Goal: Task Accomplishment & Management: Use online tool/utility

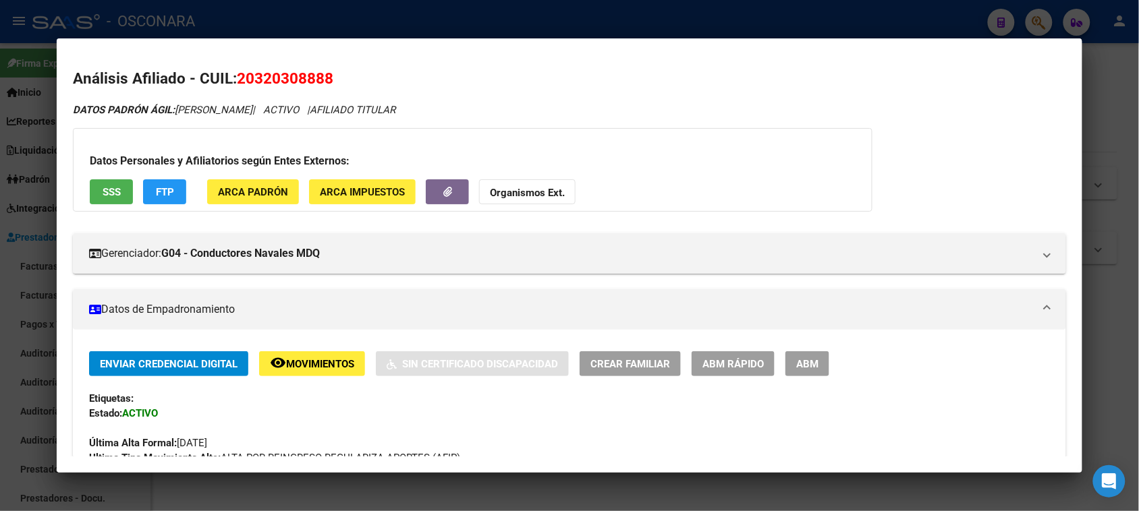
click at [318, 24] on div at bounding box center [569, 255] width 1139 height 511
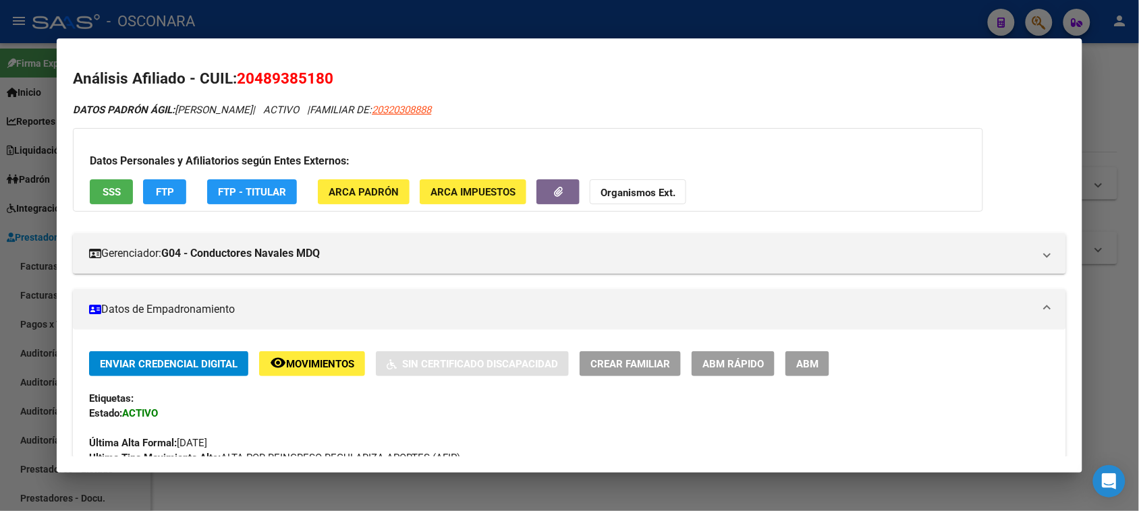
click at [0, 246] on div at bounding box center [569, 255] width 1139 height 511
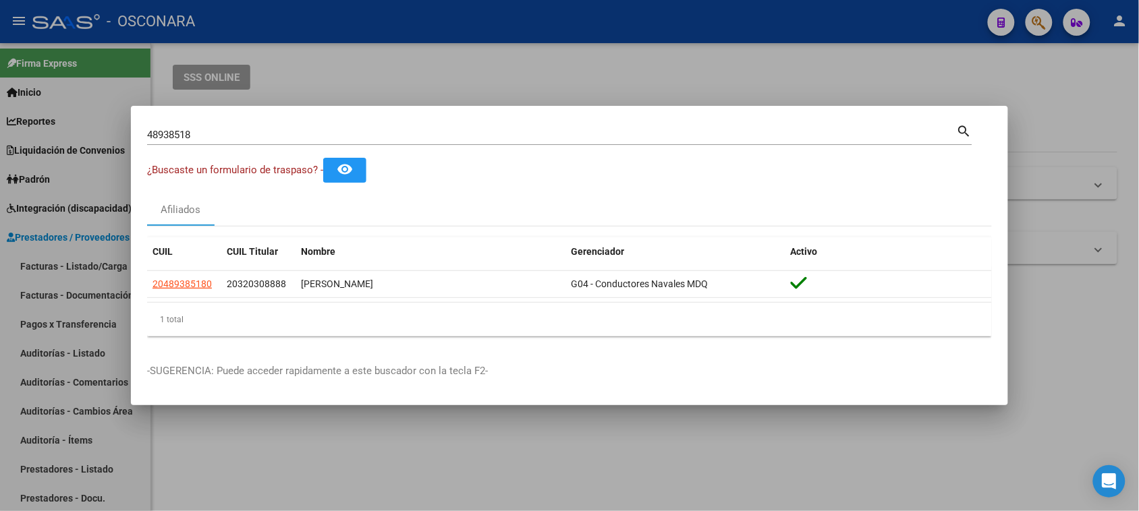
click at [55, 262] on div at bounding box center [569, 255] width 1139 height 511
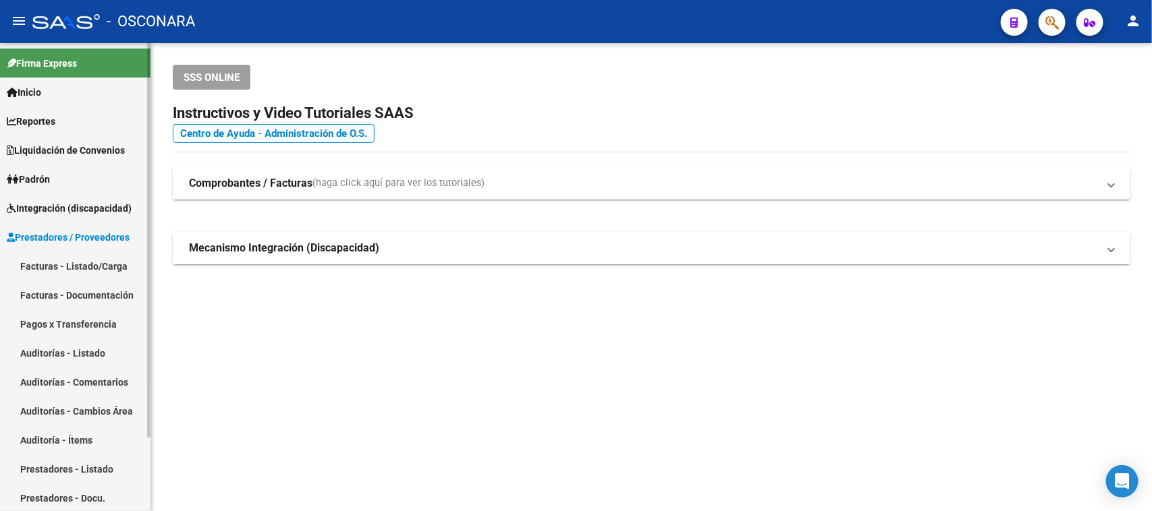
click at [59, 261] on link "Facturas - Listado/Carga" at bounding box center [75, 266] width 150 height 29
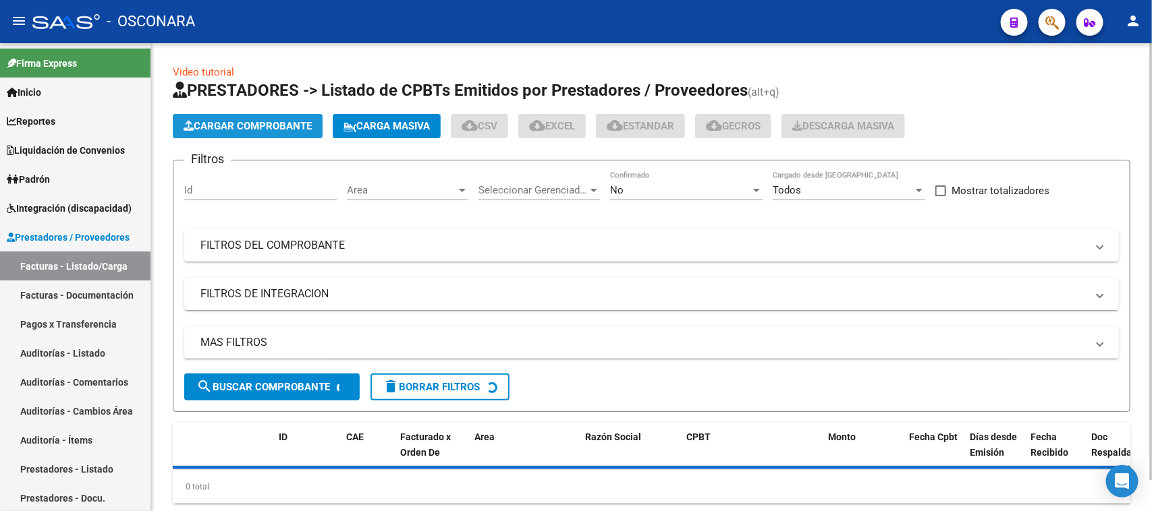
click at [252, 122] on span "Cargar Comprobante" at bounding box center [248, 126] width 128 height 12
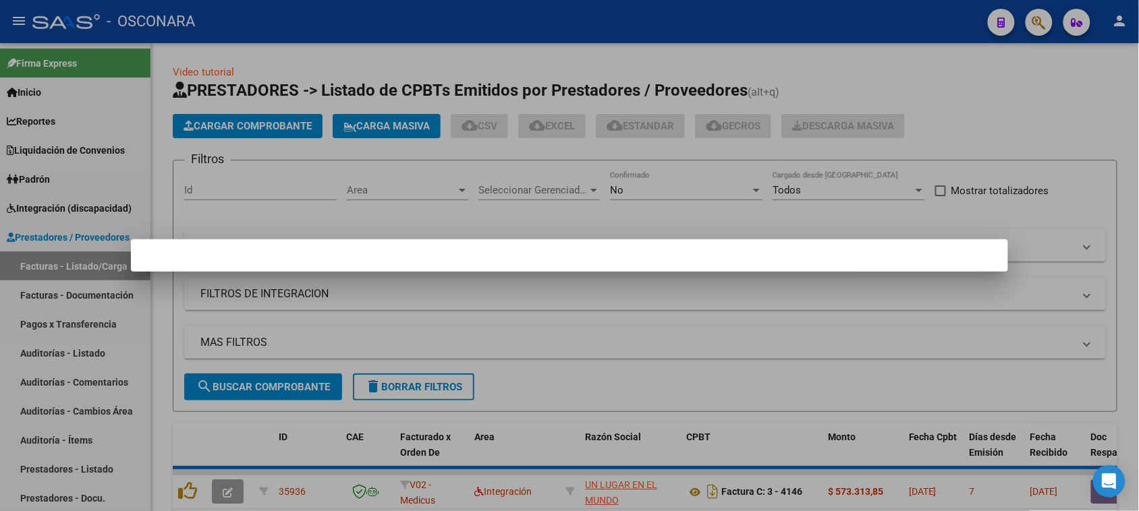
click at [576, 68] on div at bounding box center [569, 255] width 1139 height 511
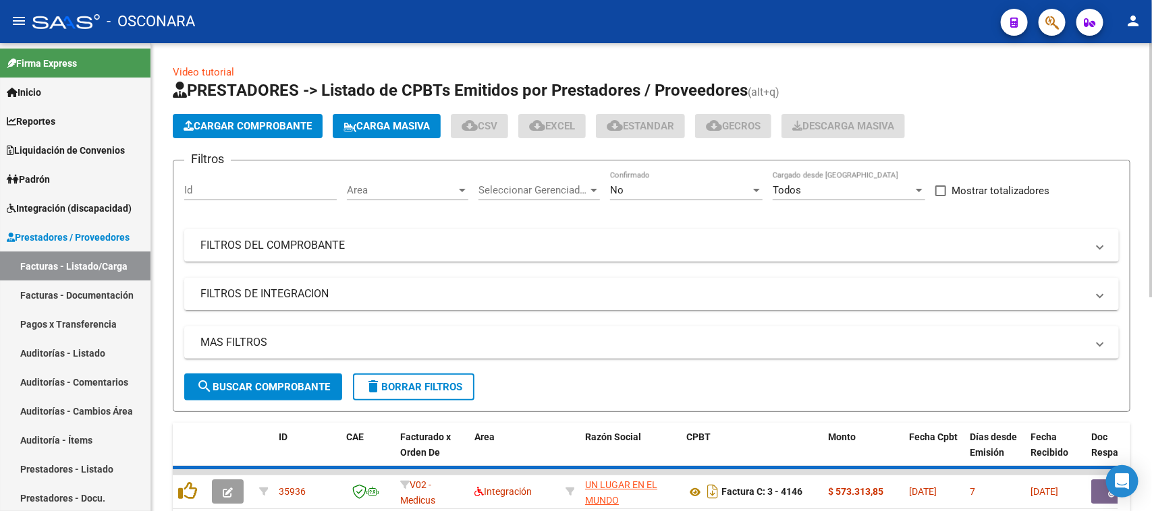
click at [297, 122] on span "Cargar Comprobante" at bounding box center [248, 126] width 128 height 12
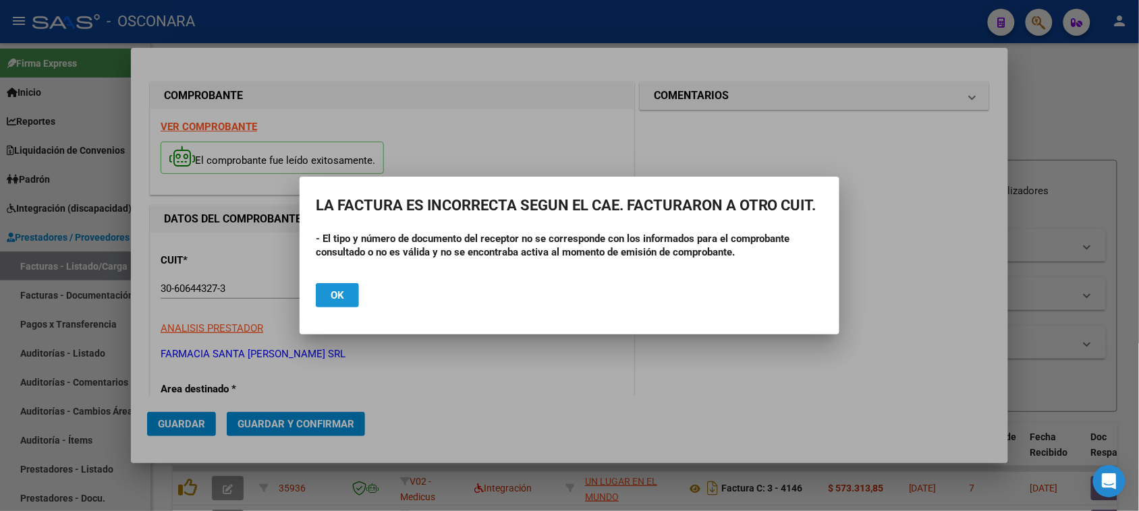
click at [333, 300] on span "Ok" at bounding box center [337, 295] width 13 height 12
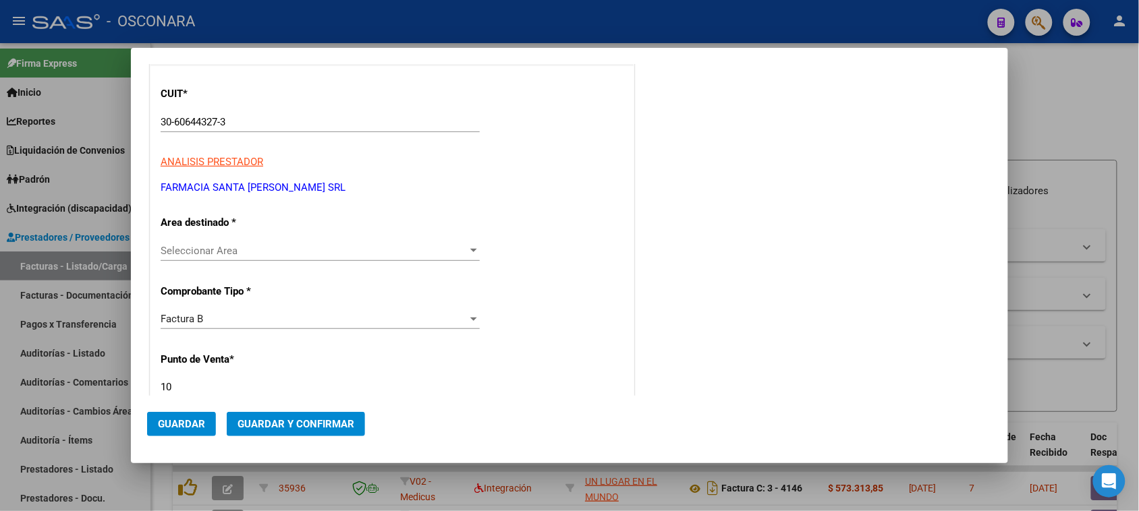
scroll to position [169, 0]
click at [302, 244] on span "Seleccionar Area" at bounding box center [314, 249] width 307 height 12
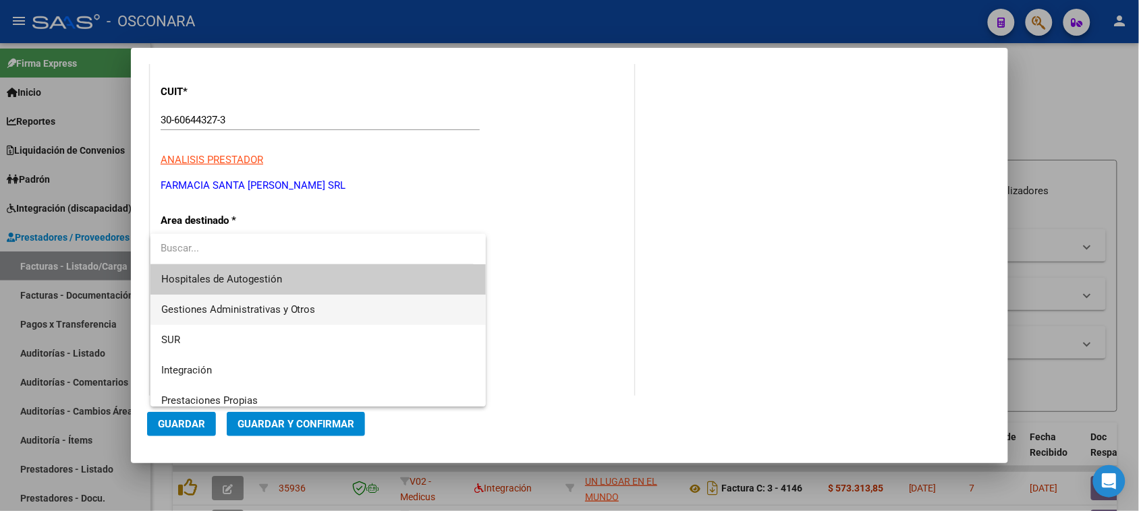
click at [244, 306] on span "Gestiones Administrativas y Otros" at bounding box center [238, 310] width 155 height 12
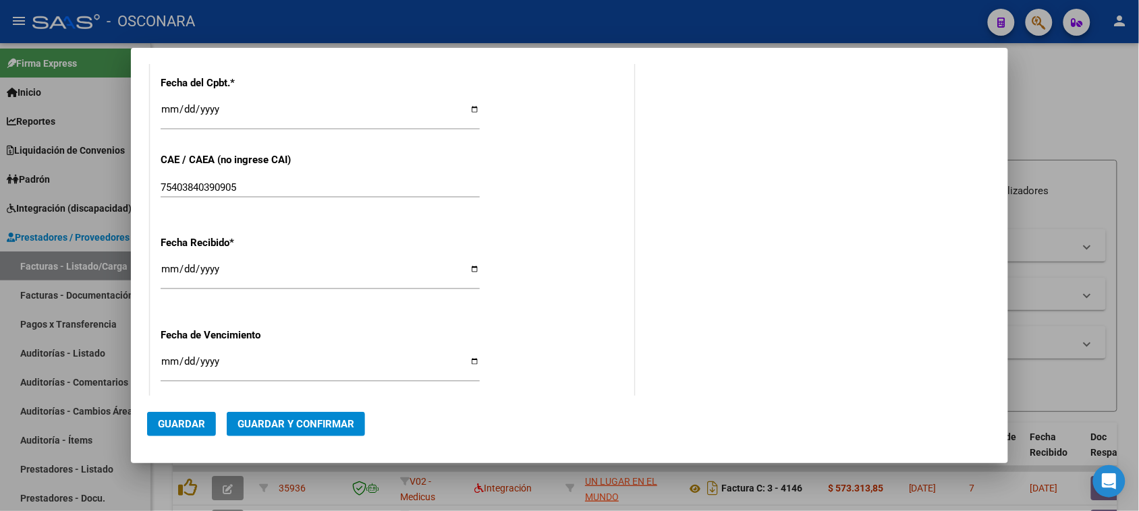
scroll to position [759, 0]
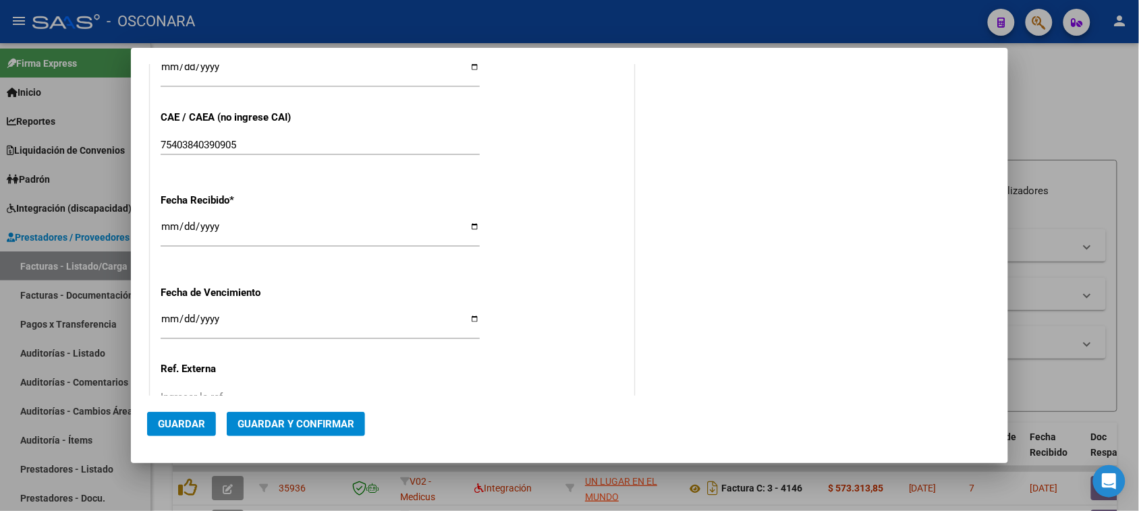
click at [309, 432] on button "Guardar y Confirmar" at bounding box center [296, 424] width 138 height 24
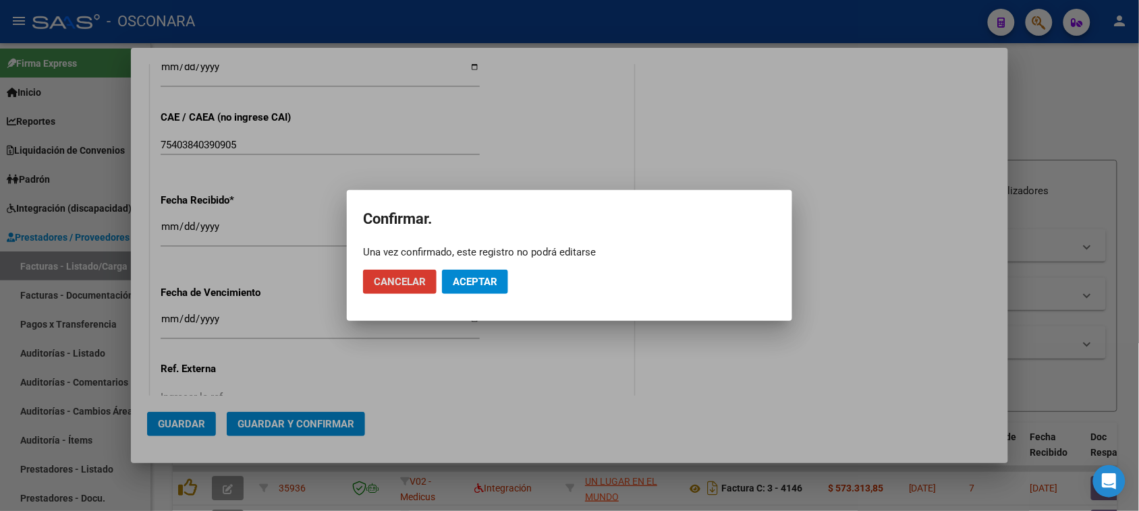
click at [488, 276] on span "Aceptar" at bounding box center [475, 282] width 45 height 12
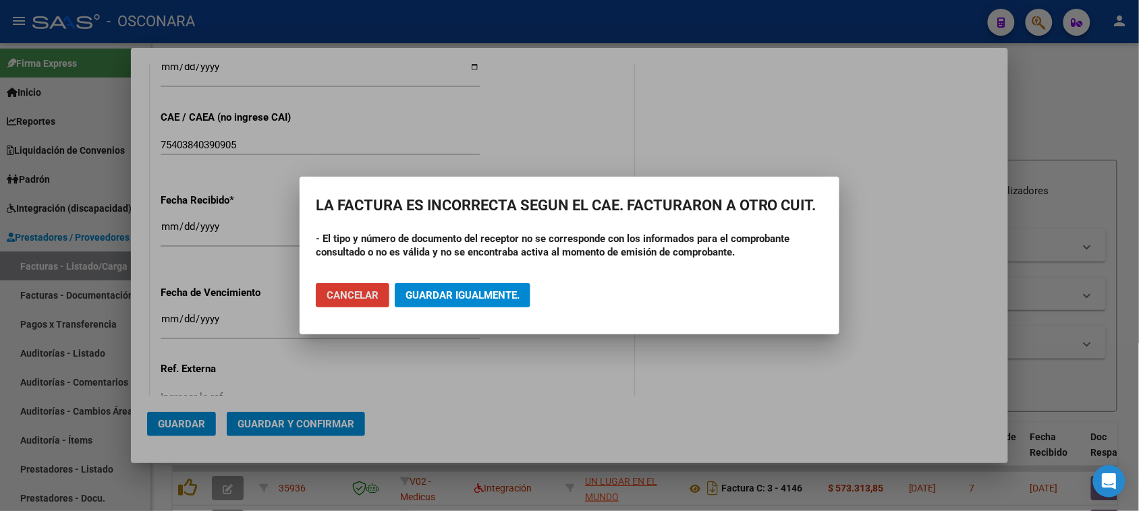
click at [435, 285] on button "Guardar igualmente." at bounding box center [463, 295] width 136 height 24
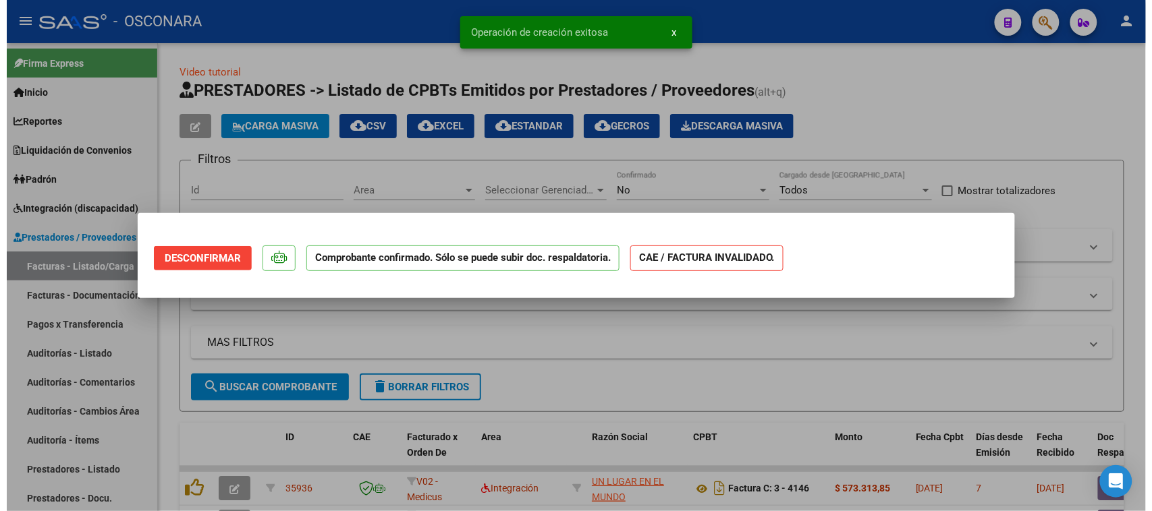
scroll to position [0, 0]
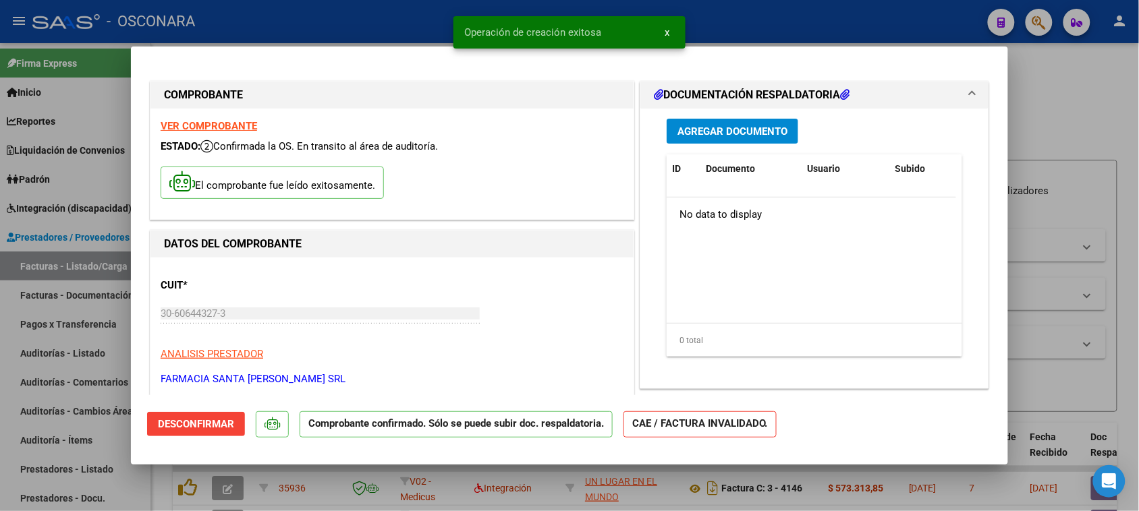
click at [0, 362] on div at bounding box center [569, 255] width 1139 height 511
type input "$ 0,00"
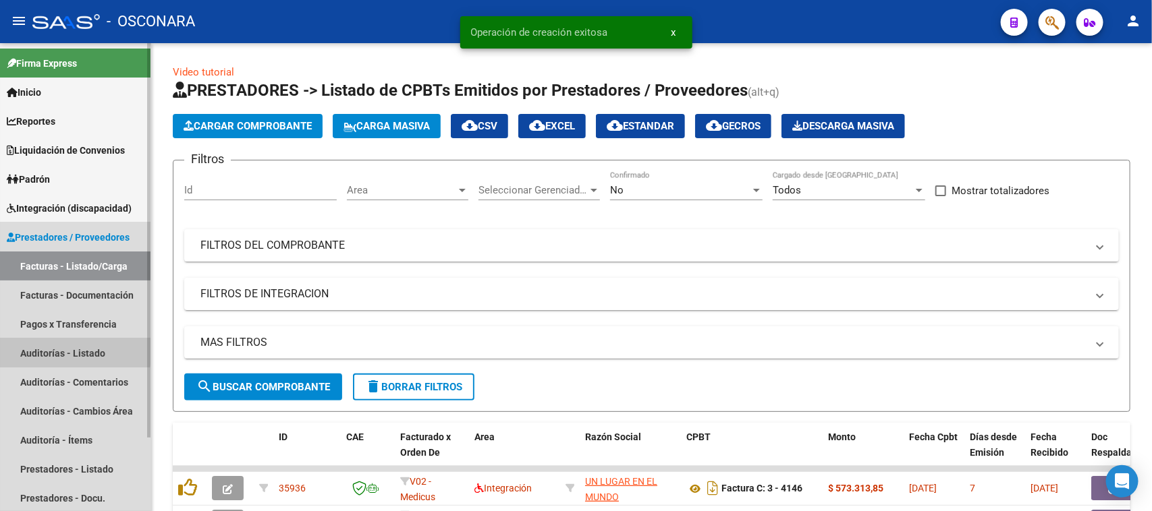
click at [49, 350] on link "Auditorías - Listado" at bounding box center [75, 353] width 150 height 29
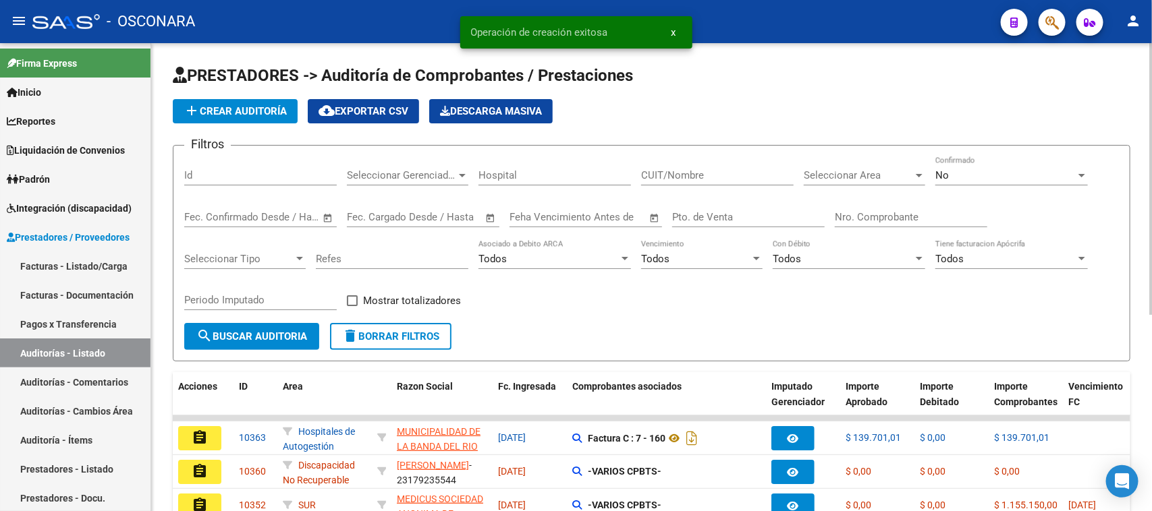
click at [224, 115] on button "add Crear Auditoría" at bounding box center [235, 111] width 125 height 24
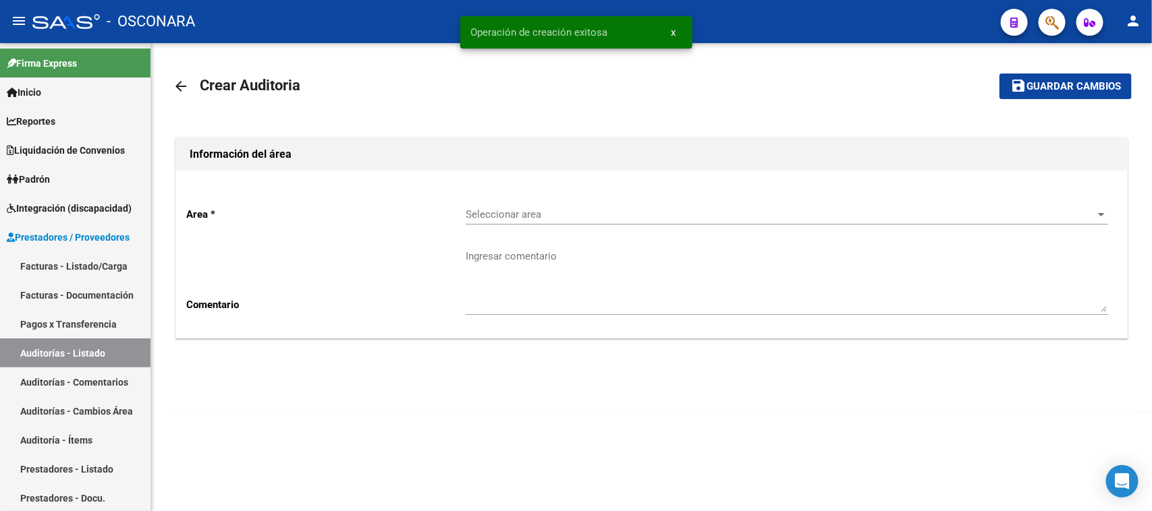
click at [609, 213] on span "Seleccionar area" at bounding box center [781, 215] width 630 height 12
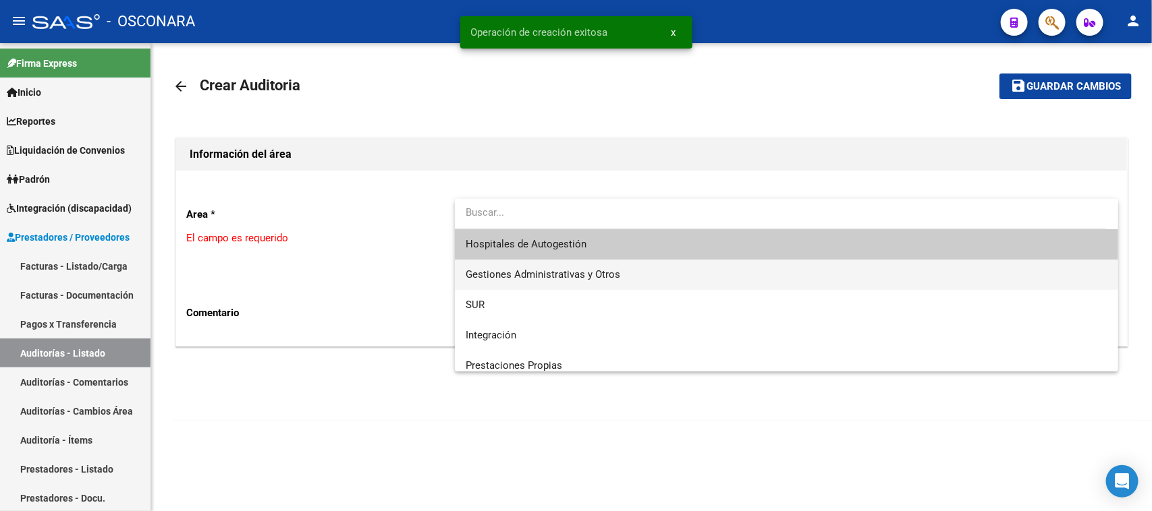
click at [588, 273] on span "Gestiones Administrativas y Otros" at bounding box center [543, 275] width 155 height 12
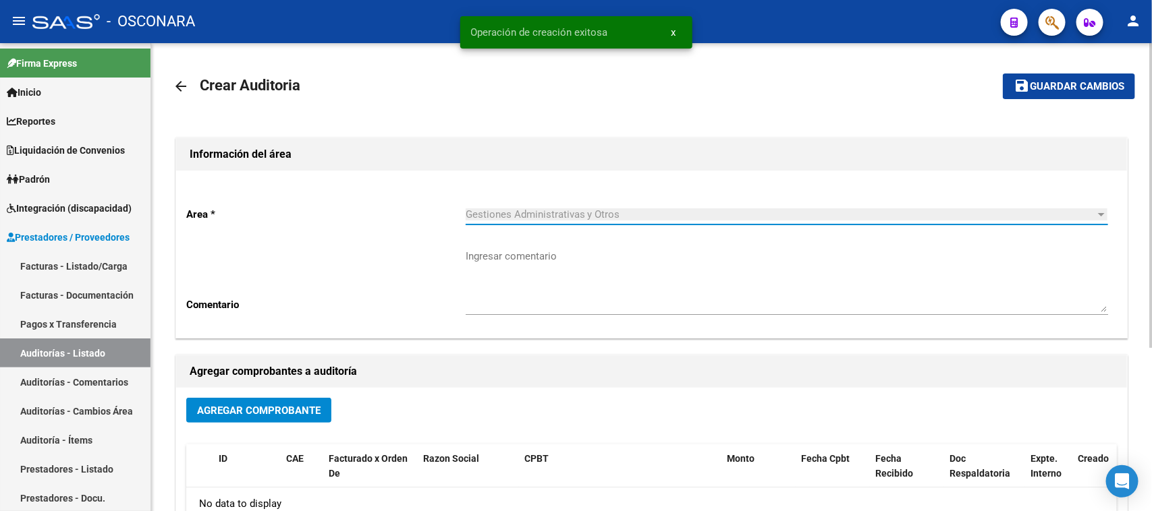
click at [221, 413] on span "Agregar Comprobante" at bounding box center [258, 411] width 123 height 12
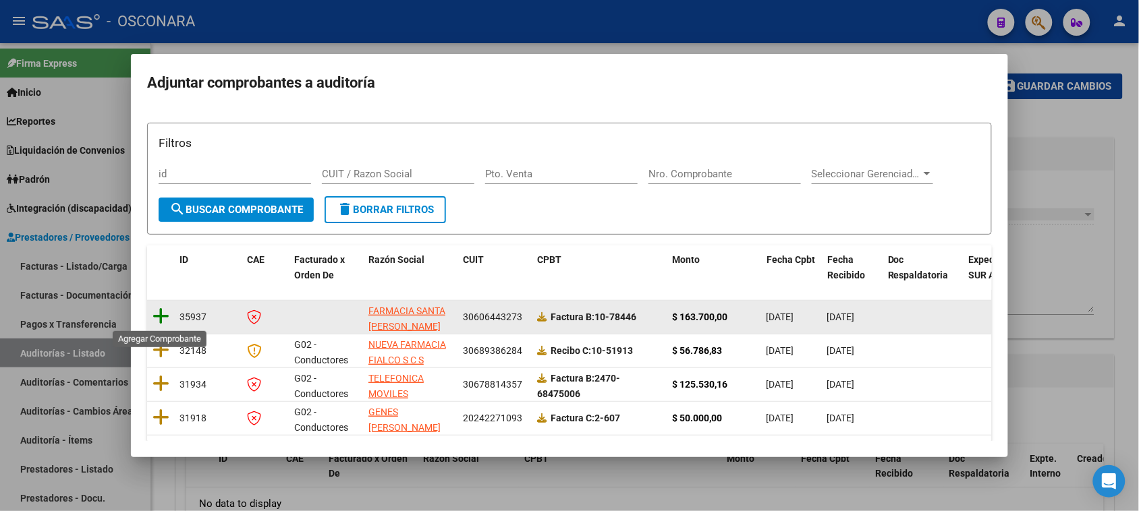
click at [165, 314] on icon at bounding box center [160, 316] width 17 height 19
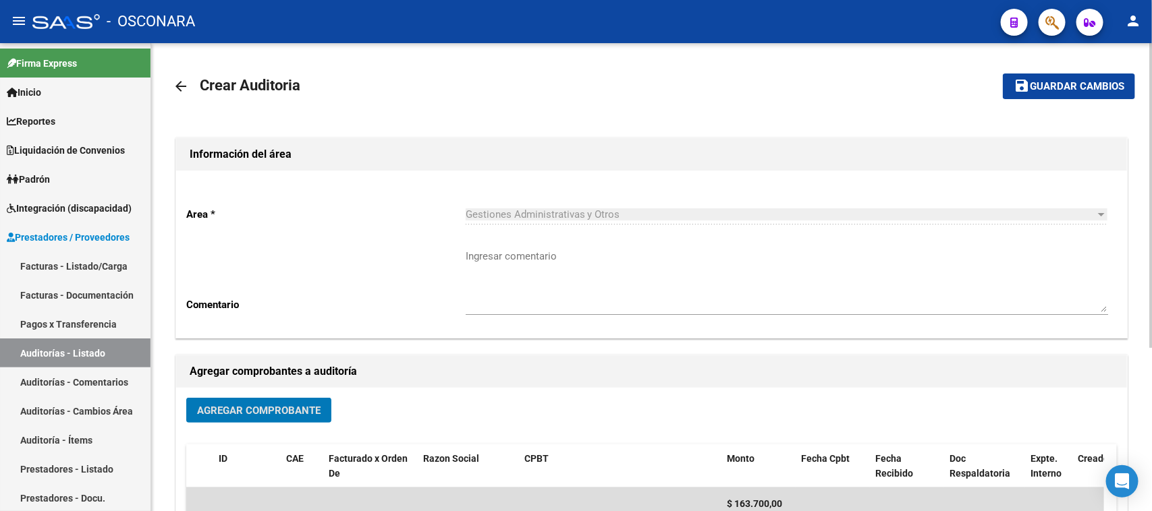
click at [1048, 88] on span "Guardar cambios" at bounding box center [1077, 87] width 94 height 12
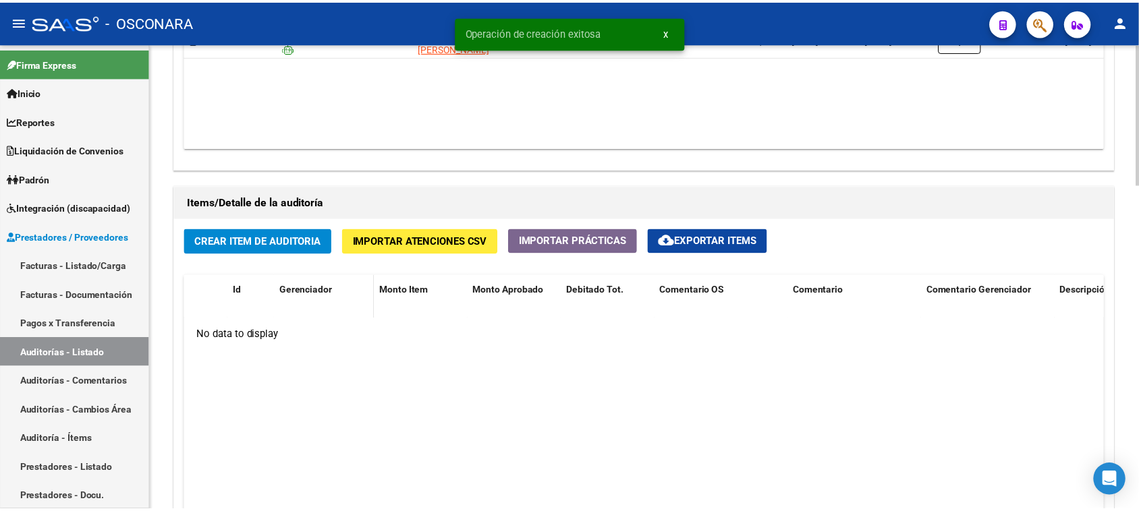
scroll to position [843, 0]
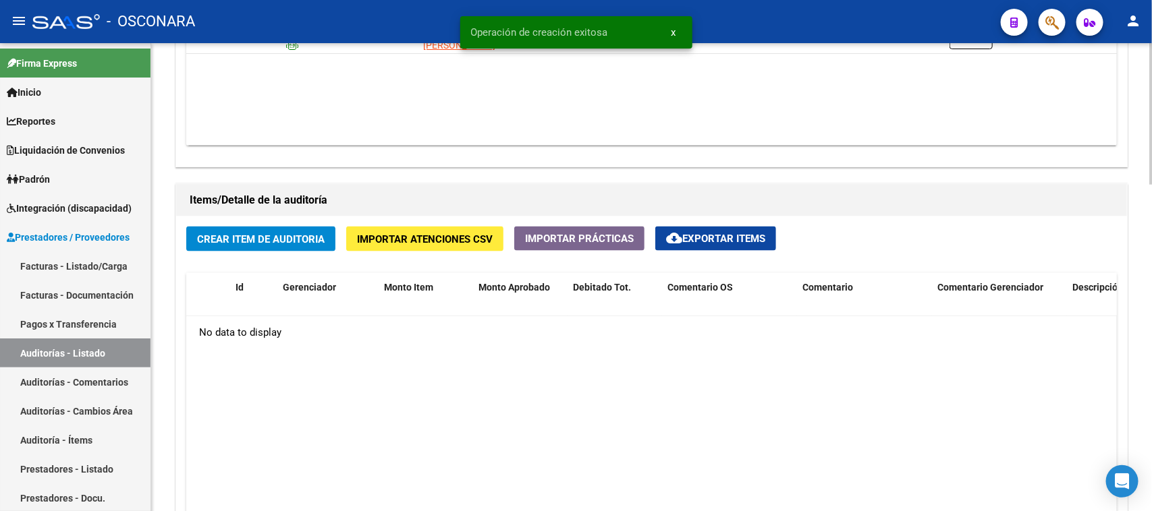
click at [267, 229] on button "Crear Item de Auditoria" at bounding box center [260, 239] width 149 height 25
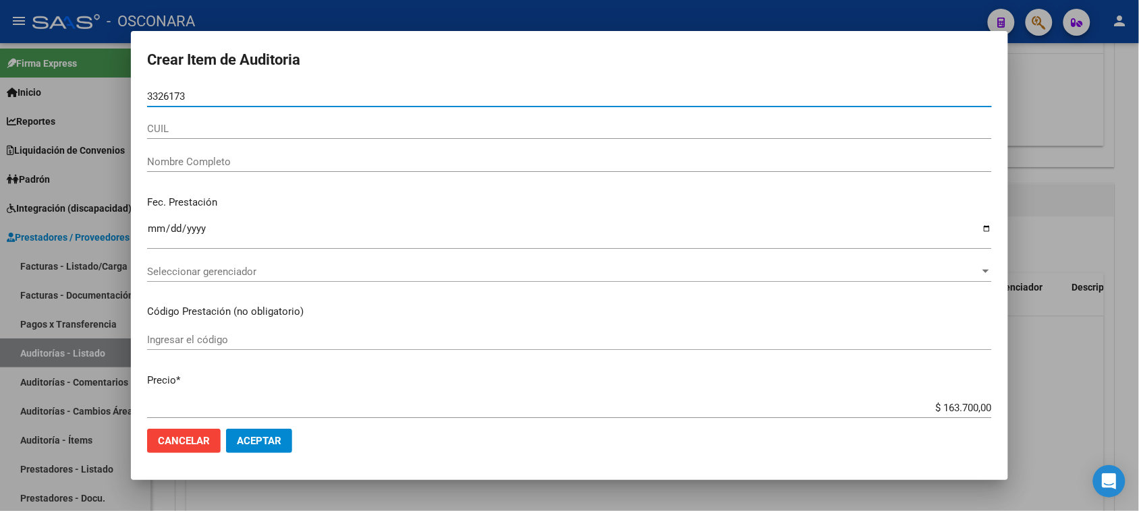
type input "33261739"
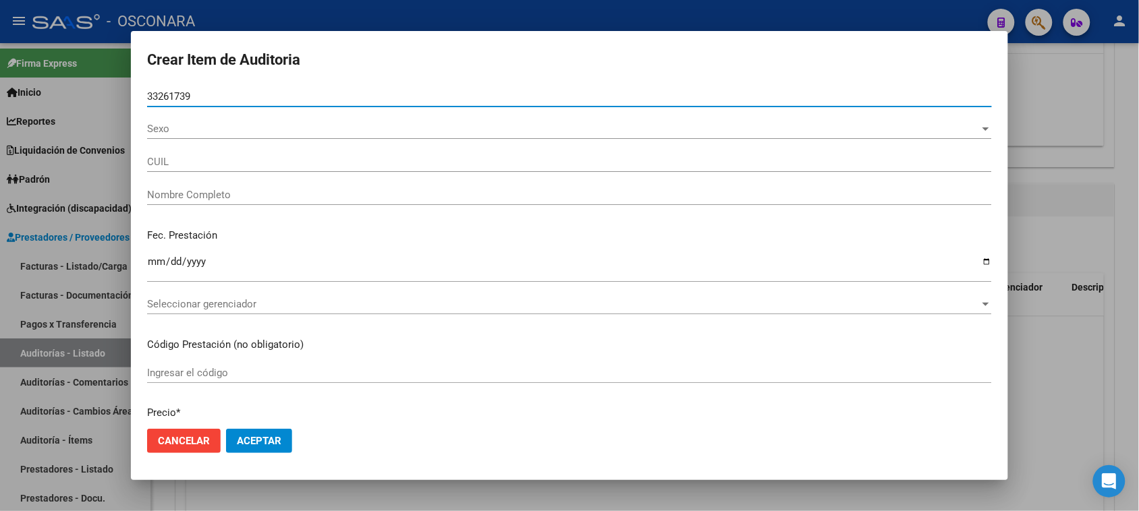
type input "27332617392"
type input "LUNA ROMINA GISELE"
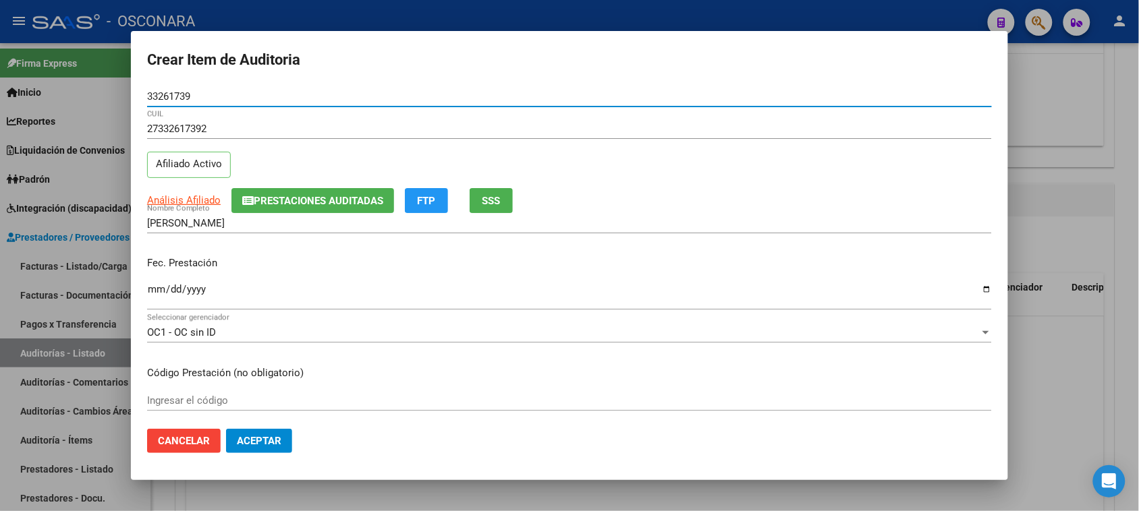
type input "33261739"
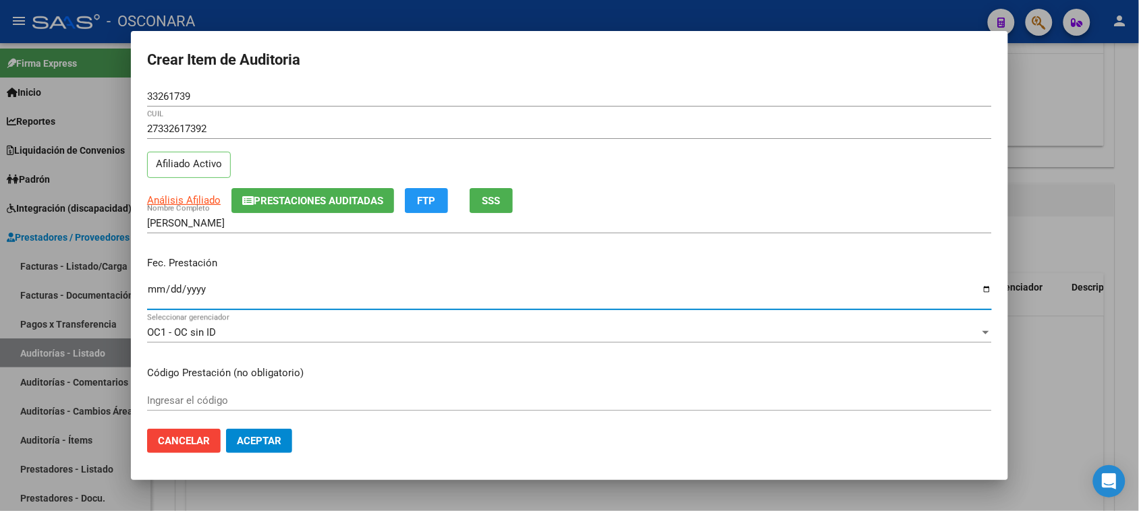
click at [160, 290] on input "Ingresar la fecha" at bounding box center [569, 295] width 845 height 22
type input "2025-09-30"
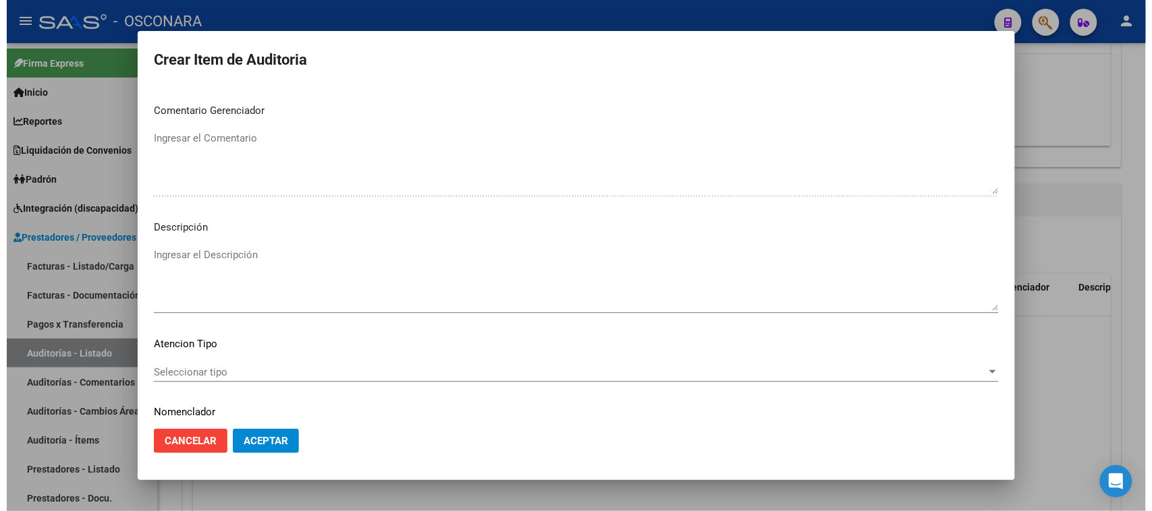
scroll to position [881, 0]
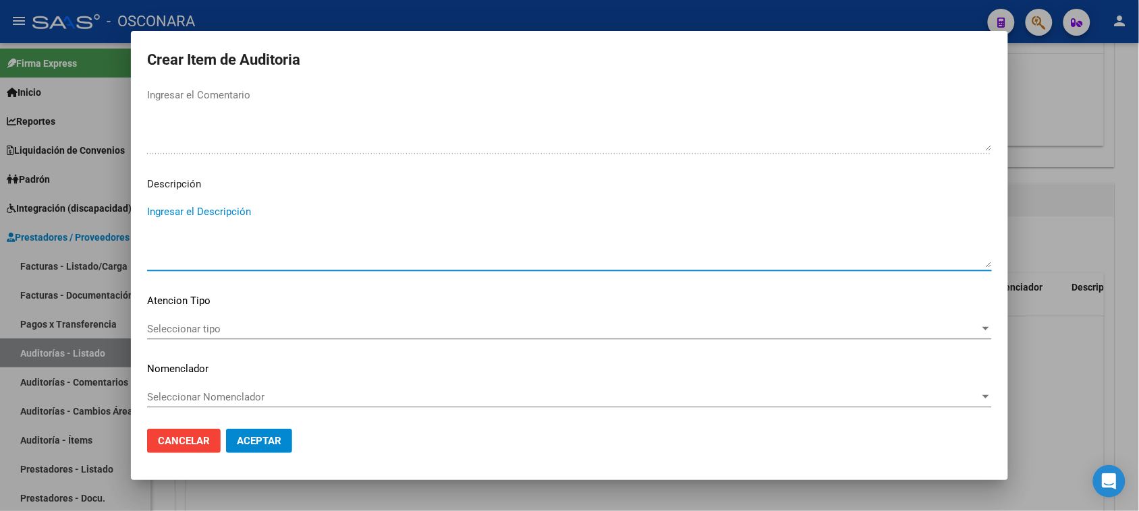
click at [318, 240] on textarea "Ingresar el Descripción" at bounding box center [569, 235] width 845 height 63
type textarea "REINTEGRO MEDICACION"
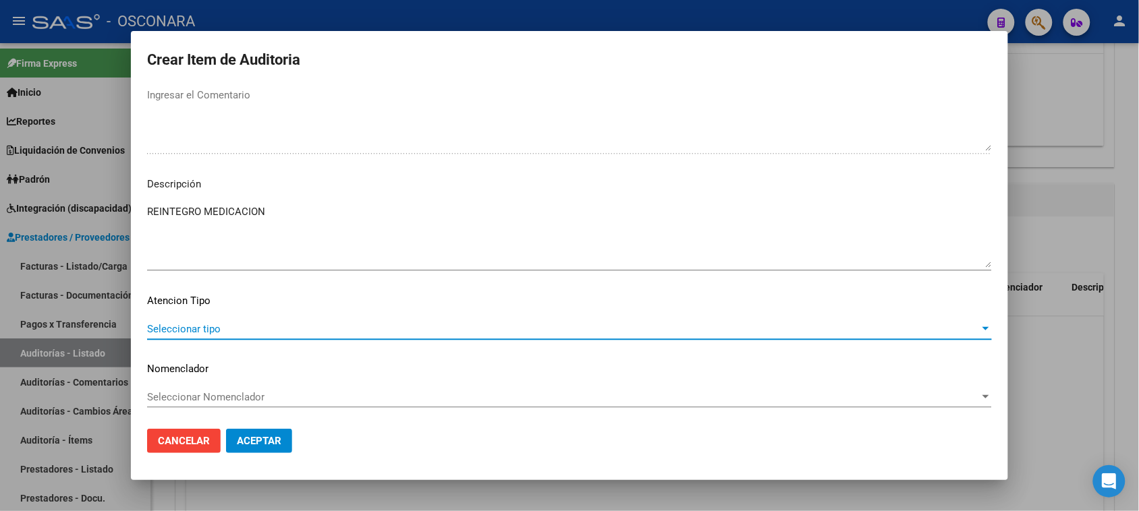
click at [157, 326] on span "Seleccionar tipo" at bounding box center [563, 329] width 833 height 12
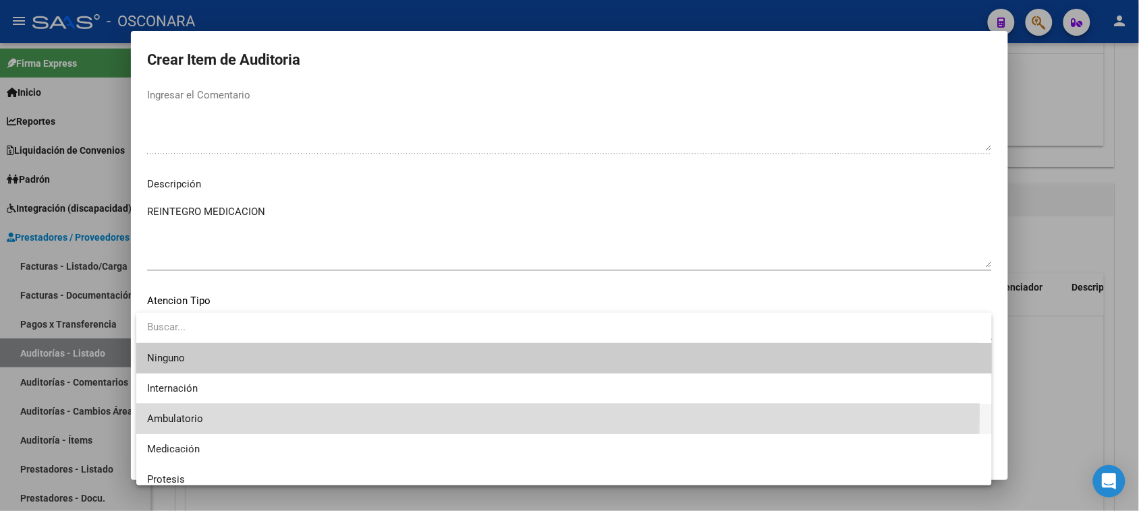
drag, startPoint x: 174, startPoint y: 413, endPoint x: 193, endPoint y: 420, distance: 20.3
click at [175, 414] on span "Ambulatorio" at bounding box center [175, 419] width 56 height 12
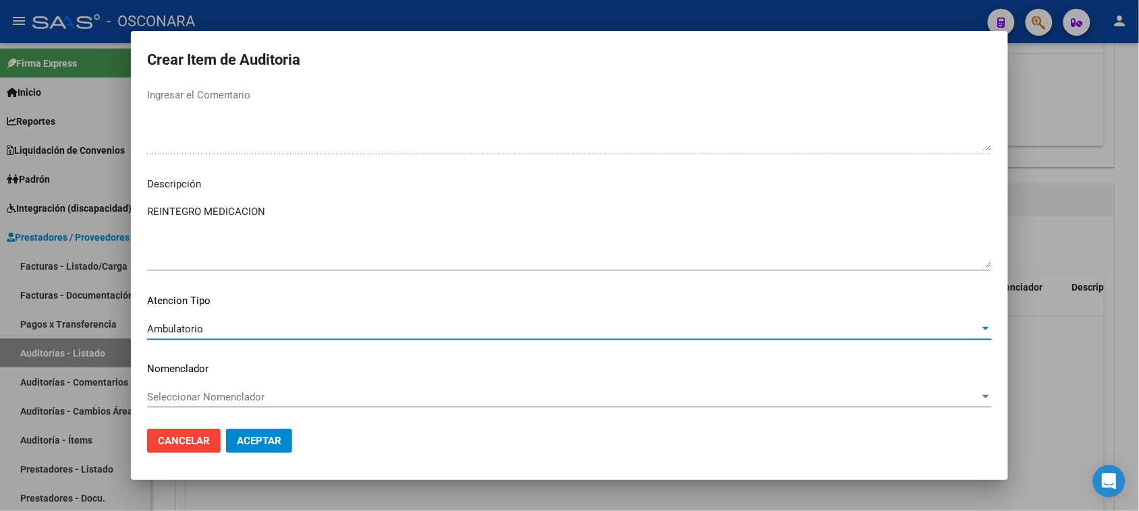
click at [272, 428] on mat-dialog-actions "Cancelar Aceptar" at bounding box center [569, 441] width 845 height 46
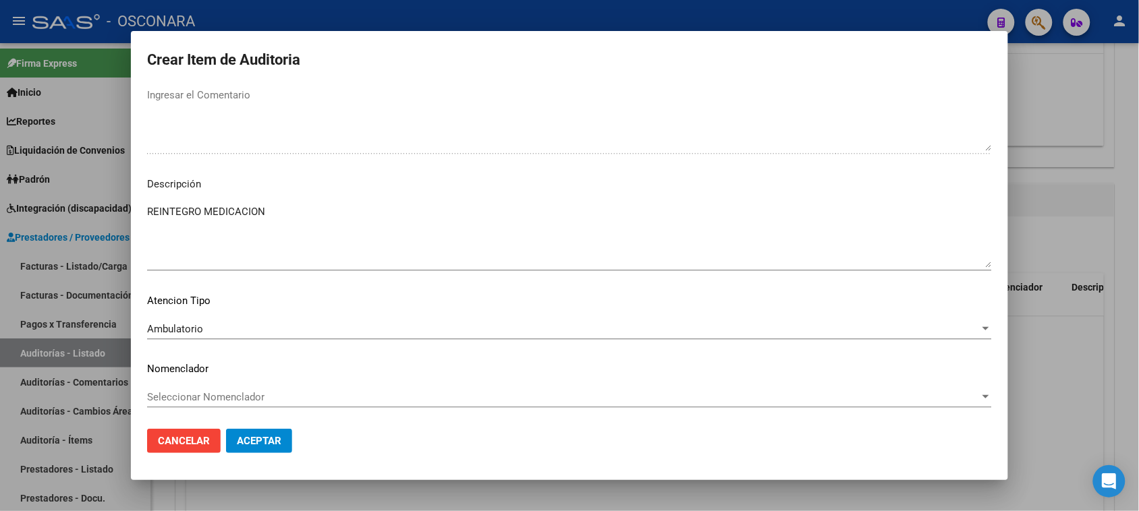
click at [278, 439] on span "Aceptar" at bounding box center [259, 441] width 45 height 12
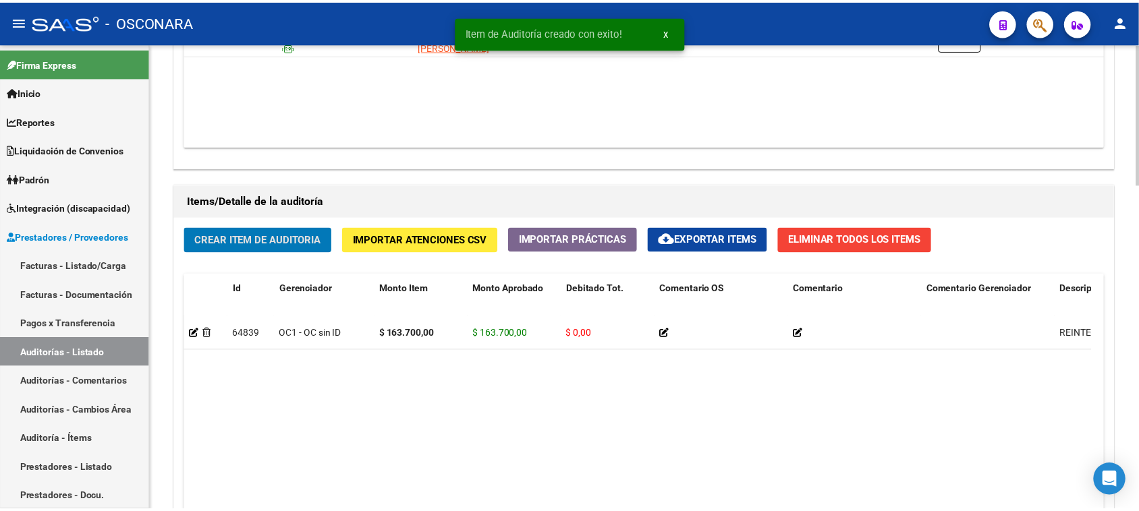
scroll to position [844, 0]
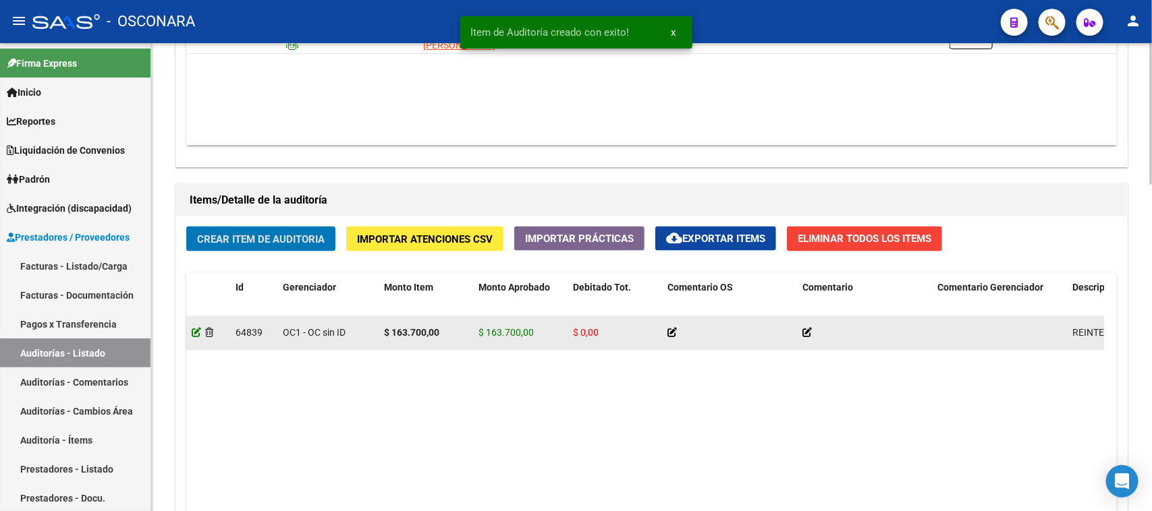
click at [197, 329] on icon at bounding box center [196, 332] width 9 height 9
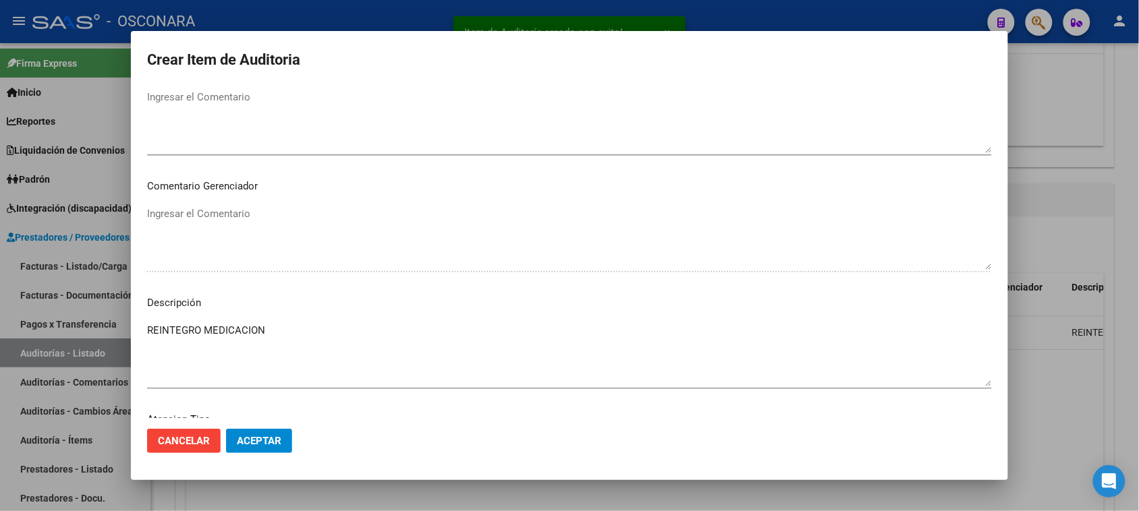
scroll to position [857, 0]
click at [204, 329] on div "Ambulatorio" at bounding box center [563, 329] width 833 height 12
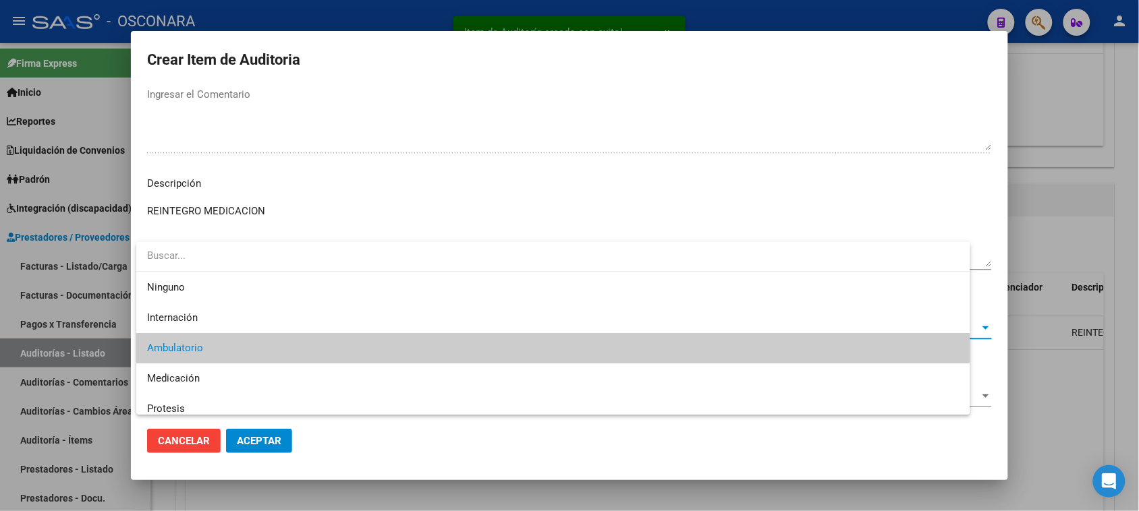
scroll to position [20, 0]
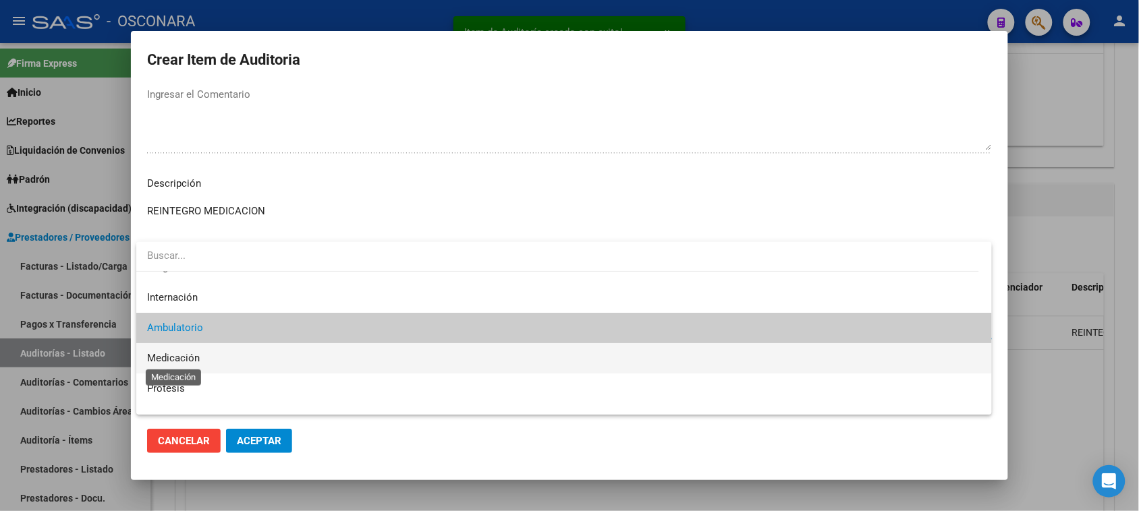
drag, startPoint x: 192, startPoint y: 362, endPoint x: 221, endPoint y: 385, distance: 36.5
click at [193, 362] on span "Medicación" at bounding box center [173, 358] width 53 height 12
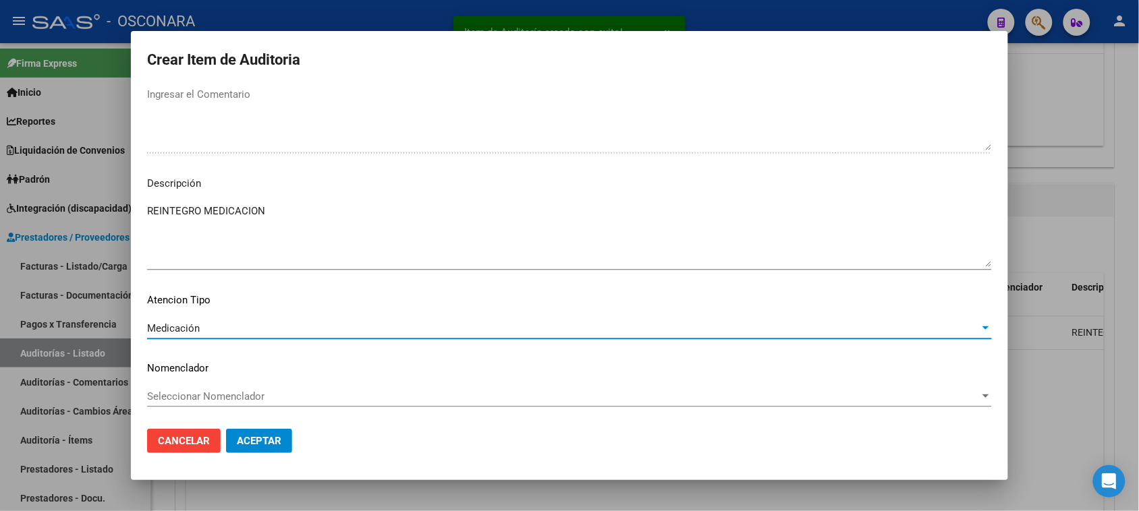
click at [270, 444] on span "Aceptar" at bounding box center [259, 441] width 45 height 12
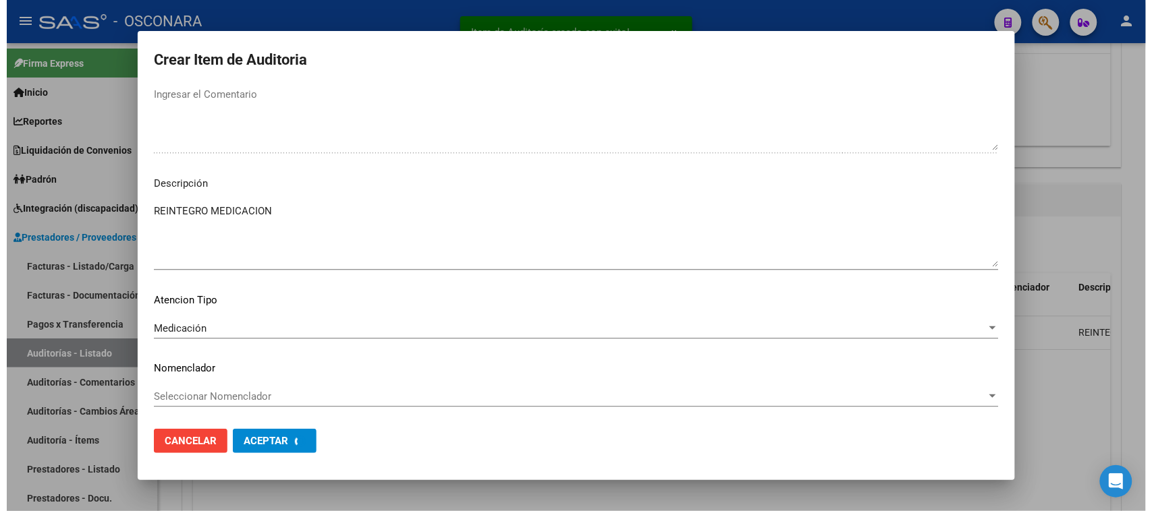
scroll to position [0, 0]
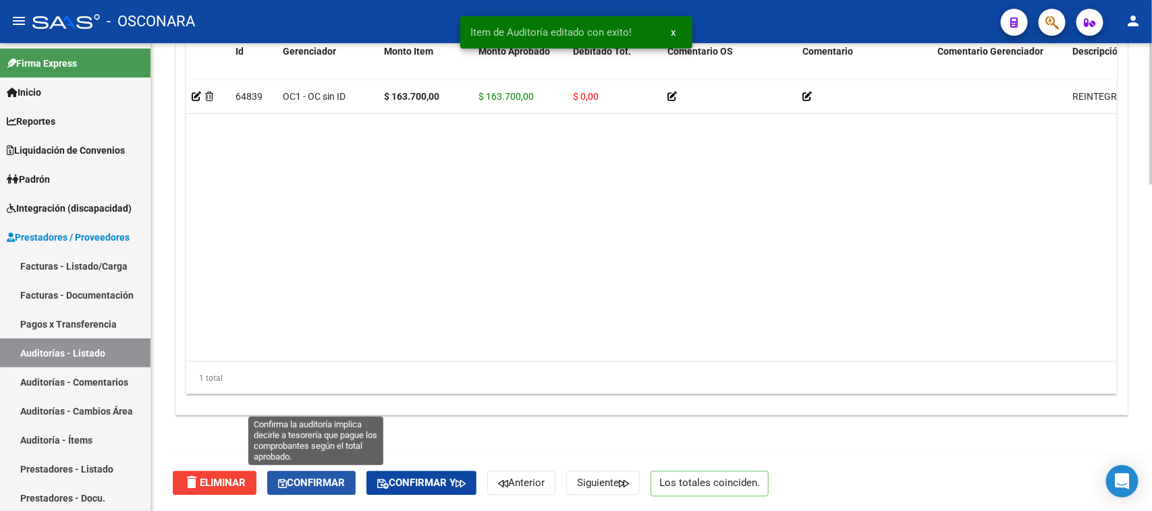
click at [326, 489] on button "Confirmar" at bounding box center [311, 484] width 88 height 24
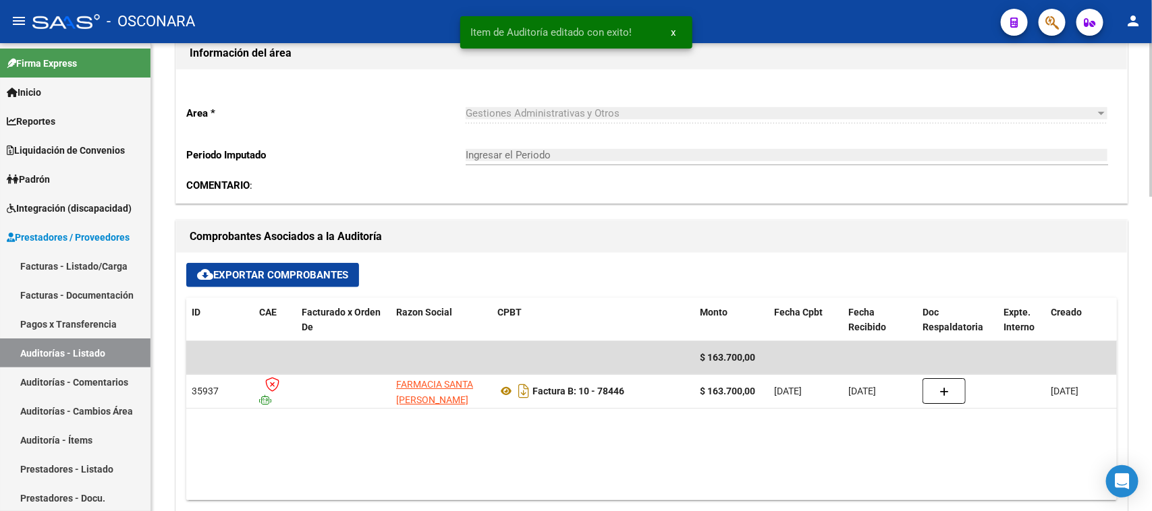
scroll to position [200, 0]
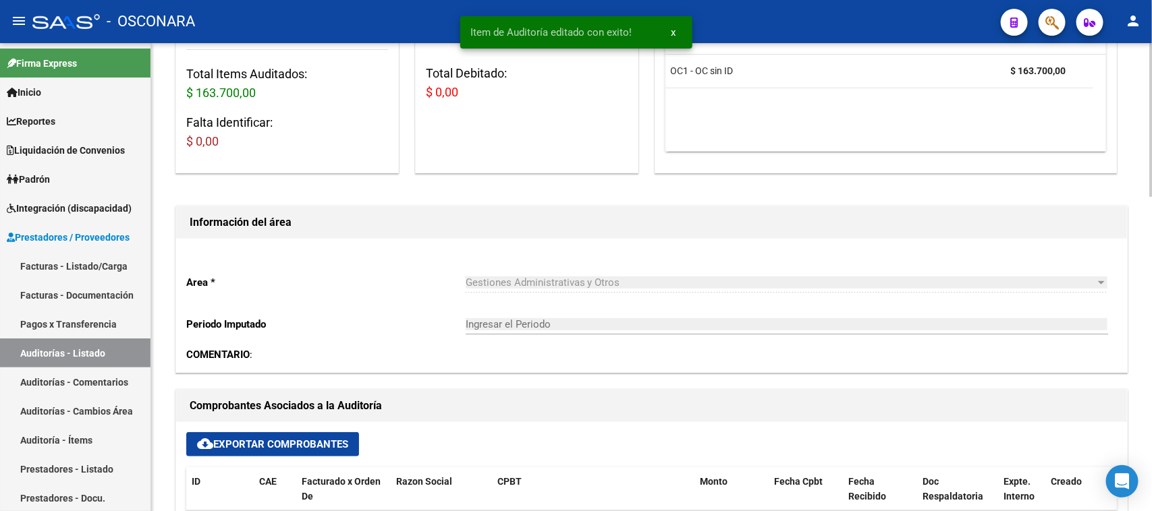
type input "202510"
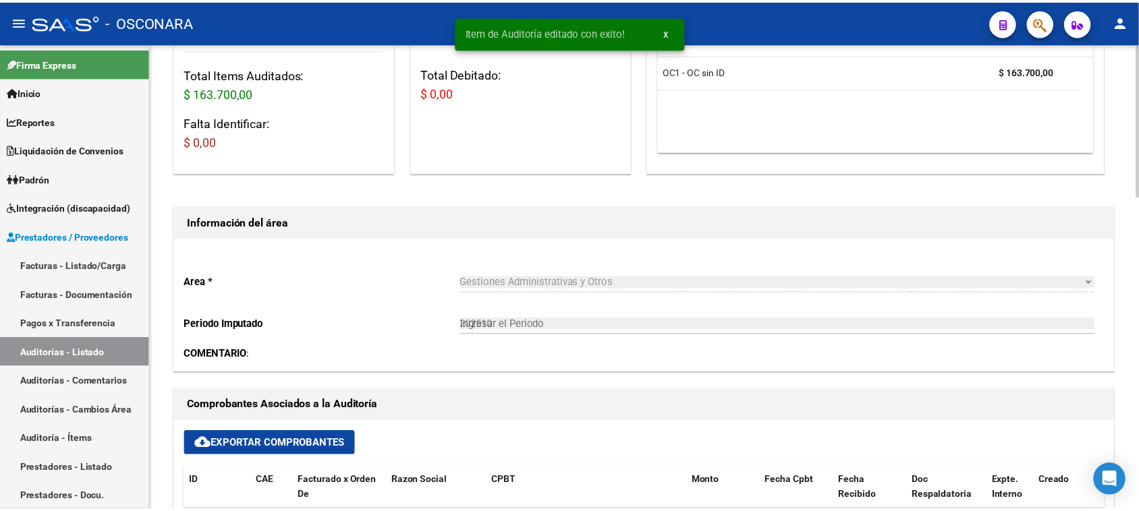
scroll to position [0, 0]
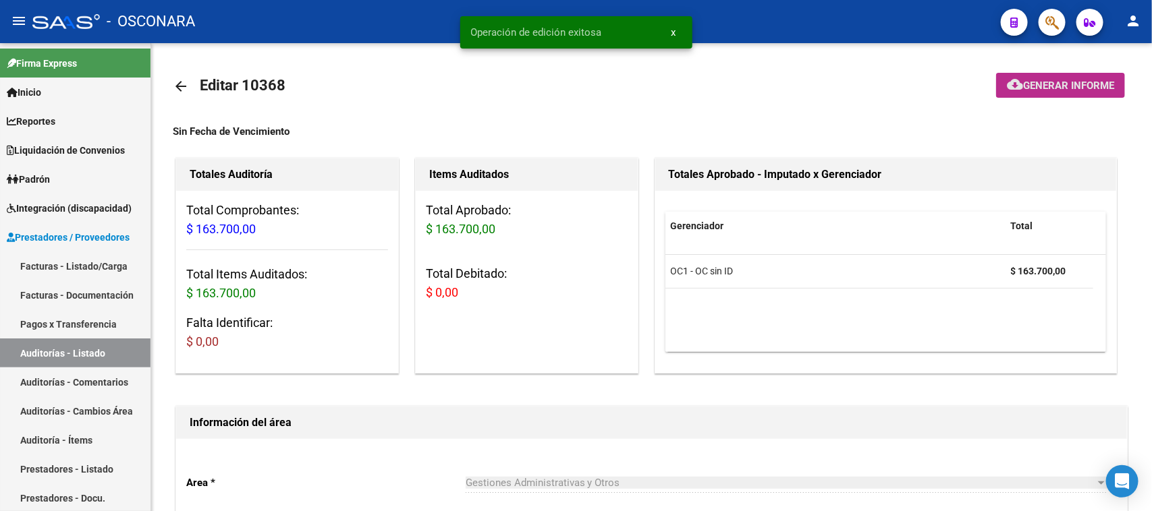
click at [1103, 88] on span "Generar informe" at bounding box center [1068, 86] width 91 height 12
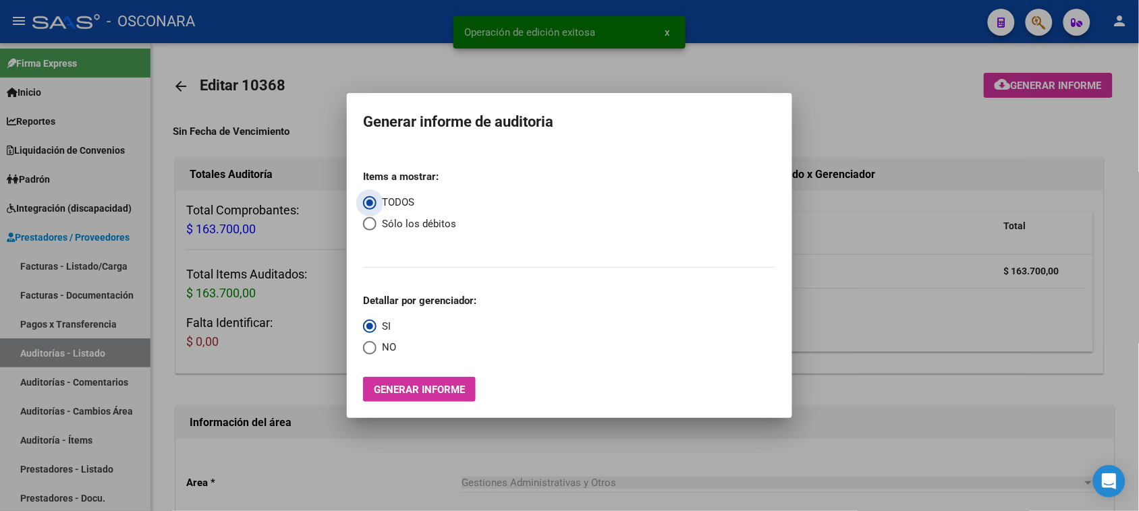
click at [433, 388] on span "Generar informe" at bounding box center [419, 390] width 91 height 12
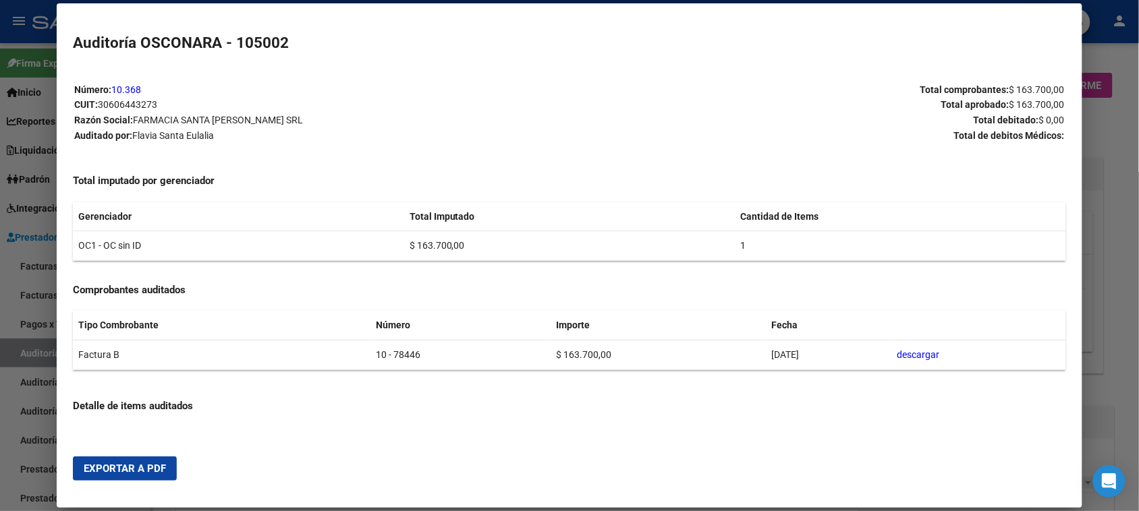
click at [143, 461] on button "Exportar a PDF" at bounding box center [125, 469] width 104 height 24
click at [0, 343] on div at bounding box center [569, 255] width 1139 height 511
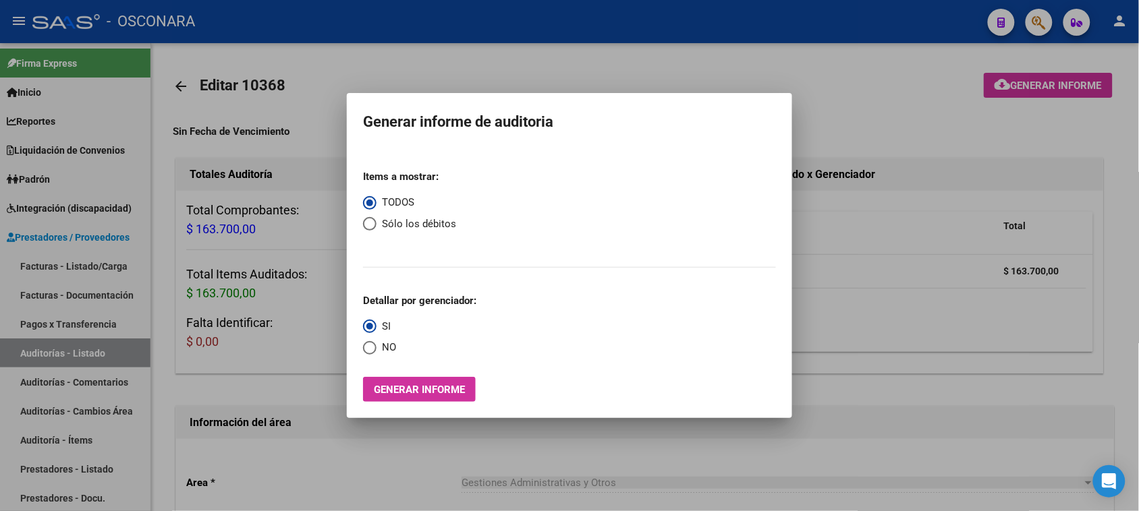
click at [36, 262] on div at bounding box center [569, 255] width 1139 height 511
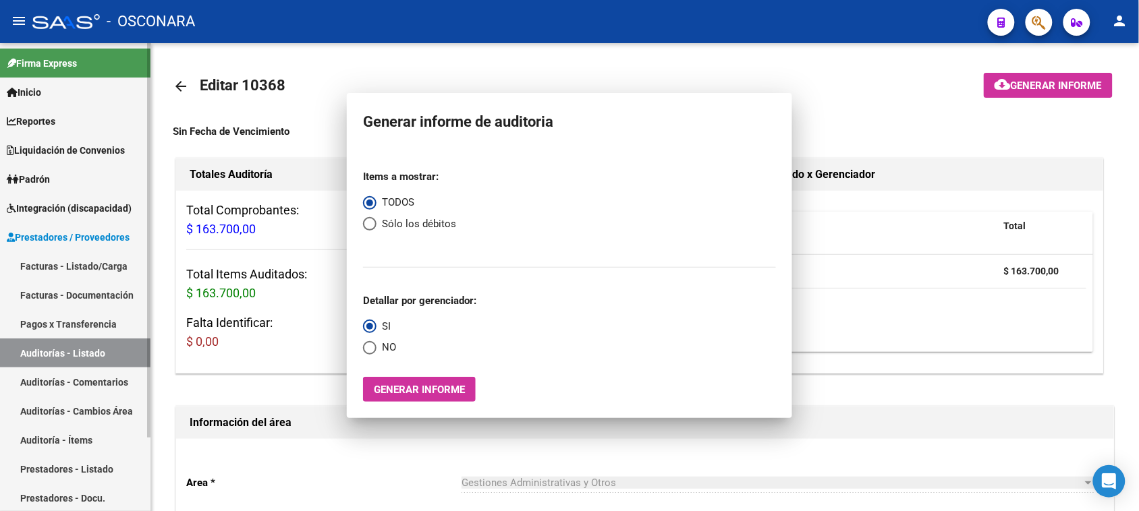
click at [38, 262] on link "Facturas - Listado/Carga" at bounding box center [75, 266] width 150 height 29
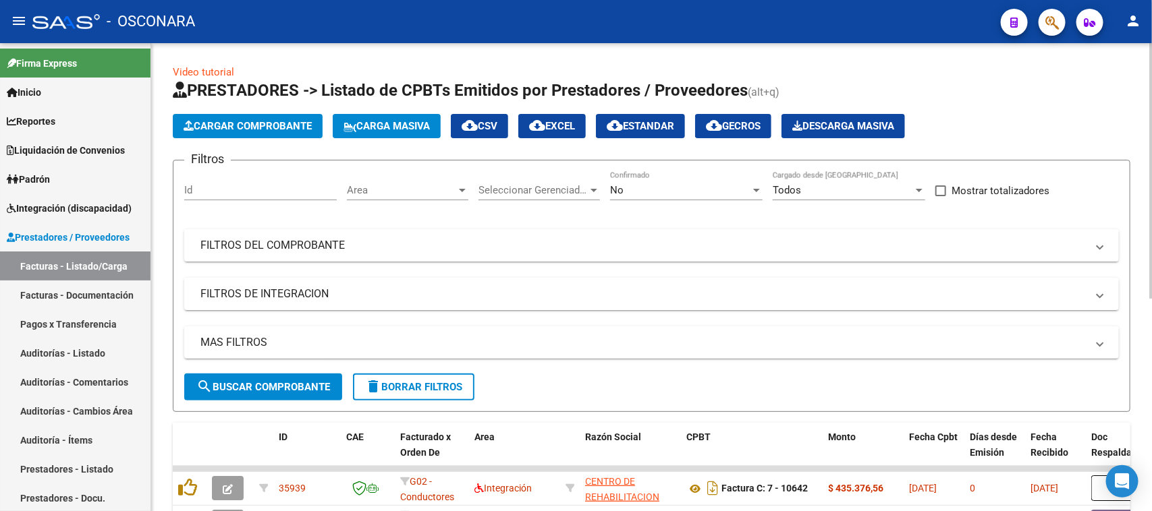
click at [260, 126] on span "Cargar Comprobante" at bounding box center [248, 126] width 128 height 12
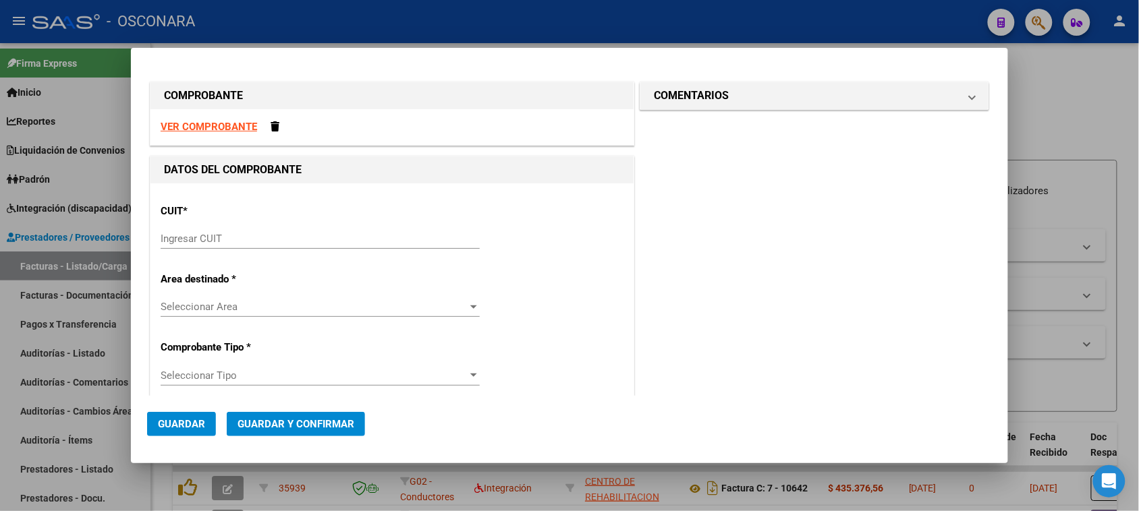
click at [281, 229] on div "Ingresar CUIT" at bounding box center [320, 239] width 319 height 20
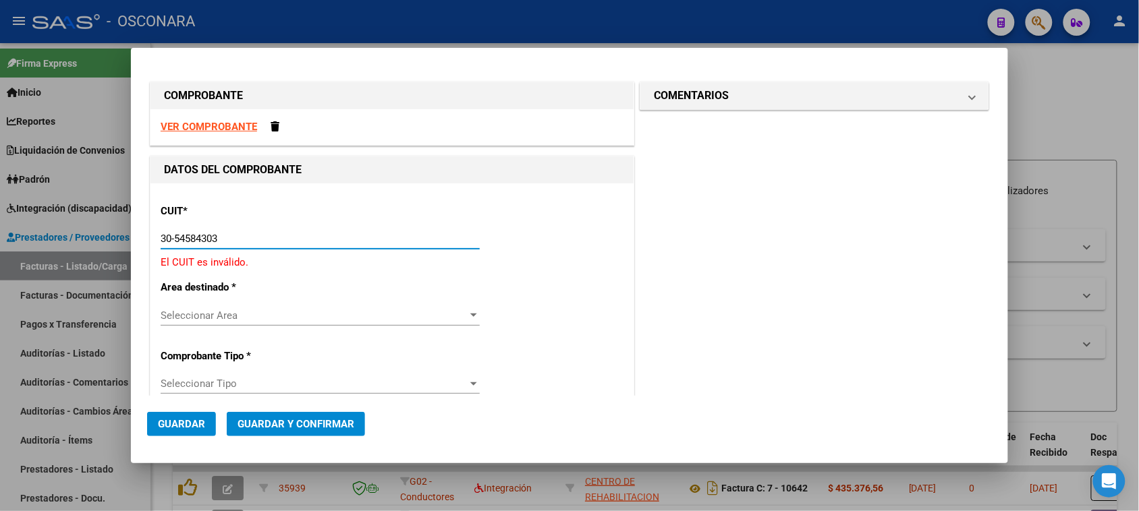
type input "30-54584303-6"
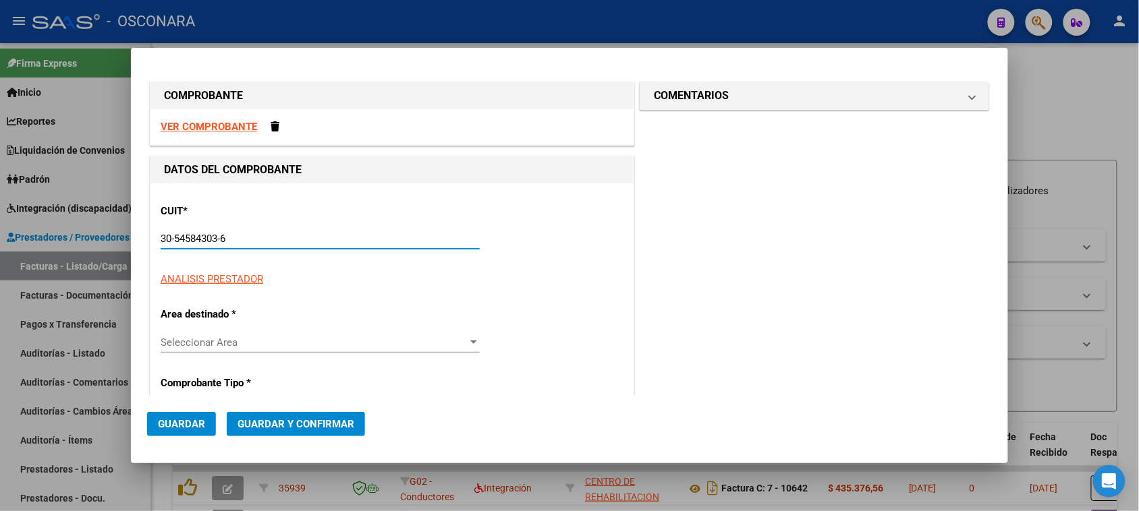
type input "18"
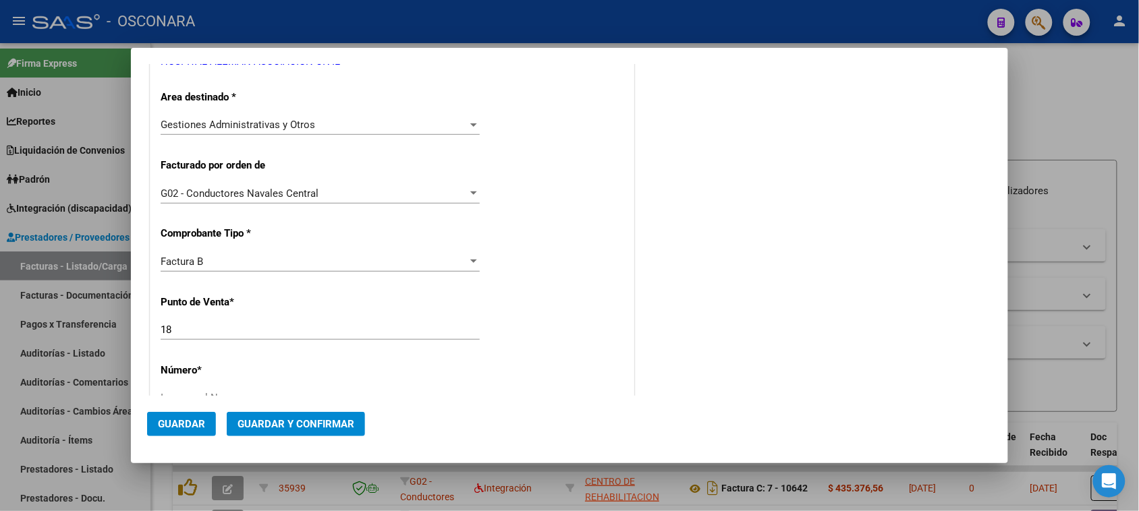
scroll to position [253, 0]
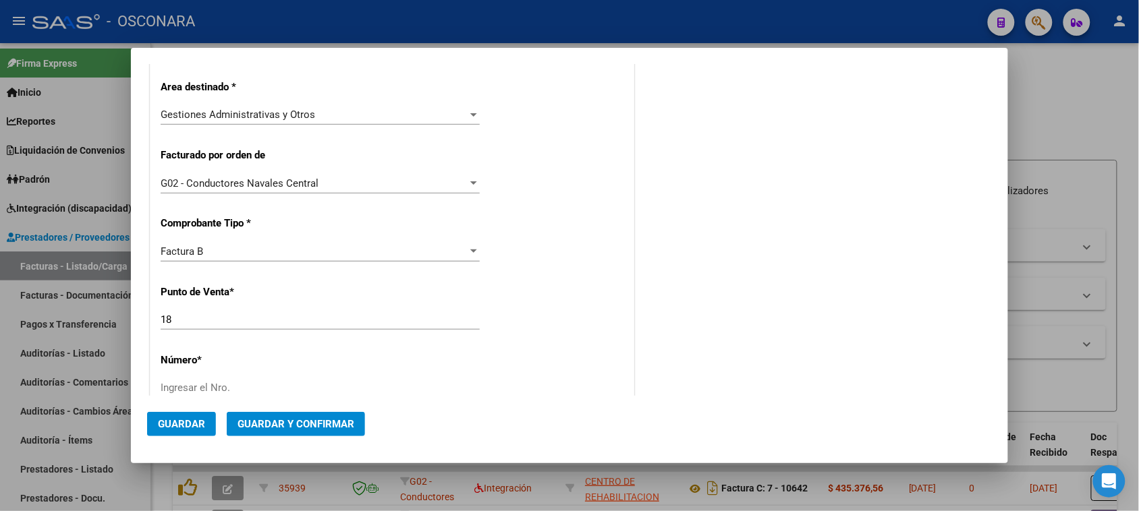
type input "30-54584303-6"
drag, startPoint x: 146, startPoint y: 331, endPoint x: 136, endPoint y: 333, distance: 9.5
click at [136, 333] on mat-dialog-content "COMPROBANTE VER COMPROBANTE DATOS DEL COMPROBANTE CUIT * 30-54584303-6 Ingresar…" at bounding box center [569, 230] width 877 height 333
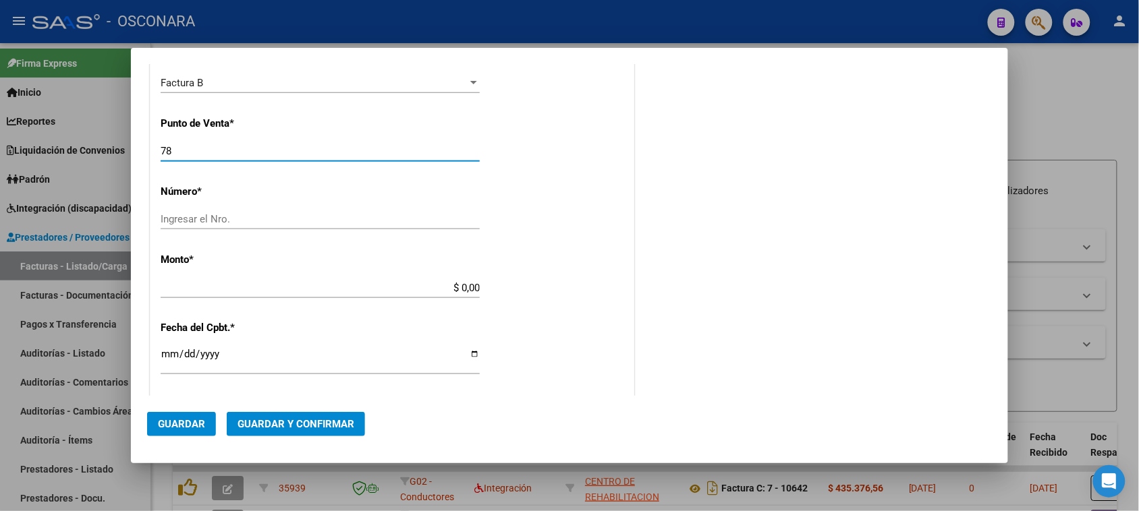
type input "78"
click at [193, 225] on input "Ingresar el Nro." at bounding box center [320, 219] width 319 height 12
type input "119458"
drag, startPoint x: 456, startPoint y: 284, endPoint x: 534, endPoint y: 287, distance: 78.3
click at [534, 287] on div "CUIT * 30-54584303-6 Ingresar CUIT ANALISIS PRESTADOR HOSPITAL ALEMAN ASOCIACIO…" at bounding box center [391, 274] width 483 height 1025
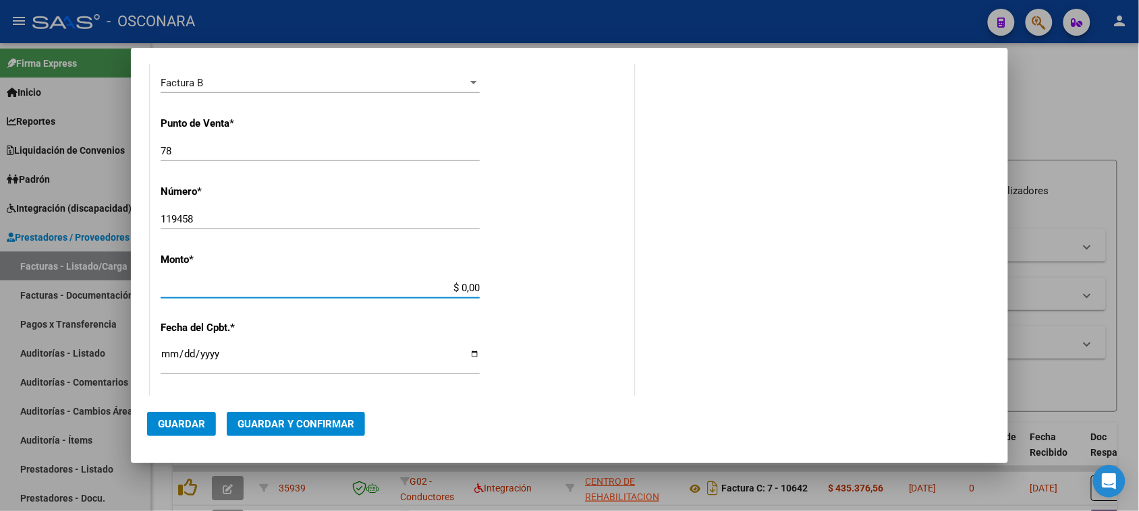
scroll to position [473, 0]
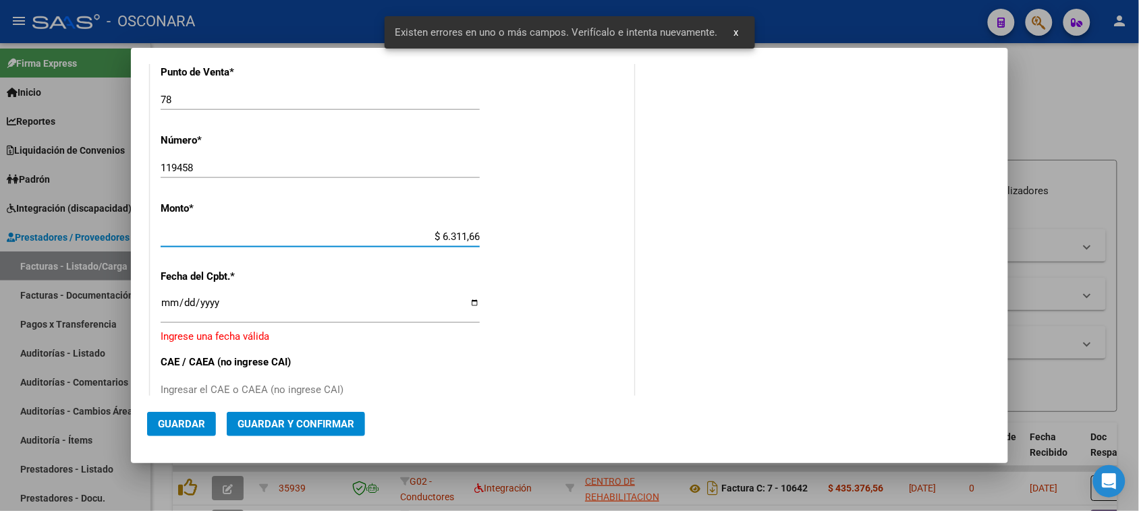
type input "$ 63.116,63"
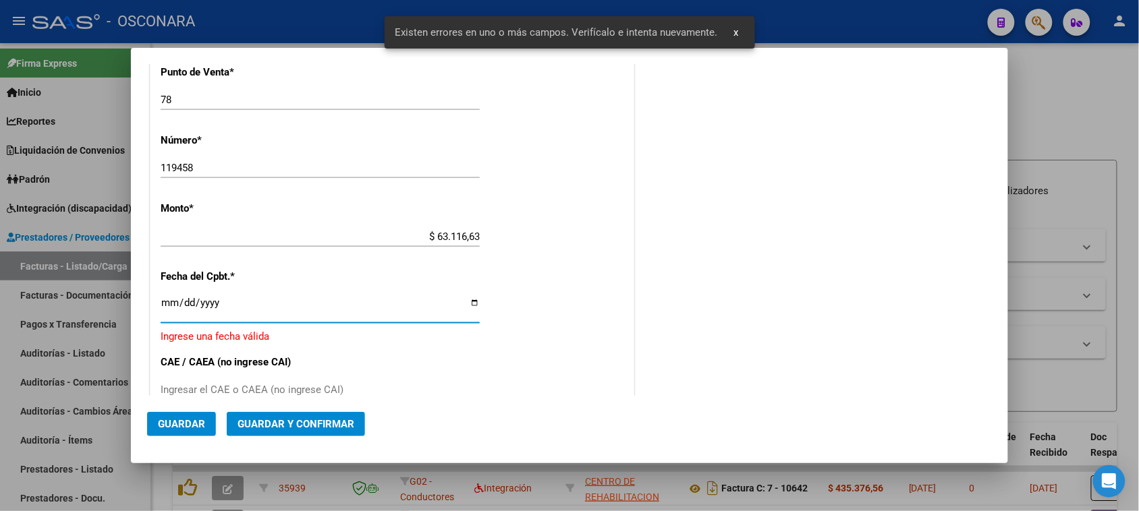
click at [166, 308] on input "Ingresar la fecha" at bounding box center [320, 309] width 319 height 22
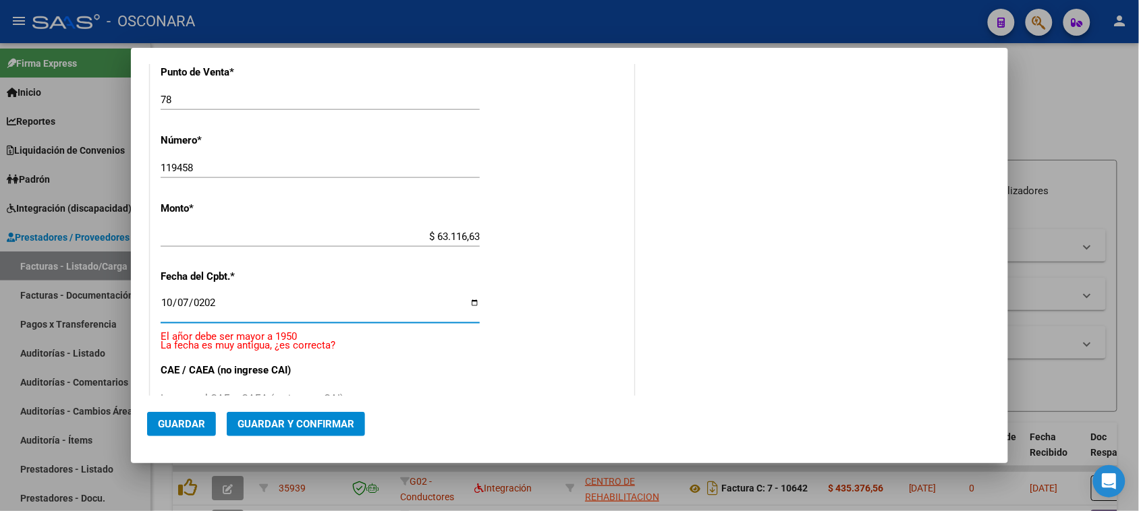
type input "2025-10-07"
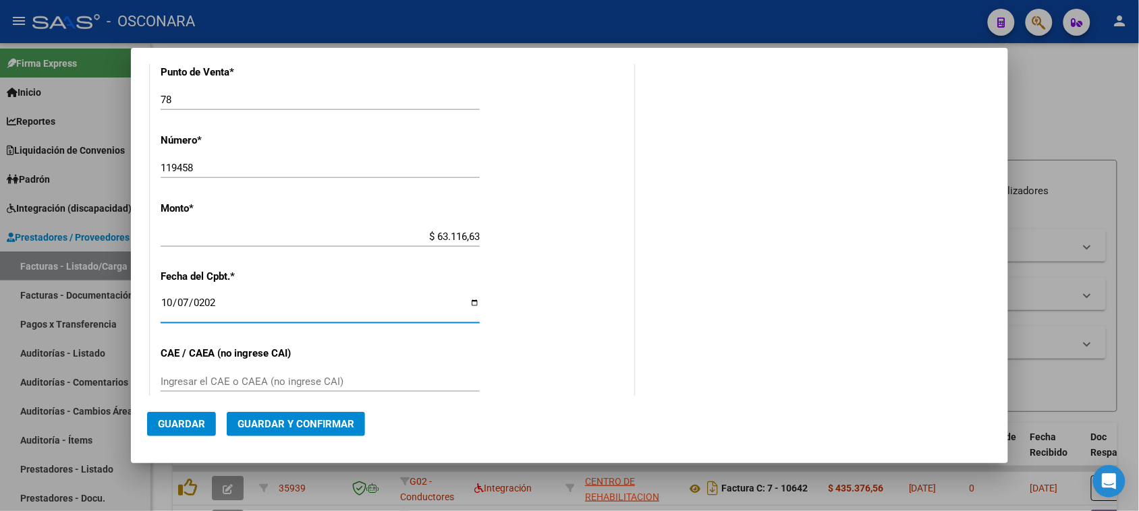
click at [288, 426] on span "Guardar y Confirmar" at bounding box center [296, 424] width 117 height 12
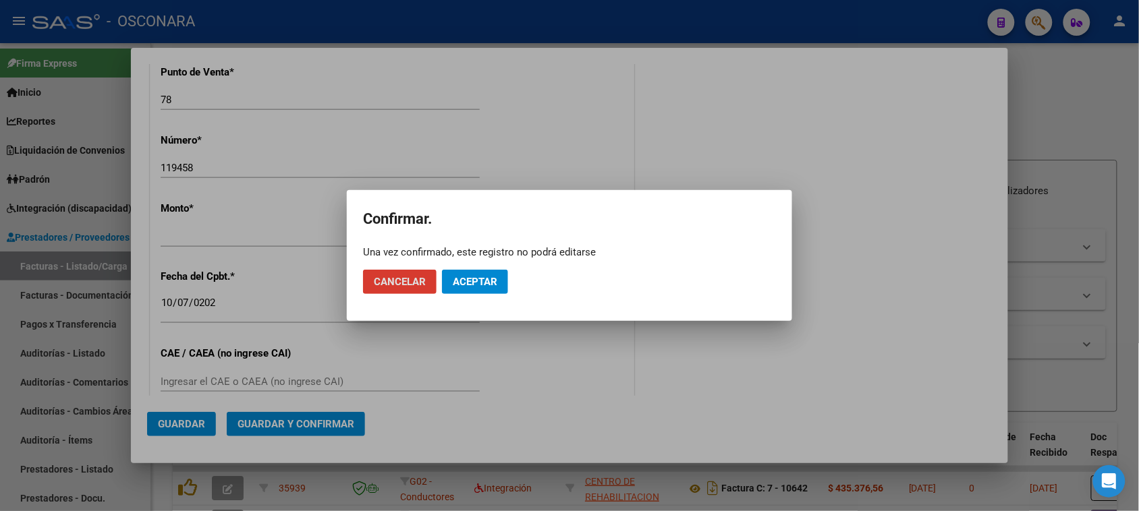
click at [476, 281] on span "Aceptar" at bounding box center [475, 282] width 45 height 12
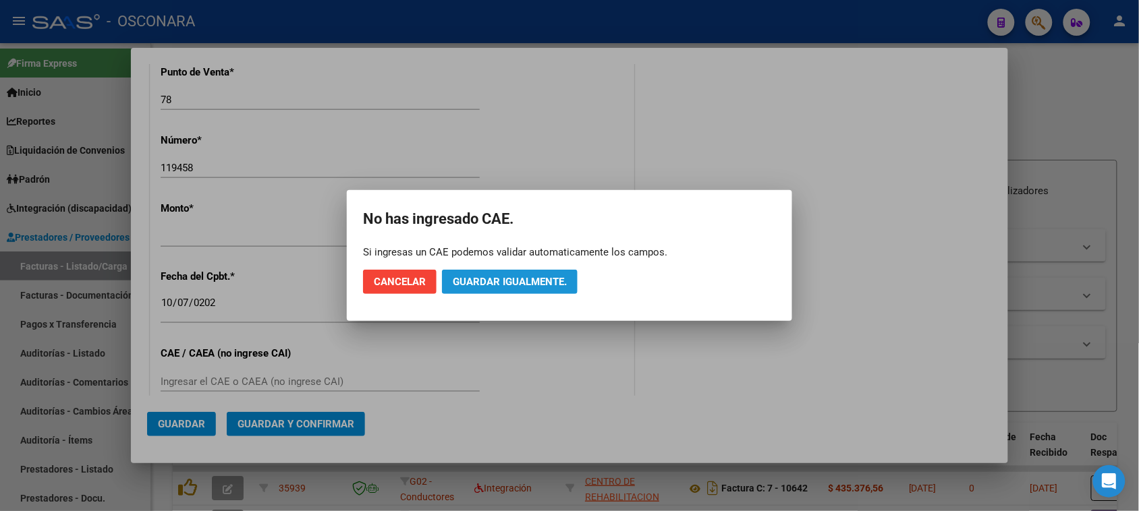
click at [506, 279] on span "Guardar igualmente." at bounding box center [510, 282] width 114 height 12
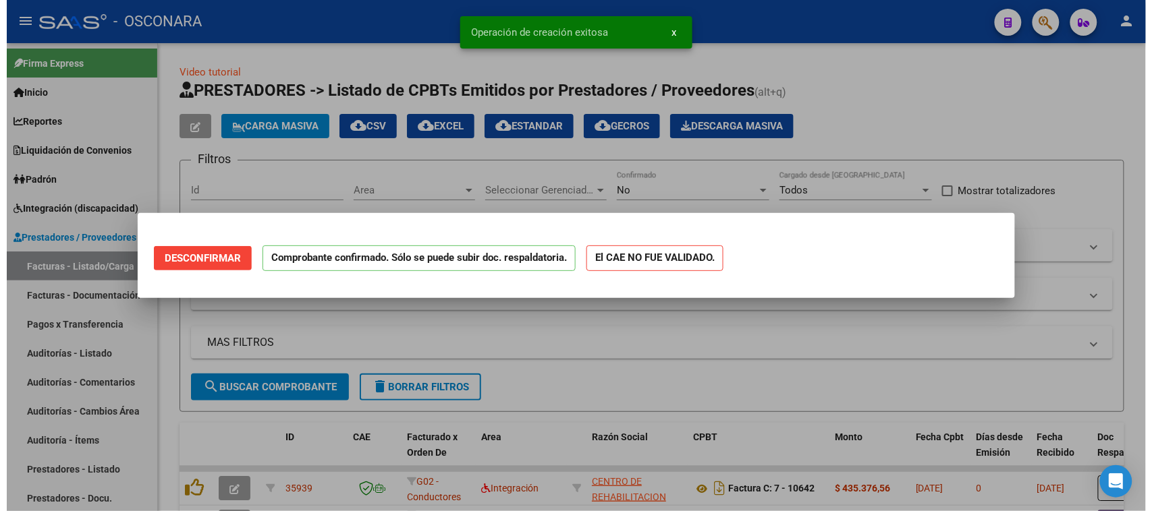
scroll to position [0, 0]
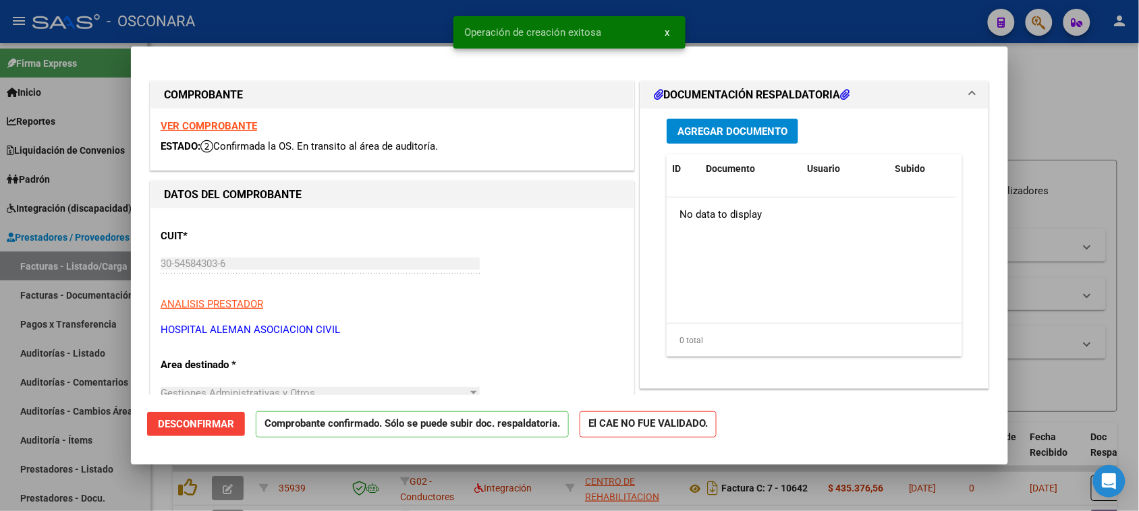
click at [0, 352] on div at bounding box center [569, 255] width 1139 height 511
type input "$ 0,00"
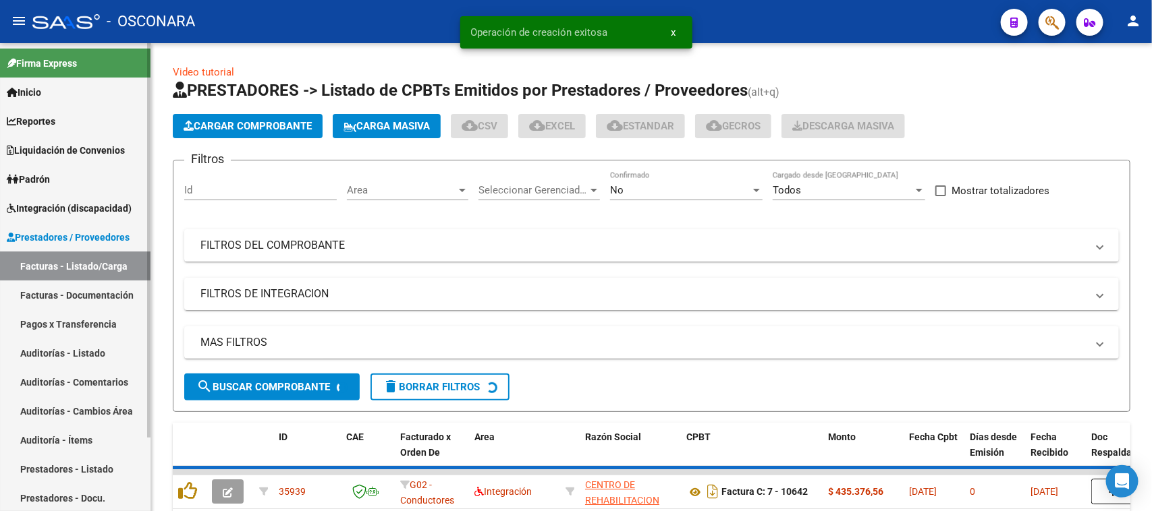
click at [47, 346] on link "Auditorías - Listado" at bounding box center [75, 353] width 150 height 29
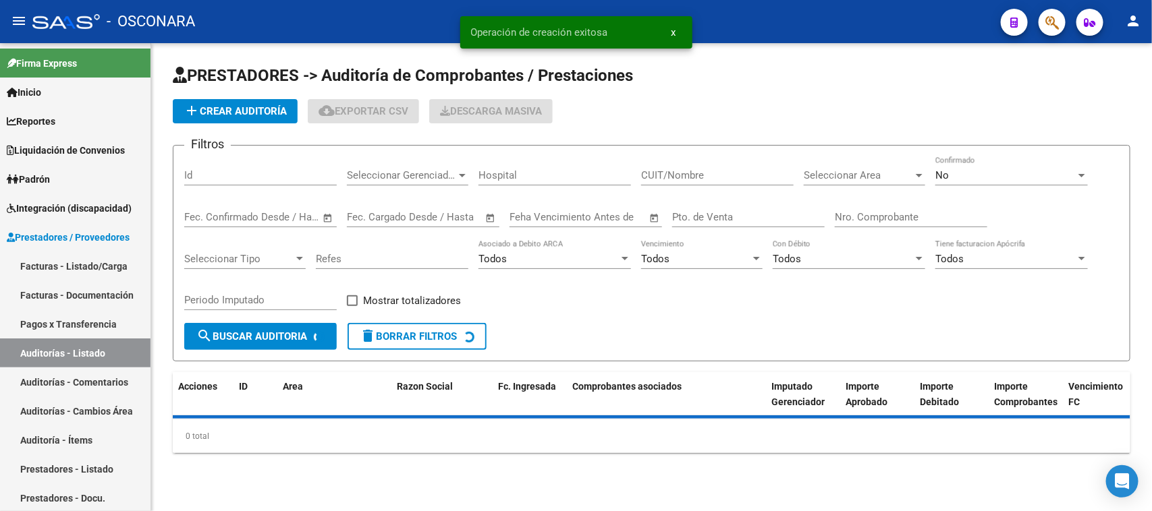
click at [213, 101] on button "add Crear Auditoría" at bounding box center [235, 111] width 125 height 24
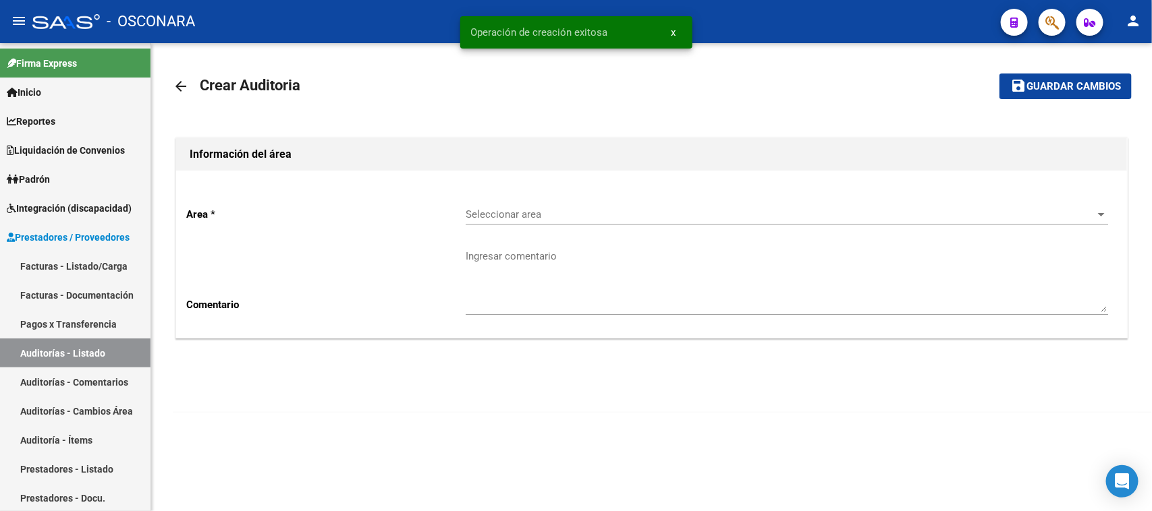
click at [525, 217] on span "Seleccionar area" at bounding box center [781, 215] width 630 height 12
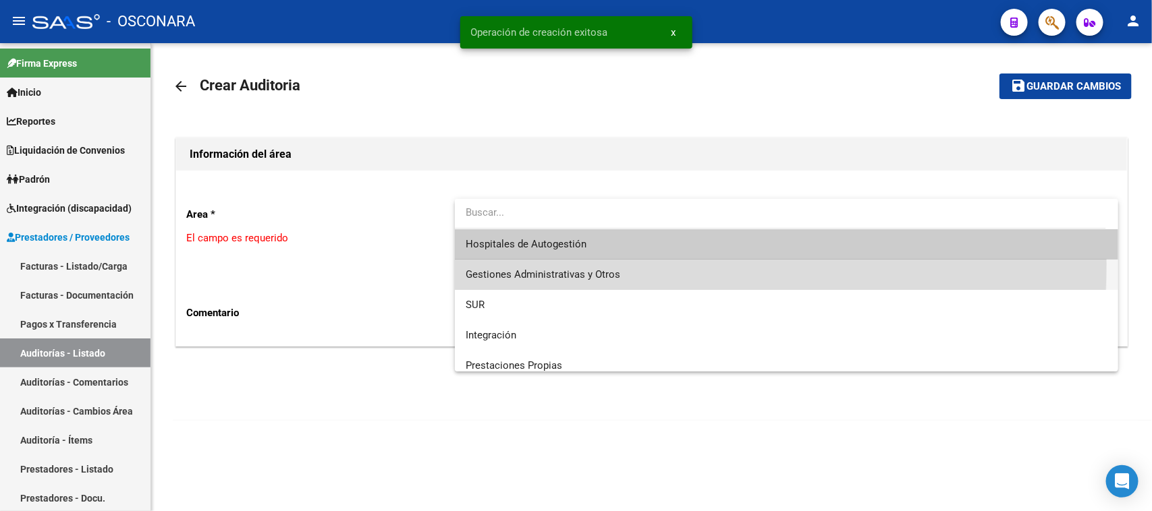
click at [524, 264] on span "Gestiones Administrativas y Otros" at bounding box center [787, 275] width 642 height 30
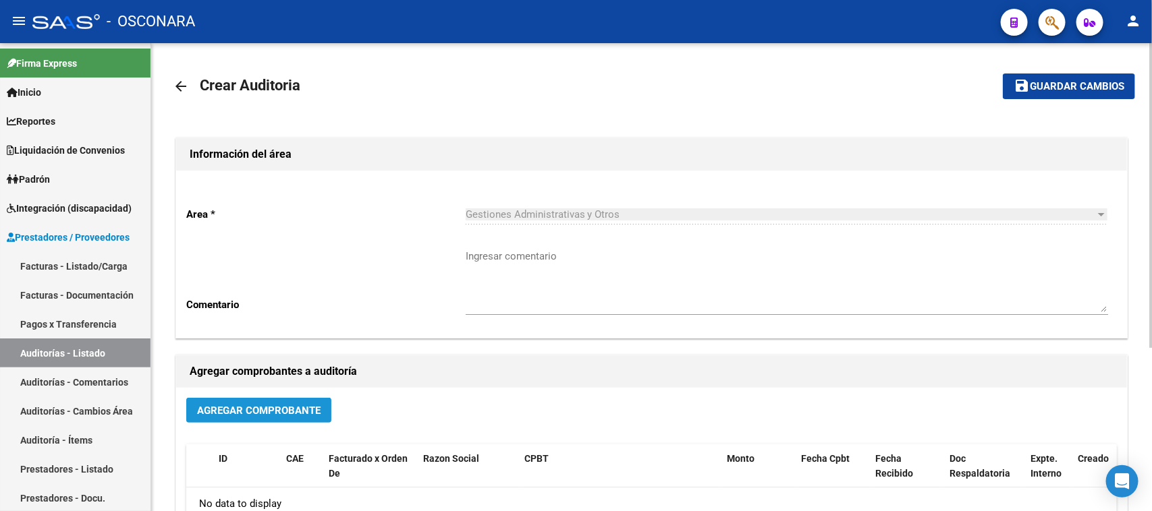
click at [260, 414] on span "Agregar Comprobante" at bounding box center [258, 411] width 123 height 12
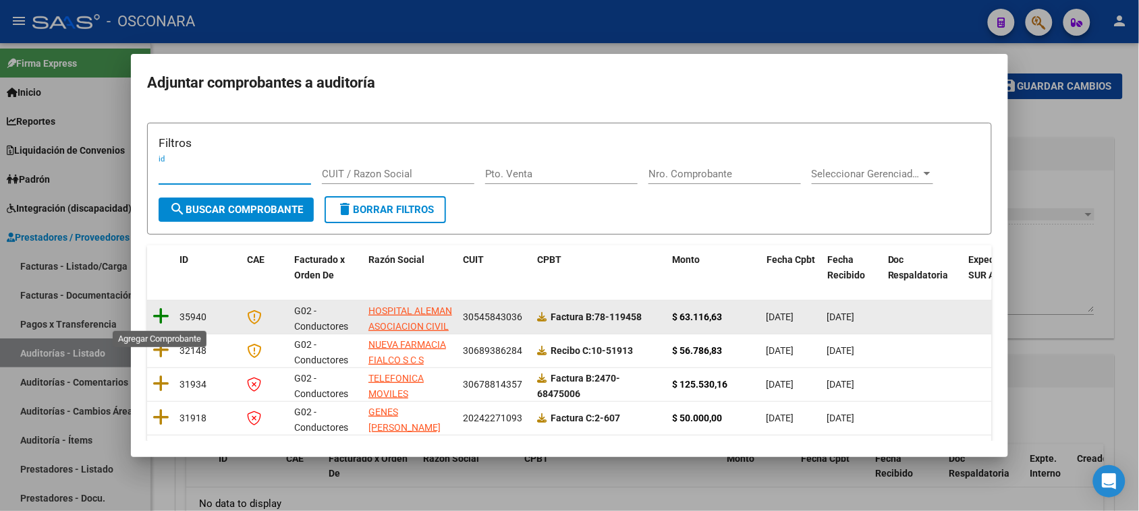
click at [160, 315] on icon at bounding box center [160, 316] width 17 height 19
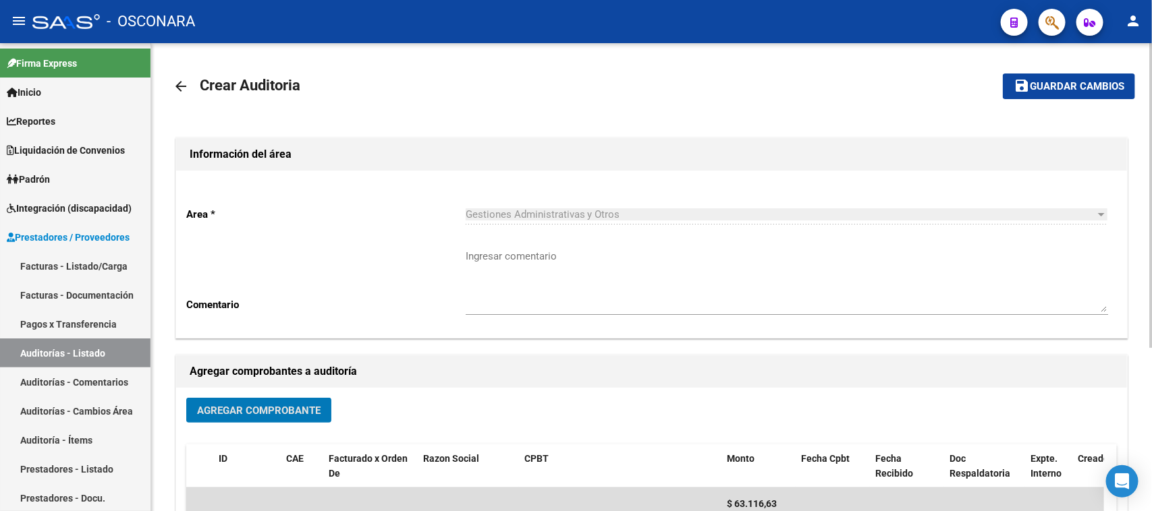
click at [1073, 84] on span "Guardar cambios" at bounding box center [1077, 87] width 94 height 12
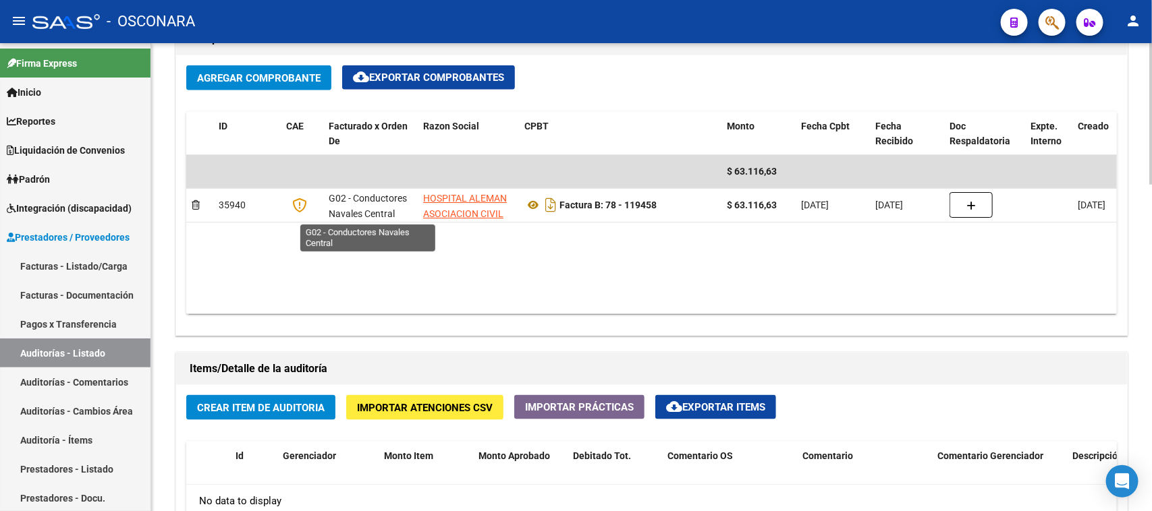
scroll to position [1, 0]
click at [298, 410] on span "Crear Item de Auditoria" at bounding box center [261, 408] width 128 height 12
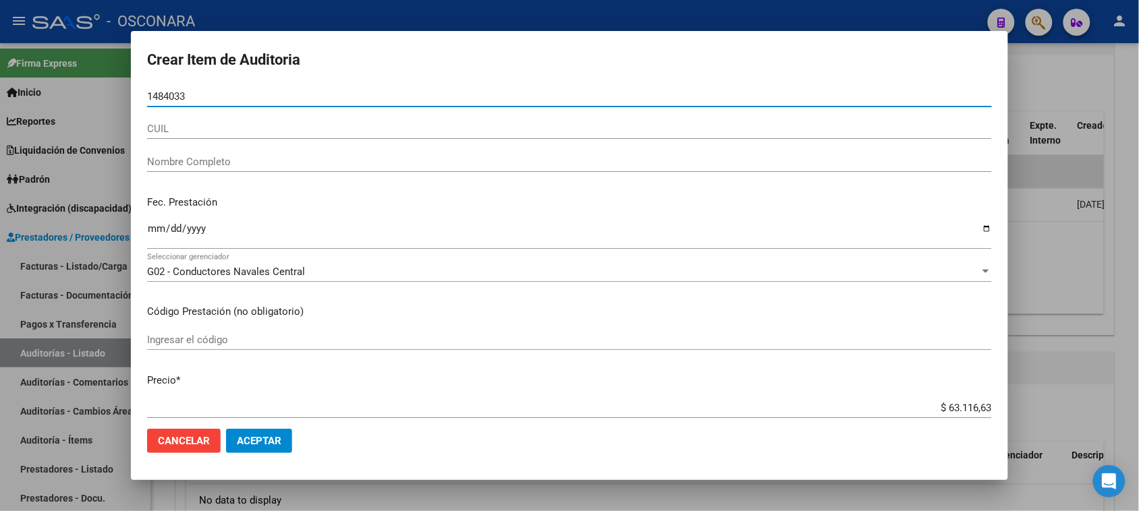
type input "1484033"
click at [1040, 76] on div at bounding box center [569, 255] width 1139 height 511
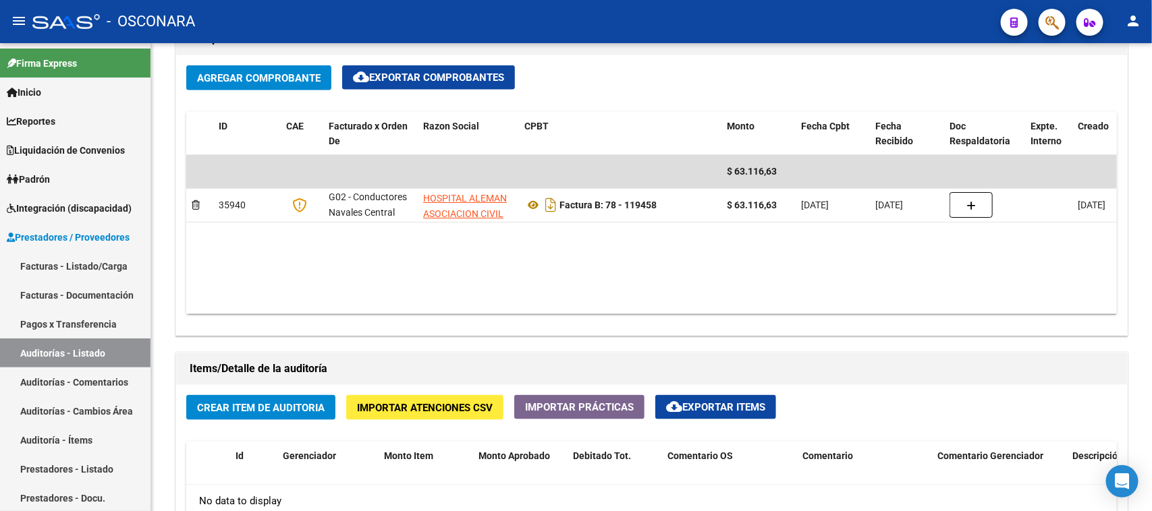
click at [1043, 22] on button "button" at bounding box center [1051, 22] width 27 height 27
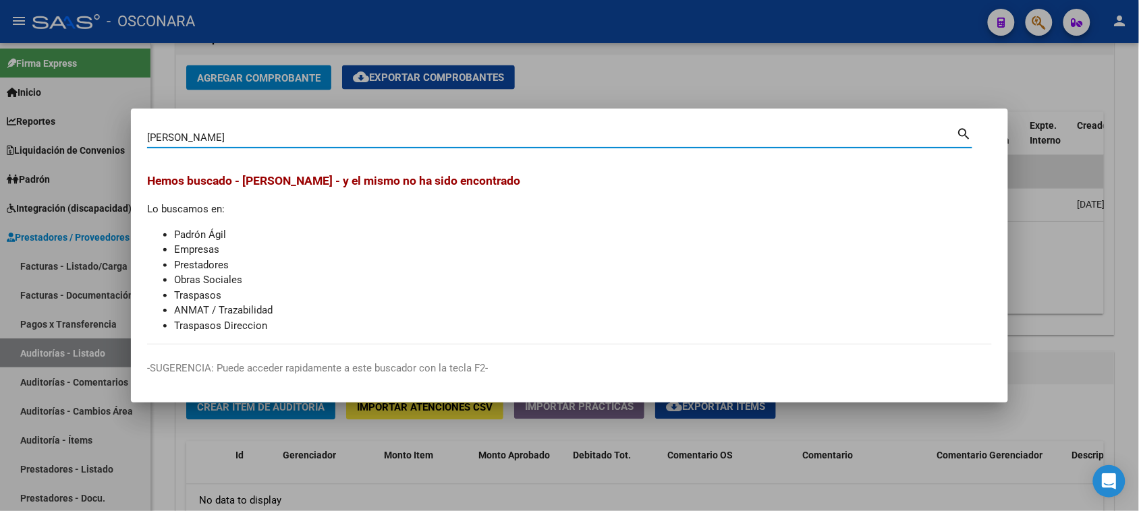
drag, startPoint x: 201, startPoint y: 136, endPoint x: 99, endPoint y: 150, distance: 102.9
click at [99, 150] on div "VELQUI Buscar (apellido, dni, cuil, nro traspaso, cuit, obra social) search Hem…" at bounding box center [569, 255] width 1139 height 511
drag, startPoint x: 307, startPoint y: 139, endPoint x: 98, endPoint y: 159, distance: 210.2
click at [105, 159] on div "ROMERO VELQUI Buscar (apellido, dni, cuil, nro traspaso, cuit, obra social) sea…" at bounding box center [569, 255] width 1139 height 511
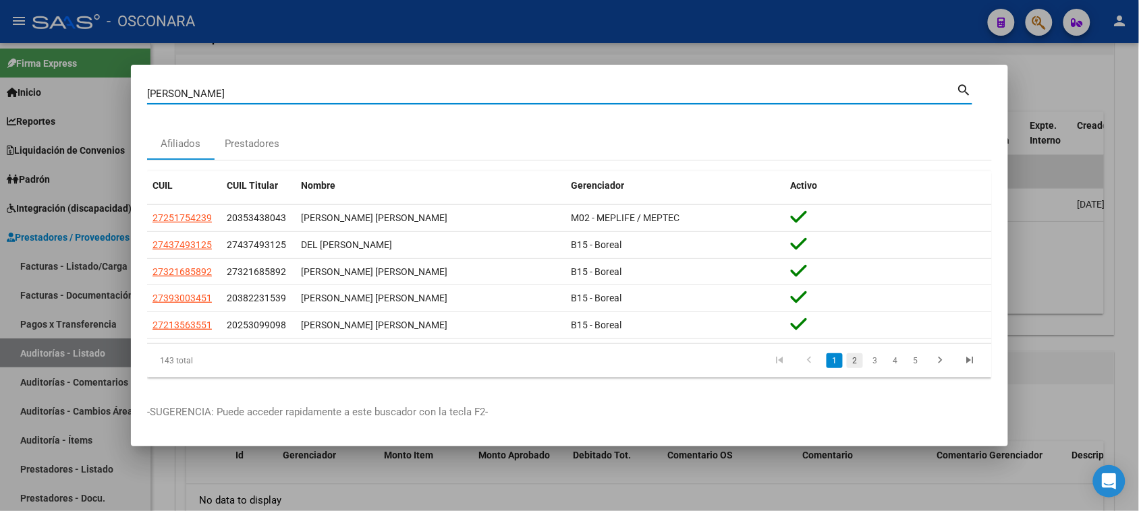
click at [856, 358] on link "2" at bounding box center [855, 361] width 16 height 15
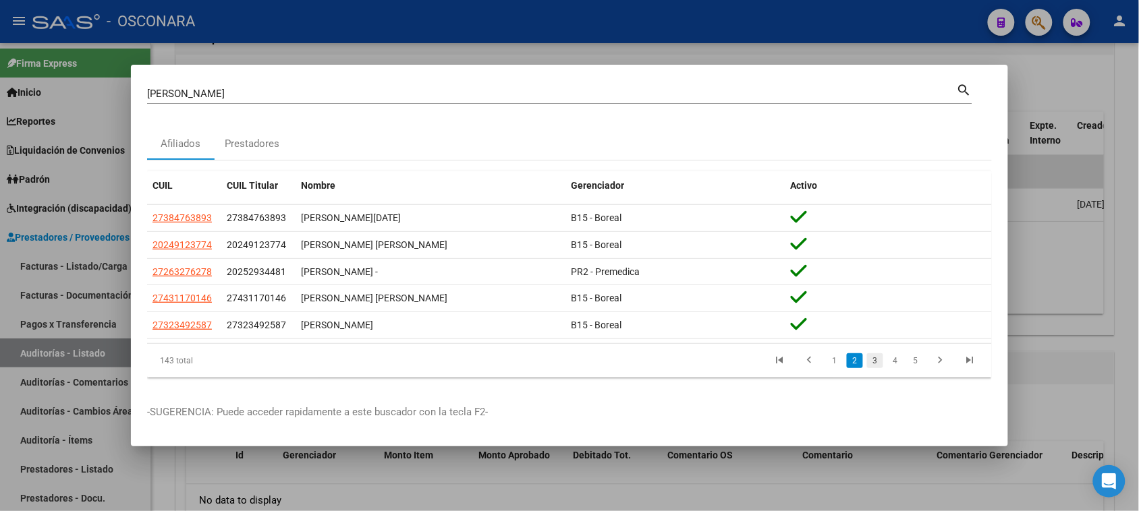
click at [872, 359] on link "3" at bounding box center [875, 361] width 16 height 15
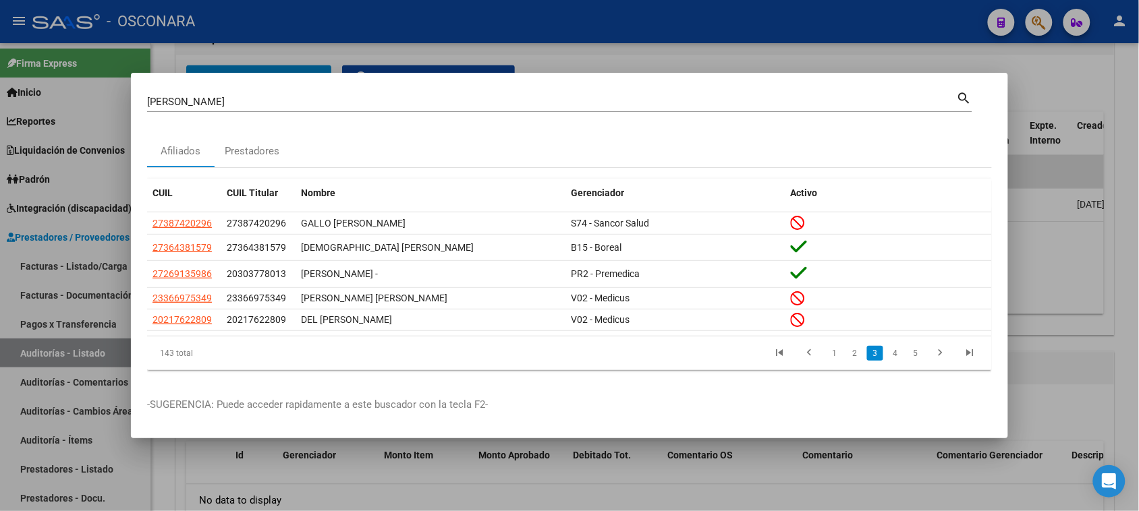
click at [894, 352] on link "4" at bounding box center [895, 353] width 16 height 15
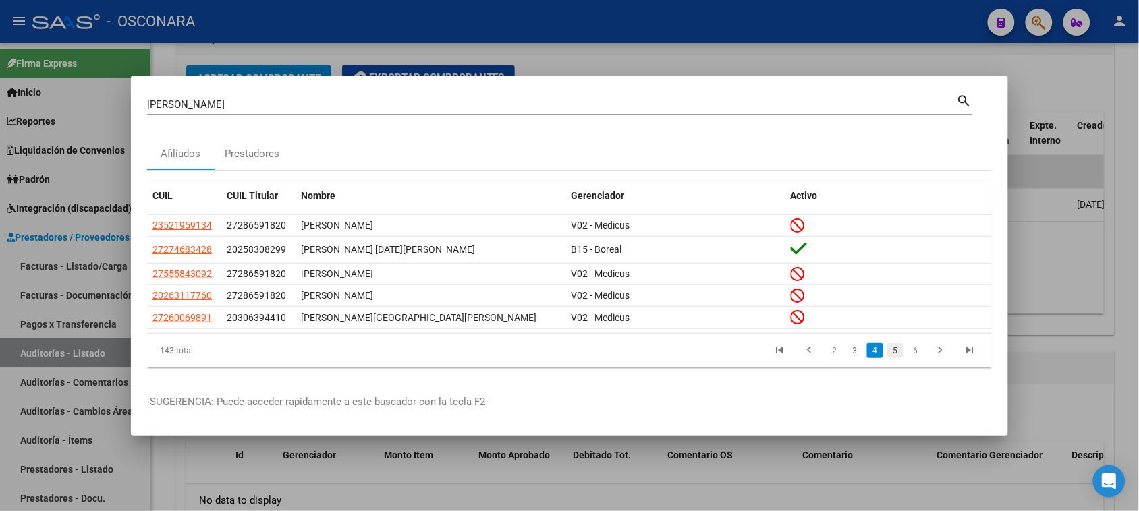
click at [895, 348] on link "5" at bounding box center [895, 350] width 16 height 15
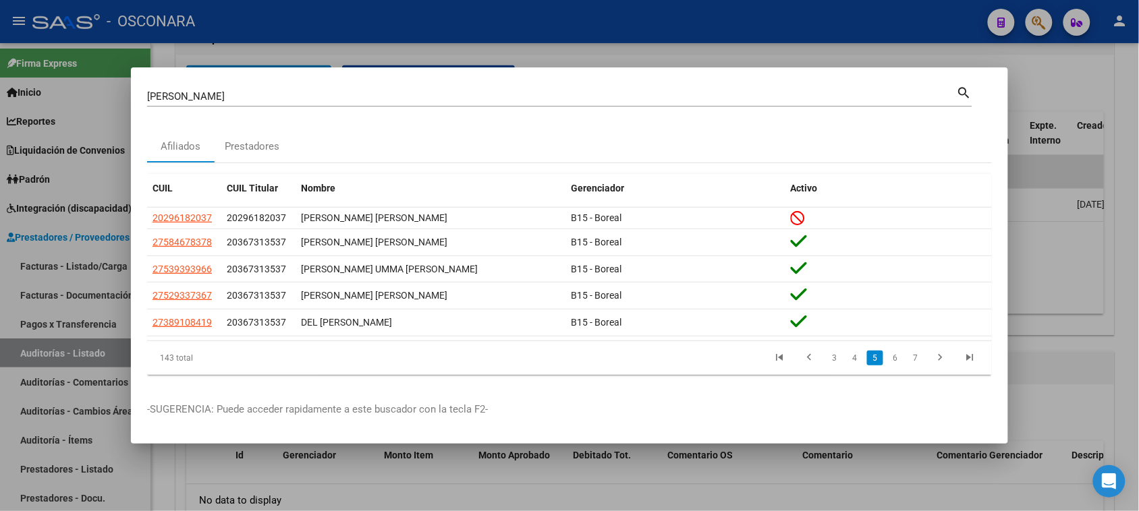
drag, startPoint x: 892, startPoint y: 356, endPoint x: 892, endPoint y: 364, distance: 8.1
click at [893, 356] on link "6" at bounding box center [895, 358] width 16 height 15
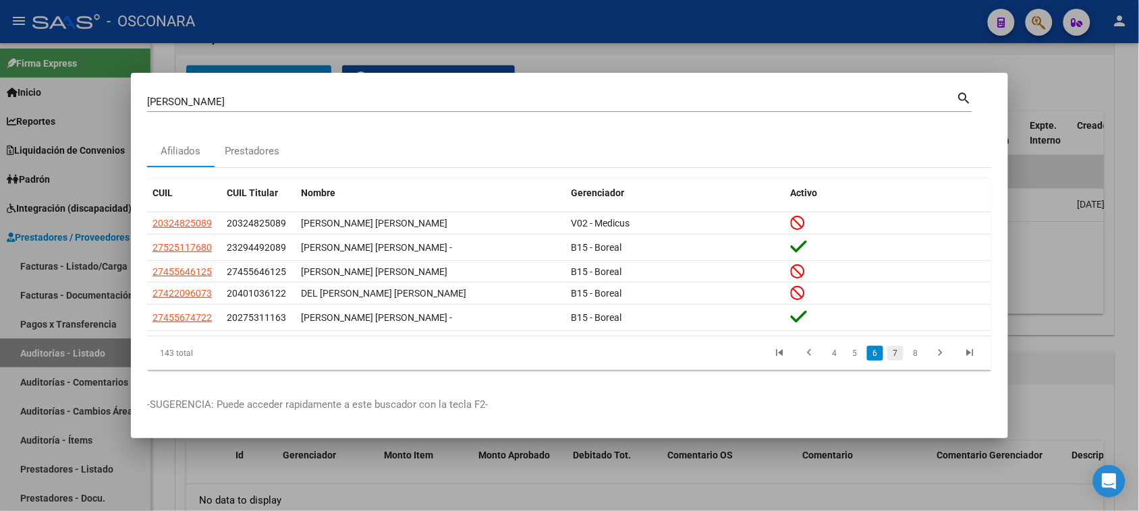
click at [895, 352] on link "7" at bounding box center [895, 353] width 16 height 15
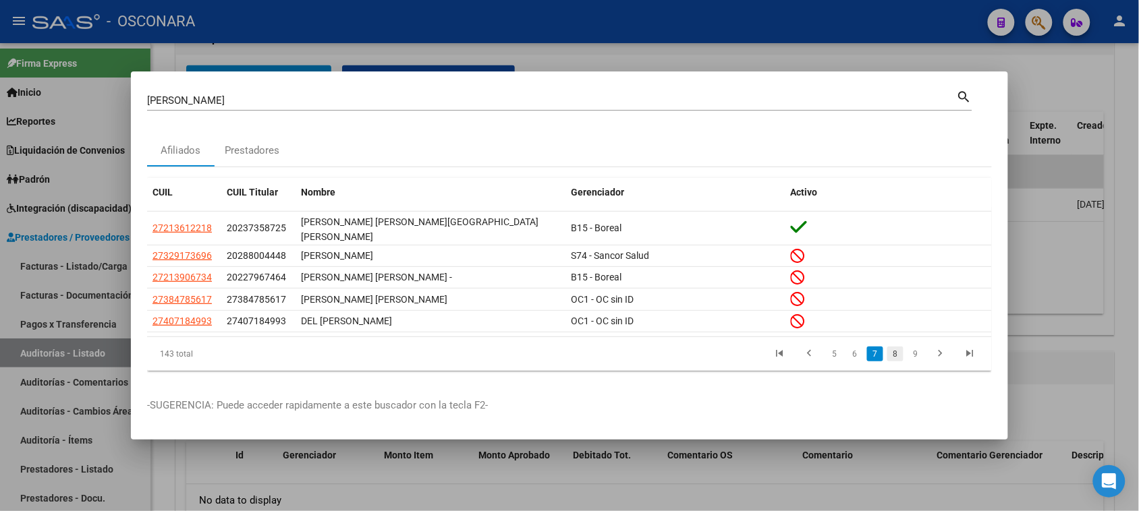
click at [895, 351] on link "8" at bounding box center [895, 354] width 16 height 15
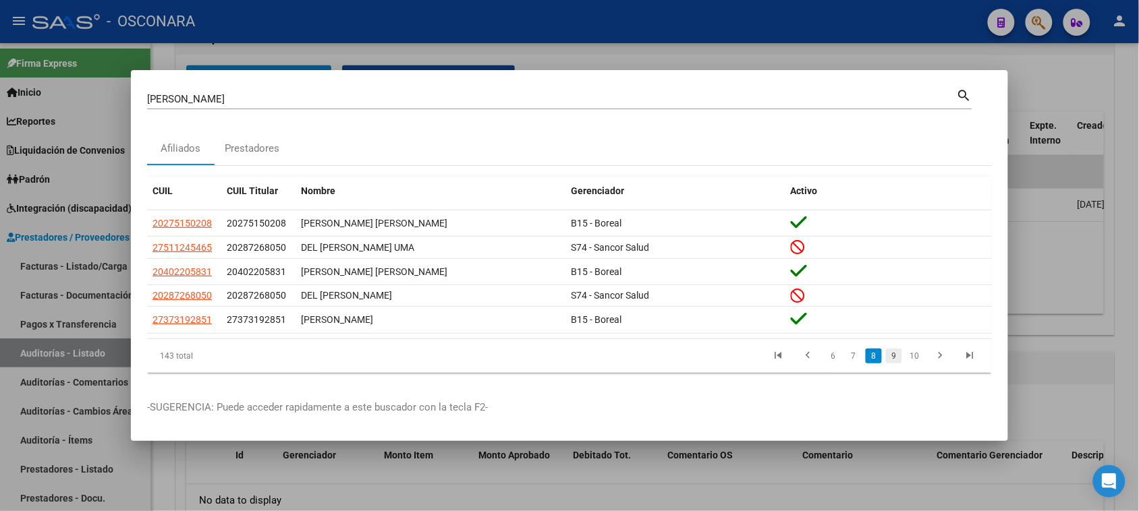
click at [893, 354] on link "9" at bounding box center [894, 356] width 16 height 15
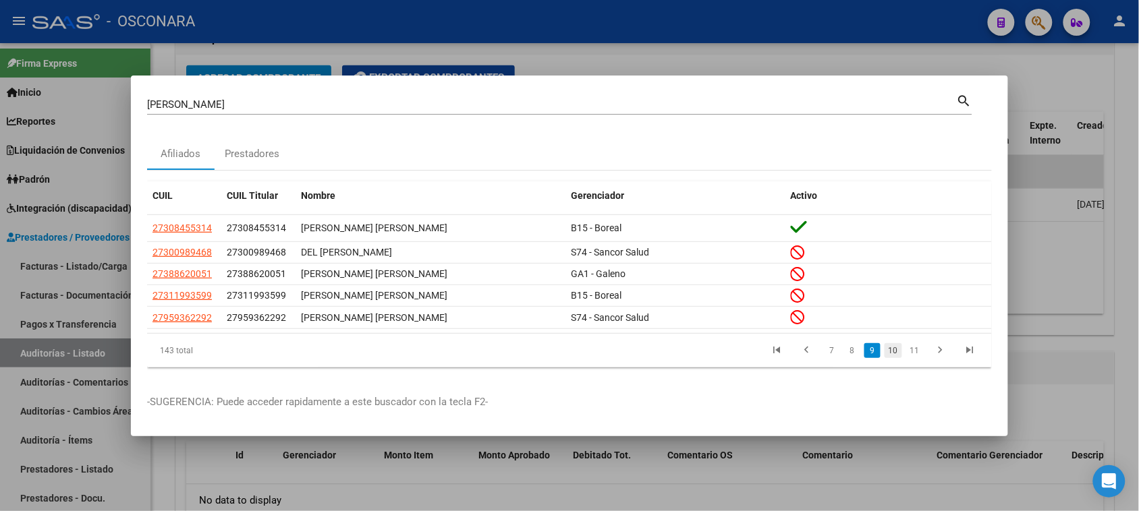
click at [895, 346] on link "10" at bounding box center [894, 350] width 18 height 15
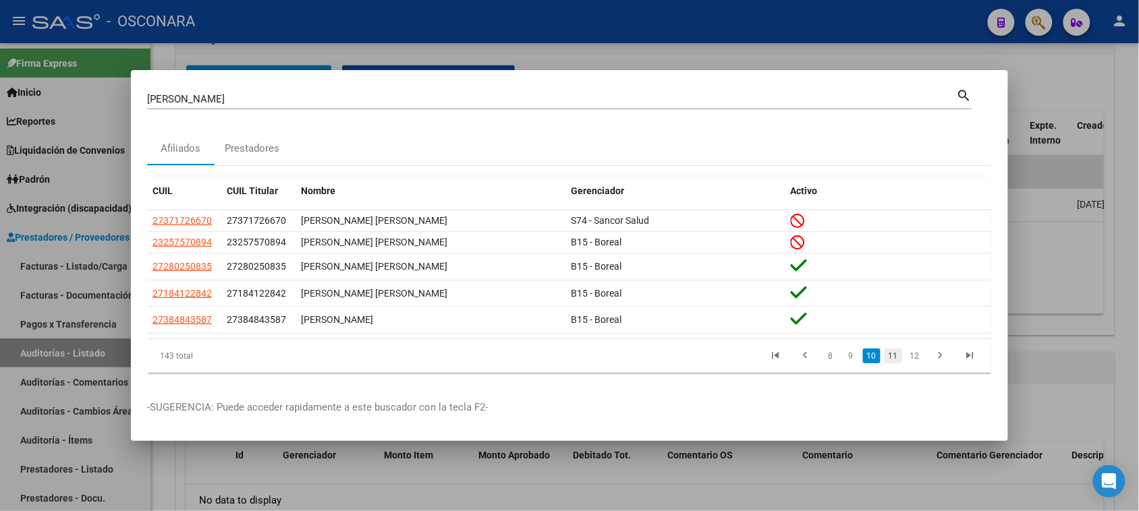
click at [894, 358] on link "11" at bounding box center [894, 356] width 18 height 15
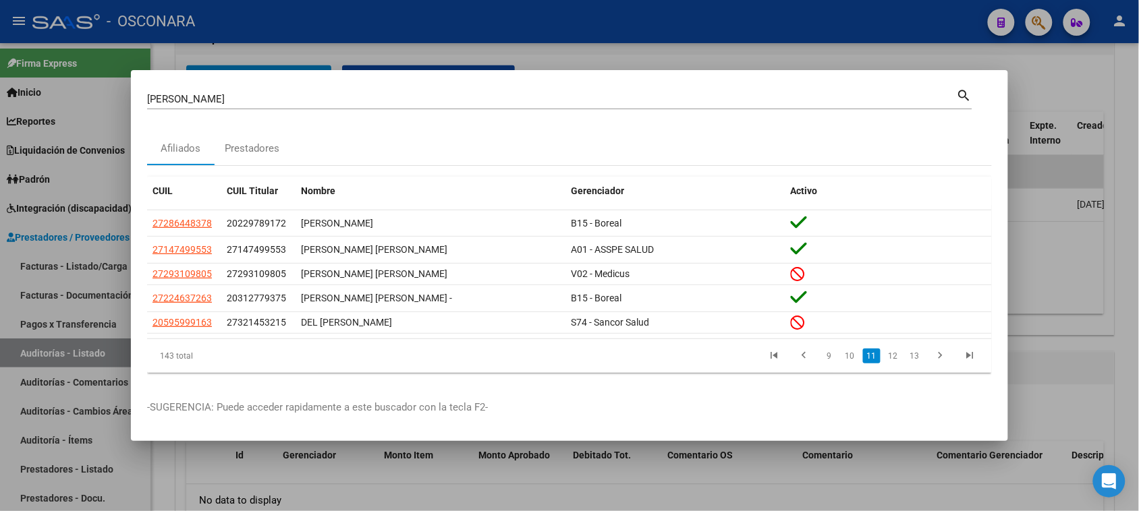
click at [894, 358] on link "12" at bounding box center [894, 356] width 18 height 15
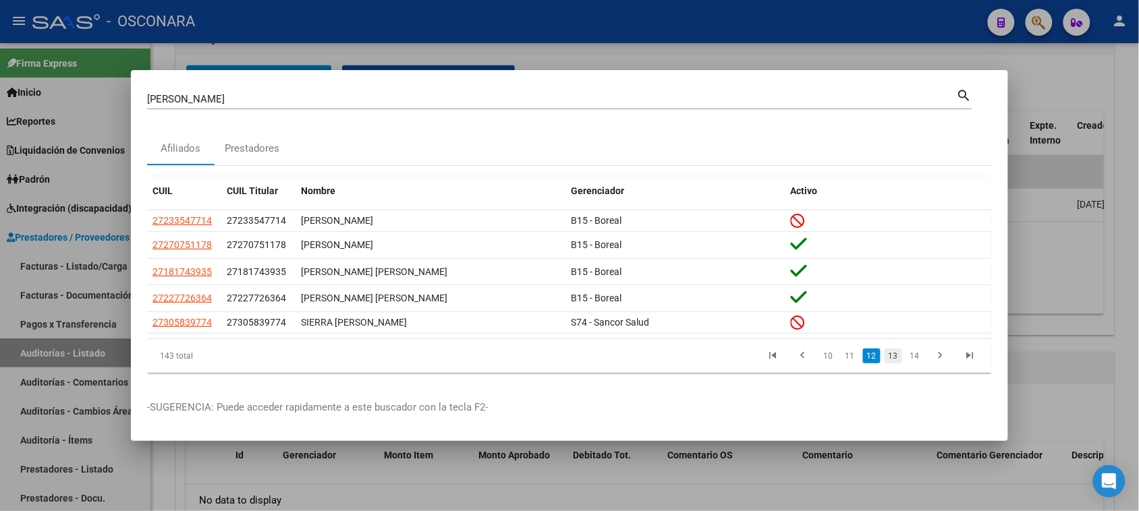
click at [895, 353] on link "13" at bounding box center [894, 356] width 18 height 15
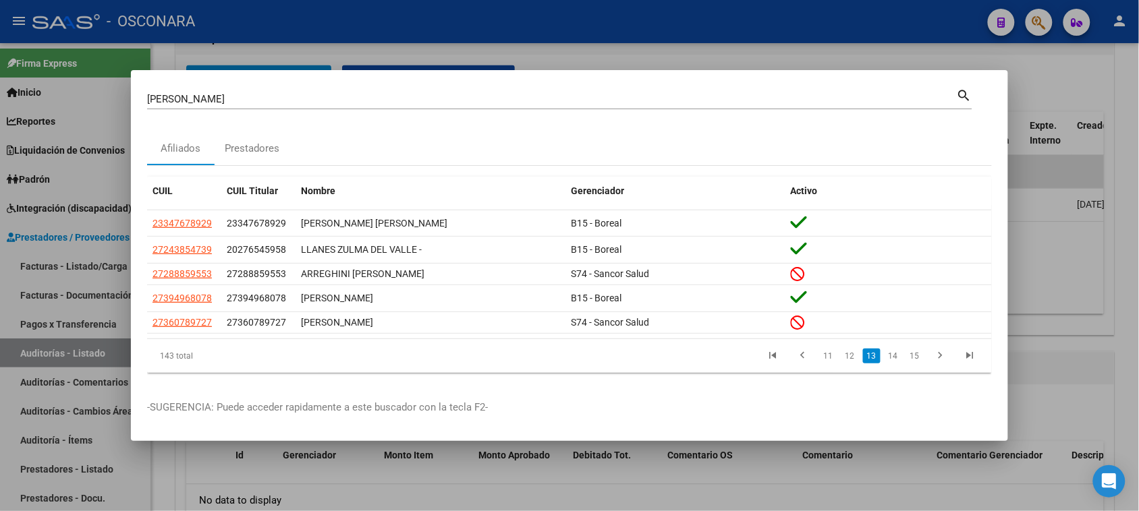
click at [895, 353] on link "14" at bounding box center [894, 356] width 18 height 15
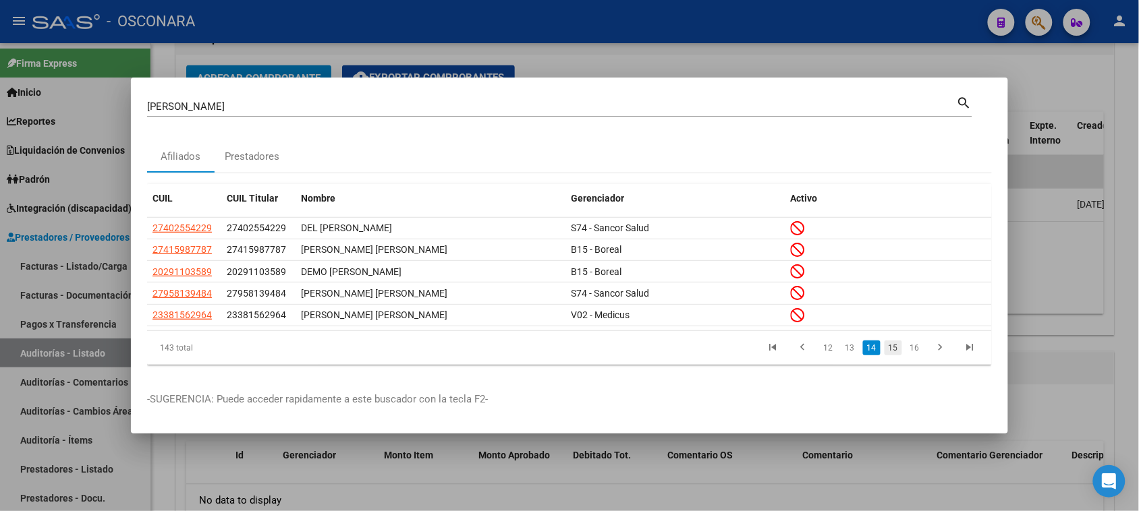
click at [893, 350] on link "15" at bounding box center [894, 348] width 18 height 15
click at [893, 350] on link "16" at bounding box center [894, 348] width 18 height 15
click at [893, 350] on link "17" at bounding box center [894, 348] width 18 height 15
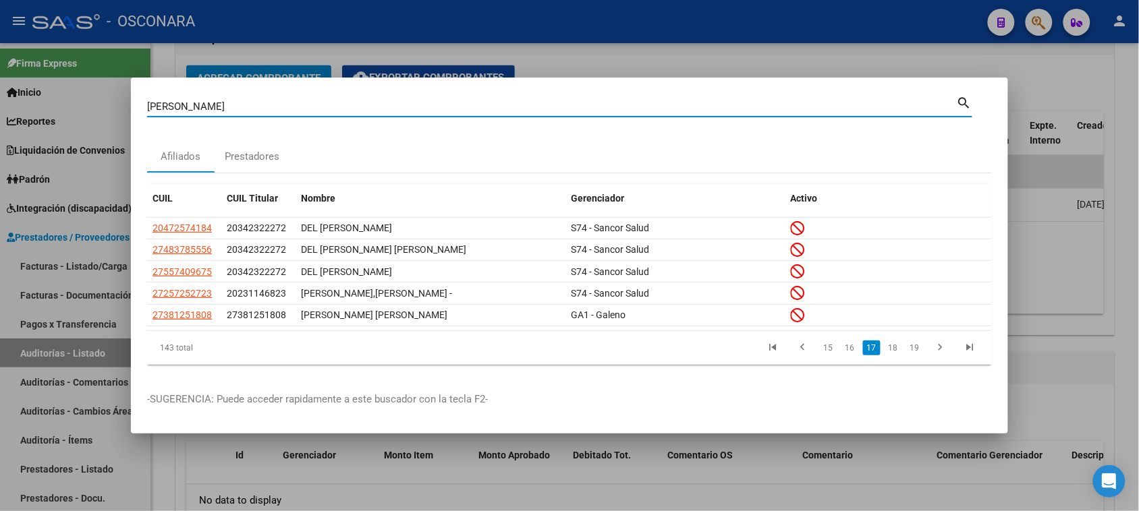
drag, startPoint x: 207, startPoint y: 107, endPoint x: 37, endPoint y: 132, distance: 172.0
click at [40, 129] on div "DEL VALLE Buscar (apellido, dni, cuil, nro traspaso, cuit, obra social) search …" at bounding box center [569, 255] width 1139 height 511
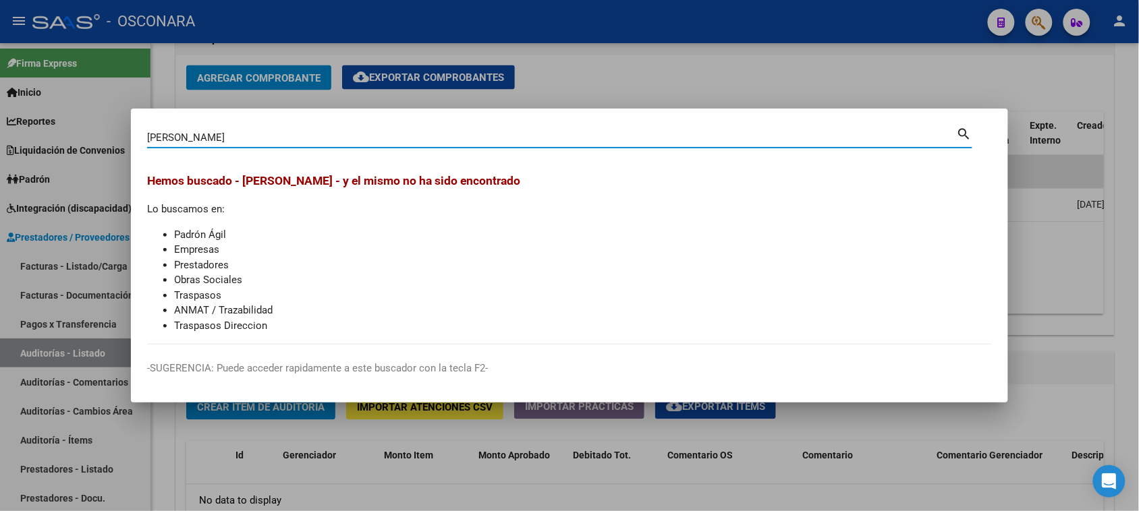
click at [182, 138] on input "VELQUI DEL VALLE" at bounding box center [552, 138] width 810 height 12
click at [318, 137] on input "VELQUI ROMERO DEL VALLE" at bounding box center [552, 138] width 810 height 12
drag, startPoint x: 242, startPoint y: 136, endPoint x: 0, endPoint y: 142, distance: 241.6
click at [0, 140] on div "VELQUI ROMERO Buscar (apellido, dni, cuil, nro traspaso, cuit, obra social) sea…" at bounding box center [569, 255] width 1139 height 511
type input "ROMERO DEL VALLE"
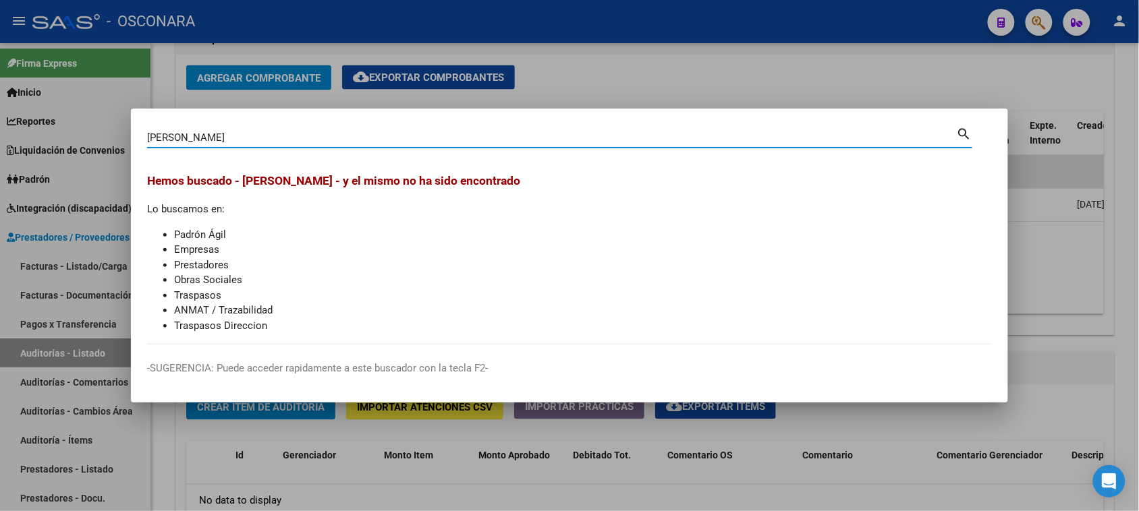
drag, startPoint x: 217, startPoint y: 139, endPoint x: 5, endPoint y: 169, distance: 213.9
click at [27, 164] on div "ROMERO DEL VALLE Buscar (apellido, dni, cuil, nro traspaso, cuit, obra social) …" at bounding box center [569, 255] width 1139 height 511
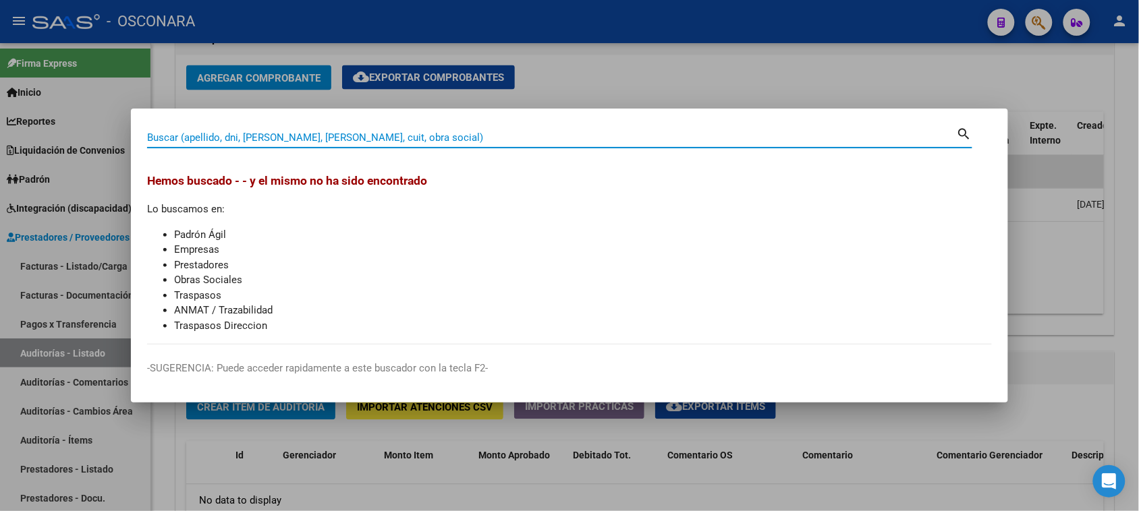
click at [669, 34] on div at bounding box center [569, 255] width 1139 height 511
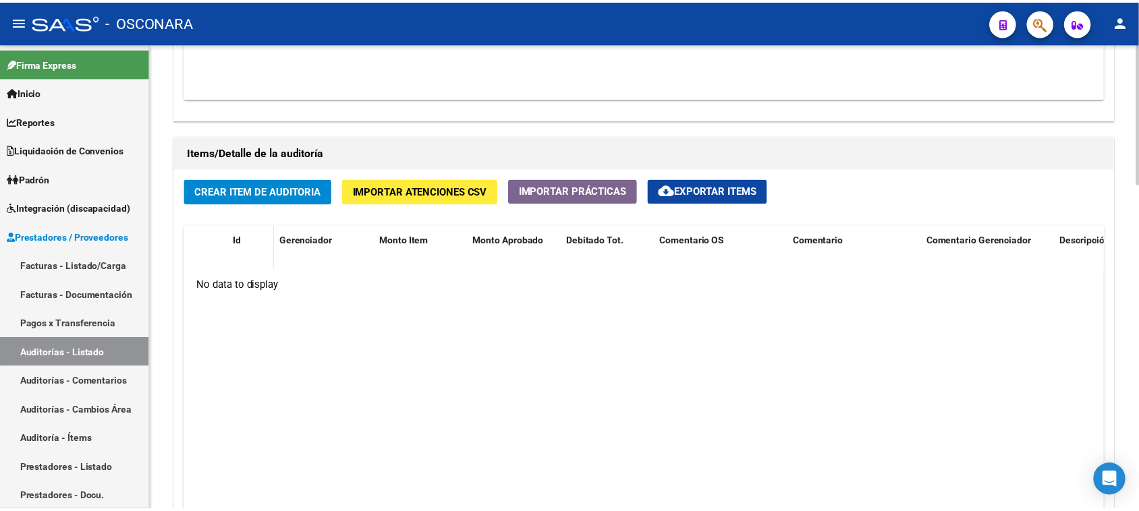
scroll to position [928, 0]
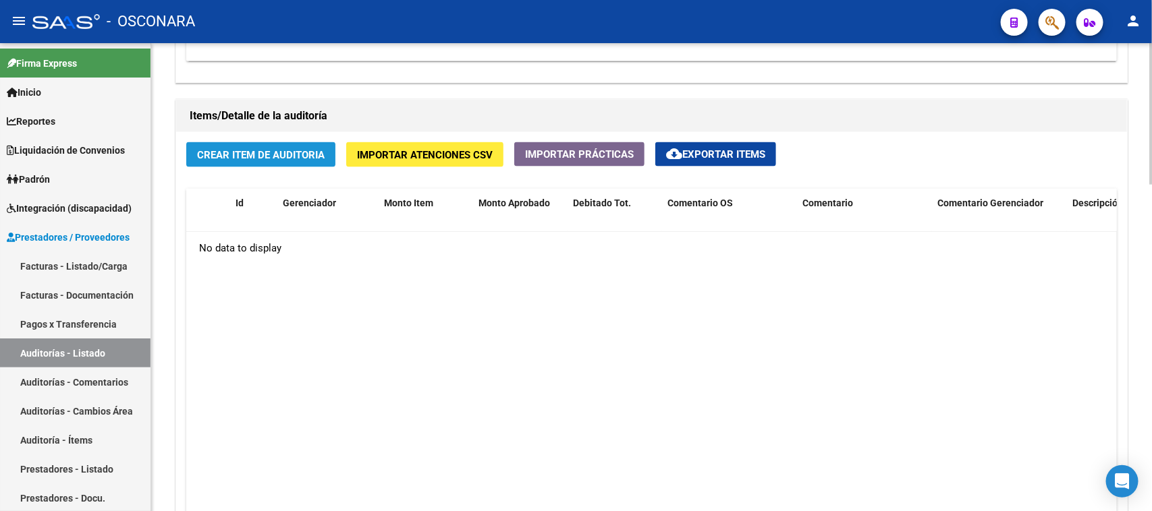
click at [260, 149] on span "Crear Item de Auditoria" at bounding box center [261, 155] width 128 height 12
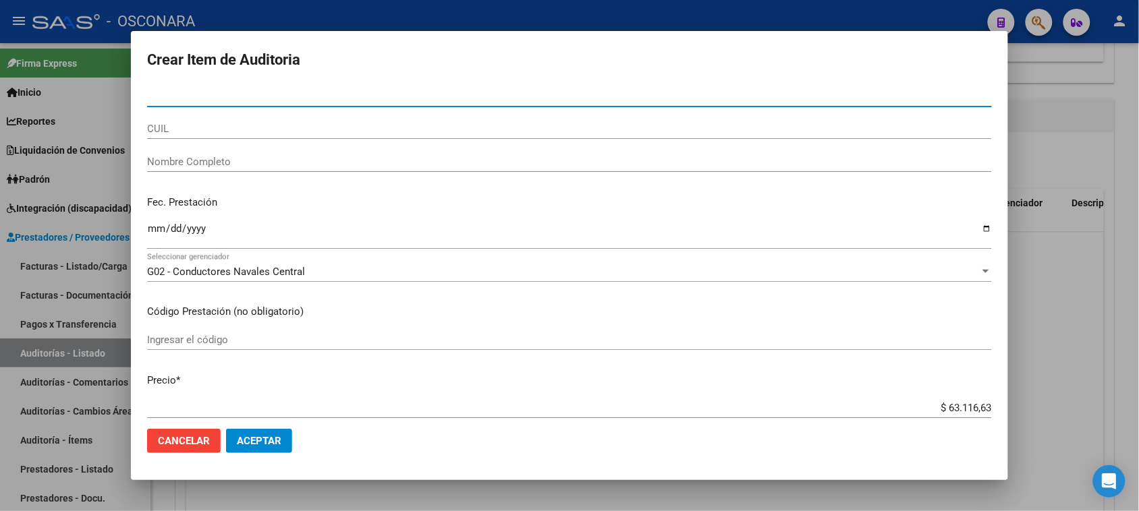
type input "10947917"
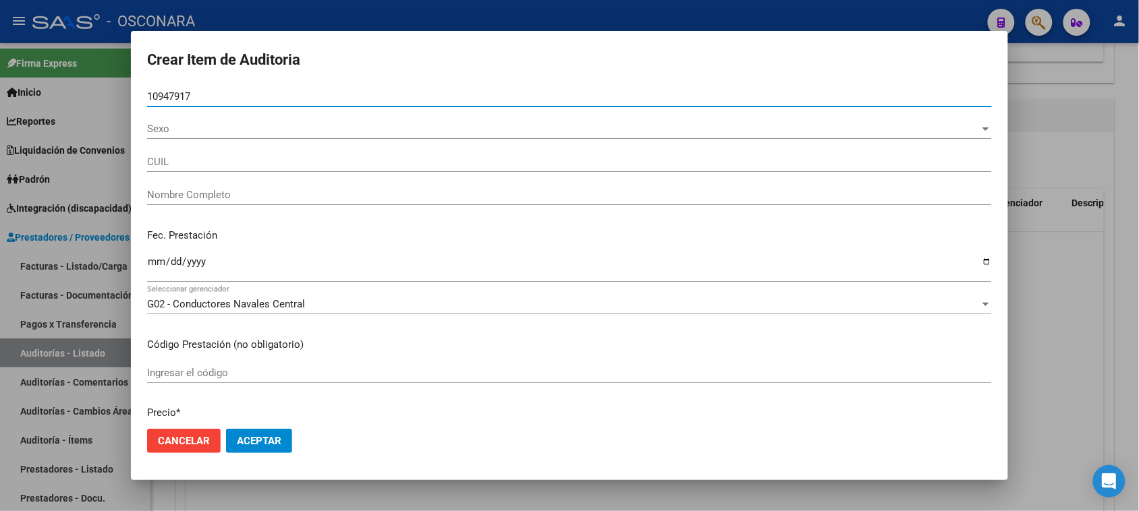
type input "27109479174"
type input "ROMERO VELQUI DEL VALLE"
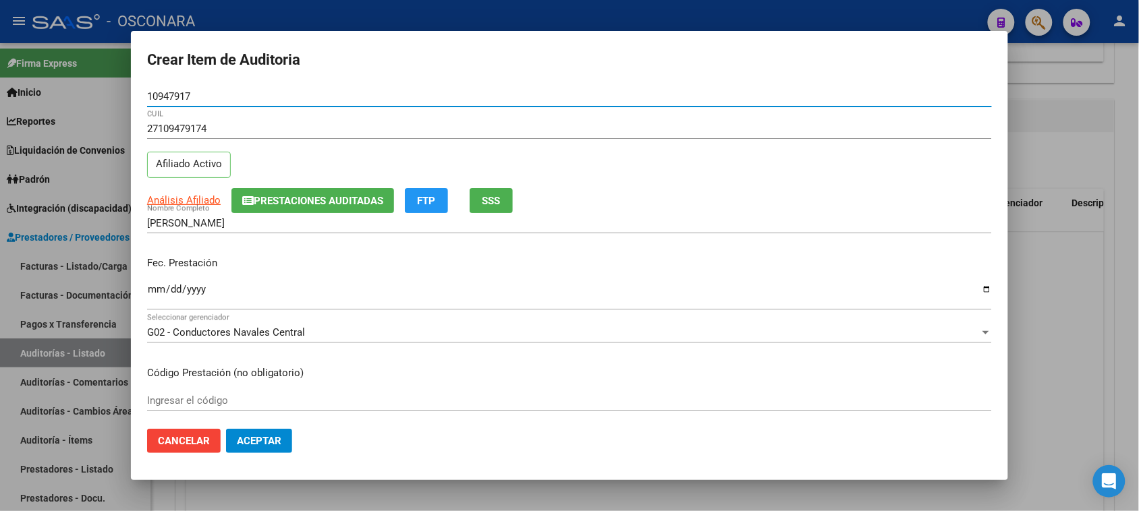
type input "10947917"
click at [156, 294] on input "Ingresar la fecha" at bounding box center [569, 295] width 845 height 22
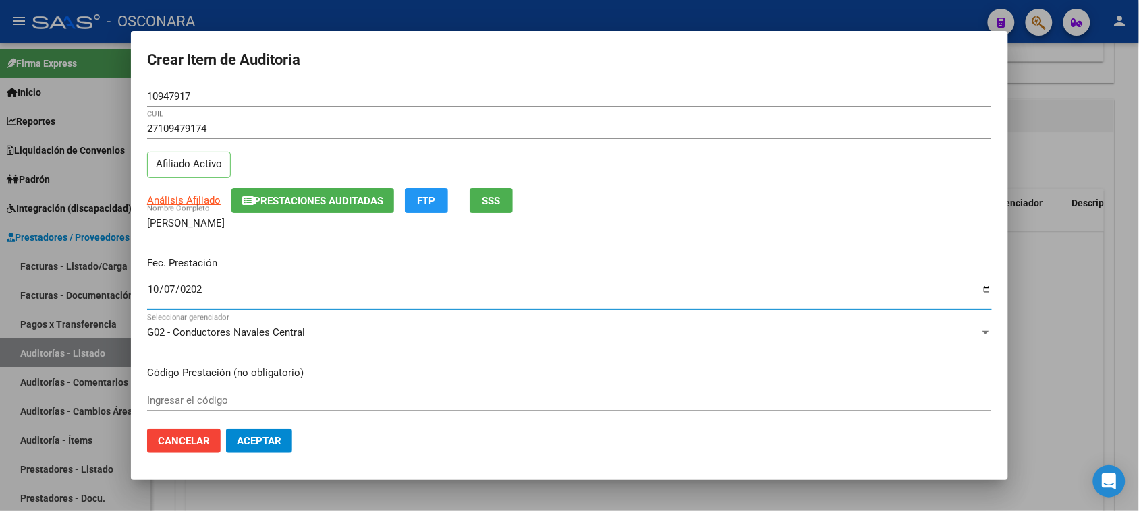
type input "2025-10-07"
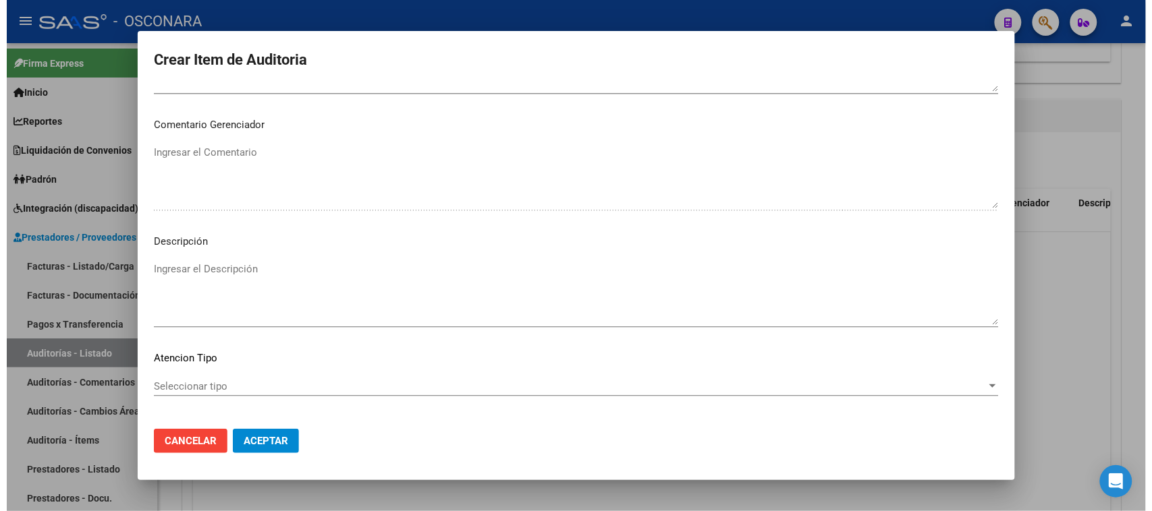
scroll to position [881, 0]
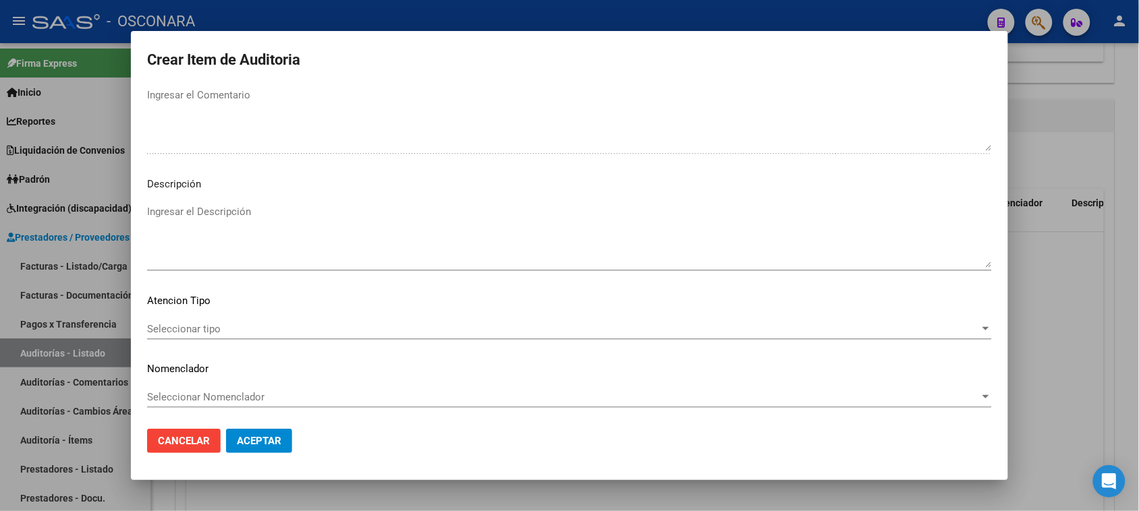
click at [219, 236] on textarea "Ingresar el Descripción" at bounding box center [569, 235] width 845 height 63
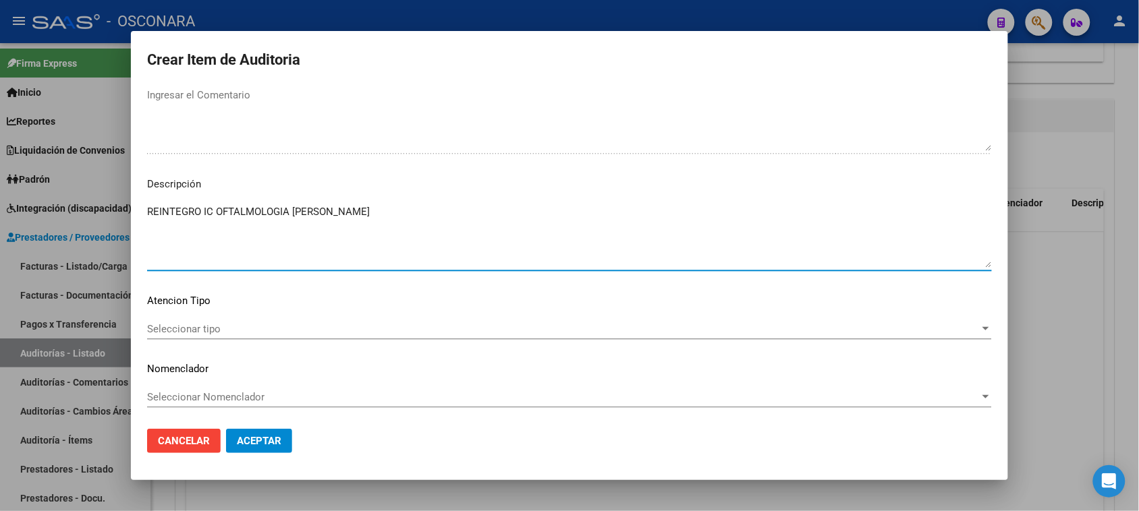
type textarea "REINTEGRO IC OFTALMOLOGIA ROMERO DEL VALLE"
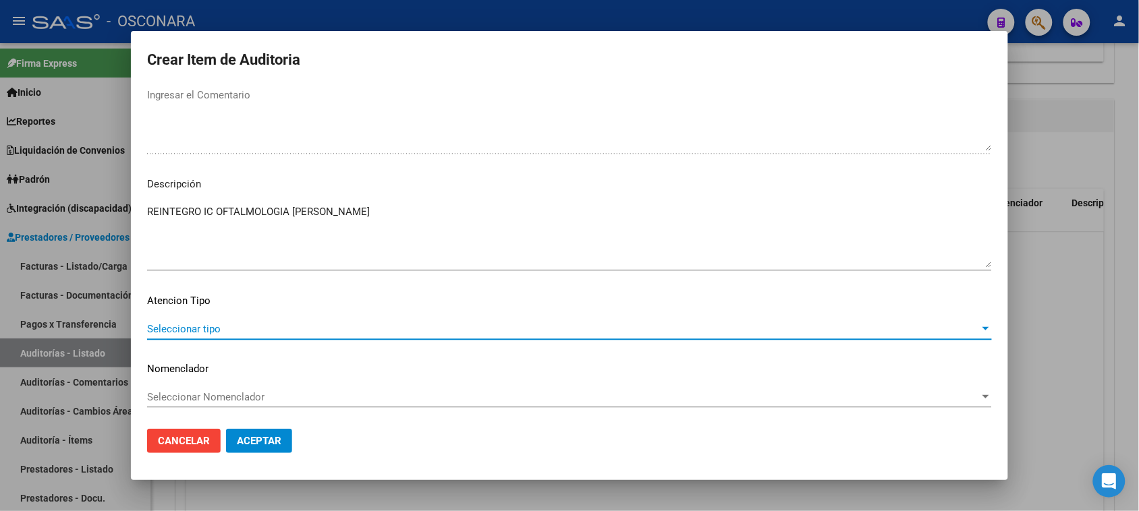
click at [197, 325] on span "Seleccionar tipo" at bounding box center [563, 329] width 833 height 12
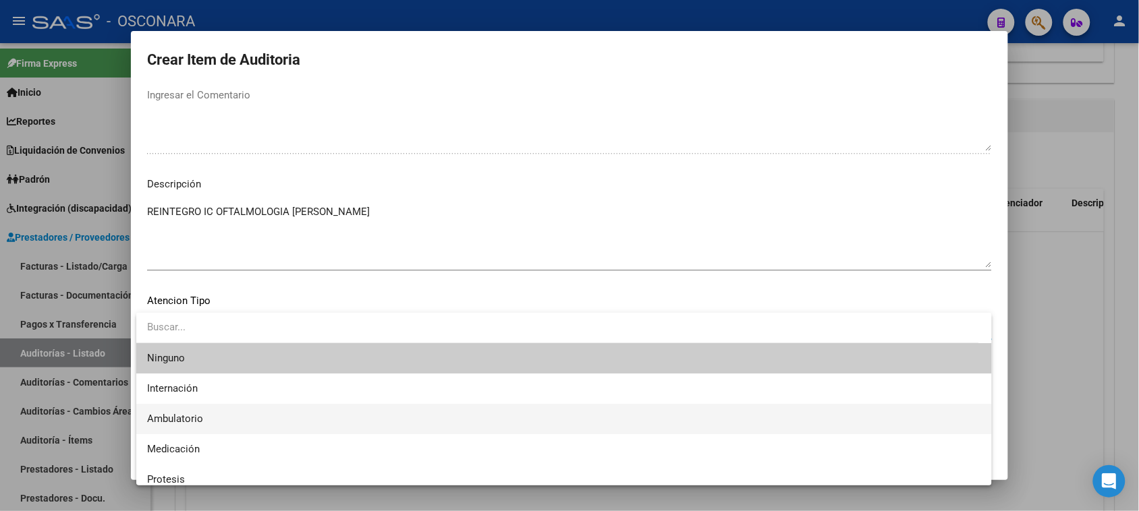
click at [196, 412] on span "Ambulatorio" at bounding box center [564, 419] width 834 height 30
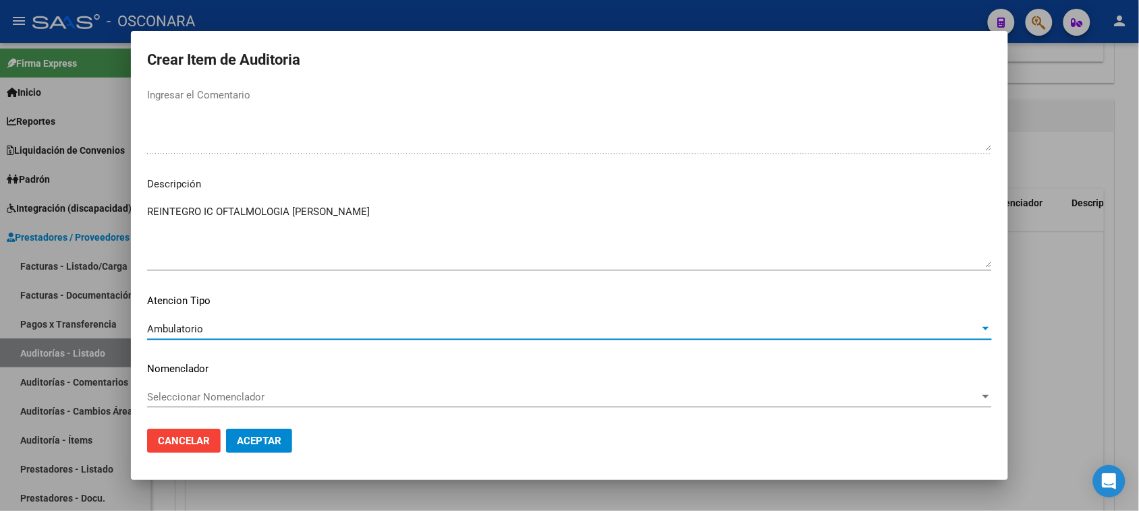
drag, startPoint x: 257, startPoint y: 442, endPoint x: 281, endPoint y: 445, distance: 23.9
click at [258, 441] on span "Aceptar" at bounding box center [259, 441] width 45 height 12
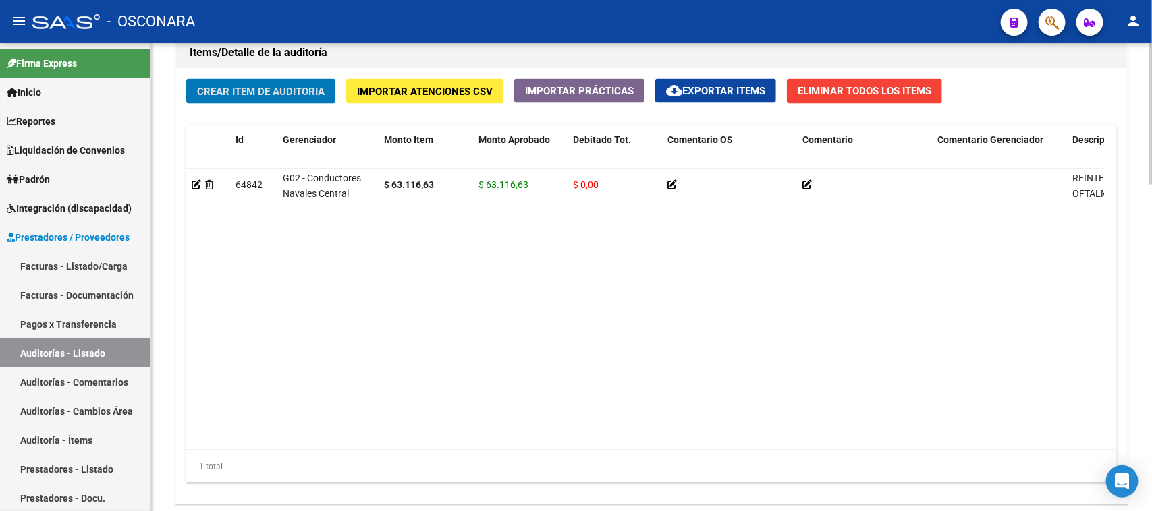
scroll to position [1080, 0]
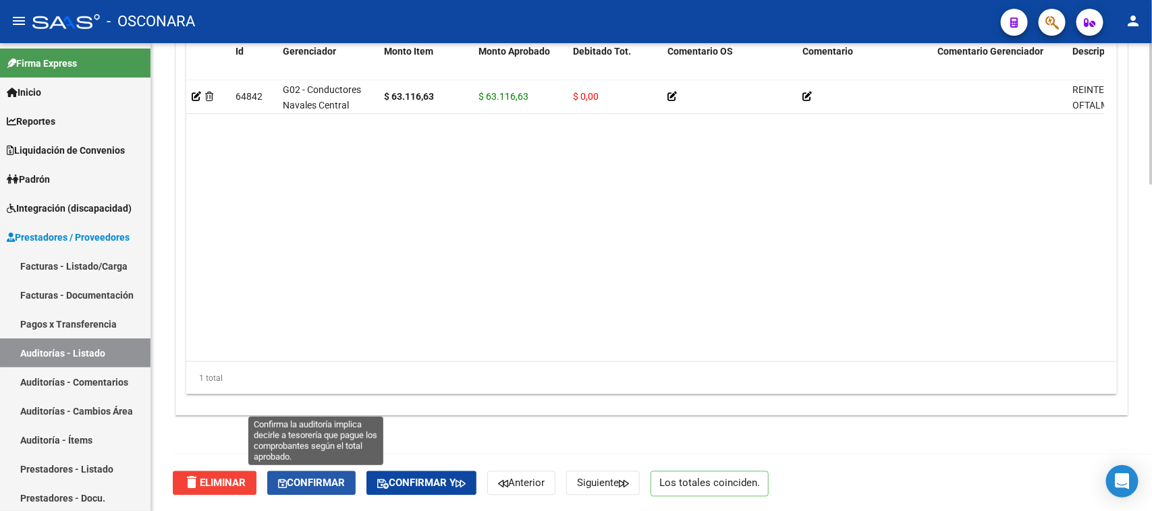
click at [344, 491] on button "Confirmar" at bounding box center [311, 484] width 88 height 24
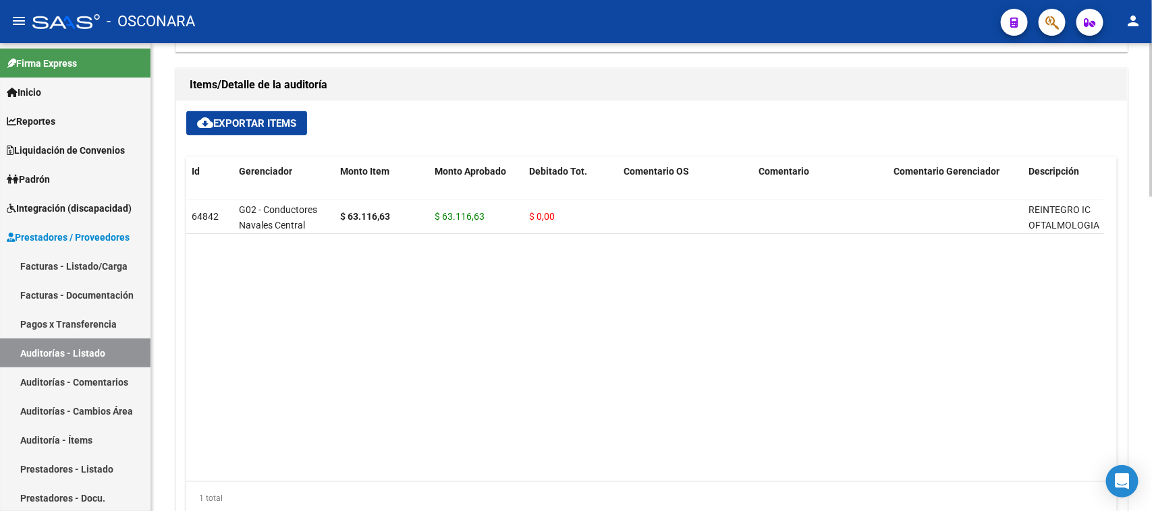
type input "202510"
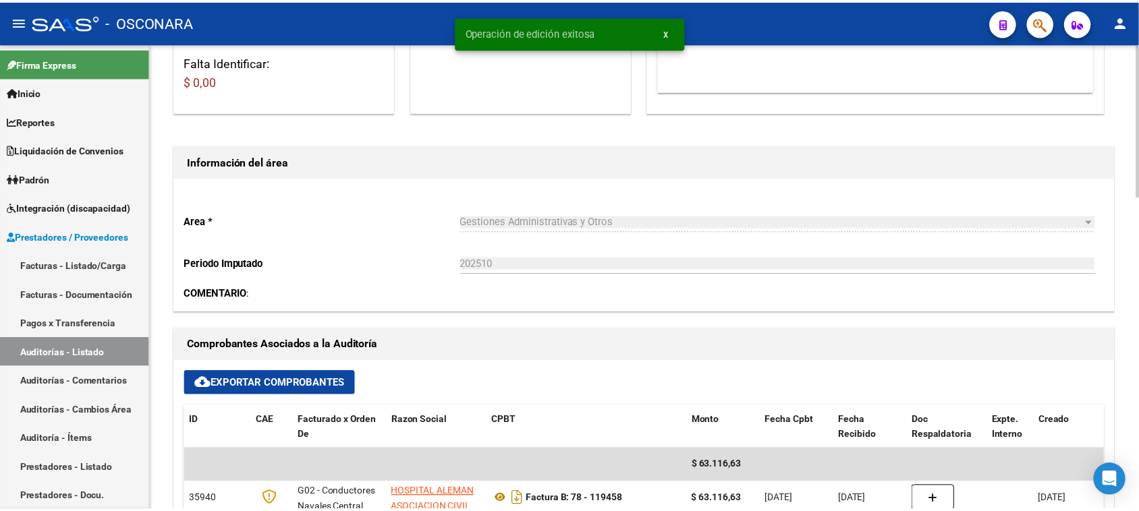
scroll to position [0, 0]
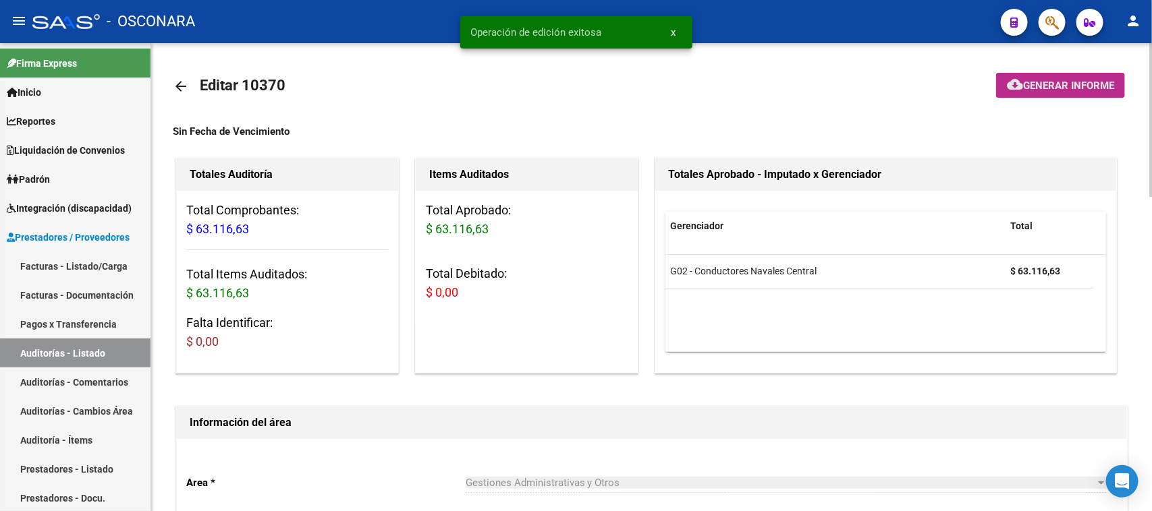
click at [1078, 88] on button "cloud_download Generar informe" at bounding box center [1060, 85] width 129 height 25
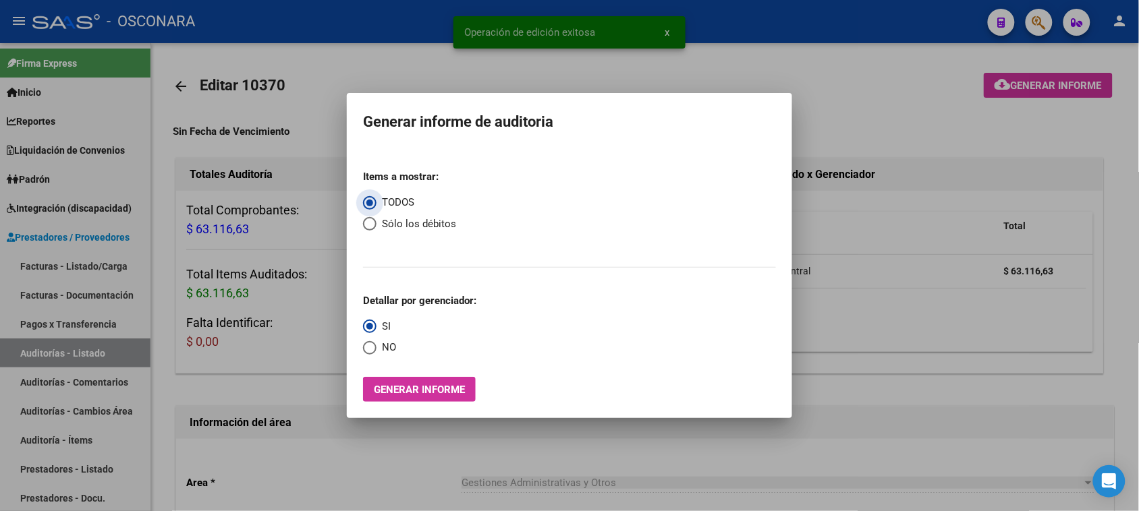
click at [439, 385] on span "Generar informe" at bounding box center [419, 390] width 91 height 12
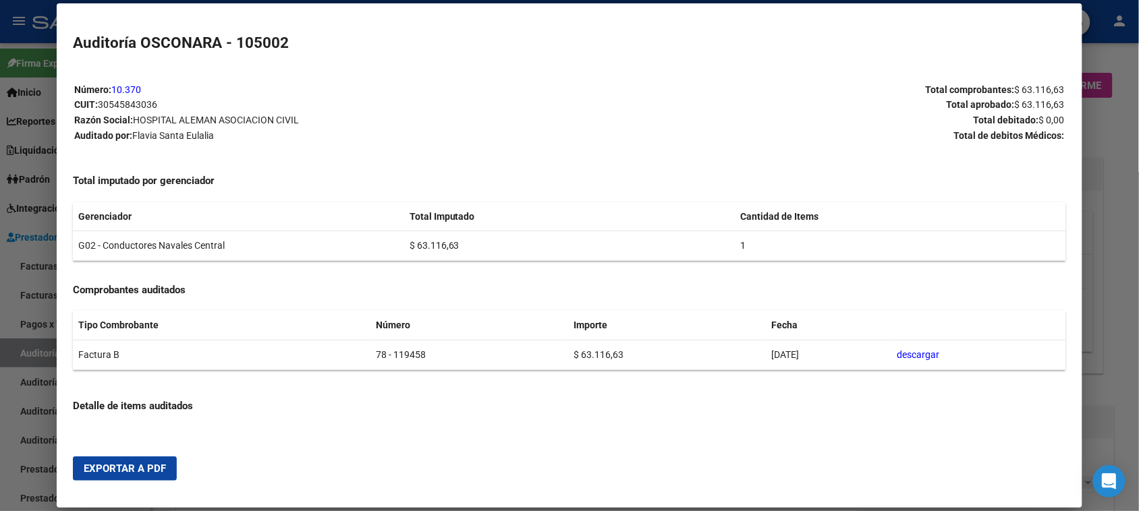
click at [123, 466] on span "Exportar a PDF" at bounding box center [125, 469] width 82 height 12
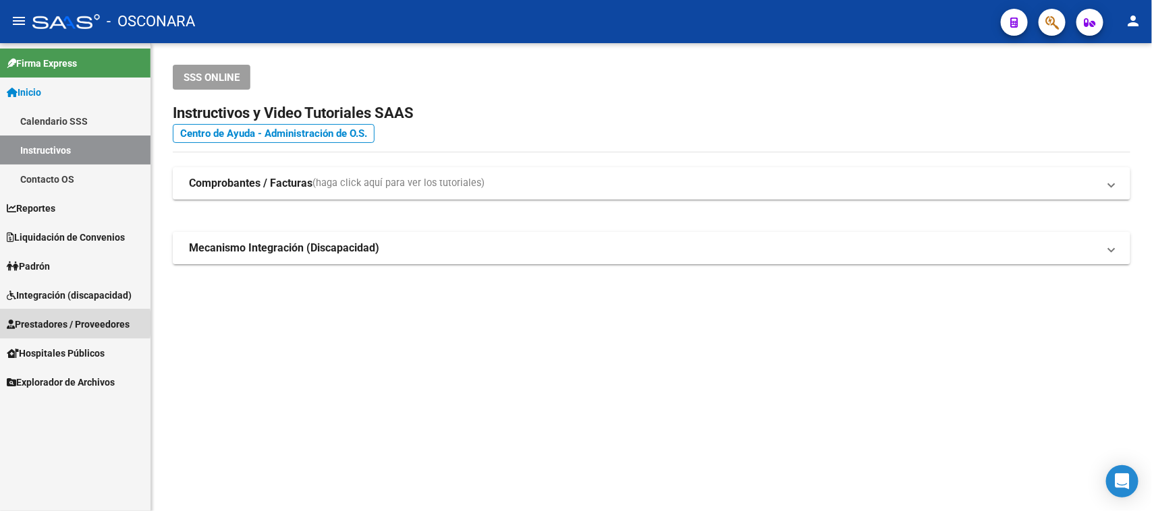
click at [32, 323] on span "Prestadores / Proveedores" at bounding box center [68, 324] width 123 height 15
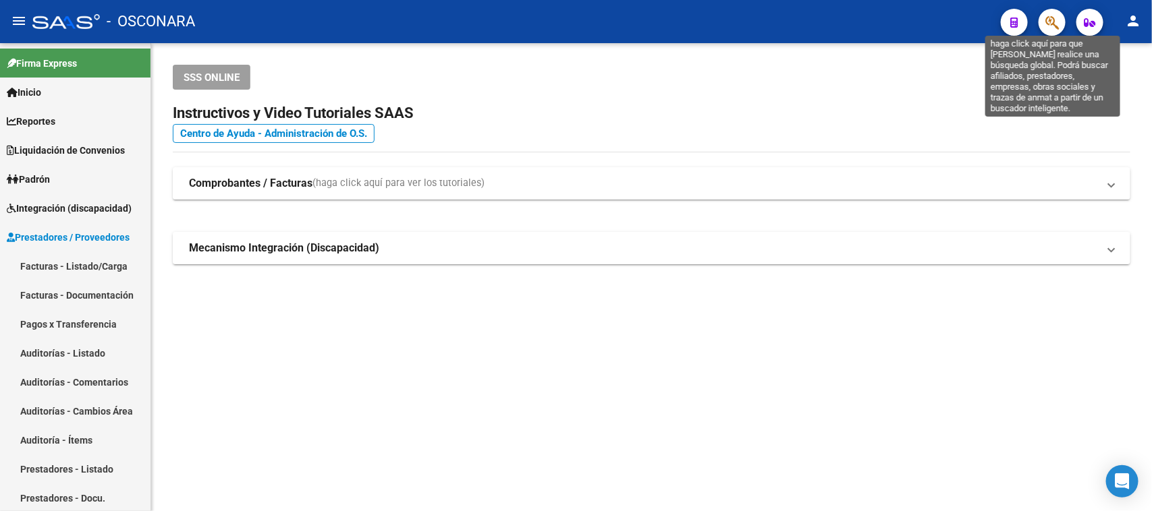
click at [1055, 18] on icon "button" at bounding box center [1051, 23] width 13 height 16
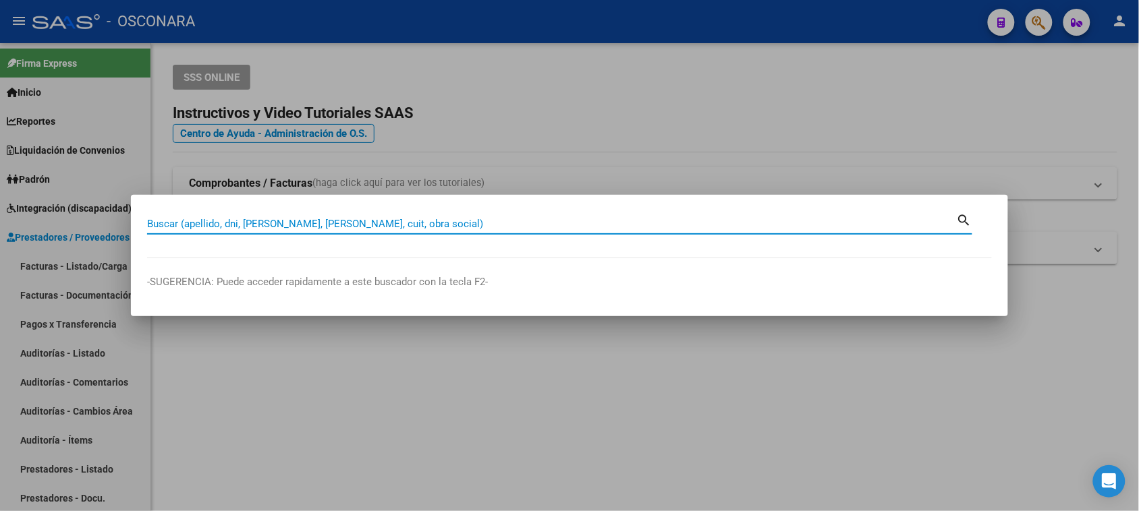
click at [418, 229] on input "Buscar (apellido, dni, [PERSON_NAME], [PERSON_NAME], cuit, obra social)" at bounding box center [552, 224] width 810 height 12
type input "QUINODOZ"
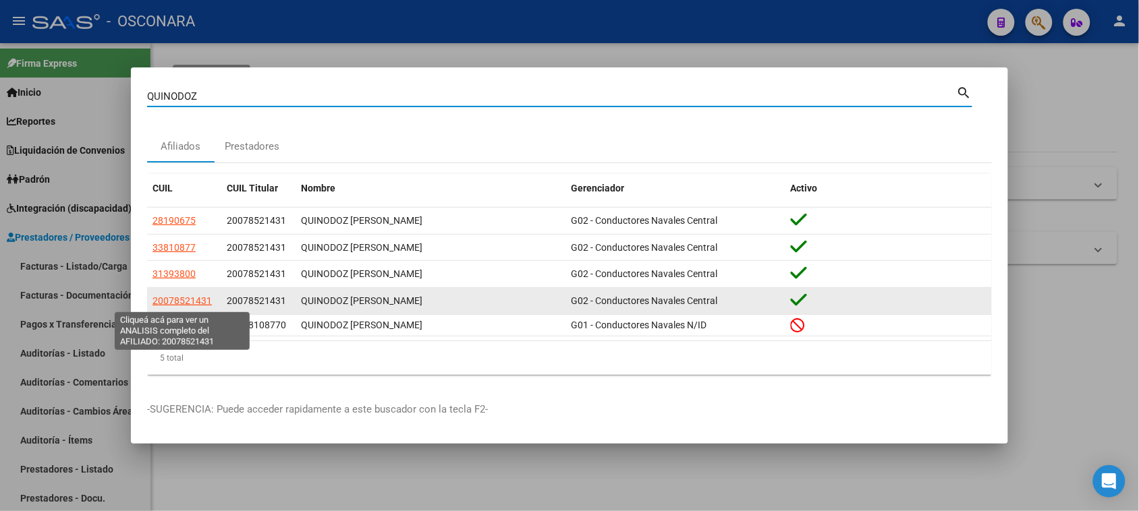
click at [193, 302] on span "20078521431" at bounding box center [181, 301] width 59 height 11
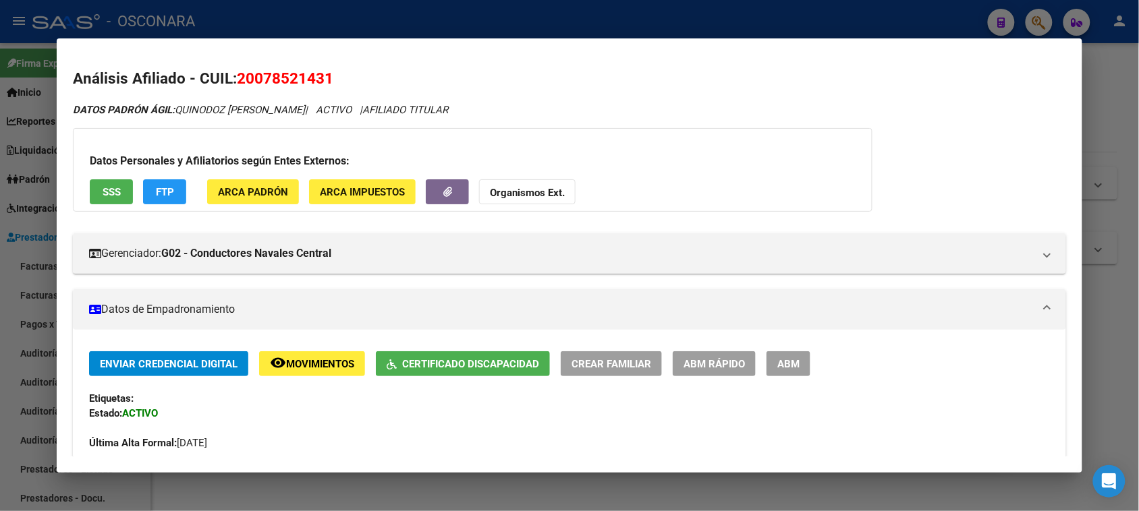
drag, startPoint x: 233, startPoint y: 78, endPoint x: 344, endPoint y: 78, distance: 110.7
click at [344, 78] on h2 "Análisis Afiliado - CUIL: 20078521431" at bounding box center [569, 78] width 993 height 23
click at [615, 14] on div at bounding box center [569, 255] width 1139 height 511
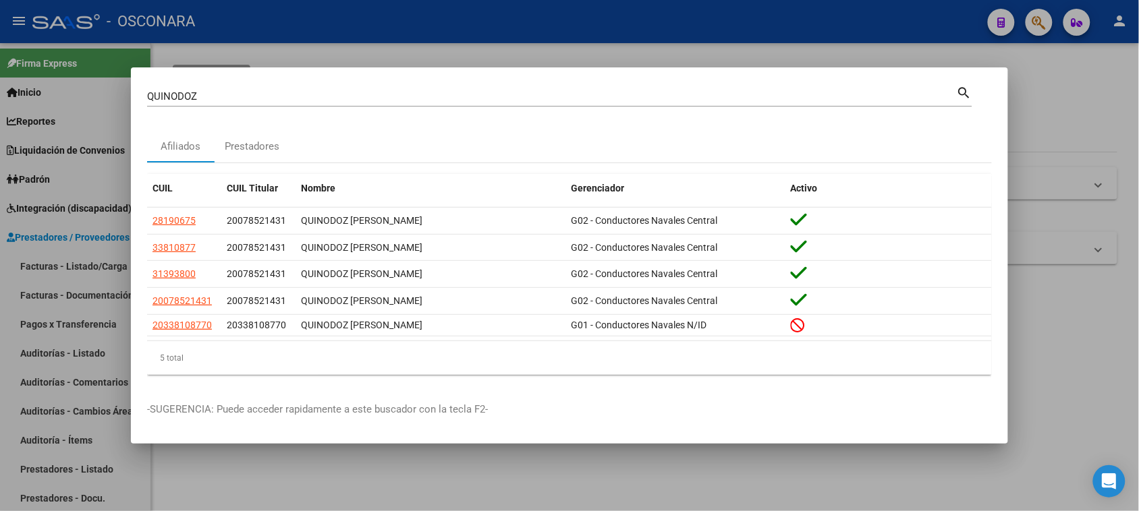
click at [71, 263] on div at bounding box center [569, 255] width 1139 height 511
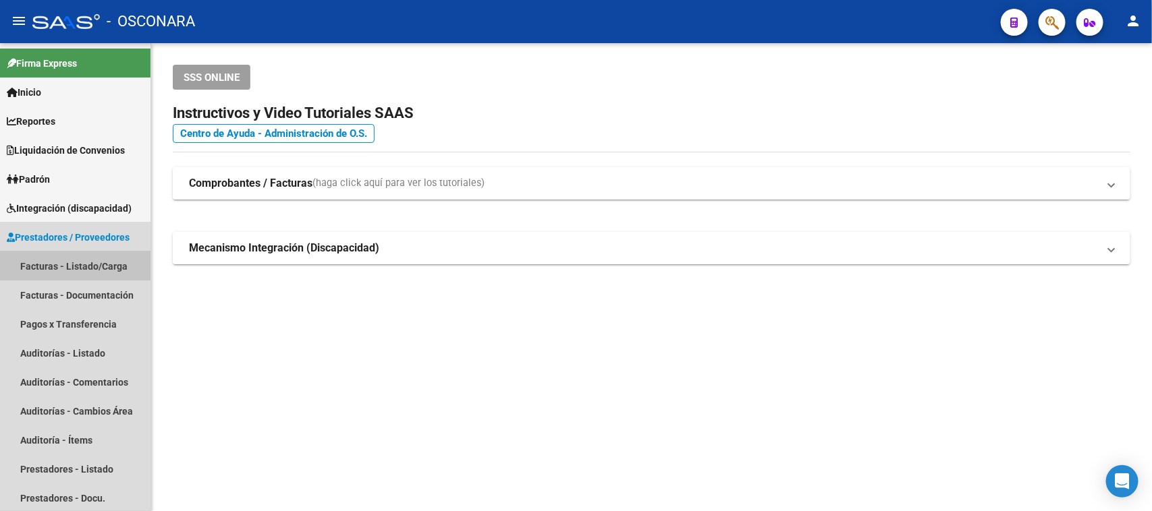
click at [71, 263] on link "Facturas - Listado/Carga" at bounding box center [75, 266] width 150 height 29
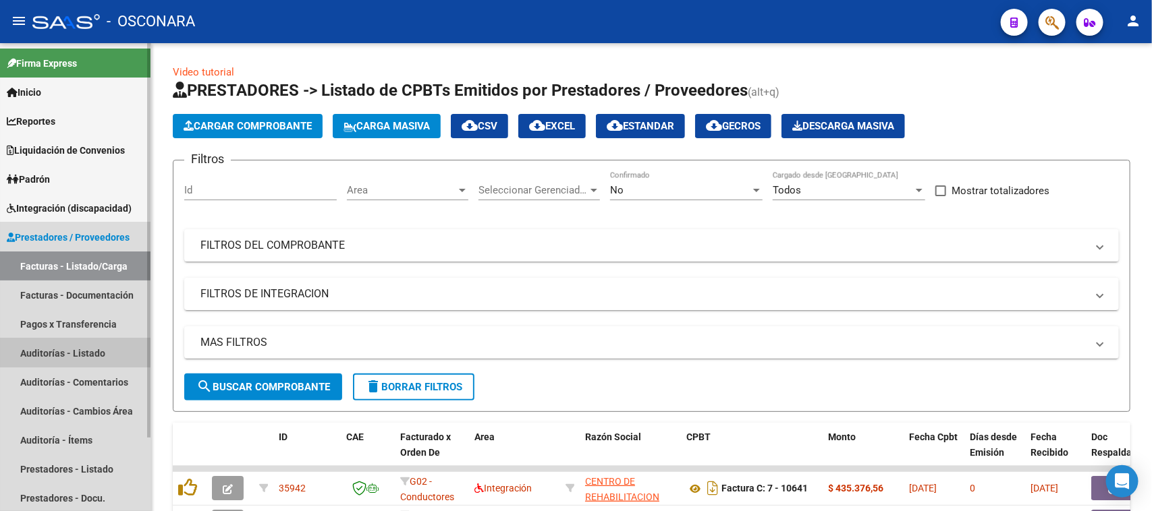
click at [63, 348] on link "Auditorías - Listado" at bounding box center [75, 353] width 150 height 29
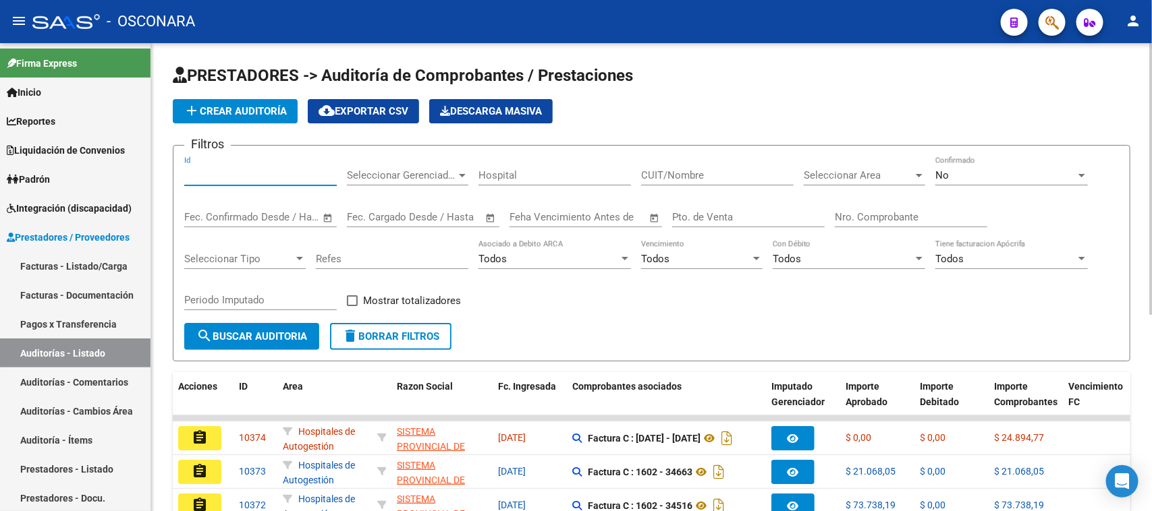
click at [206, 173] on input "Id" at bounding box center [260, 175] width 152 height 12
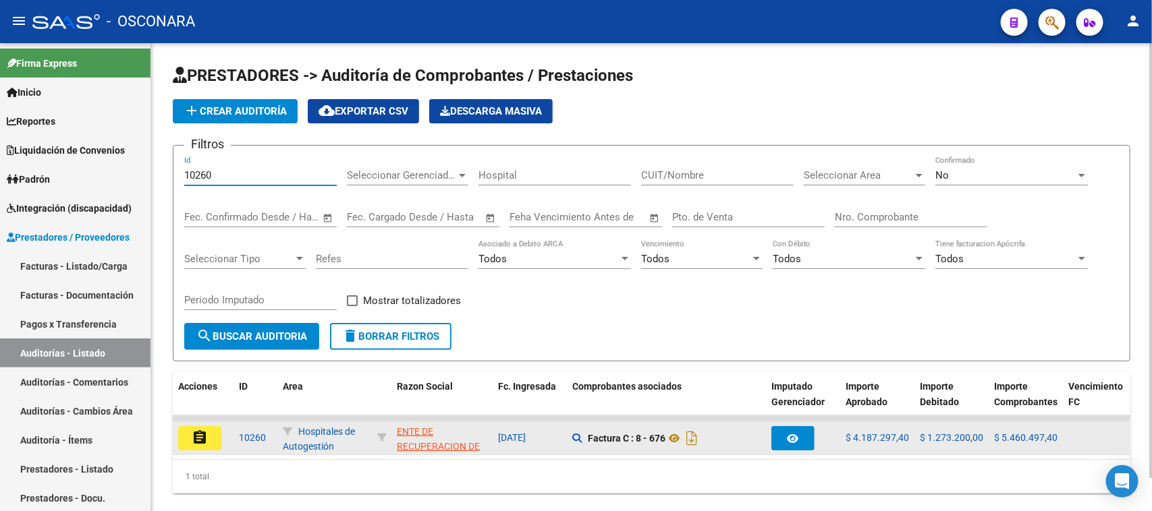
type input "10260"
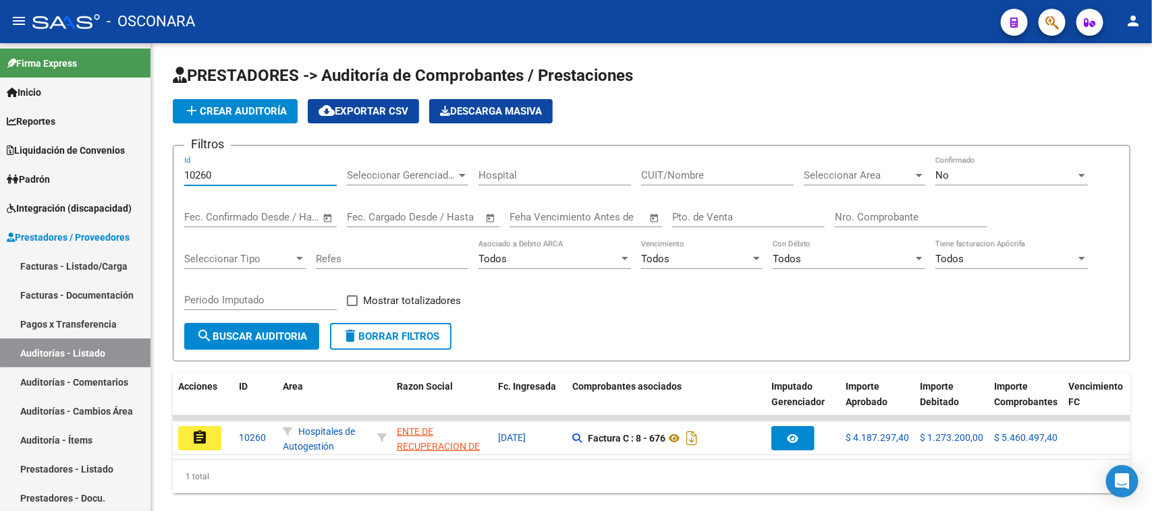
drag, startPoint x: 194, startPoint y: 436, endPoint x: 460, endPoint y: 404, distance: 267.2
click at [196, 436] on mat-icon "assignment" at bounding box center [200, 438] width 16 height 16
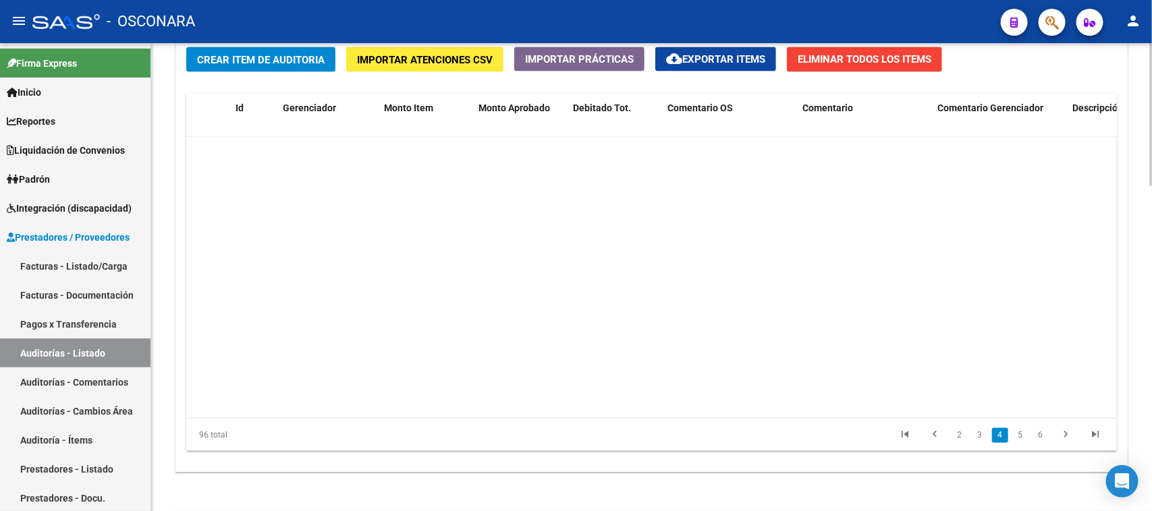
scroll to position [1096, 0]
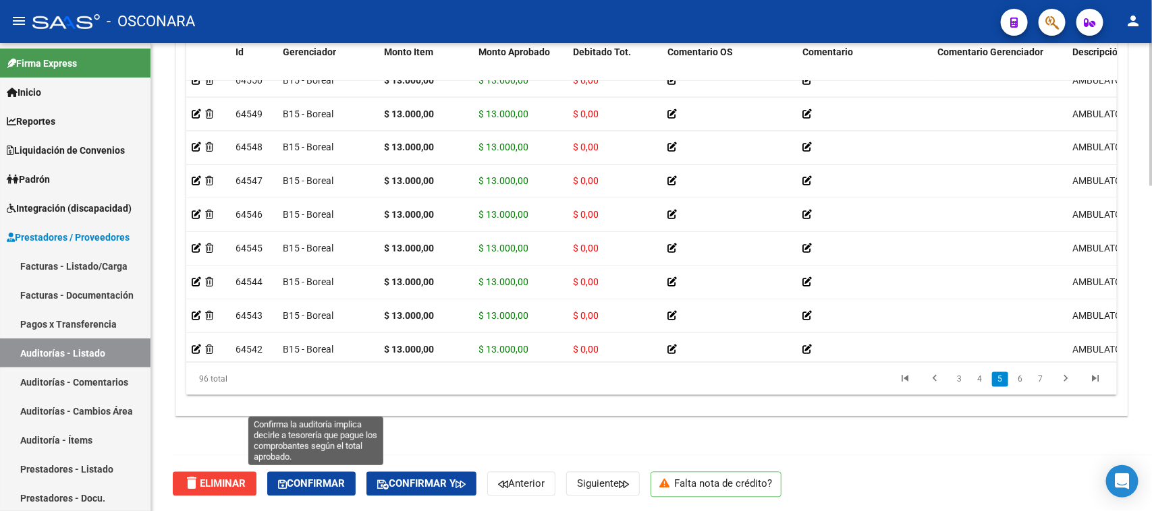
click at [314, 473] on button "Confirmar" at bounding box center [311, 484] width 88 height 24
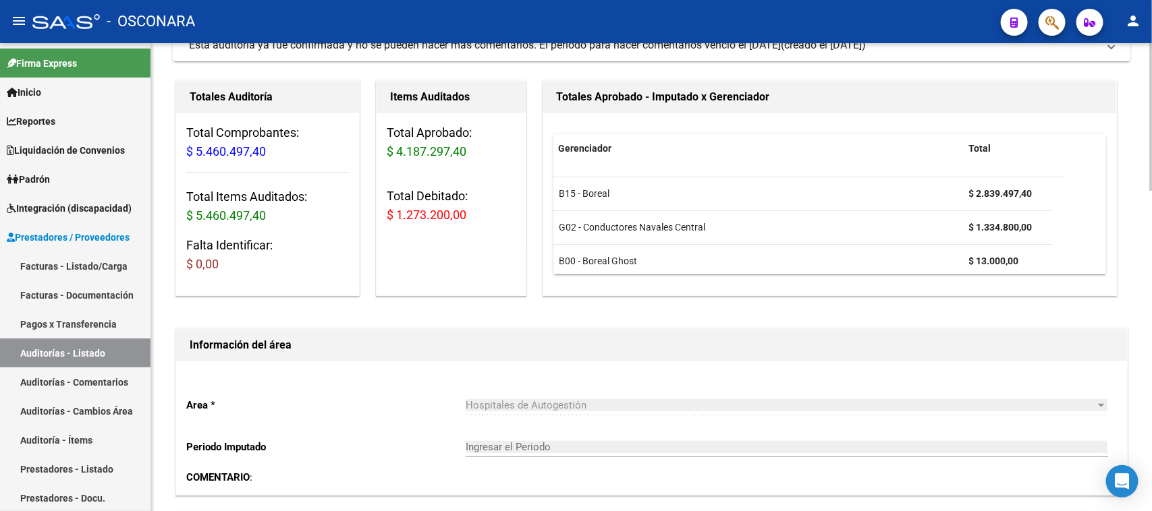
scroll to position [0, 0]
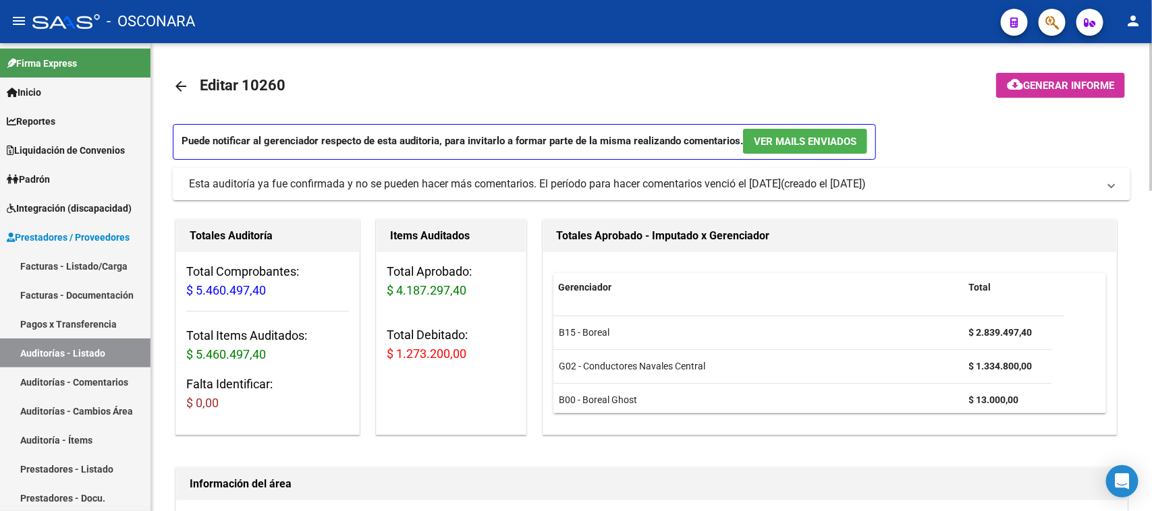
type input "202510"
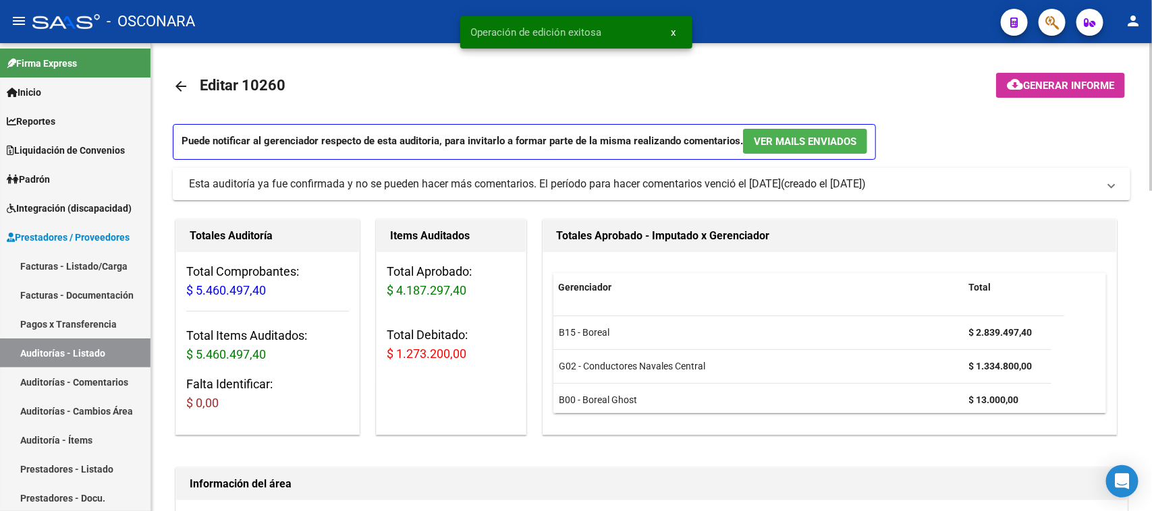
click at [1064, 89] on button "cloud_download Generar informe" at bounding box center [1060, 85] width 129 height 25
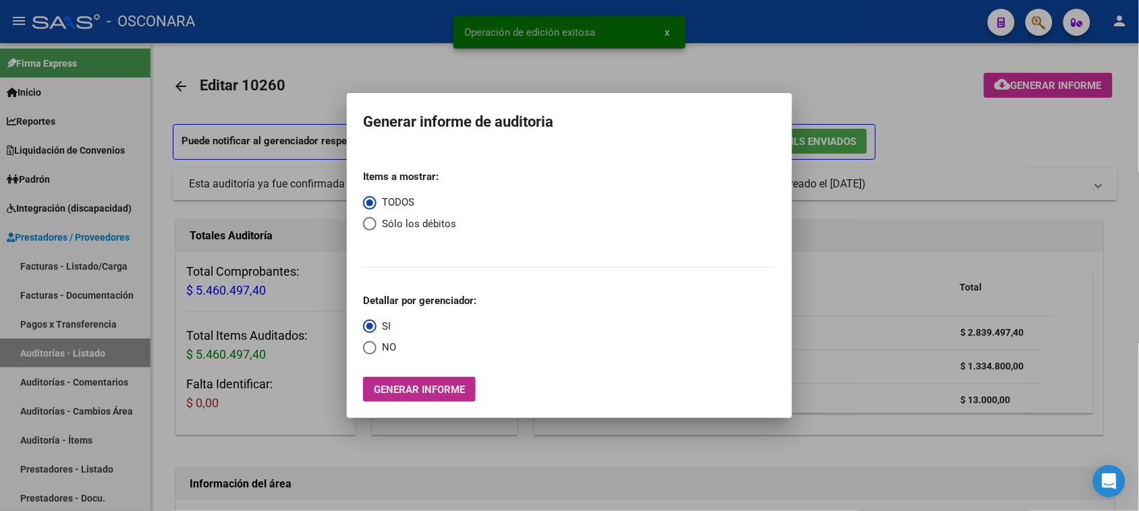
click at [412, 392] on span "Generar informe" at bounding box center [419, 390] width 91 height 12
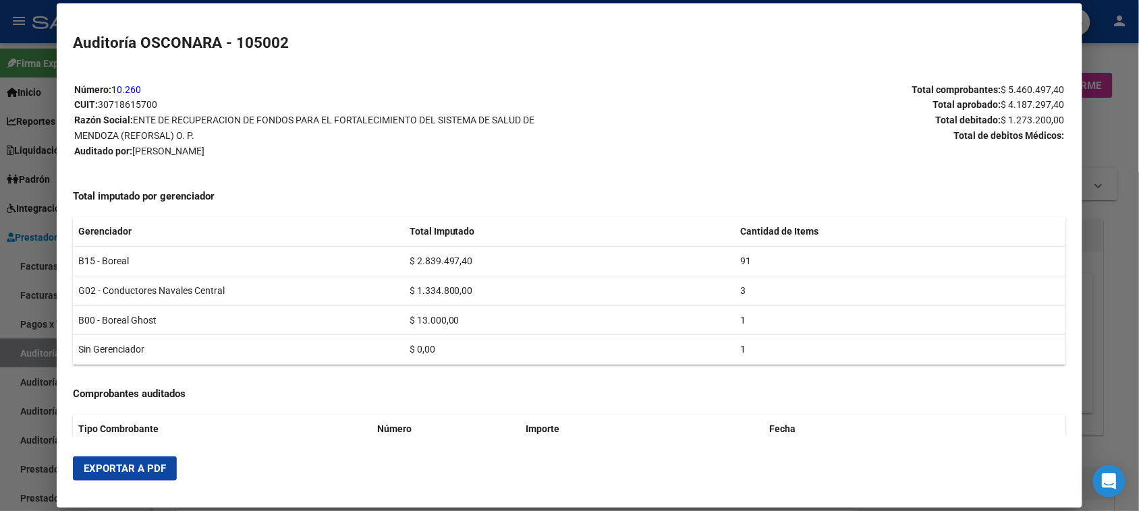
click at [143, 466] on span "Exportar a PDF" at bounding box center [125, 469] width 82 height 12
click at [27, 352] on div at bounding box center [569, 255] width 1139 height 511
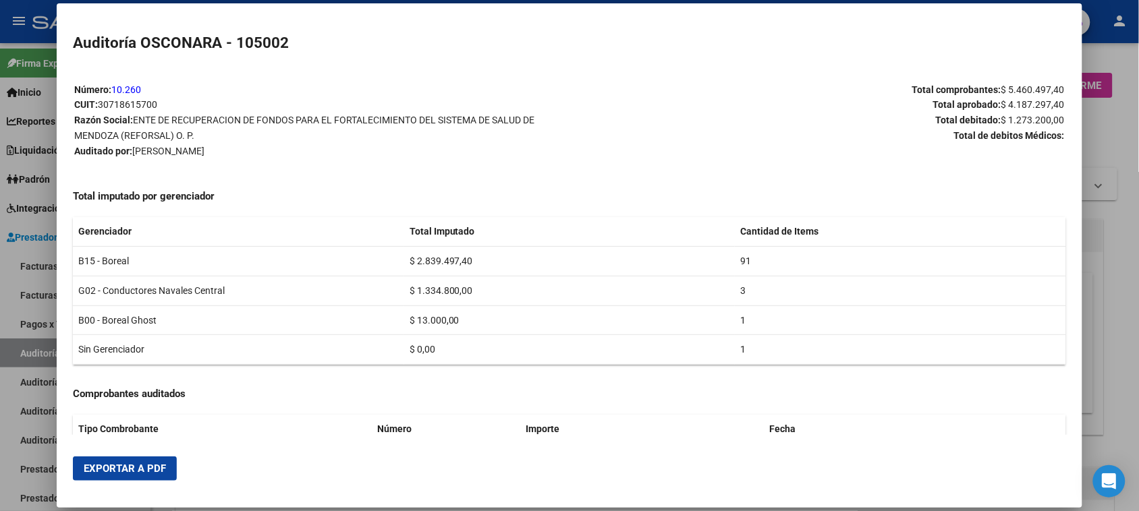
click at [26, 356] on div at bounding box center [569, 255] width 1139 height 511
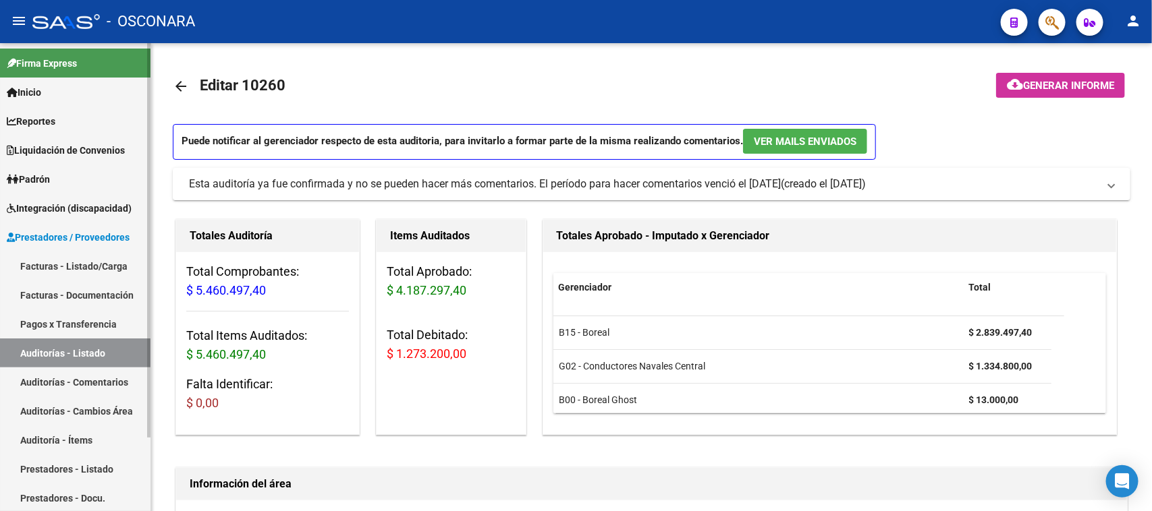
click at [27, 356] on link "Auditorías - Listado" at bounding box center [75, 353] width 150 height 29
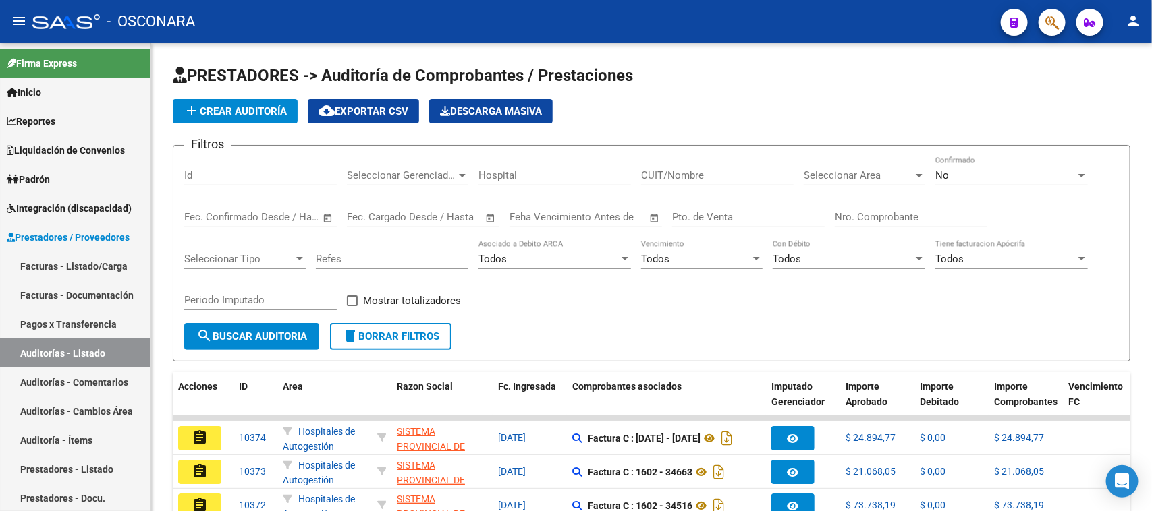
click at [217, 174] on input "Id" at bounding box center [260, 175] width 152 height 12
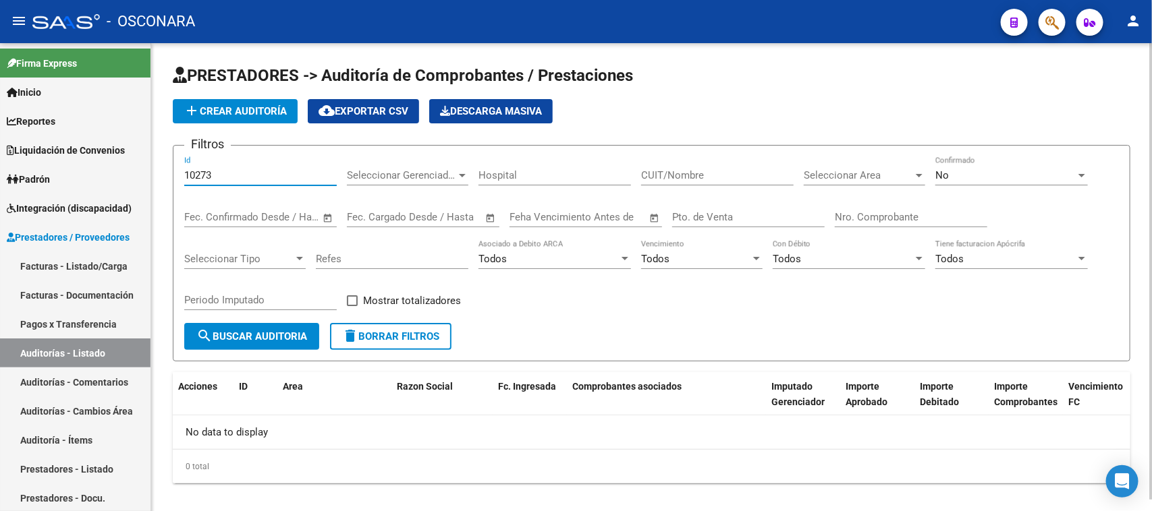
type input "10273"
click at [952, 177] on div "No" at bounding box center [1005, 175] width 140 height 12
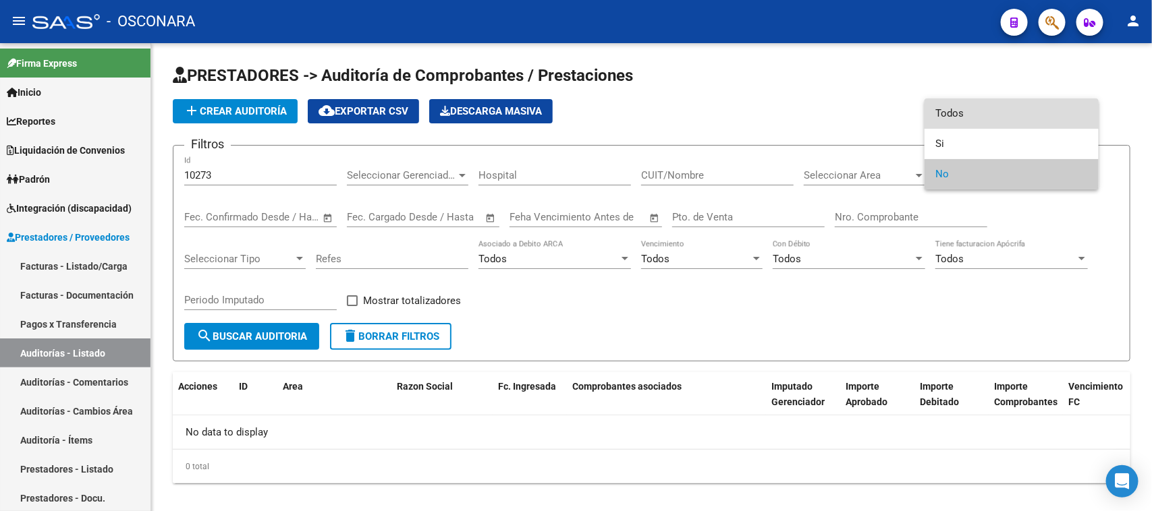
click at [943, 117] on span "Todos" at bounding box center [1011, 114] width 152 height 30
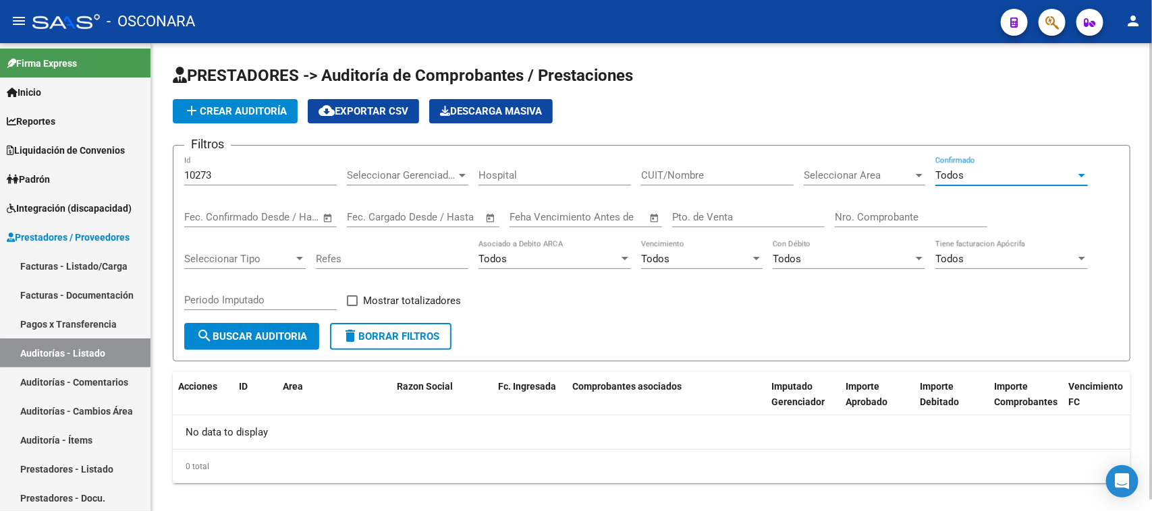
click at [250, 174] on input "10273" at bounding box center [260, 175] width 152 height 12
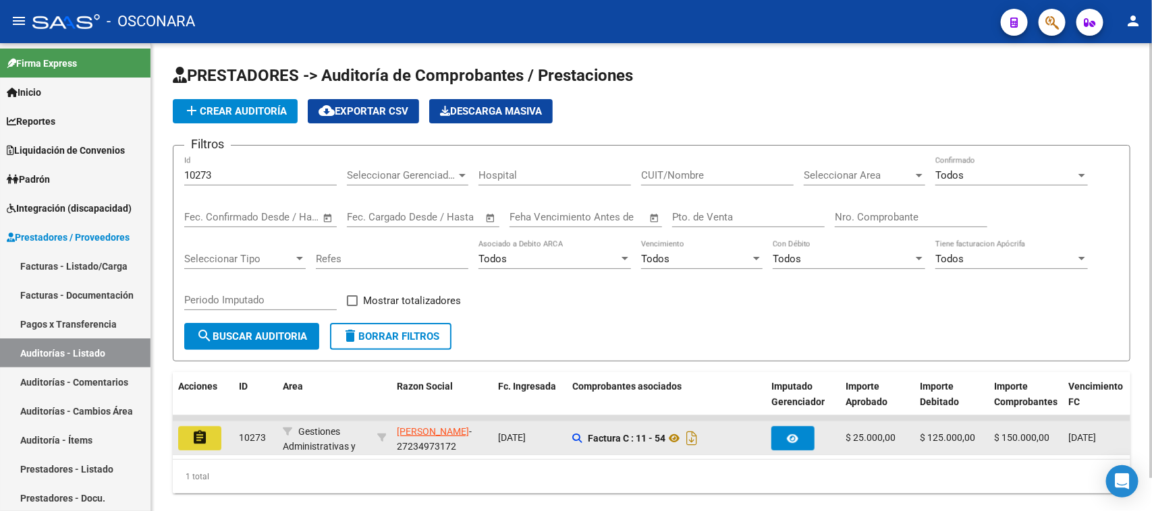
click at [200, 437] on mat-icon "assignment" at bounding box center [200, 438] width 16 height 16
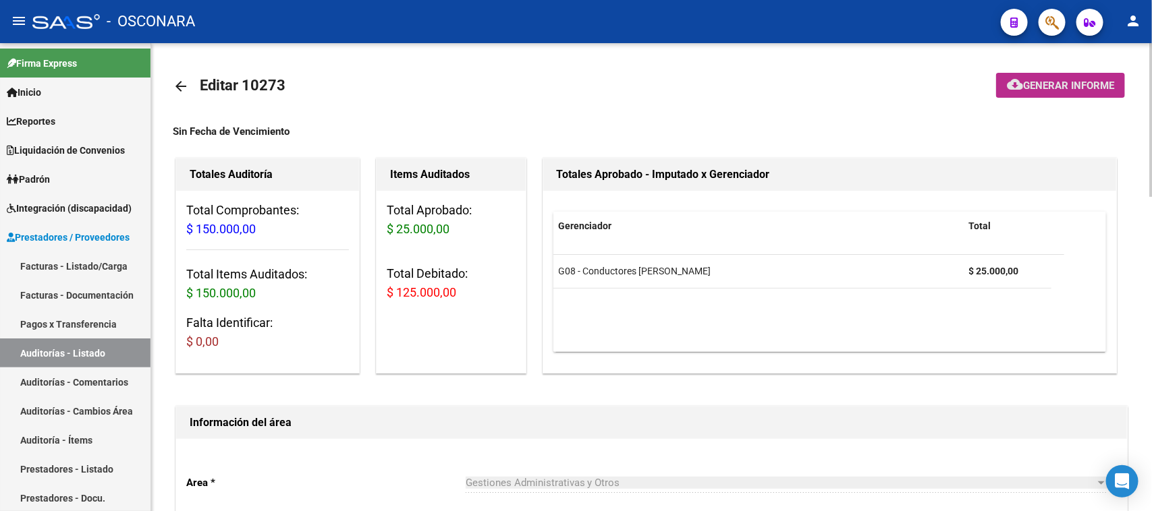
click at [1014, 89] on mat-icon "cloud_download" at bounding box center [1015, 84] width 16 height 16
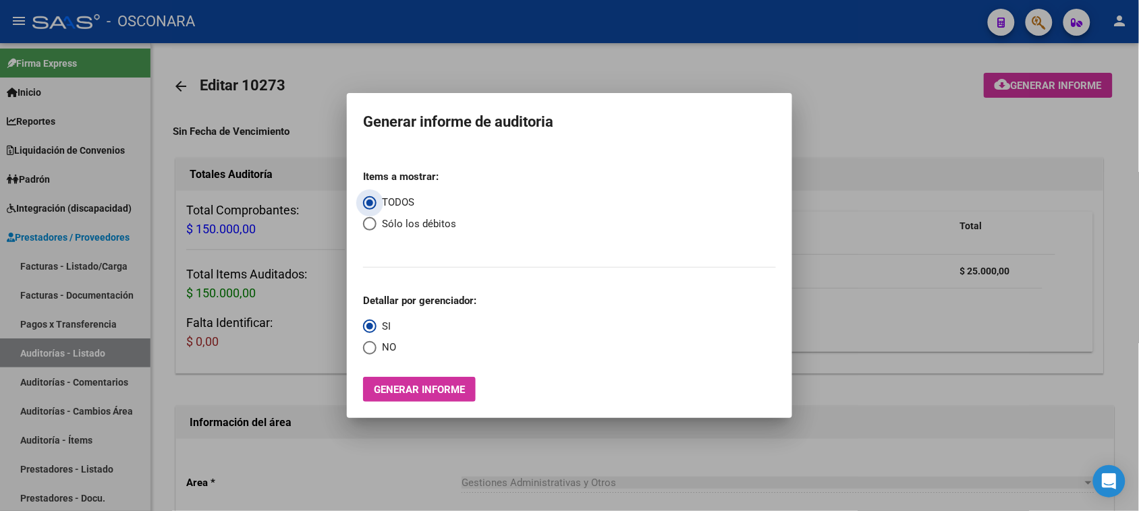
click at [450, 393] on span "Generar informe" at bounding box center [419, 390] width 91 height 12
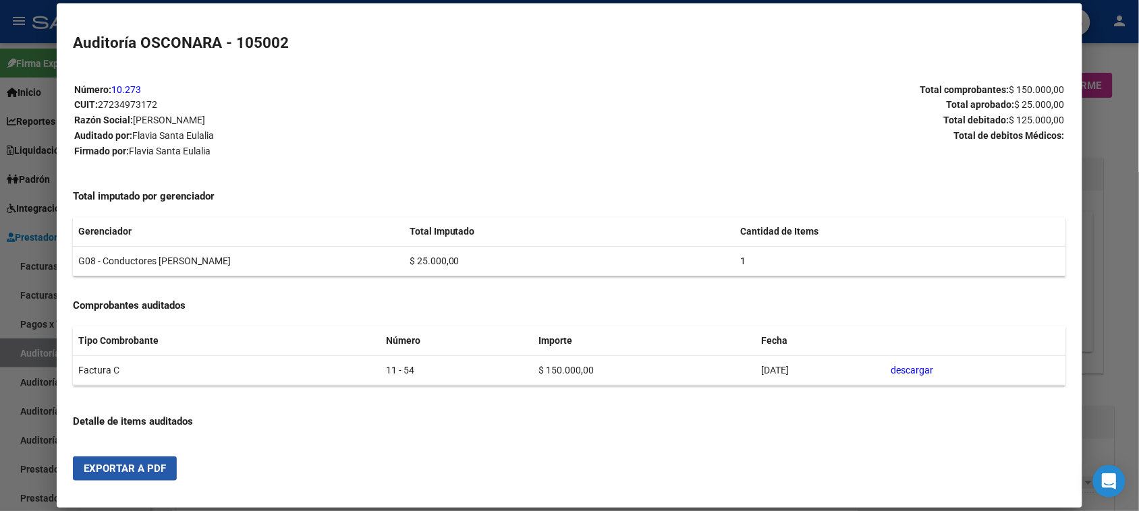
click at [130, 470] on span "Exportar a PDF" at bounding box center [125, 469] width 82 height 12
click at [32, 358] on div at bounding box center [569, 255] width 1139 height 511
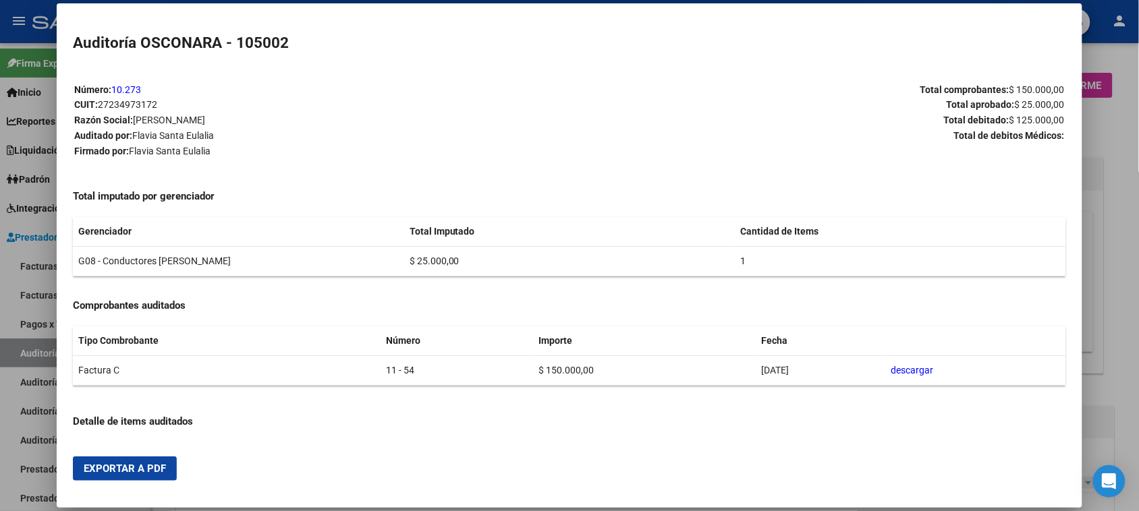
click at [32, 358] on div at bounding box center [569, 255] width 1139 height 511
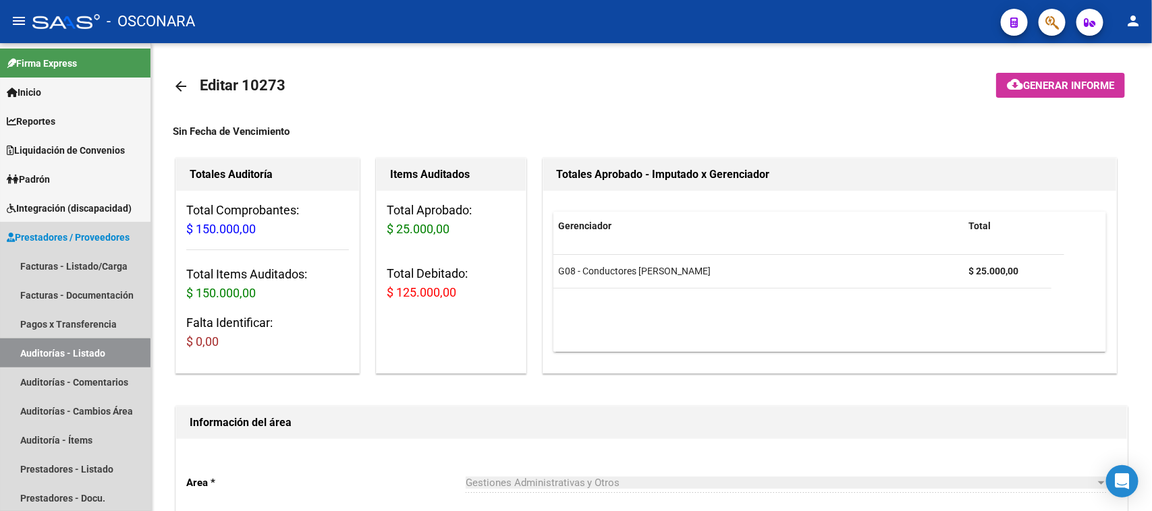
drag, startPoint x: 32, startPoint y: 358, endPoint x: 150, endPoint y: 267, distance: 148.2
click at [32, 356] on link "Auditorías - Listado" at bounding box center [75, 353] width 150 height 29
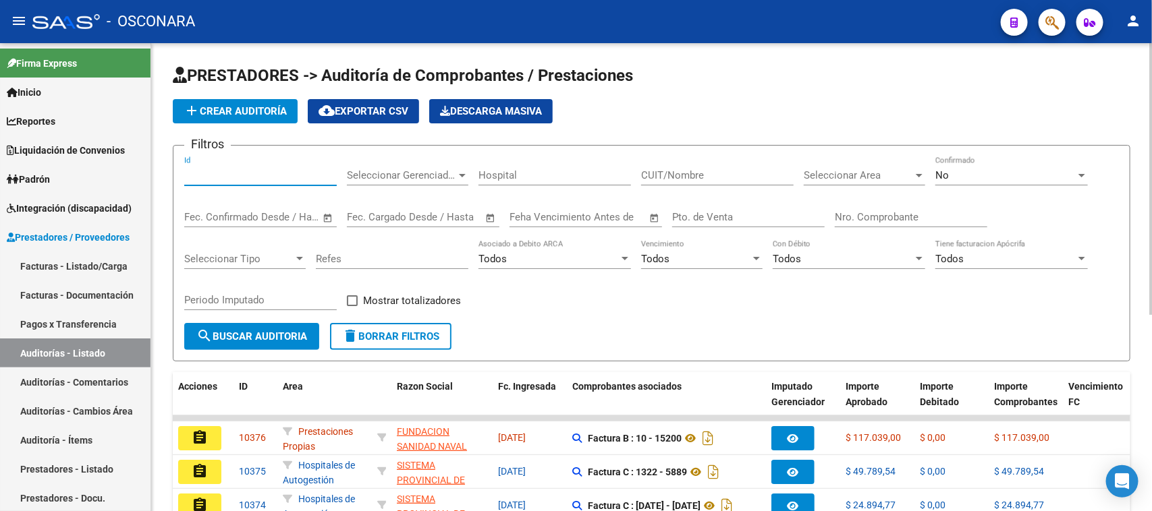
click at [217, 174] on input "Id" at bounding box center [260, 175] width 152 height 12
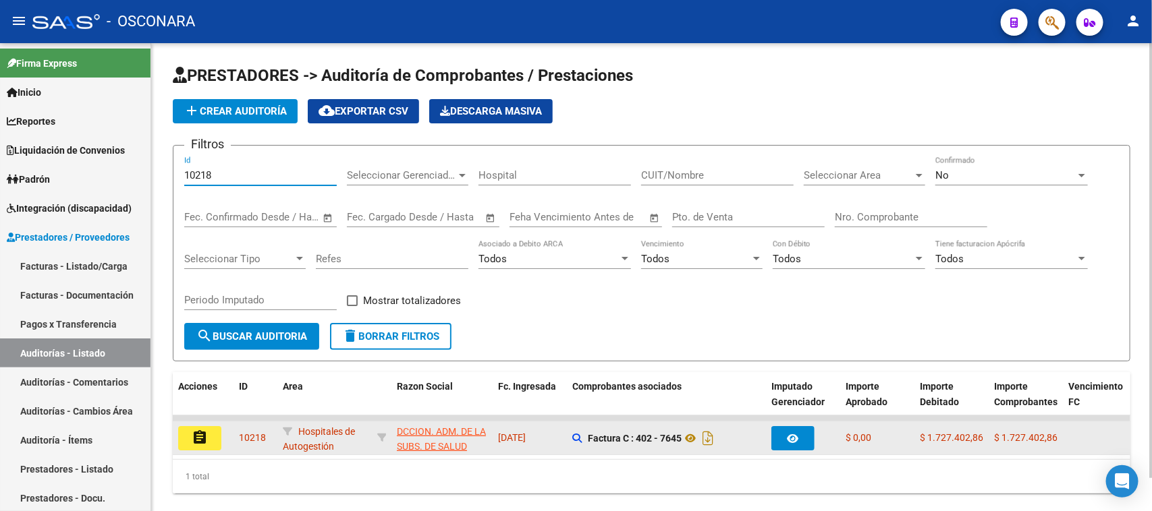
type input "10218"
click at [206, 436] on mat-icon "assignment" at bounding box center [200, 438] width 16 height 16
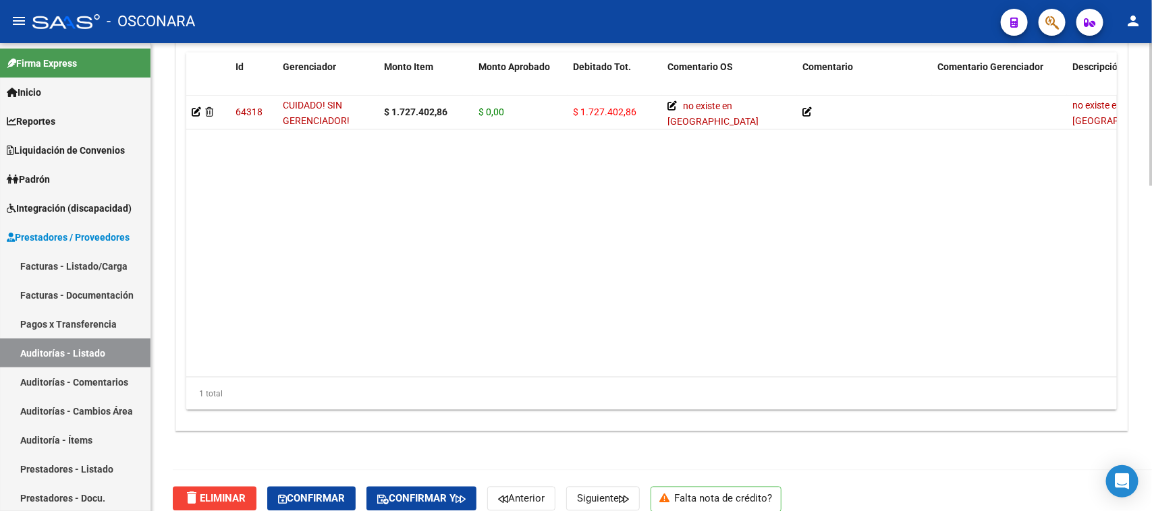
scroll to position [1068, 0]
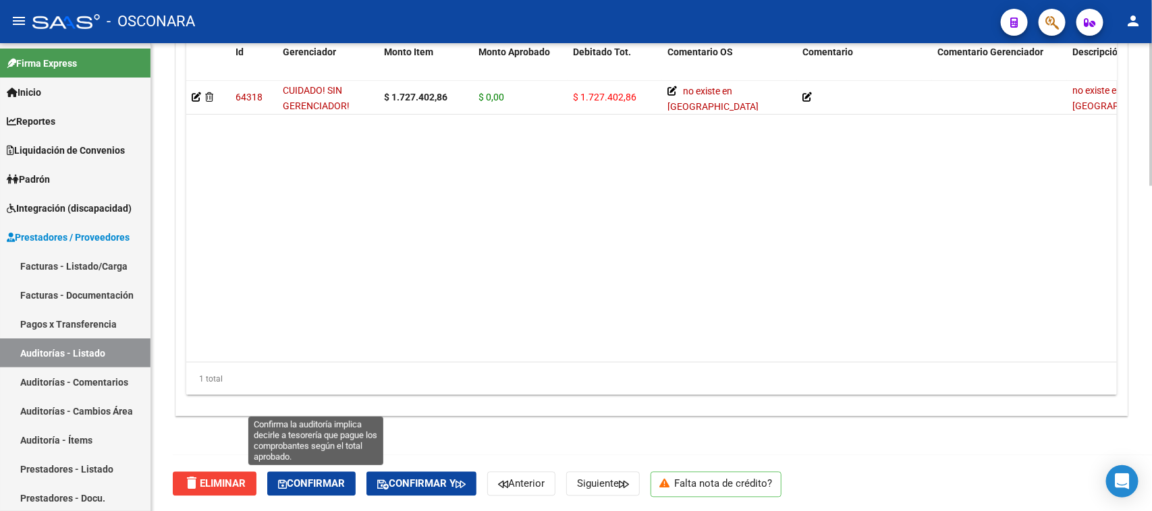
click at [331, 487] on span "Confirmar" at bounding box center [311, 484] width 67 height 12
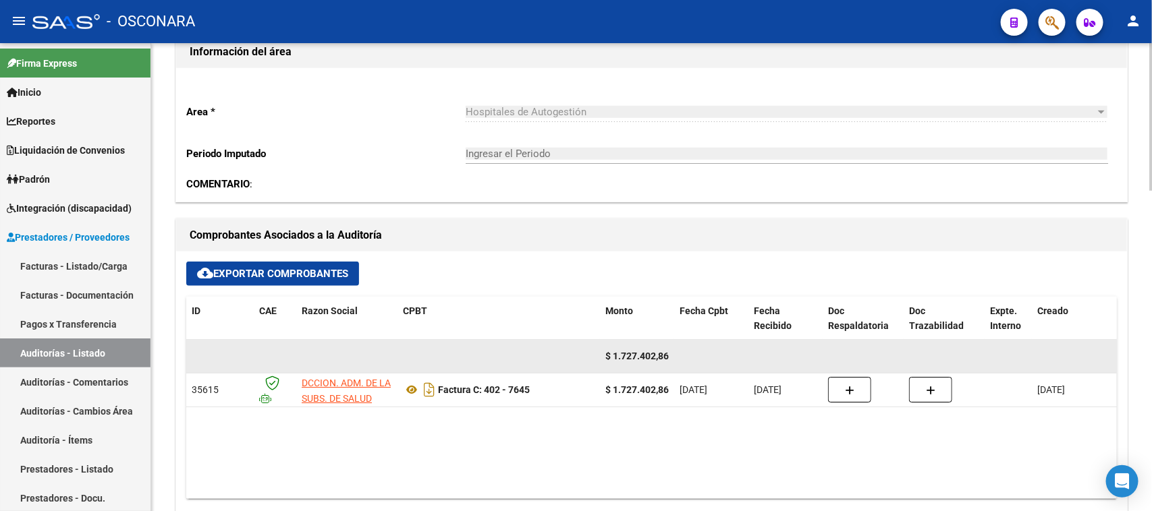
type input "202510"
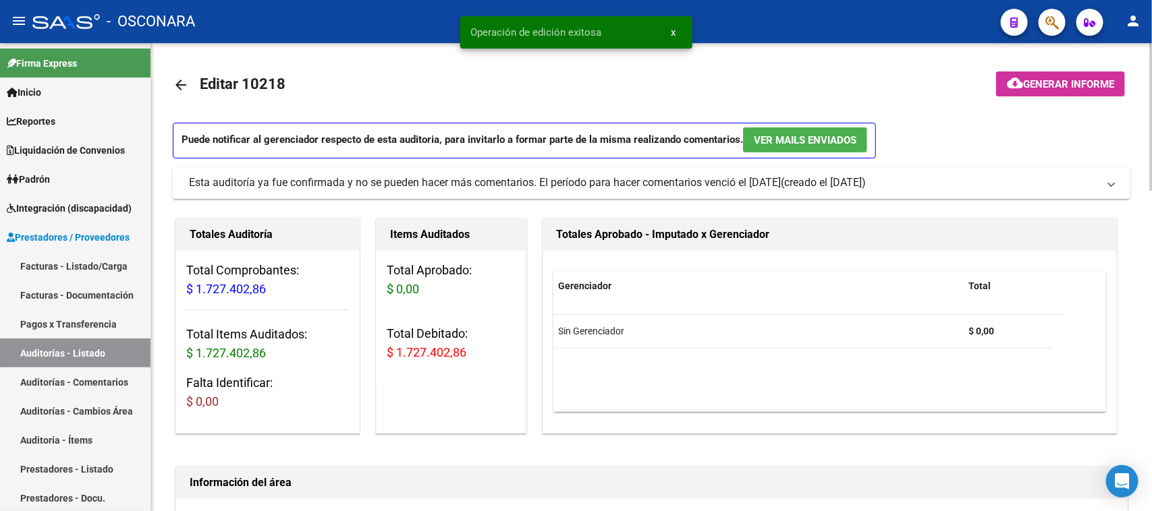
scroll to position [0, 0]
click at [1038, 82] on span "Generar informe" at bounding box center [1068, 86] width 91 height 12
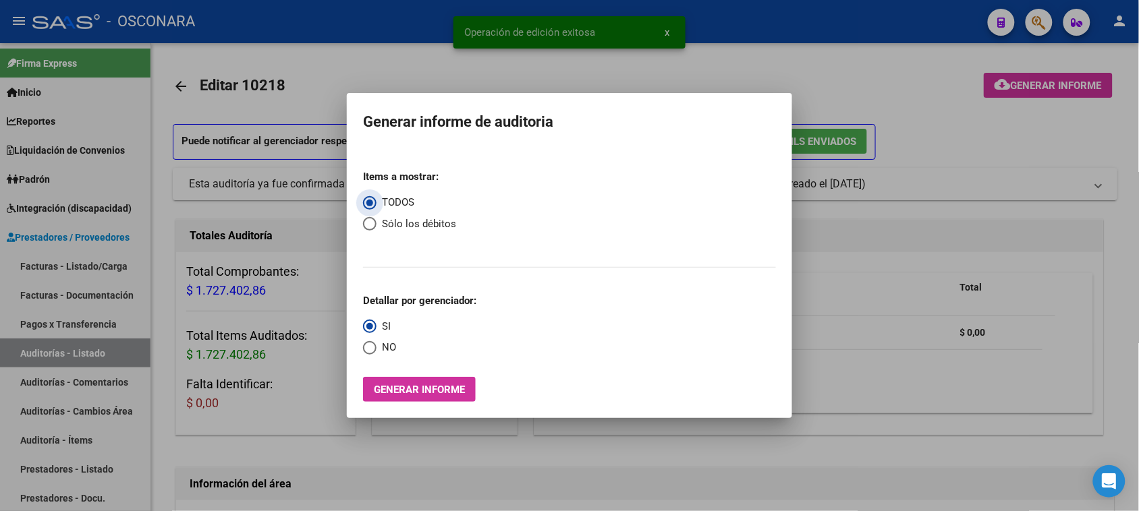
click at [423, 395] on span "Generar informe" at bounding box center [419, 390] width 91 height 12
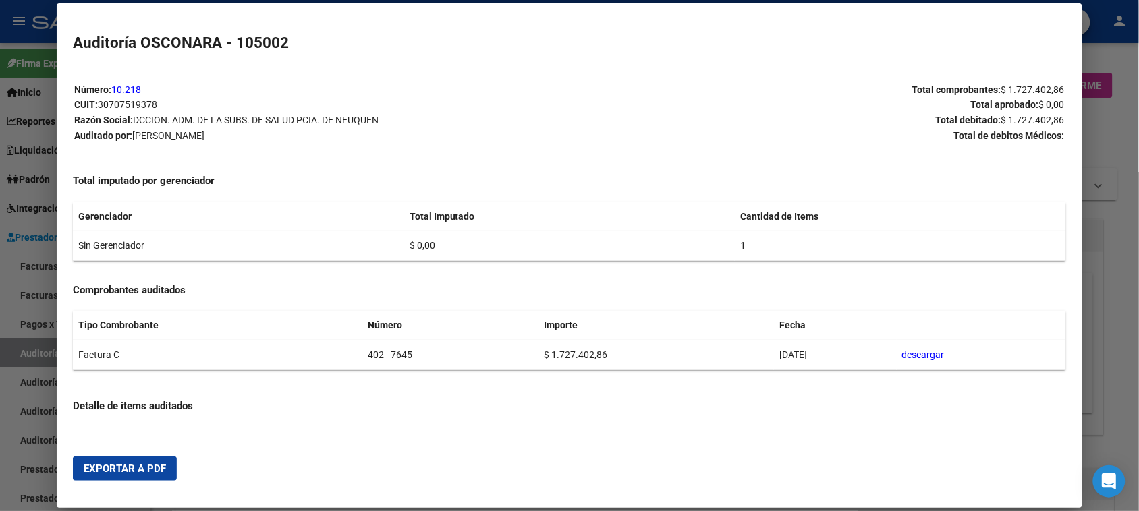
click at [119, 470] on span "Exportar a PDF" at bounding box center [125, 469] width 82 height 12
click at [26, 355] on div at bounding box center [569, 255] width 1139 height 511
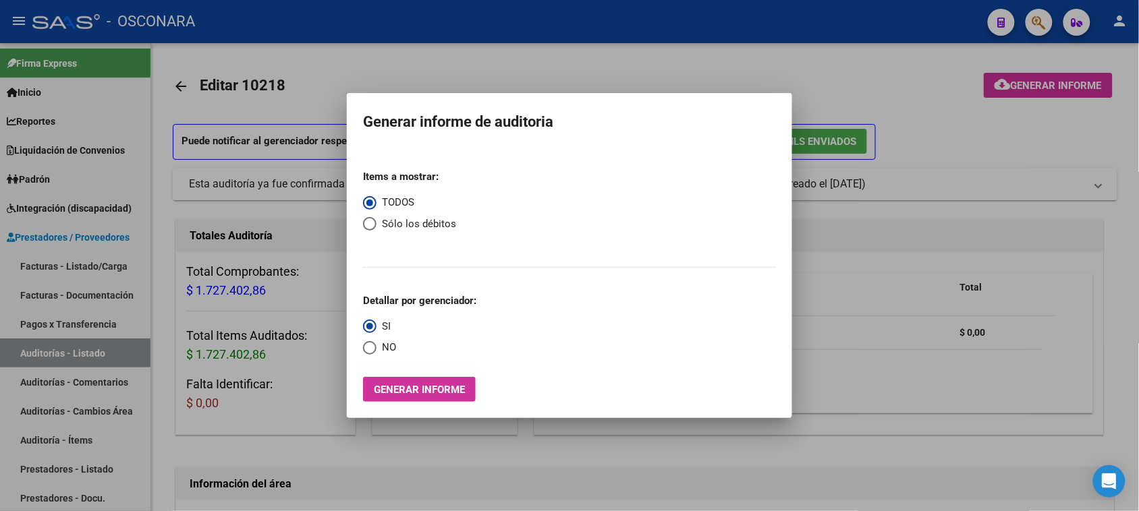
click at [26, 355] on div at bounding box center [569, 255] width 1139 height 511
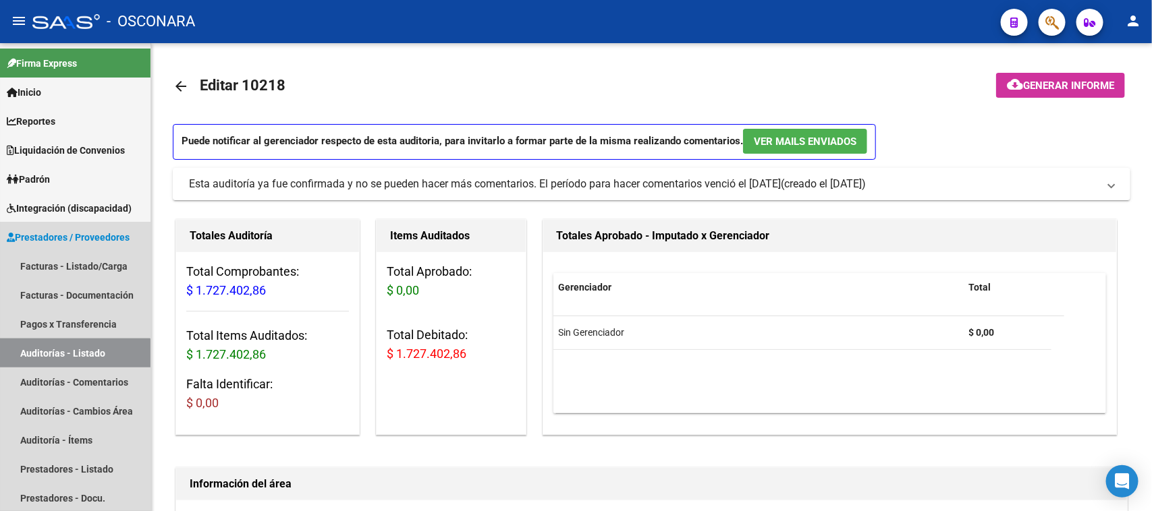
click at [26, 355] on link "Auditorías - Listado" at bounding box center [75, 353] width 150 height 29
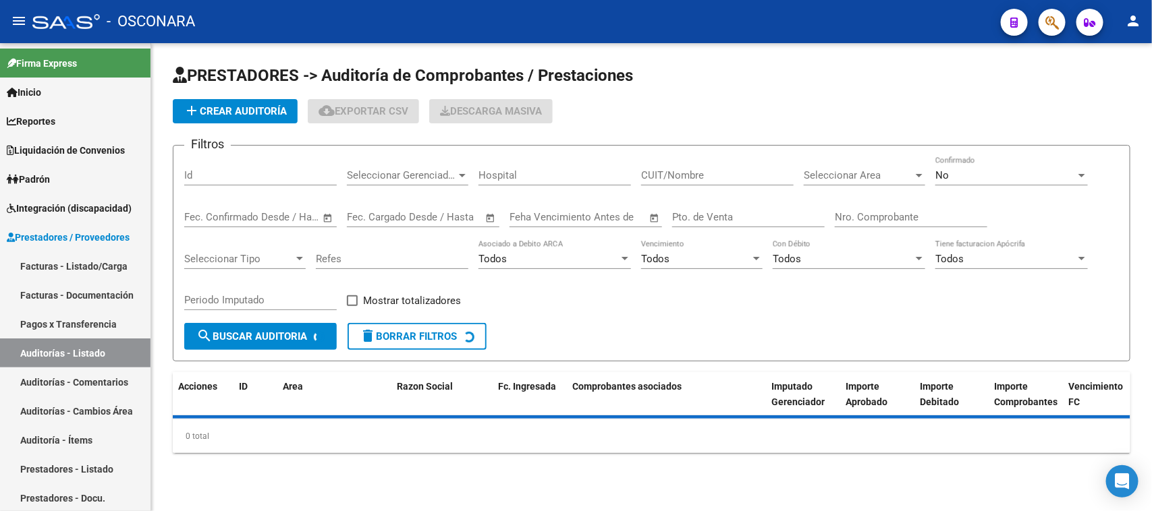
click at [200, 182] on div "Id" at bounding box center [260, 171] width 152 height 29
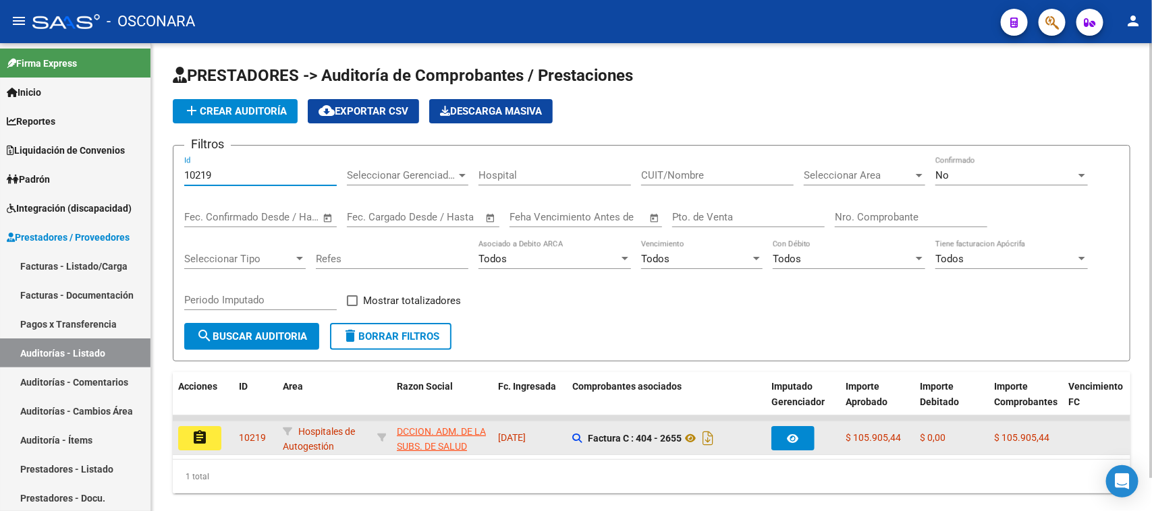
type input "10219"
click at [207, 433] on mat-icon "assignment" at bounding box center [200, 438] width 16 height 16
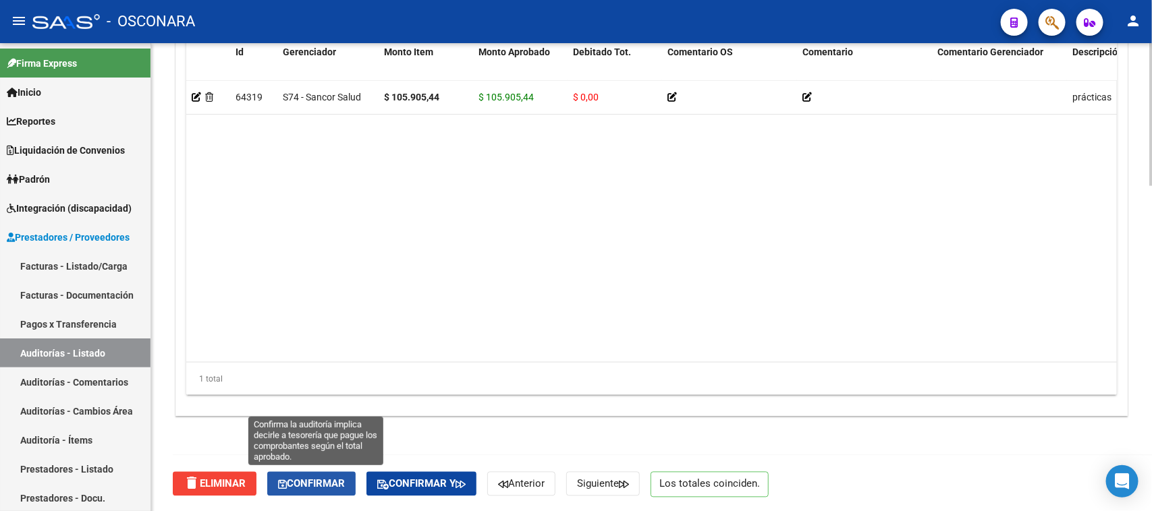
click at [338, 482] on span "Confirmar" at bounding box center [311, 484] width 67 height 12
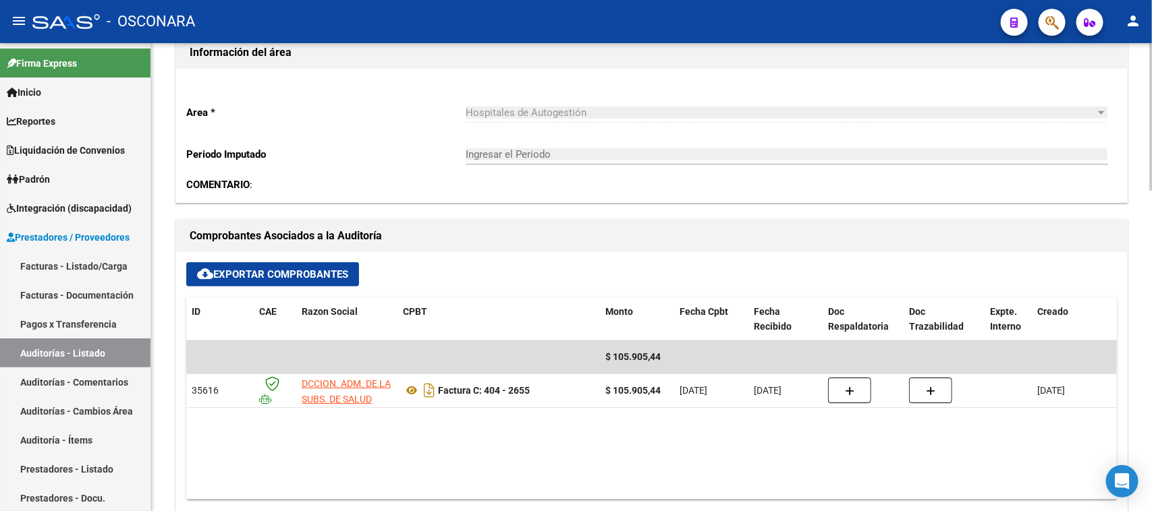
scroll to position [170, 0]
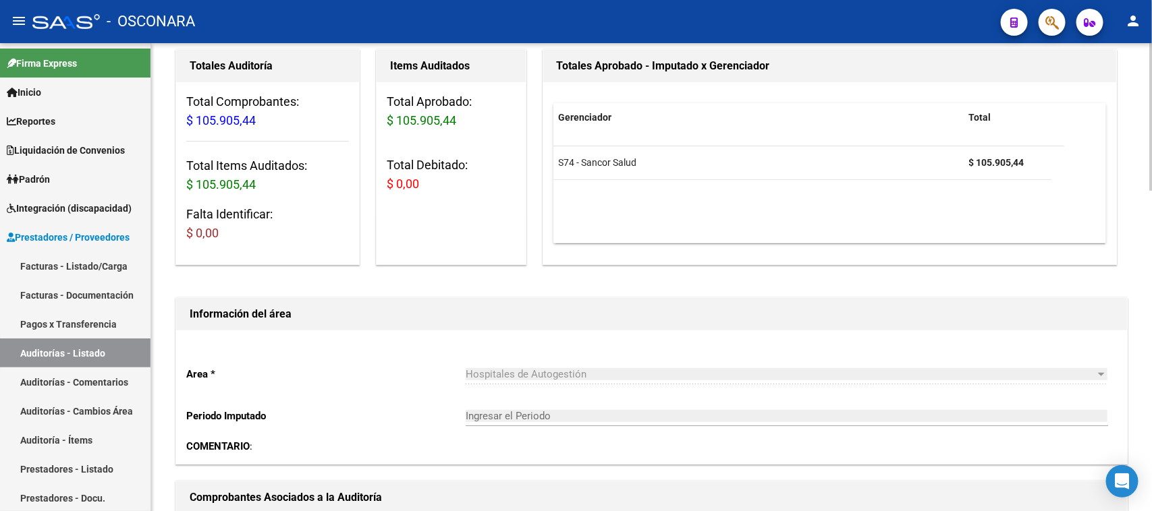
type input "202510"
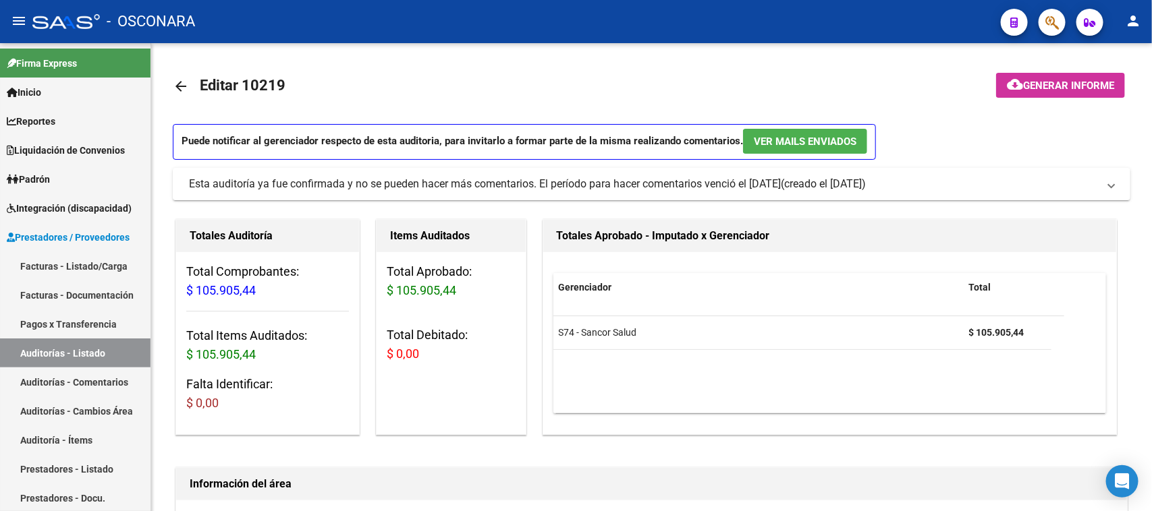
click at [1007, 86] on mat-icon "cloud_download" at bounding box center [1015, 84] width 16 height 16
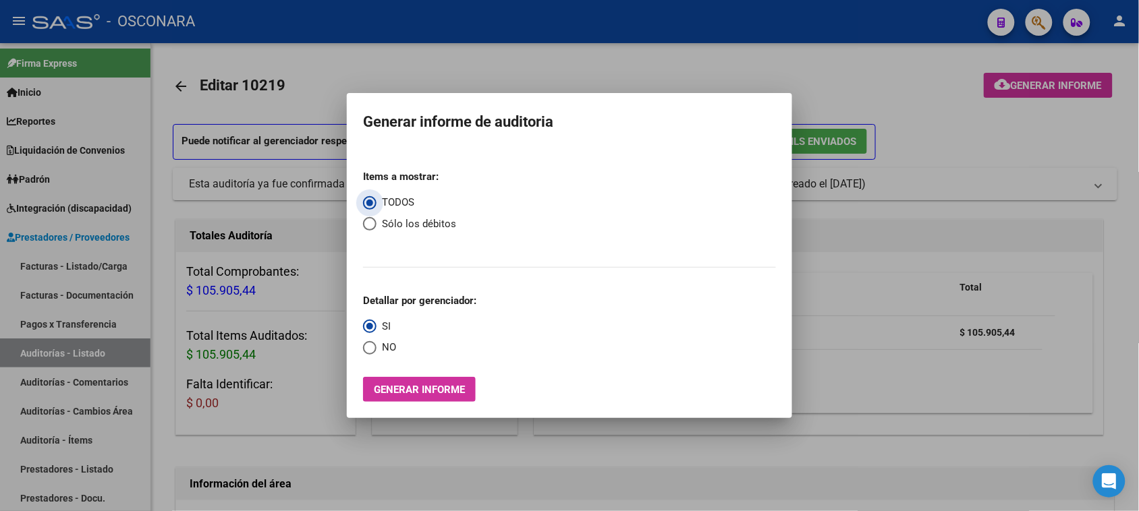
click at [419, 393] on span "Generar informe" at bounding box center [419, 390] width 91 height 12
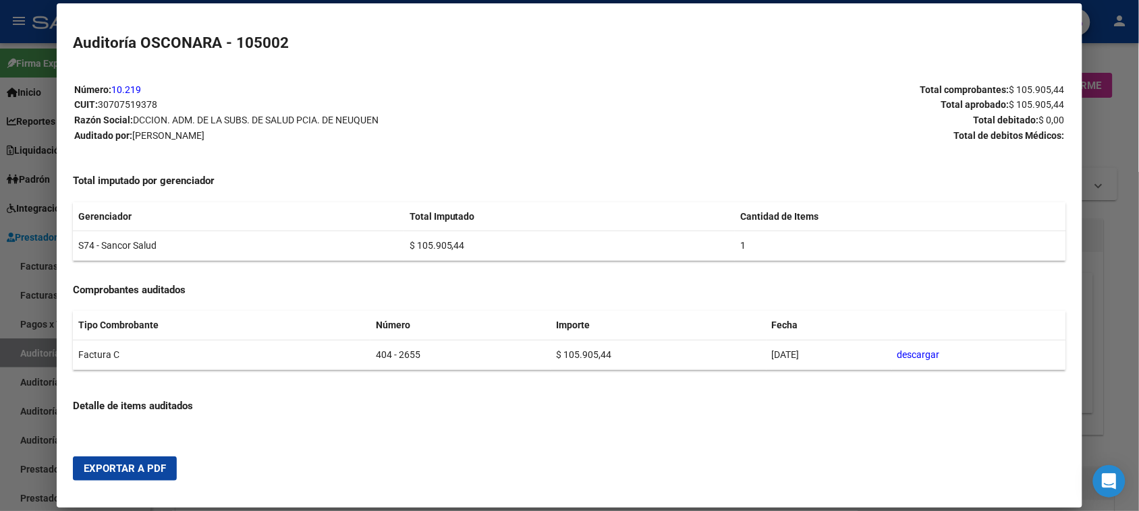
click at [134, 473] on span "Exportar a PDF" at bounding box center [125, 469] width 82 height 12
click at [29, 352] on div at bounding box center [569, 255] width 1139 height 511
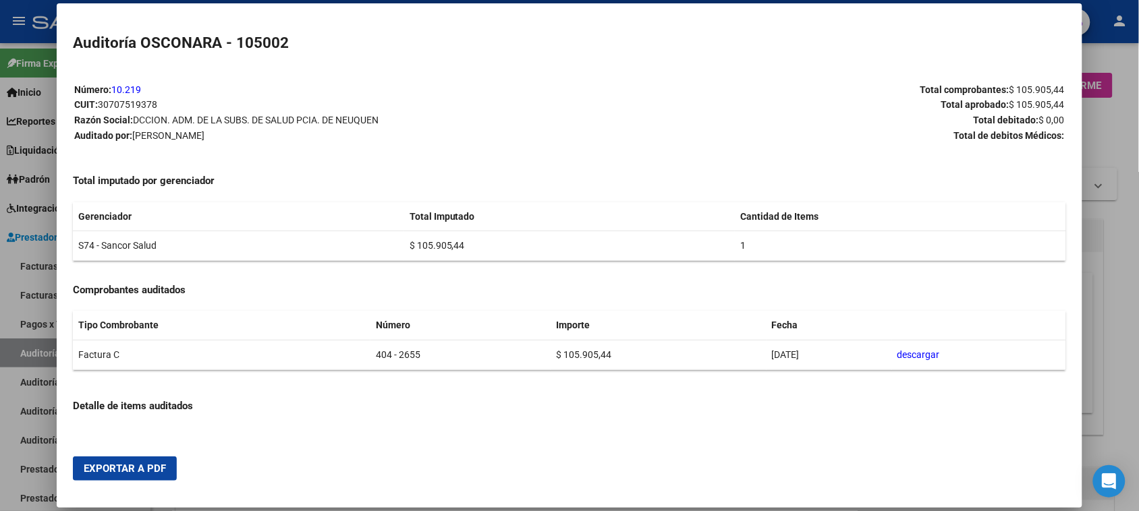
click at [29, 352] on div at bounding box center [569, 255] width 1139 height 511
click at [29, 352] on link "Auditorías - Listado" at bounding box center [75, 353] width 150 height 29
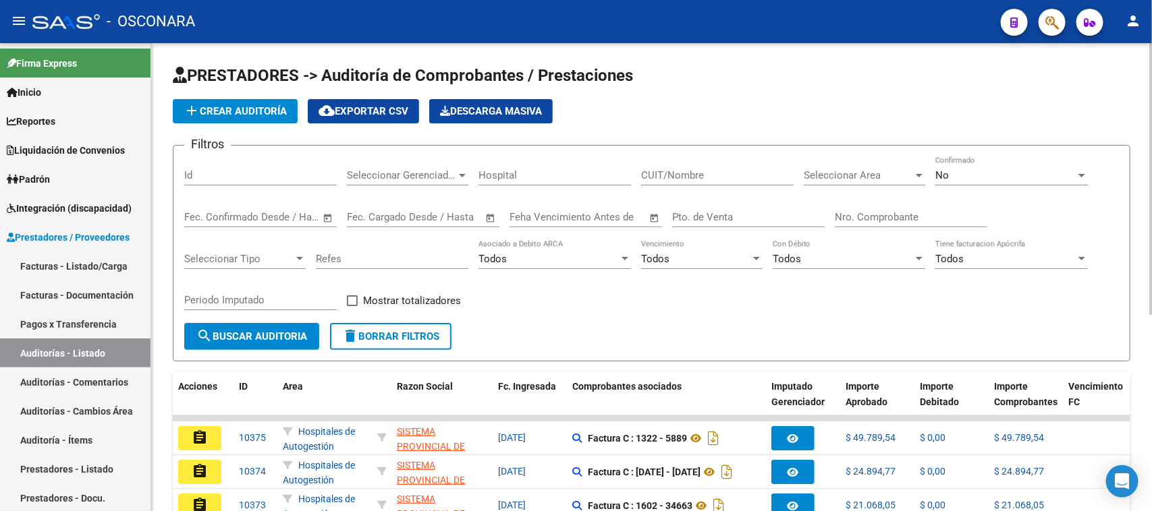
click at [221, 171] on input "Id" at bounding box center [260, 175] width 152 height 12
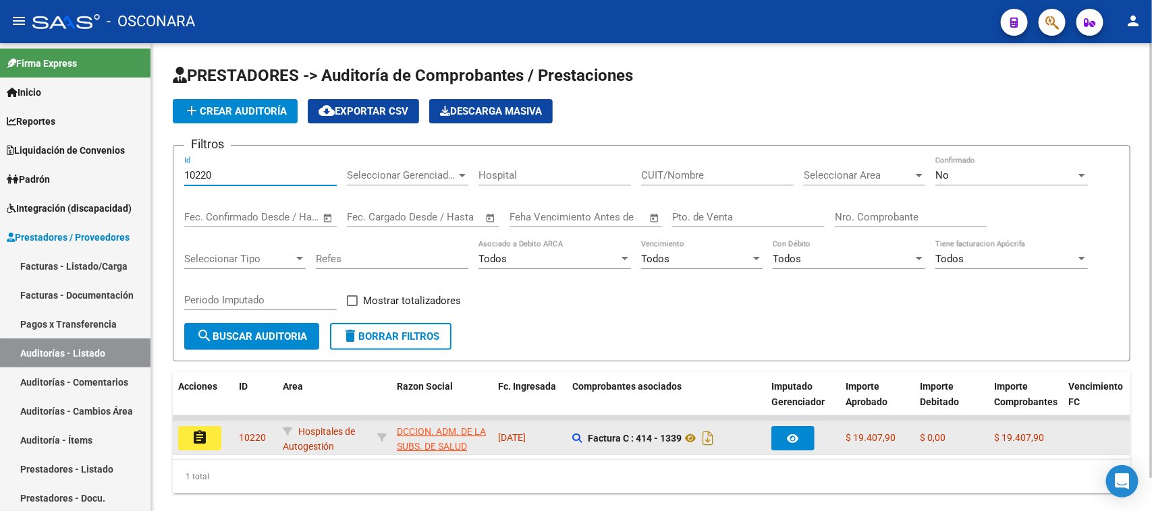
type input "10220"
click at [211, 436] on button "assignment" at bounding box center [199, 438] width 43 height 24
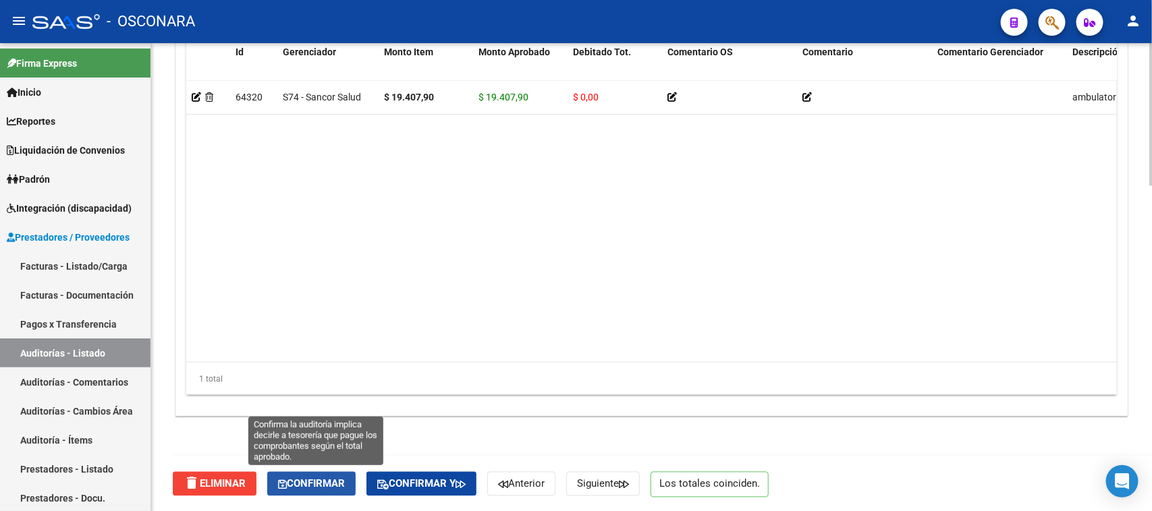
click at [338, 481] on span "Confirmar" at bounding box center [311, 484] width 67 height 12
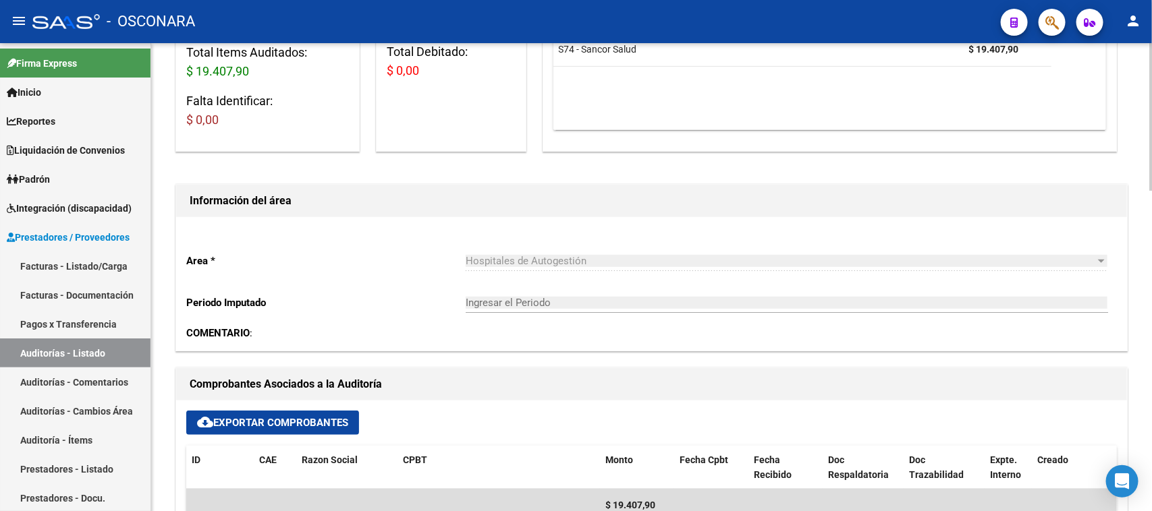
type input "202510"
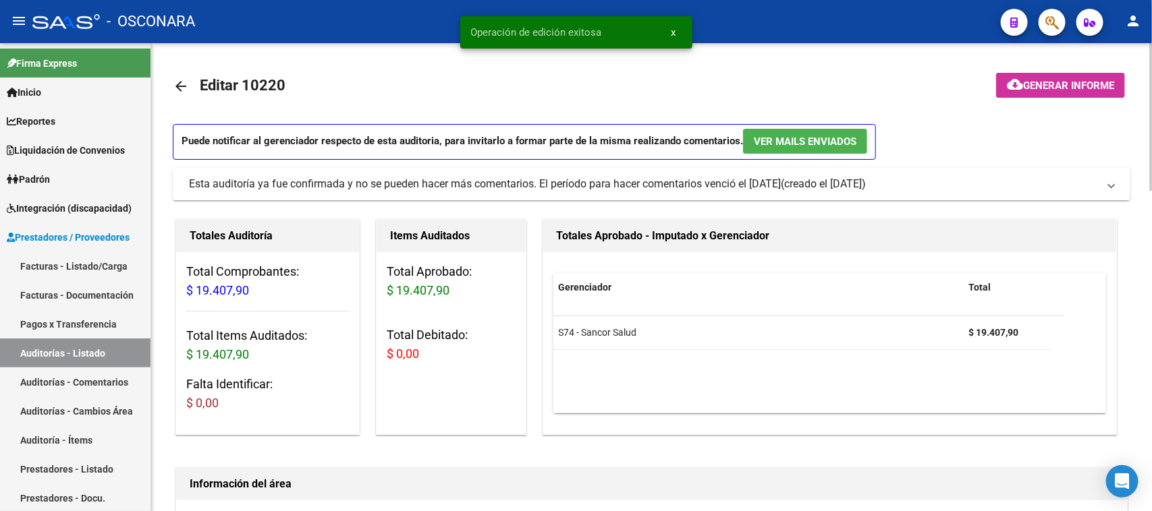
click at [1058, 81] on span "Generar informe" at bounding box center [1068, 86] width 91 height 12
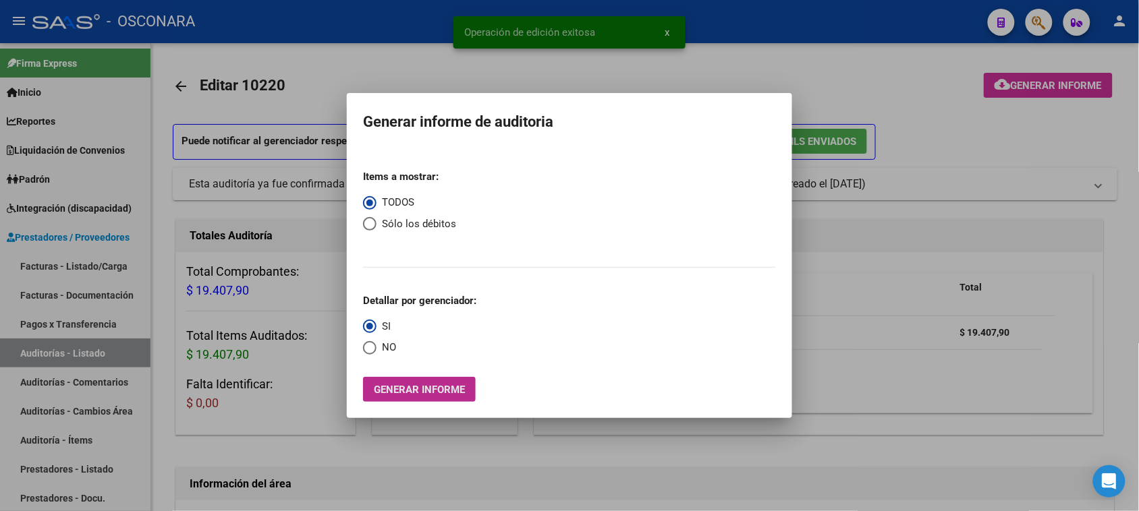
click at [443, 387] on span "Generar informe" at bounding box center [419, 390] width 91 height 12
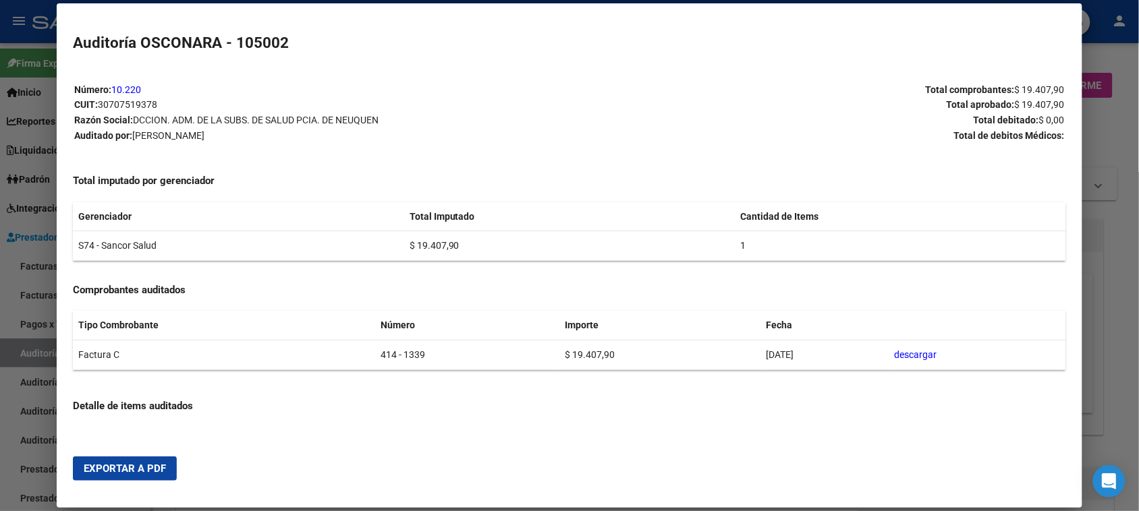
click at [121, 474] on span "Exportar a PDF" at bounding box center [125, 469] width 82 height 12
click at [35, 352] on div at bounding box center [569, 255] width 1139 height 511
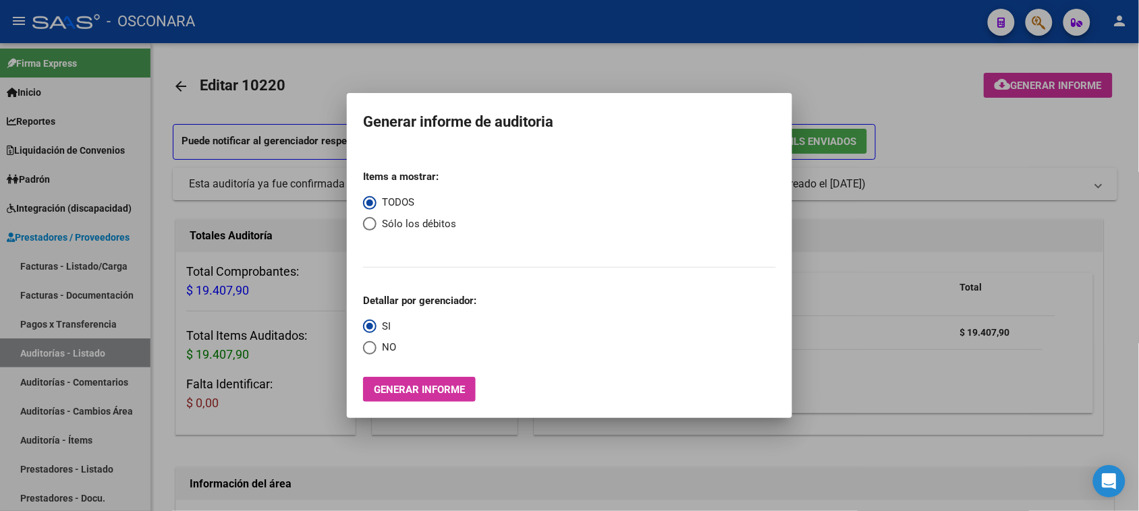
click at [35, 352] on div at bounding box center [569, 255] width 1139 height 511
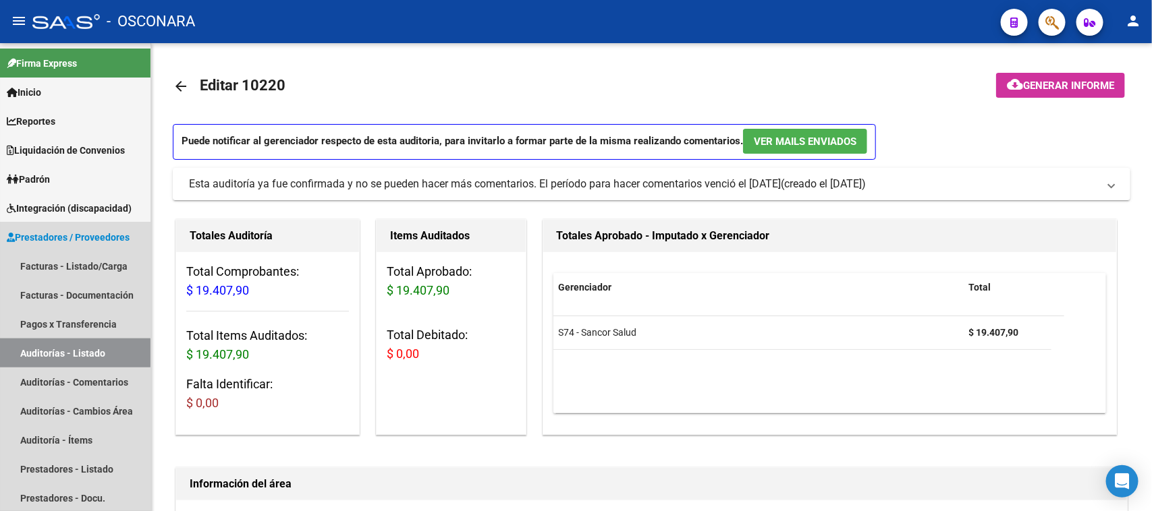
click at [35, 352] on link "Auditorías - Listado" at bounding box center [75, 353] width 150 height 29
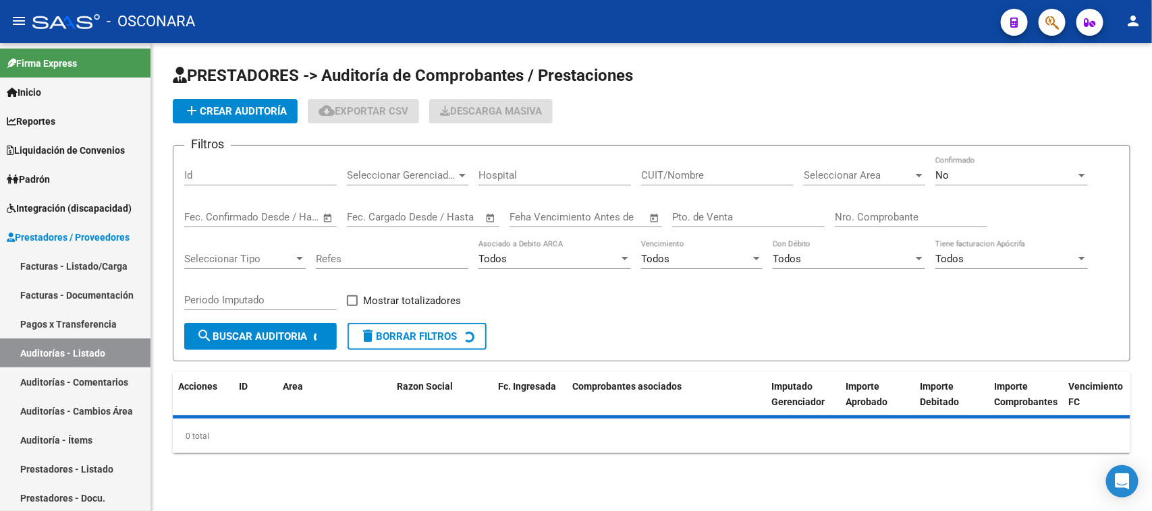
click at [206, 173] on input "Id" at bounding box center [260, 175] width 152 height 12
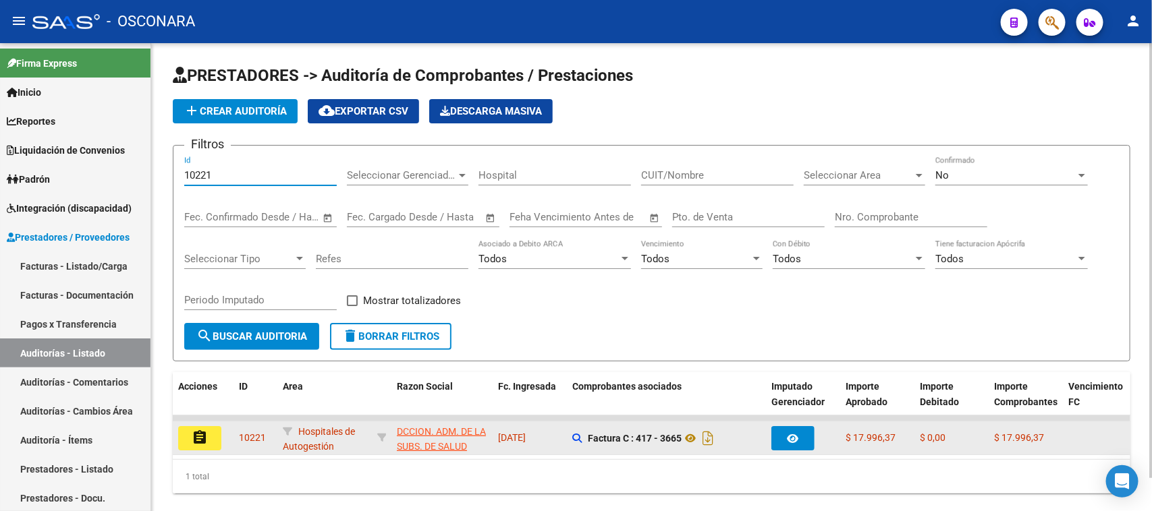
type input "10221"
drag, startPoint x: 186, startPoint y: 433, endPoint x: 214, endPoint y: 467, distance: 44.2
click at [187, 433] on button "assignment" at bounding box center [199, 438] width 43 height 24
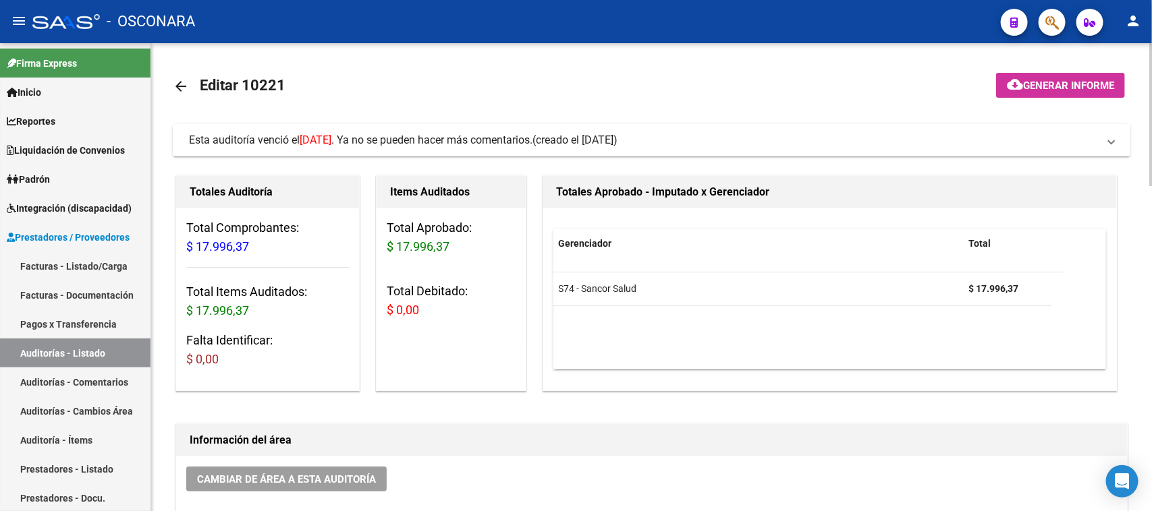
click at [1048, 81] on span "Generar informe" at bounding box center [1068, 86] width 91 height 12
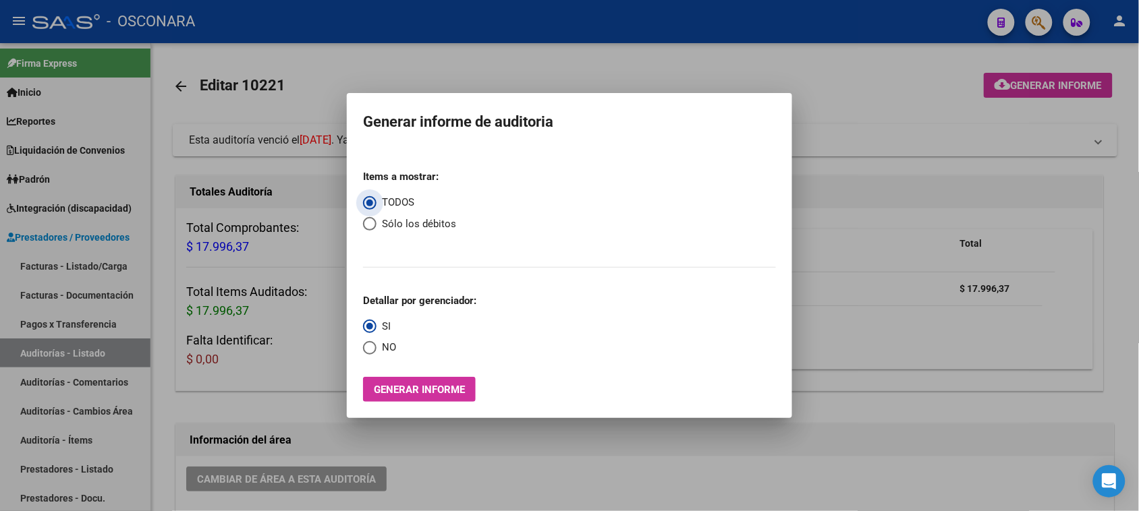
click at [410, 399] on button "Generar informe" at bounding box center [419, 389] width 113 height 25
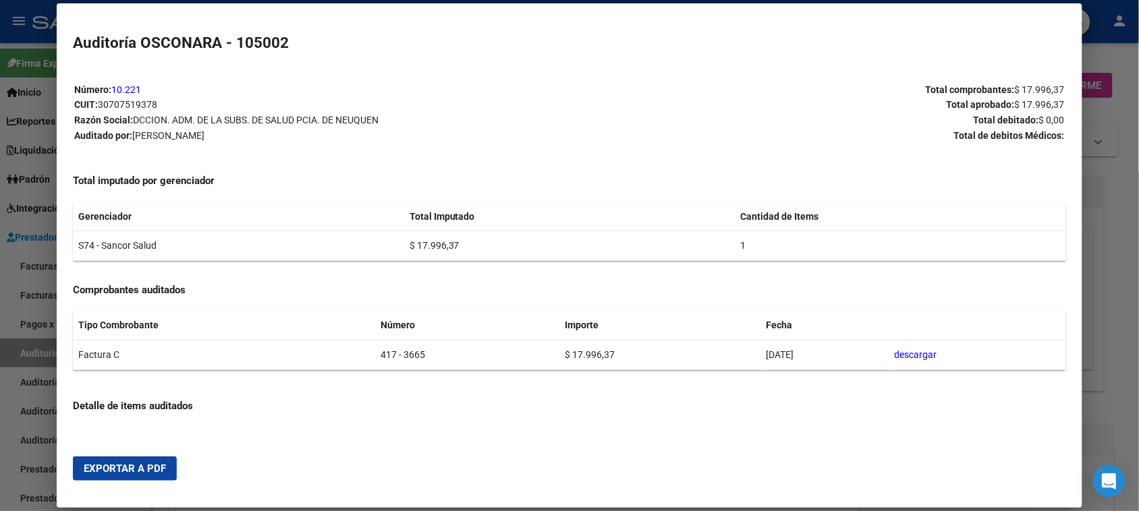
click at [1127, 188] on div at bounding box center [569, 255] width 1139 height 511
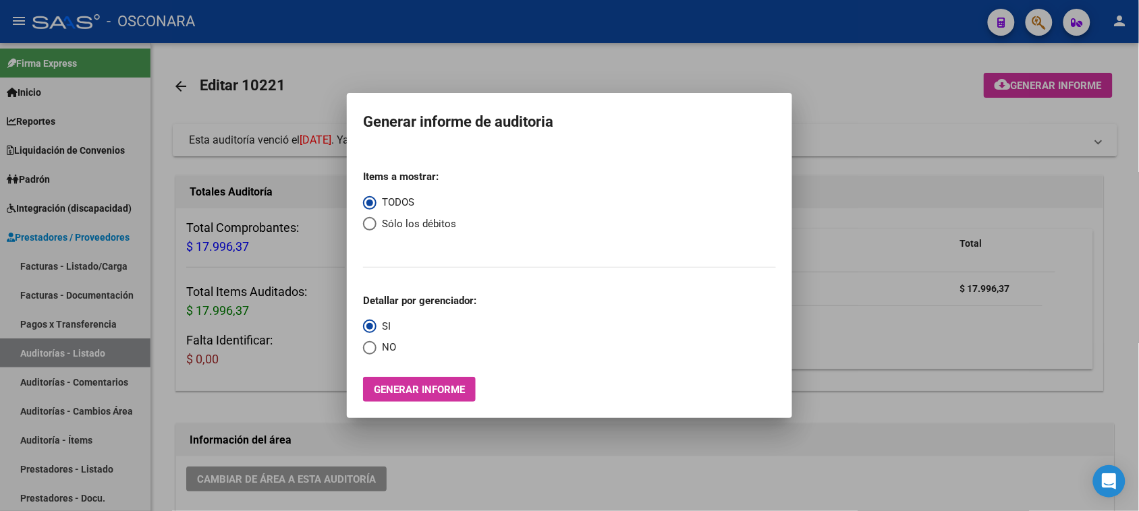
click at [625, 67] on div at bounding box center [569, 255] width 1139 height 511
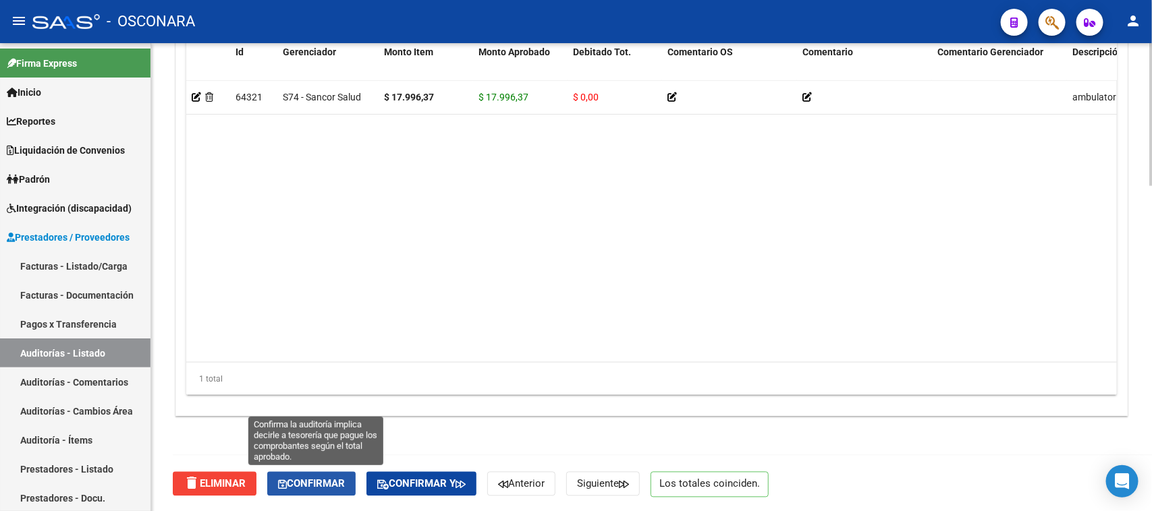
click at [315, 479] on span "Confirmar" at bounding box center [311, 484] width 67 height 12
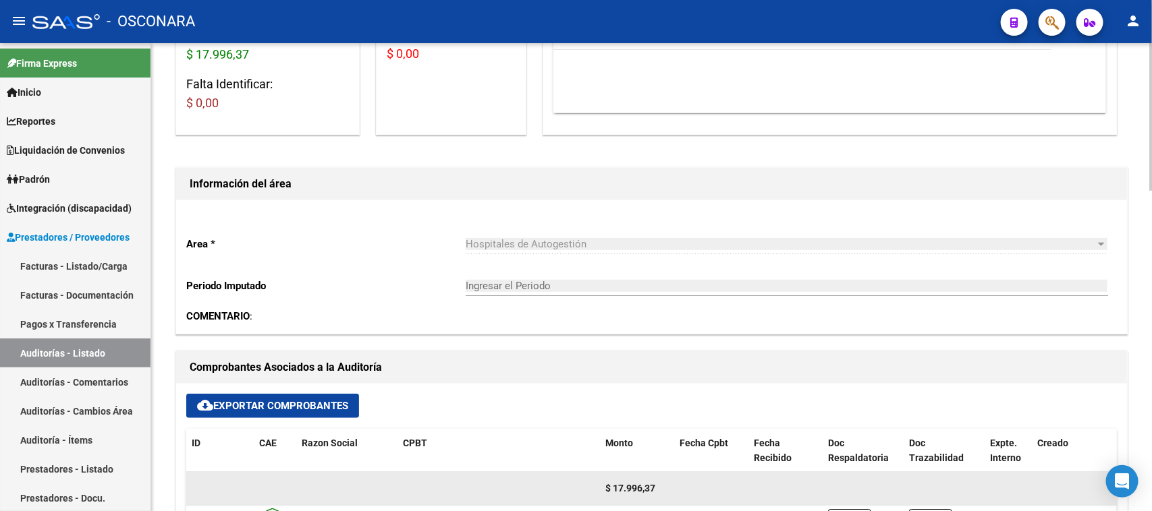
type input "202510"
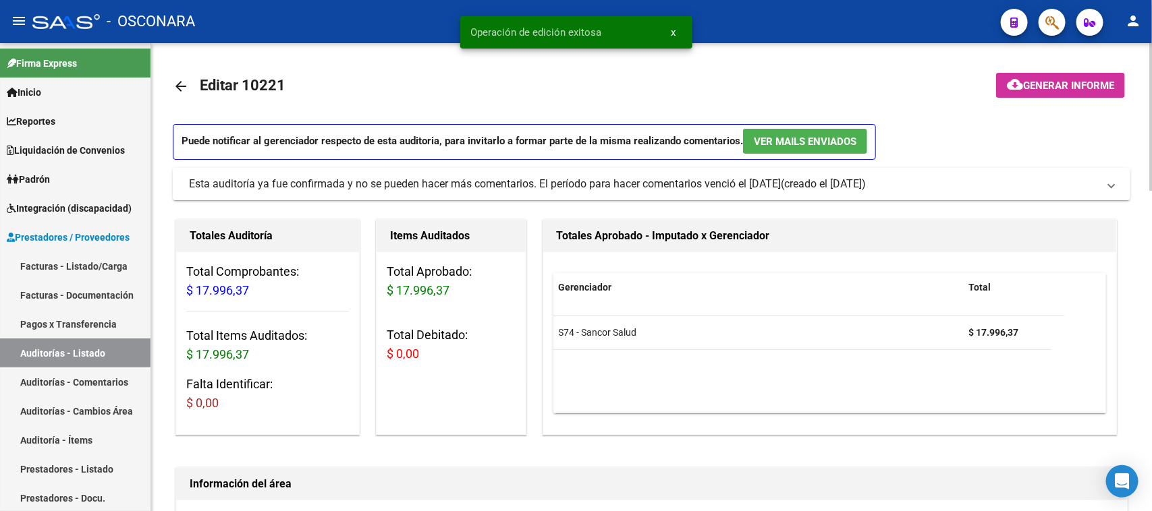
click at [1061, 76] on button "cloud_download Generar informe" at bounding box center [1060, 85] width 129 height 25
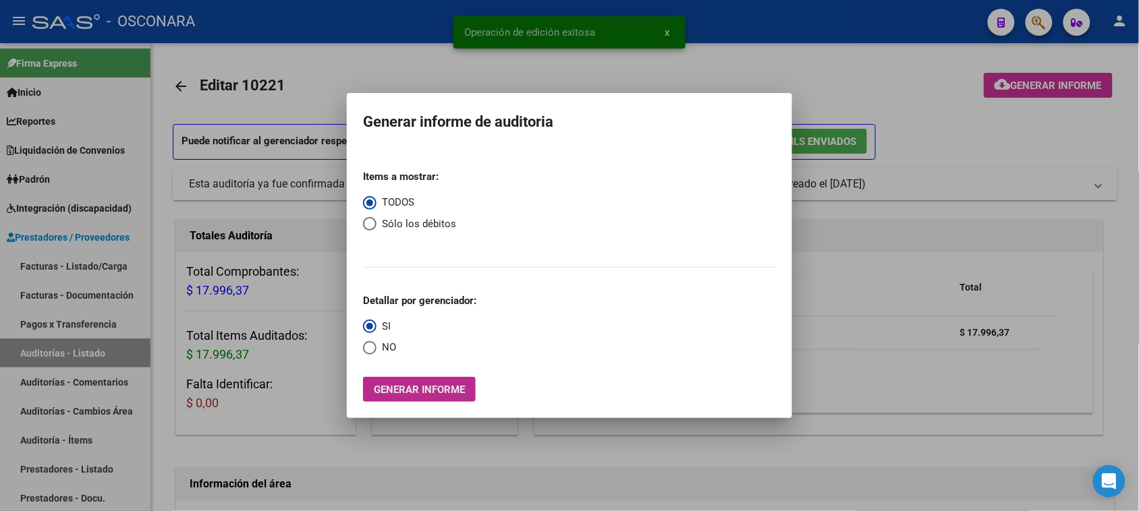
click at [426, 392] on span "Generar informe" at bounding box center [419, 390] width 91 height 12
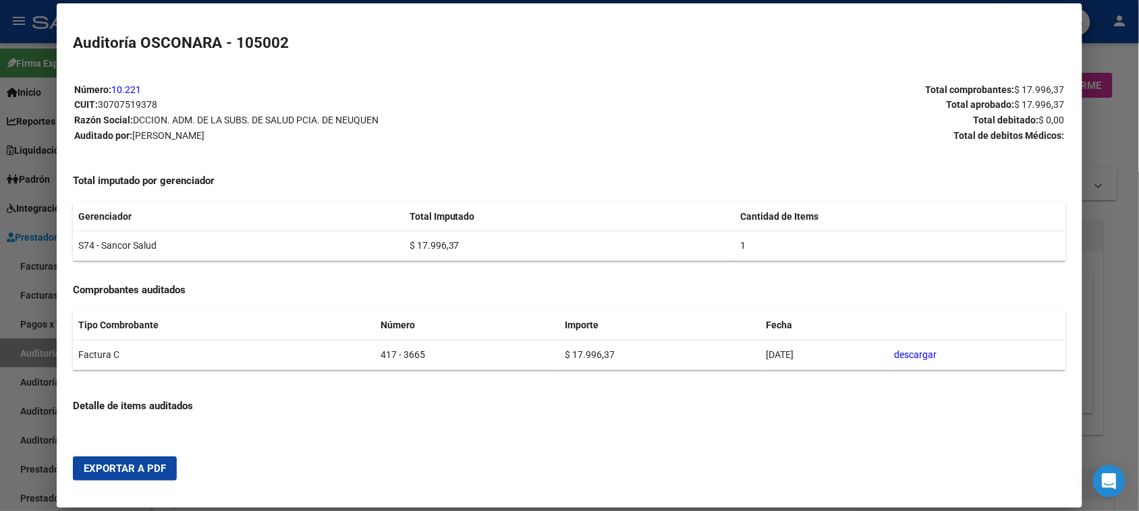
click at [142, 472] on span "Exportar a PDF" at bounding box center [125, 469] width 82 height 12
click at [44, 360] on div at bounding box center [569, 255] width 1139 height 511
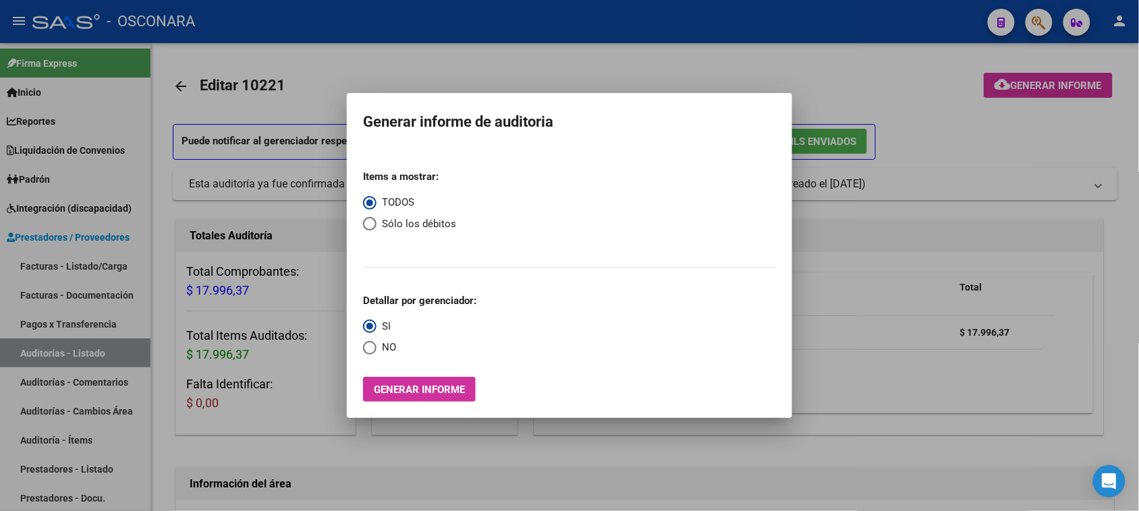
click at [44, 360] on div at bounding box center [569, 255] width 1139 height 511
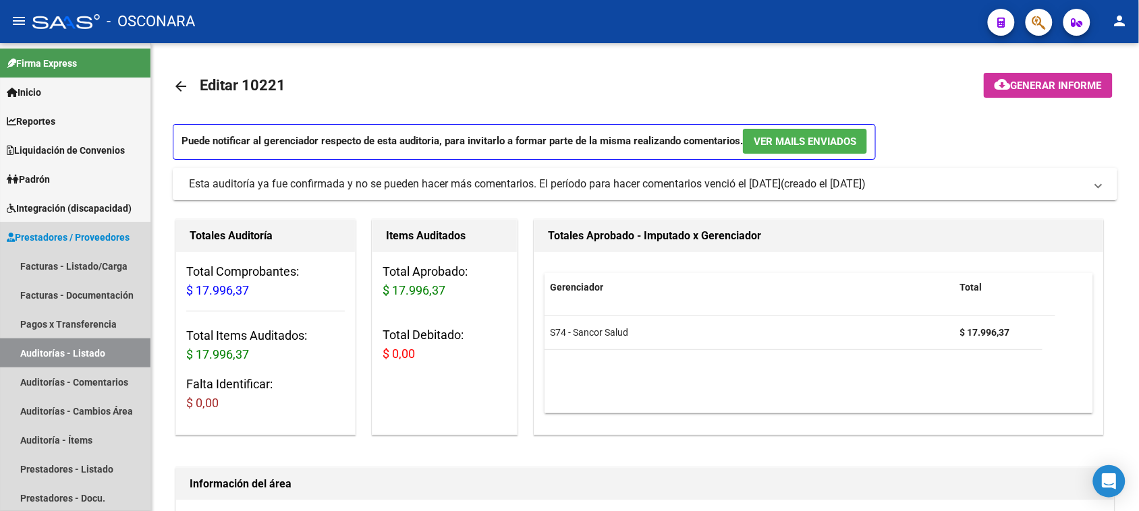
click at [44, 360] on link "Auditorías - Listado" at bounding box center [75, 353] width 150 height 29
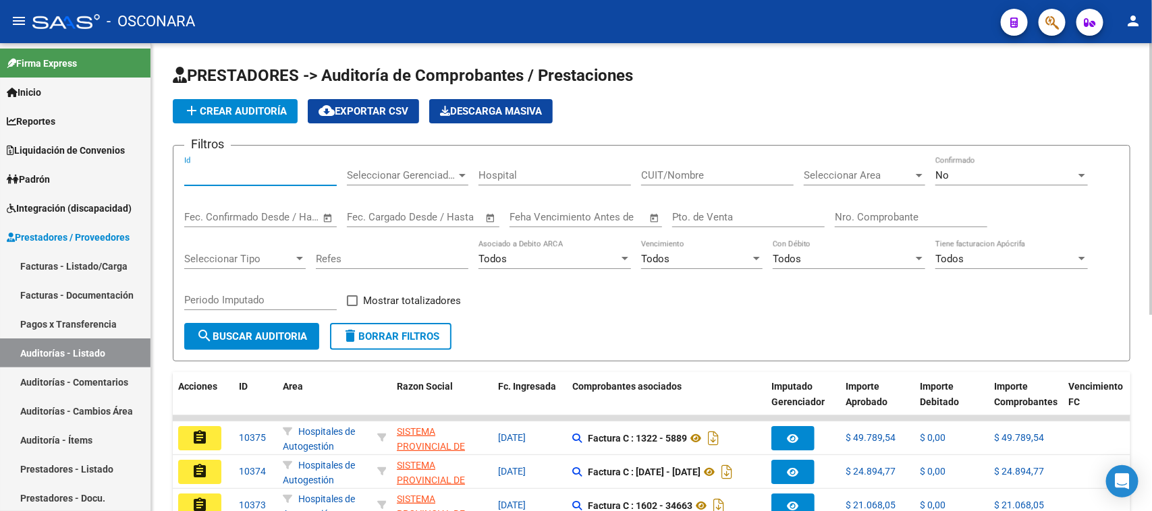
click at [197, 174] on input "Id" at bounding box center [260, 175] width 152 height 12
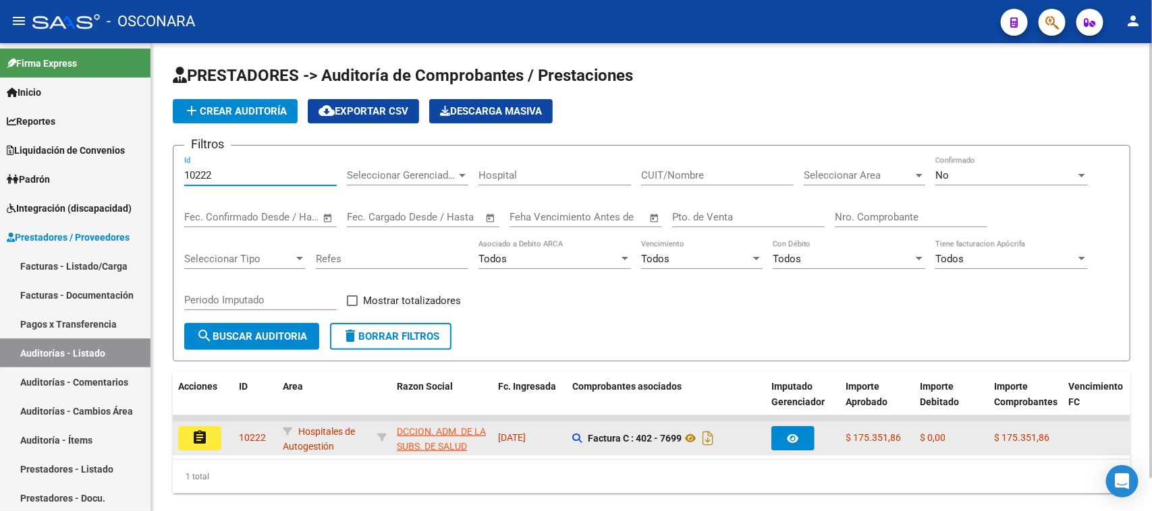
type input "10222"
click at [196, 437] on mat-icon "assignment" at bounding box center [200, 438] width 16 height 16
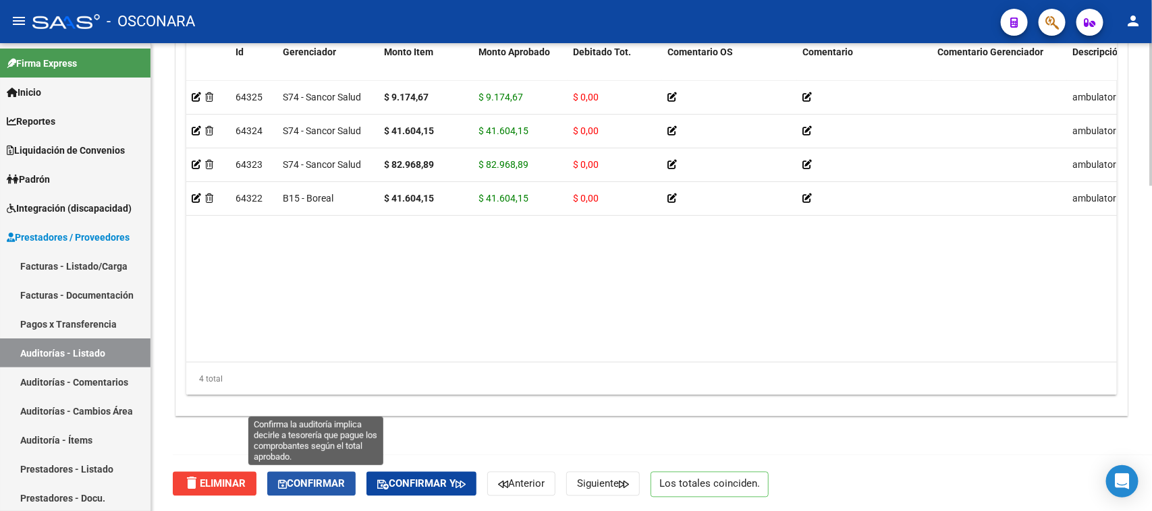
click at [323, 480] on span "Confirmar" at bounding box center [311, 484] width 67 height 12
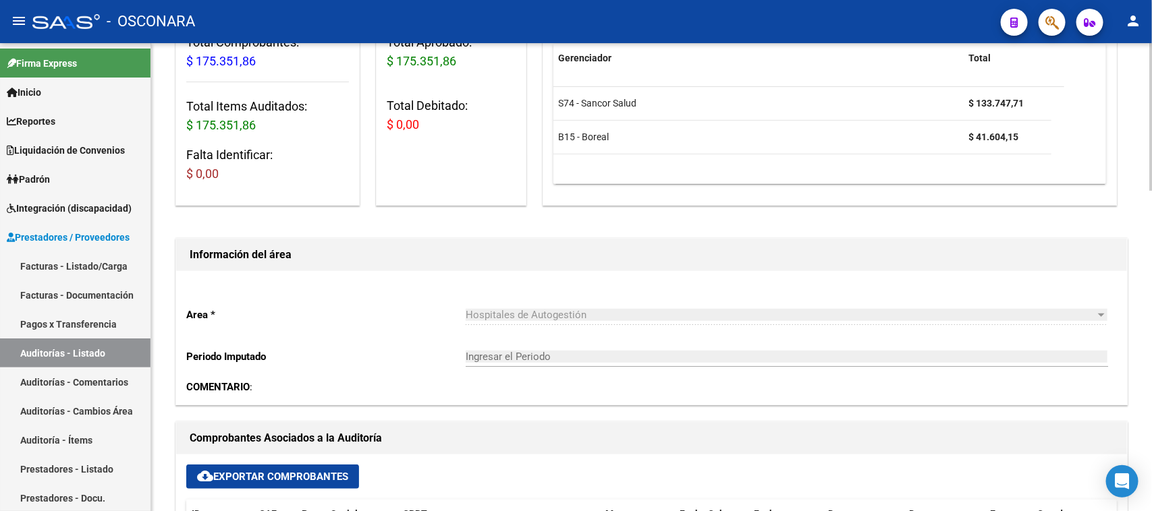
type input "202510"
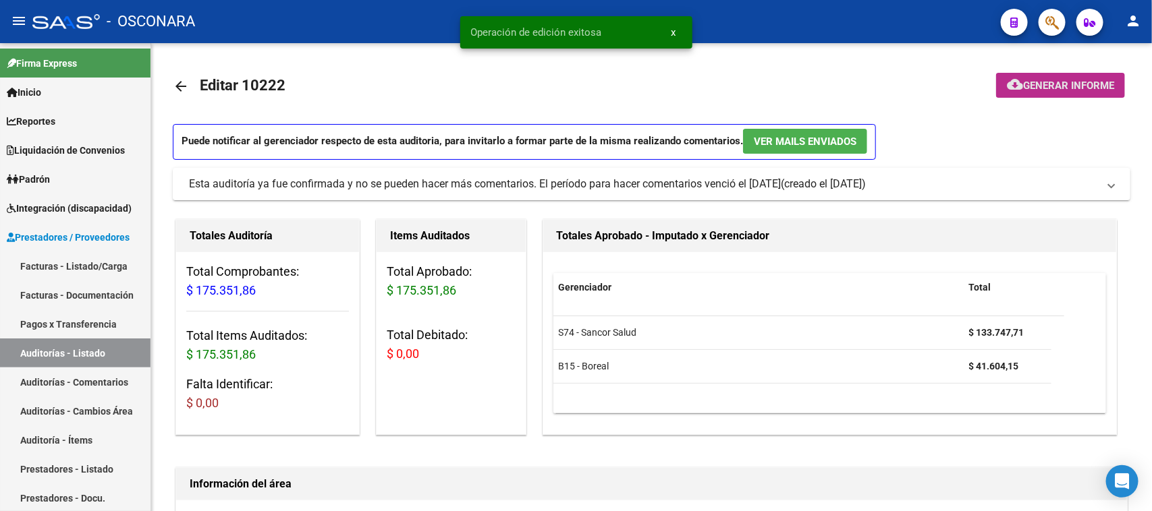
click at [1074, 82] on span "Generar informe" at bounding box center [1068, 86] width 91 height 12
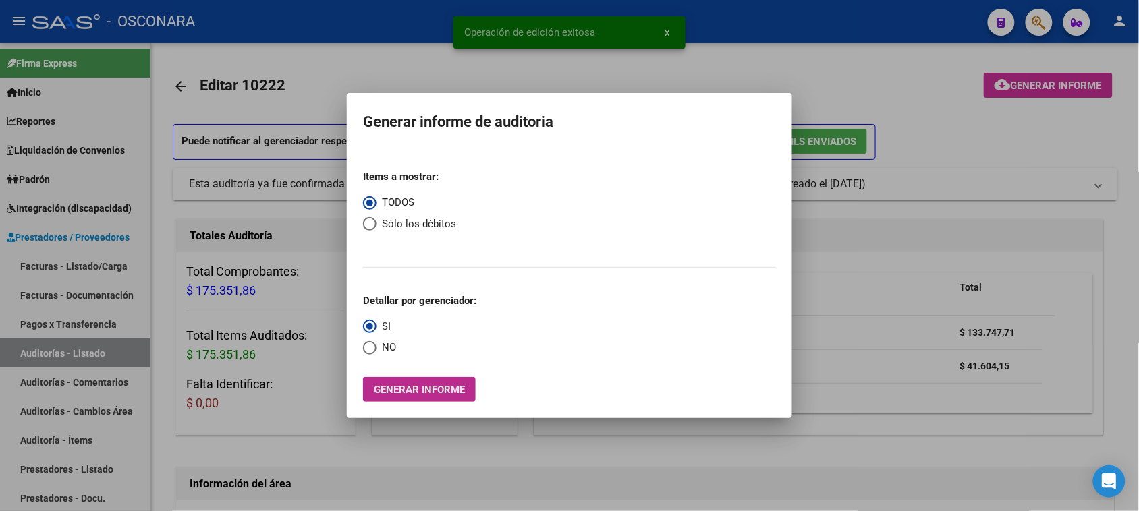
click at [403, 389] on span "Generar informe" at bounding box center [419, 390] width 91 height 12
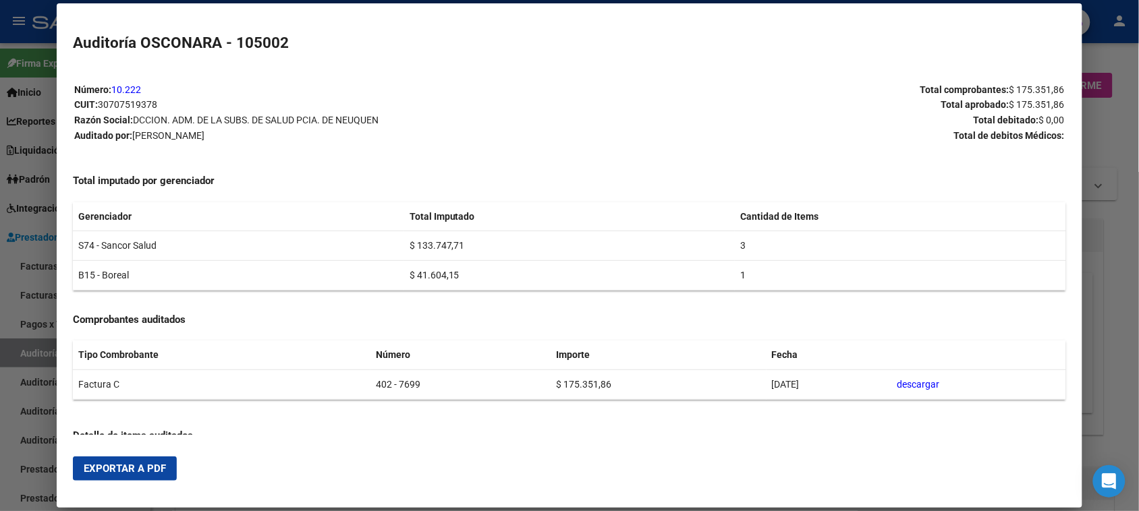
click at [129, 478] on button "Exportar a PDF" at bounding box center [125, 469] width 104 height 24
click at [24, 350] on div at bounding box center [569, 255] width 1139 height 511
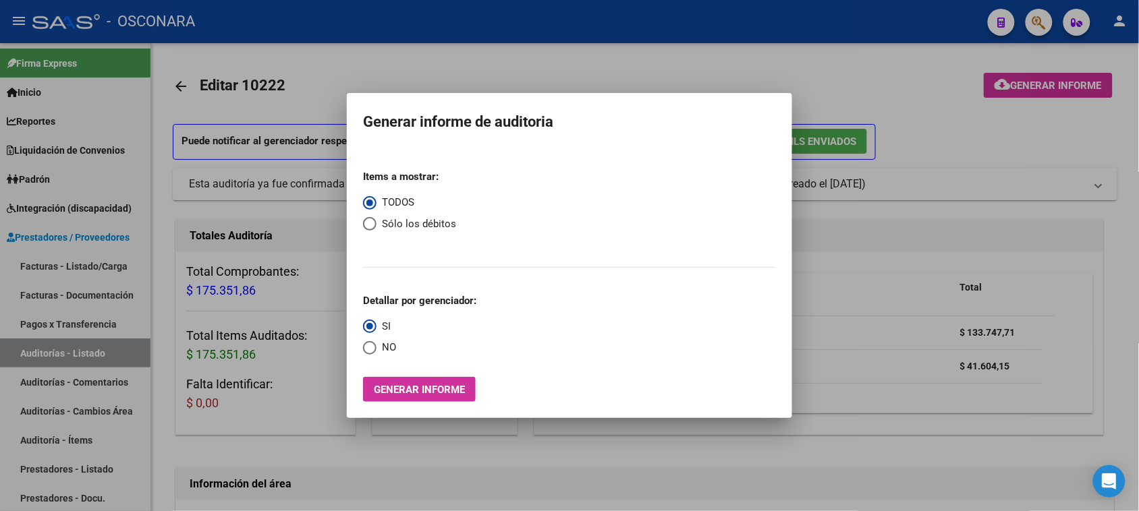
click at [24, 350] on div at bounding box center [569, 255] width 1139 height 511
click at [24, 350] on link "Auditorías - Listado" at bounding box center [75, 353] width 150 height 29
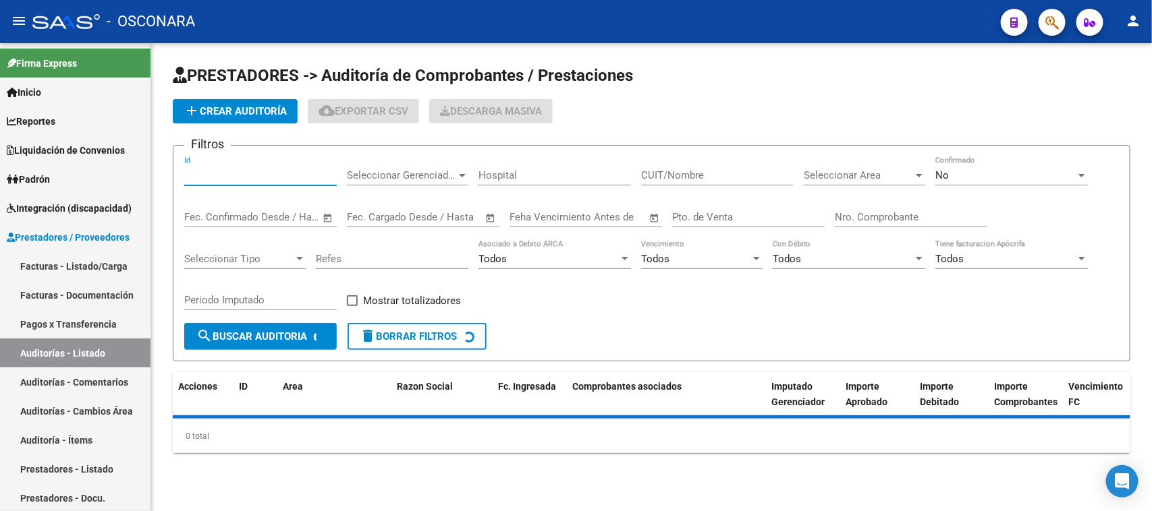
click at [196, 177] on input "Id" at bounding box center [260, 175] width 152 height 12
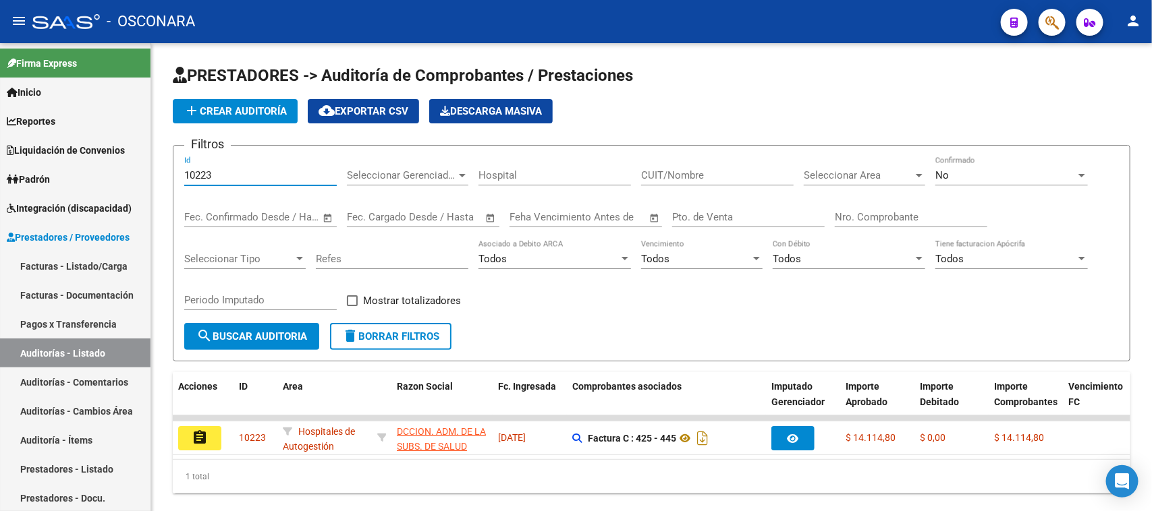
type input "10223"
click at [188, 440] on button "assignment" at bounding box center [199, 438] width 43 height 24
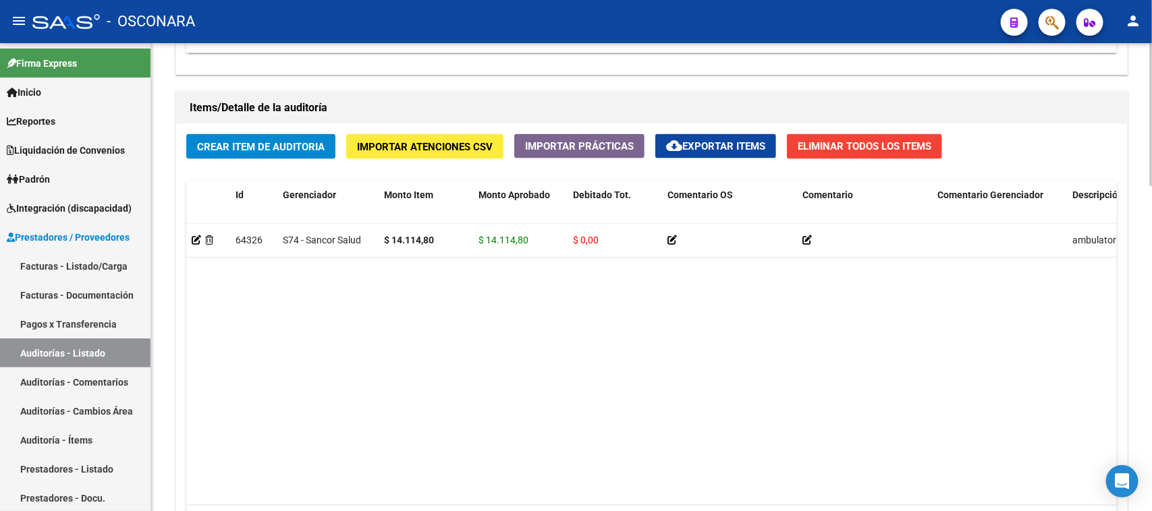
scroll to position [1068, 0]
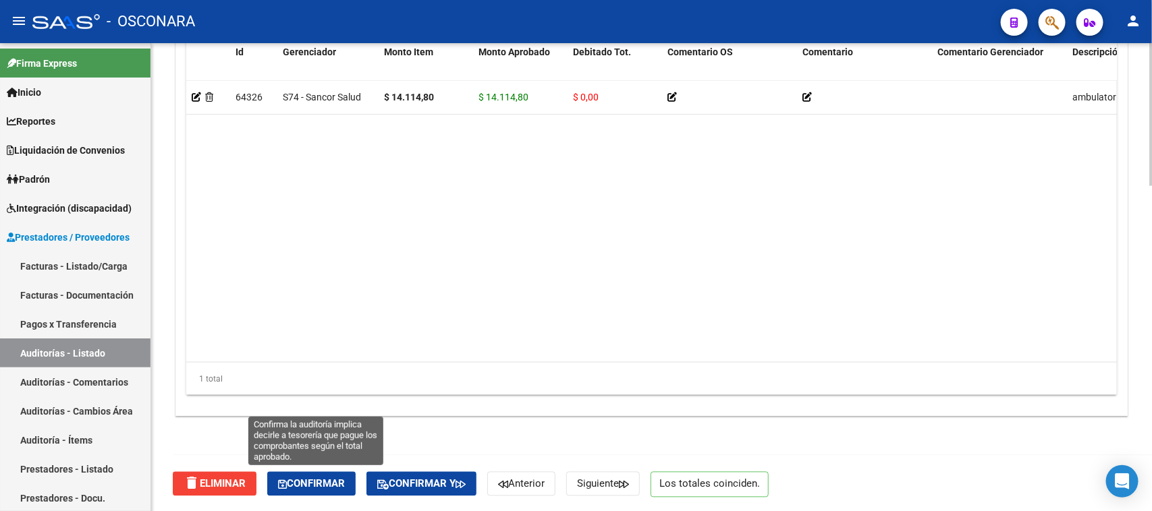
click at [329, 491] on button "Confirmar" at bounding box center [311, 484] width 88 height 24
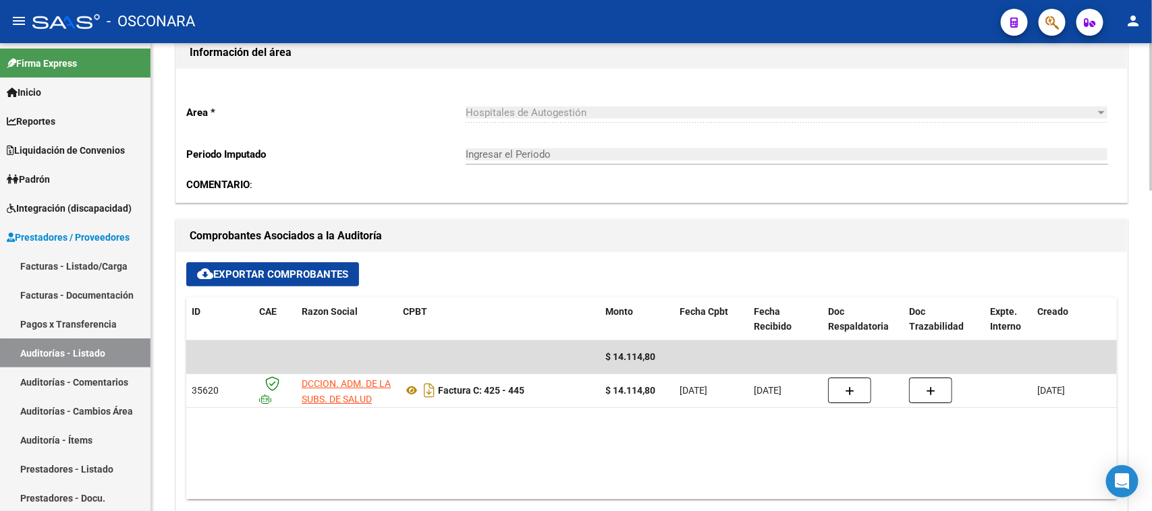
scroll to position [191, 0]
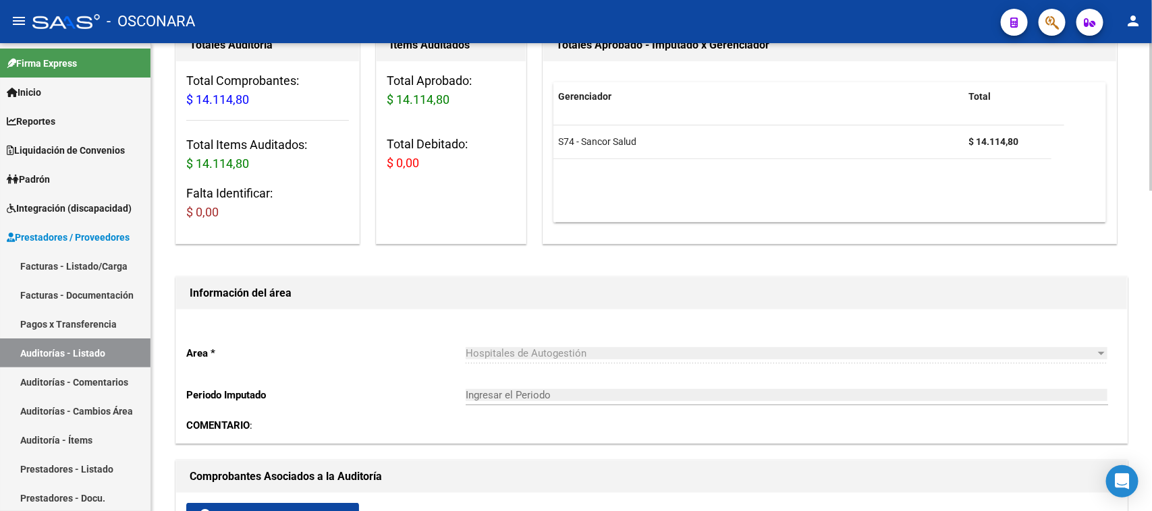
type input "202510"
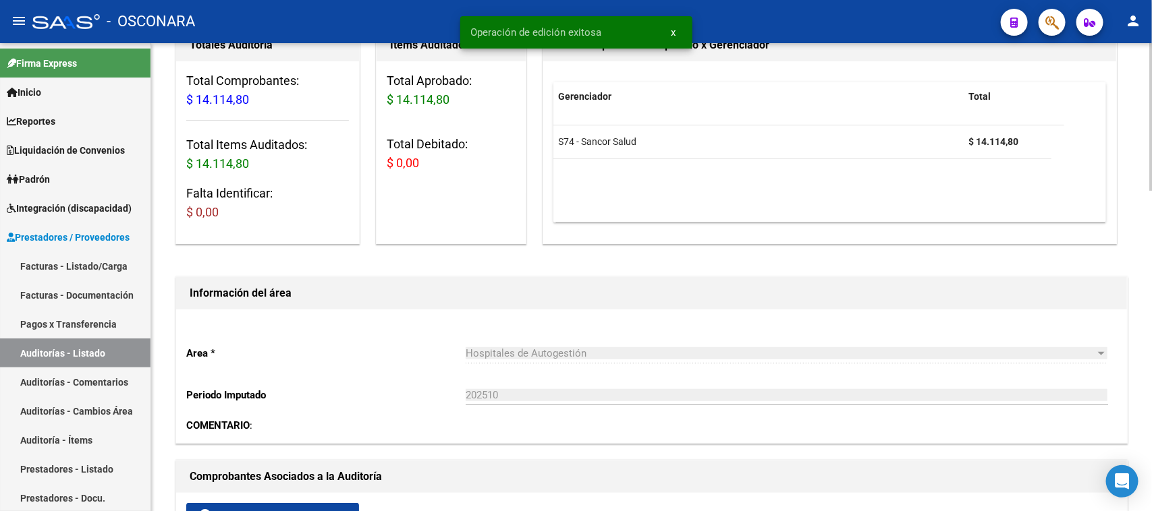
scroll to position [0, 0]
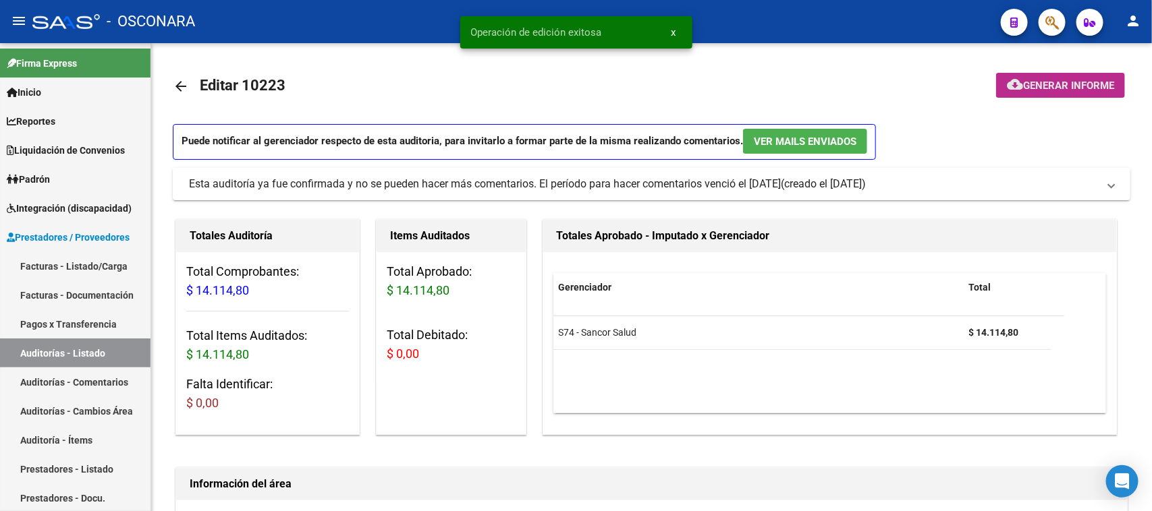
click at [1080, 90] on span "Generar informe" at bounding box center [1068, 86] width 91 height 12
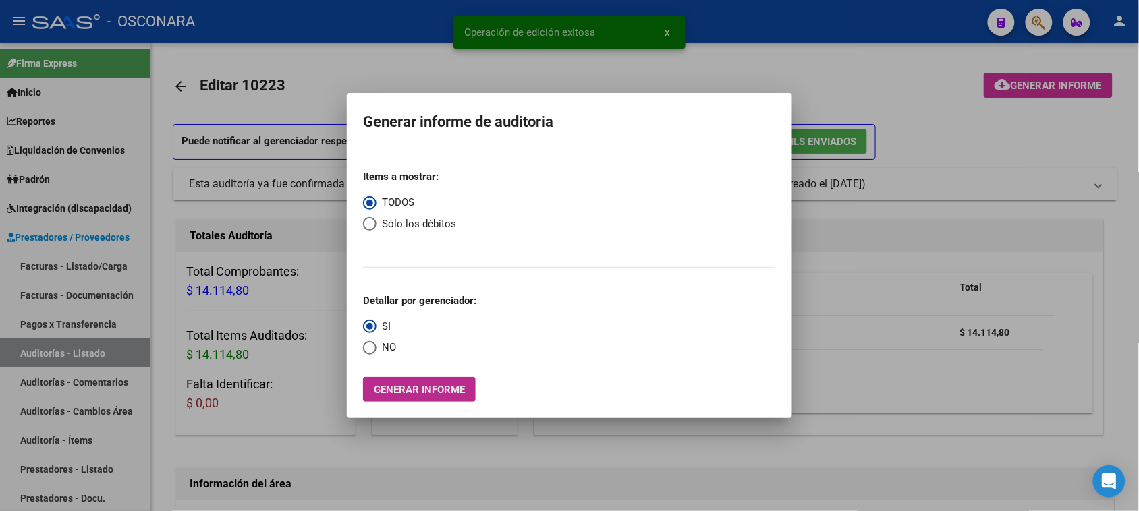
click at [423, 385] on span "Generar informe" at bounding box center [419, 390] width 91 height 12
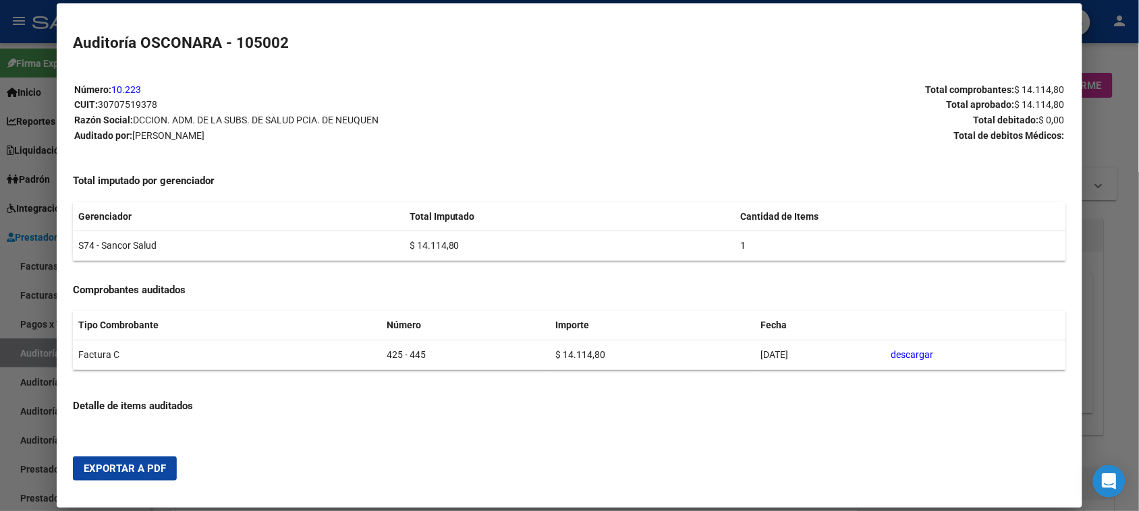
click at [119, 472] on span "Exportar a PDF" at bounding box center [125, 469] width 82 height 12
click at [38, 351] on div at bounding box center [569, 255] width 1139 height 511
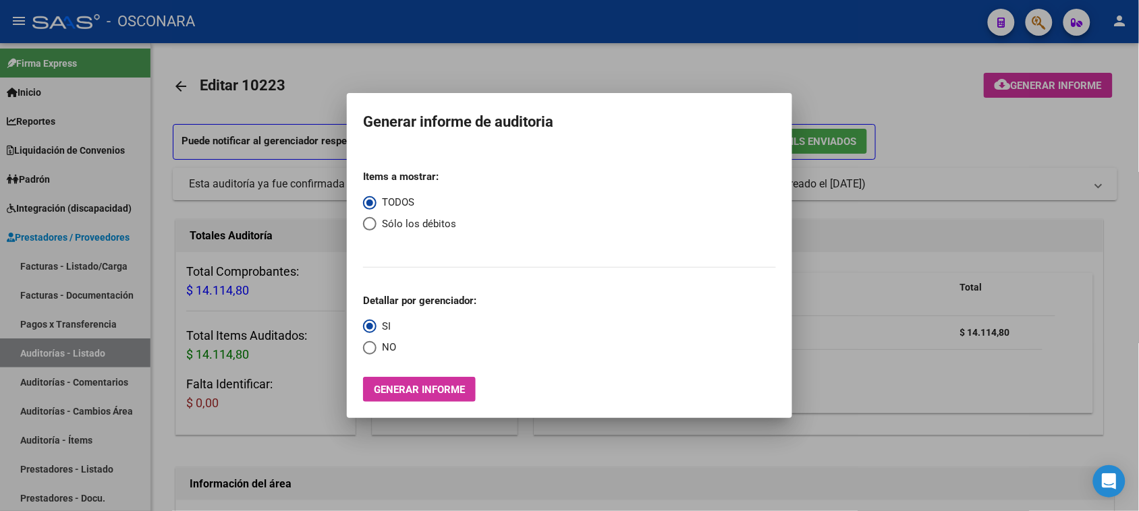
click at [38, 351] on div at bounding box center [569, 255] width 1139 height 511
click at [38, 351] on link "Auditorías - Listado" at bounding box center [75, 353] width 150 height 29
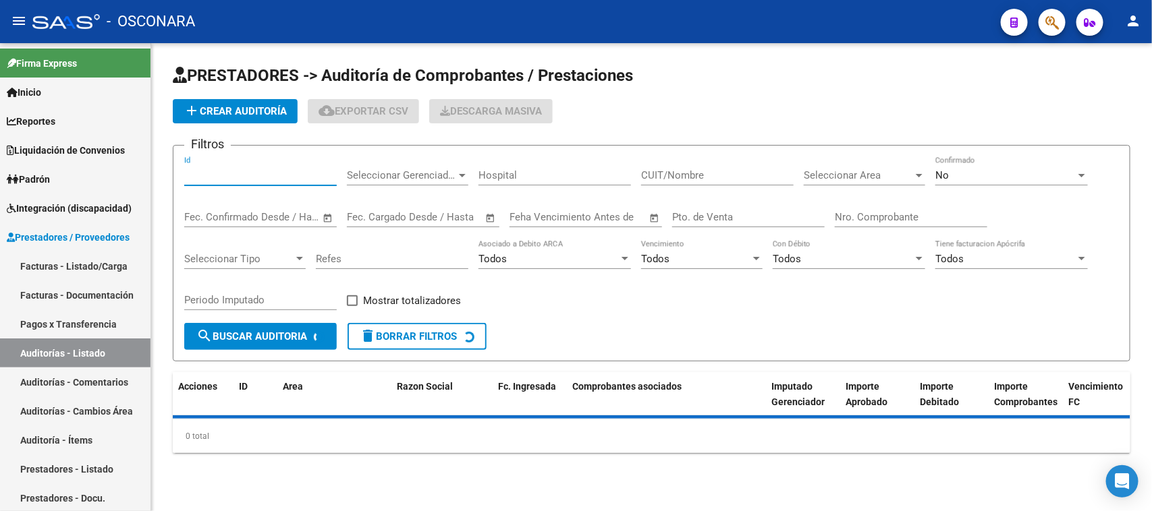
click at [229, 175] on input "Id" at bounding box center [260, 175] width 152 height 12
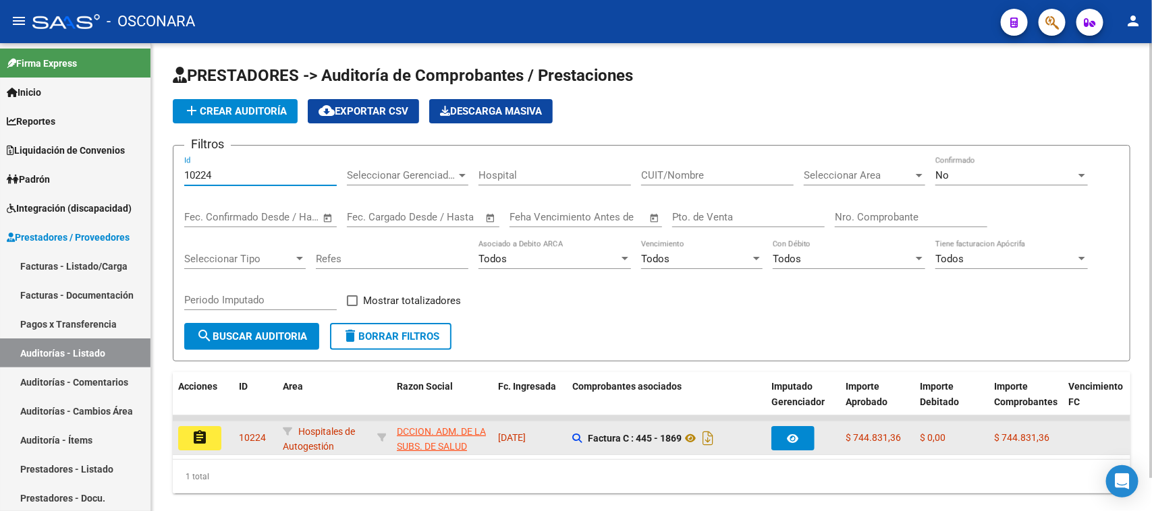
type input "10224"
click at [203, 436] on mat-icon "assignment" at bounding box center [200, 438] width 16 height 16
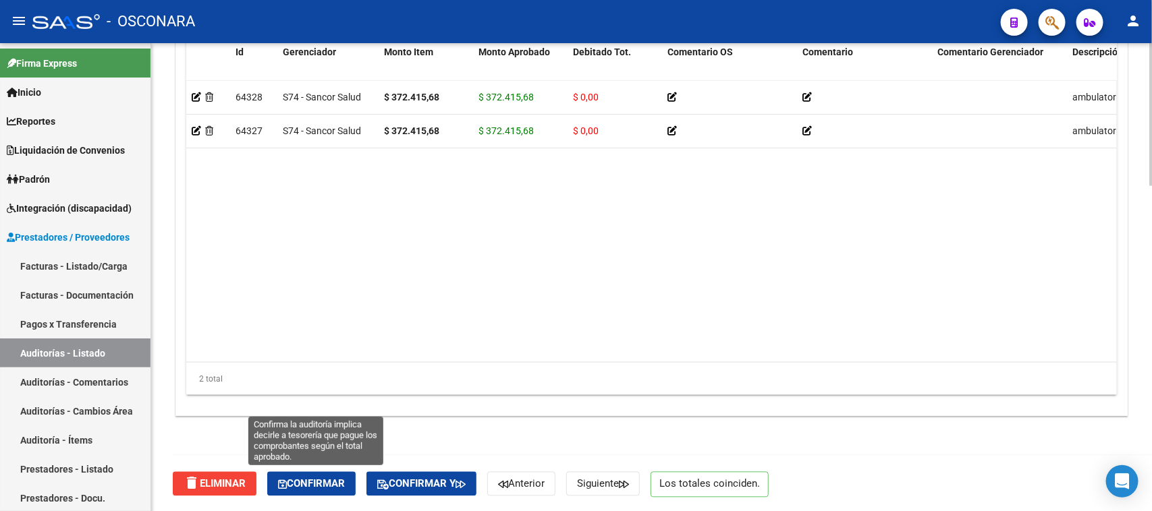
click at [296, 481] on span "Confirmar" at bounding box center [311, 484] width 67 height 12
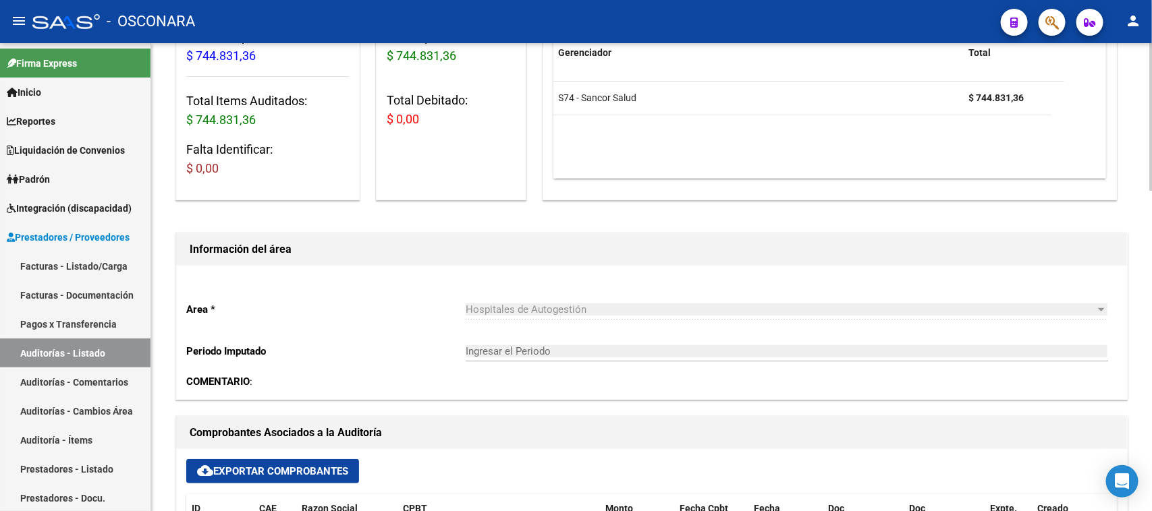
type input "202510"
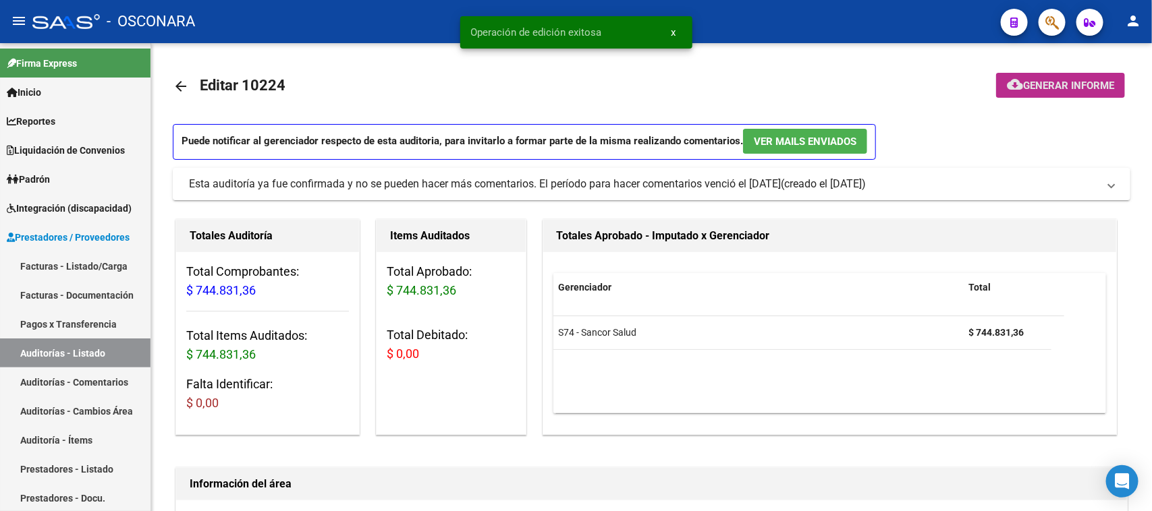
click at [1055, 78] on button "cloud_download Generar informe" at bounding box center [1060, 85] width 129 height 25
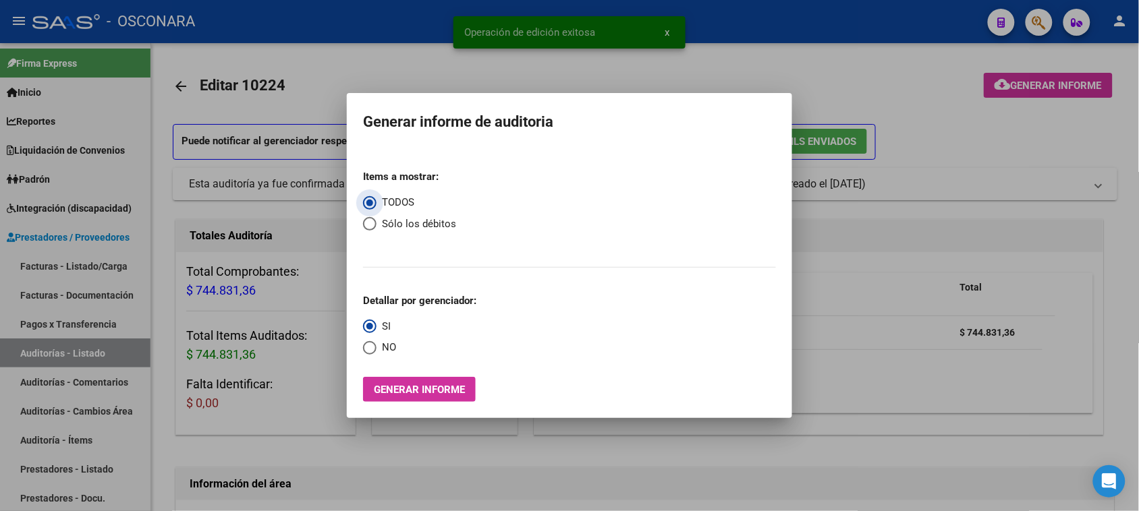
click at [393, 387] on span "Generar informe" at bounding box center [419, 390] width 91 height 12
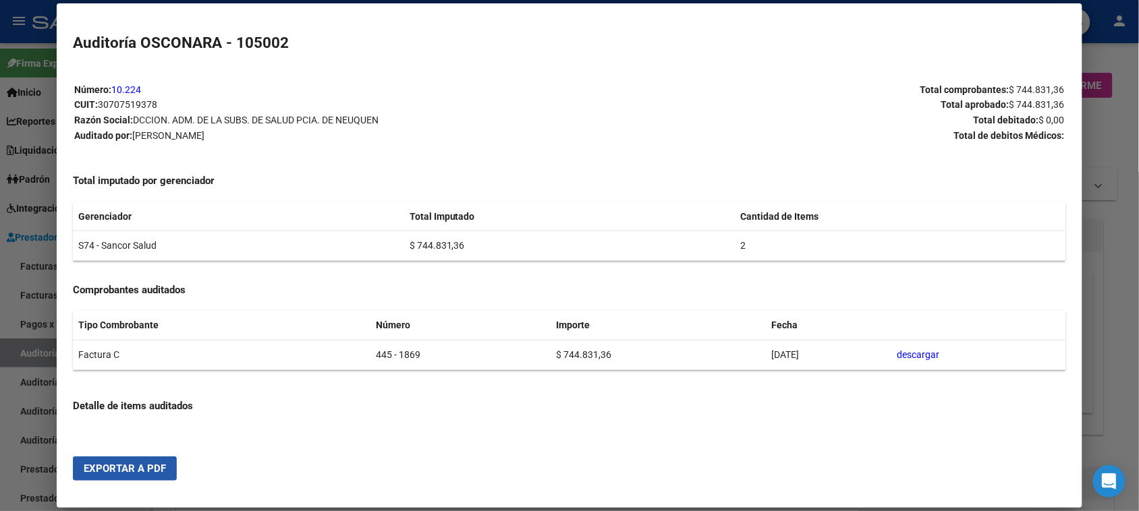
click at [107, 474] on span "Exportar a PDF" at bounding box center [125, 469] width 82 height 12
click at [19, 345] on div at bounding box center [569, 255] width 1139 height 511
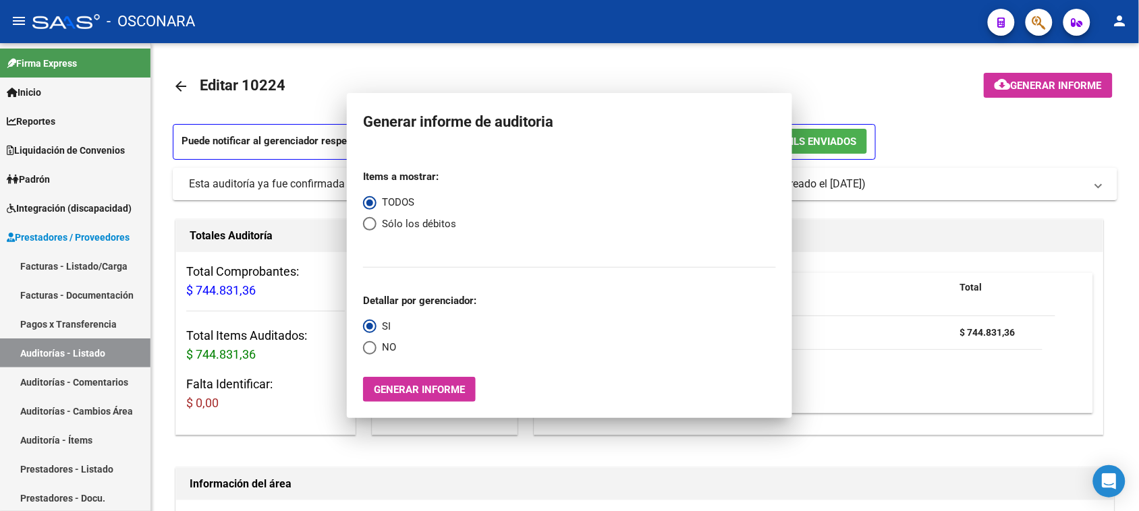
click at [19, 345] on link "Auditorías - Listado" at bounding box center [75, 353] width 150 height 29
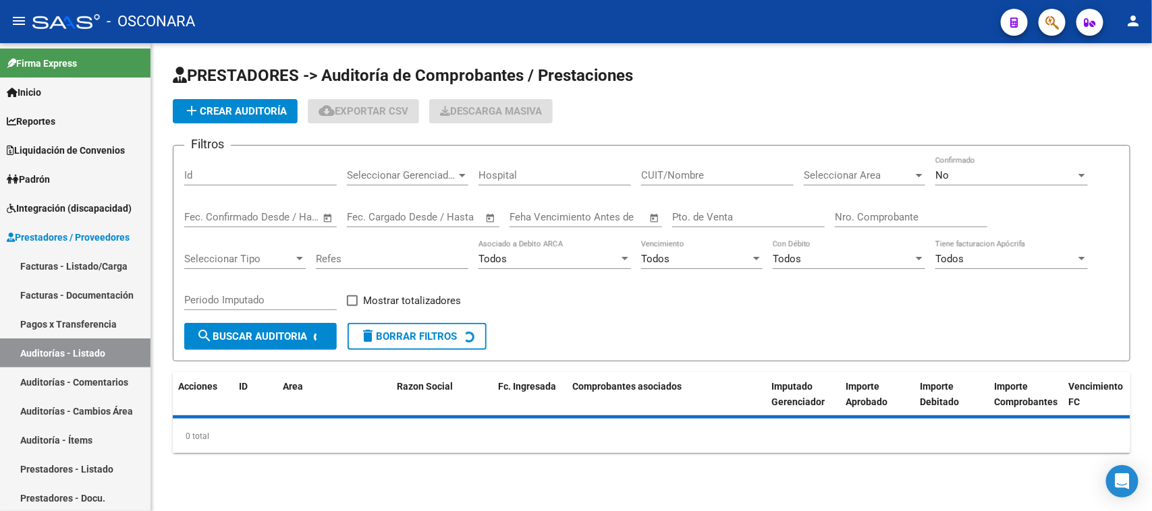
click at [194, 169] on input "Id" at bounding box center [260, 175] width 152 height 12
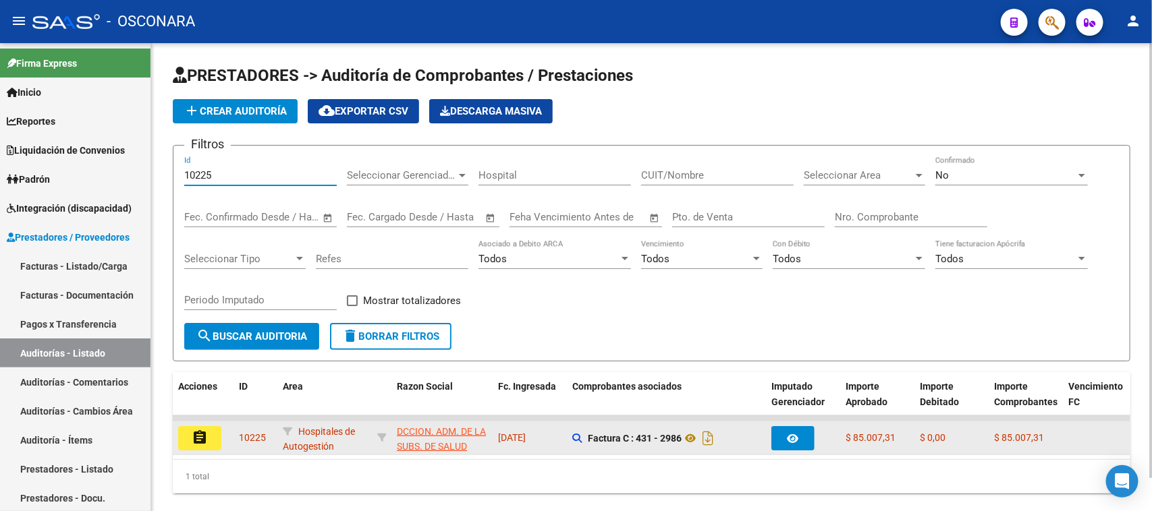
type input "10225"
click at [206, 430] on mat-icon "assignment" at bounding box center [200, 438] width 16 height 16
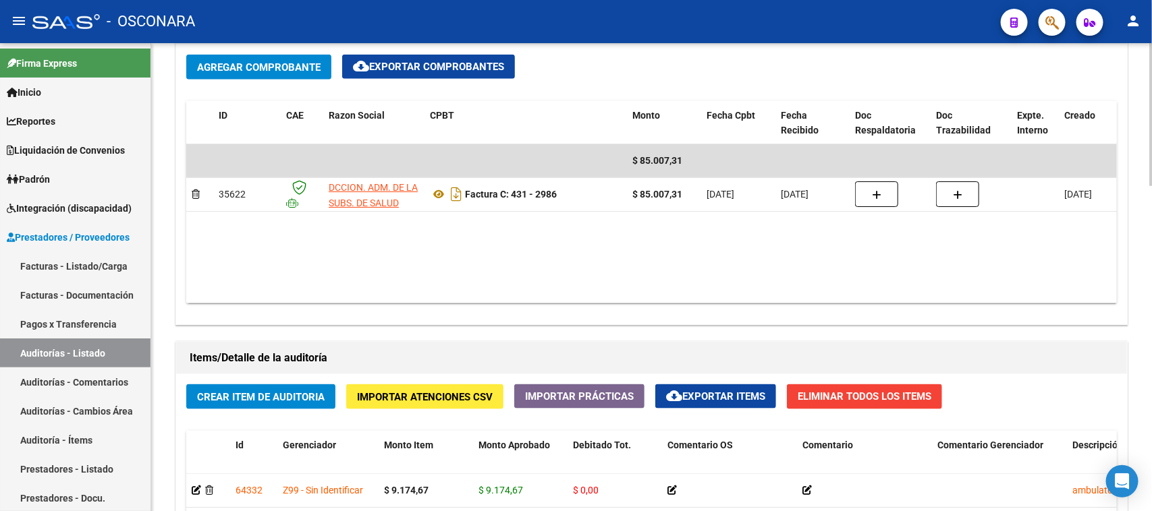
scroll to position [1068, 0]
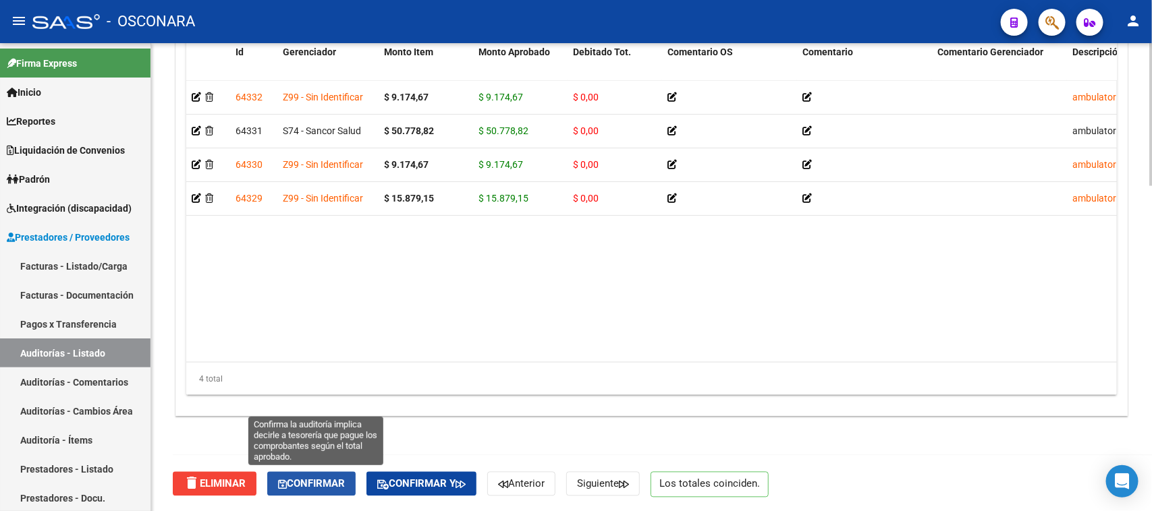
click at [321, 489] on button "Confirmar" at bounding box center [311, 484] width 88 height 24
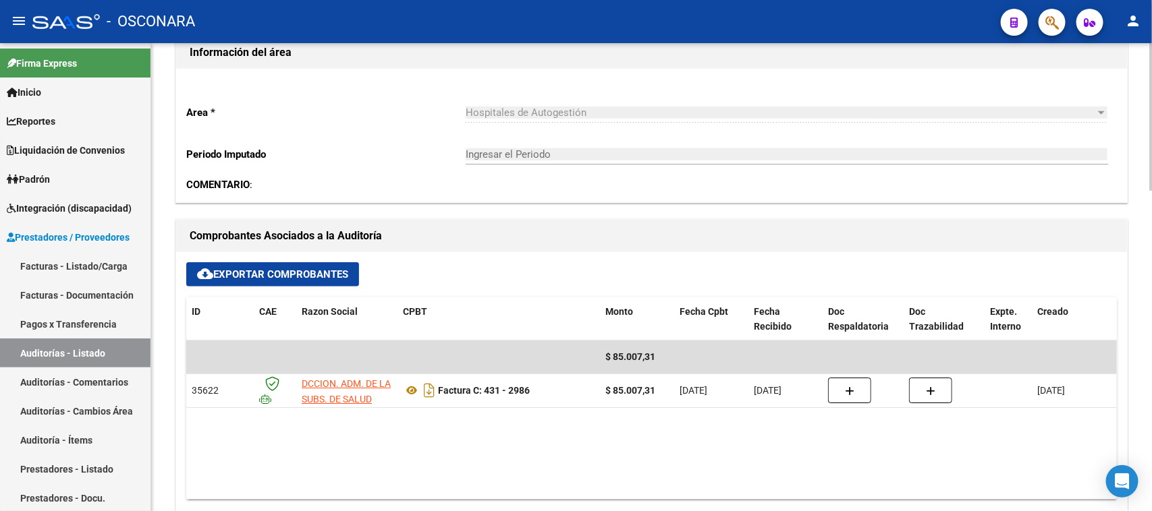
type input "202510"
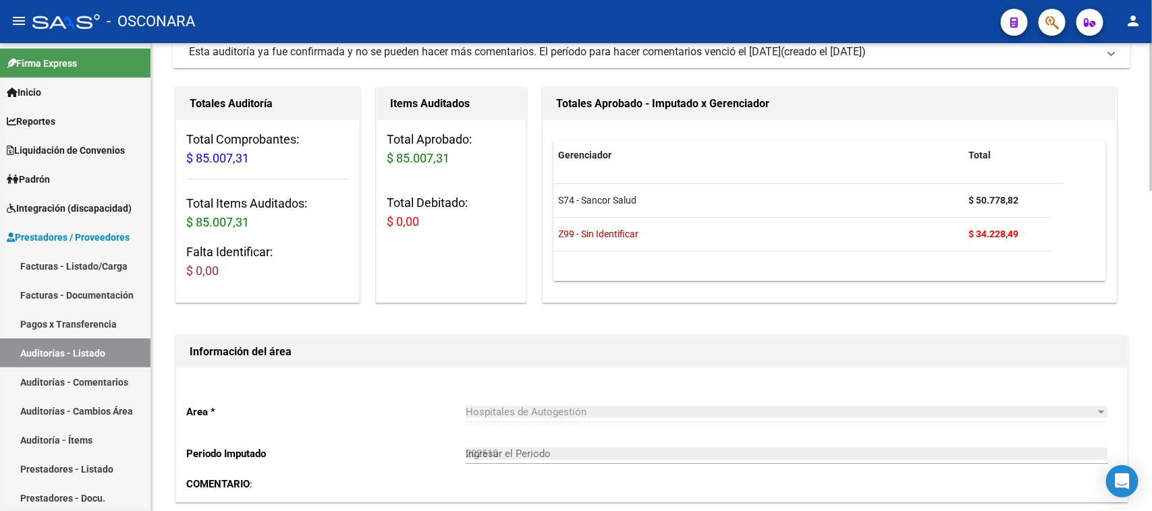
scroll to position [0, 0]
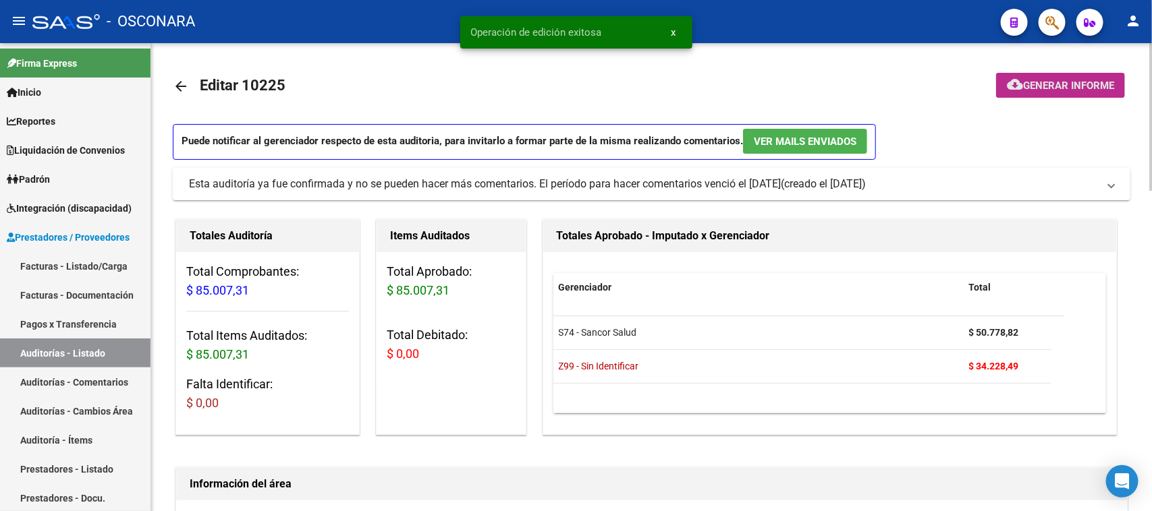
click at [1057, 84] on span "Generar informe" at bounding box center [1068, 86] width 91 height 12
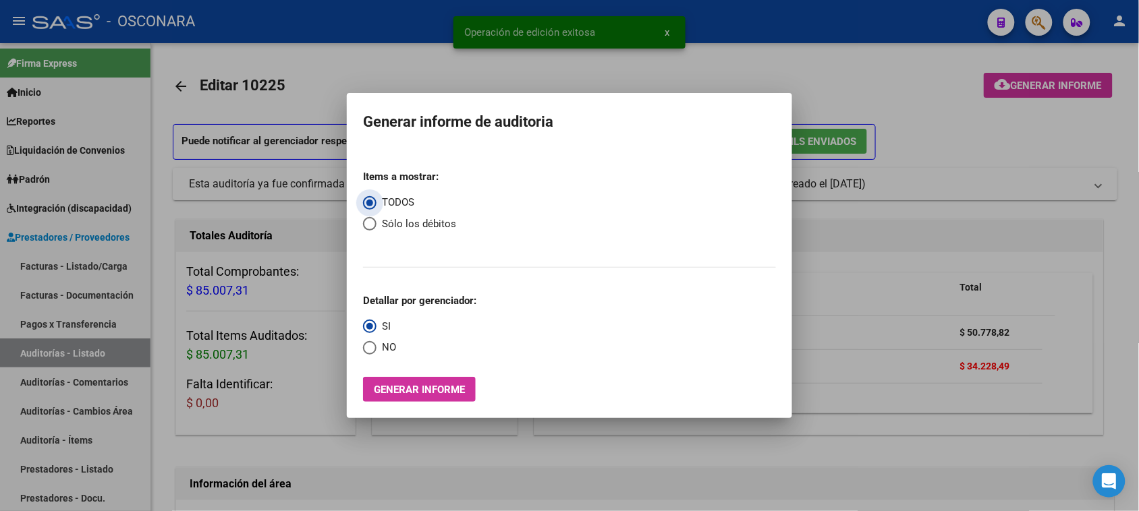
click at [378, 379] on button "Generar informe" at bounding box center [419, 389] width 113 height 25
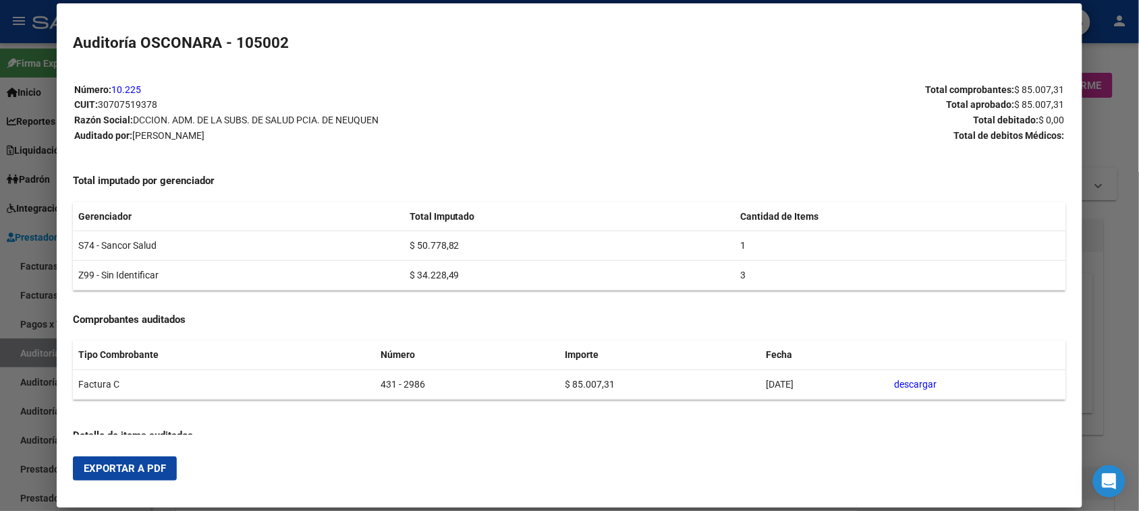
click at [117, 469] on span "Exportar a PDF" at bounding box center [125, 469] width 82 height 12
click at [42, 358] on div at bounding box center [569, 255] width 1139 height 511
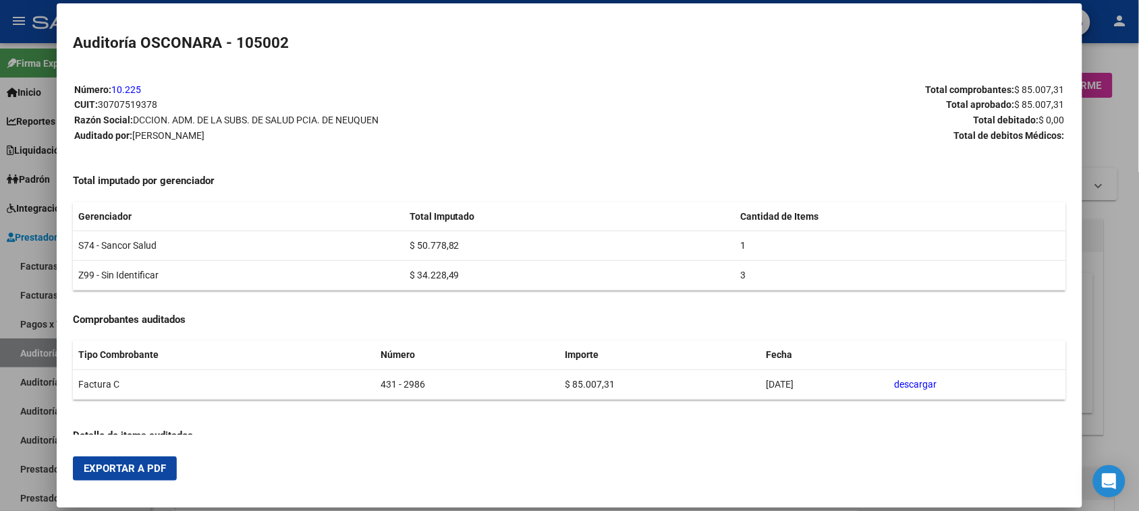
click at [42, 358] on div at bounding box center [569, 255] width 1139 height 511
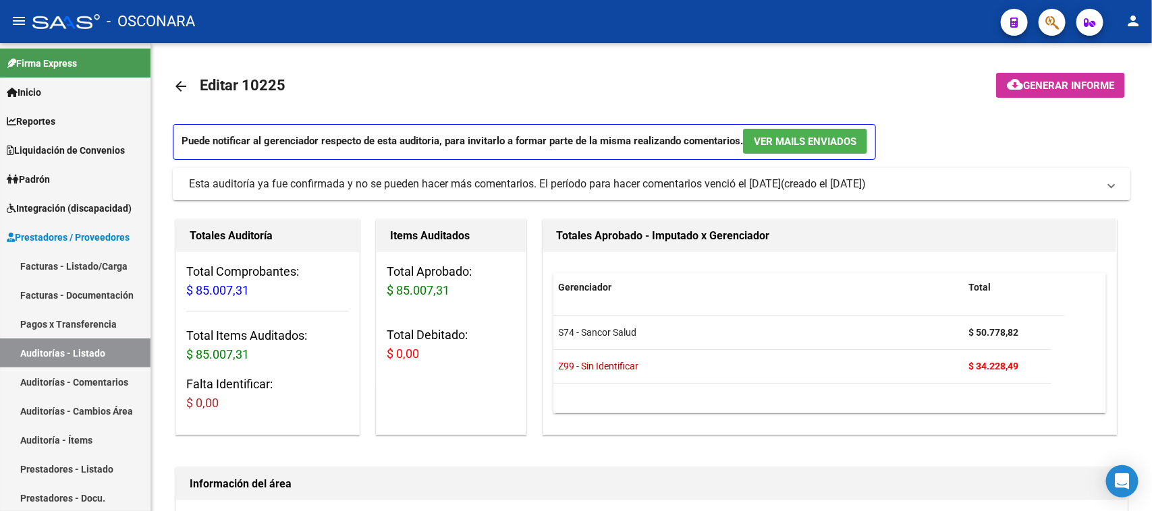
click at [42, 358] on link "Auditorías - Listado" at bounding box center [75, 353] width 150 height 29
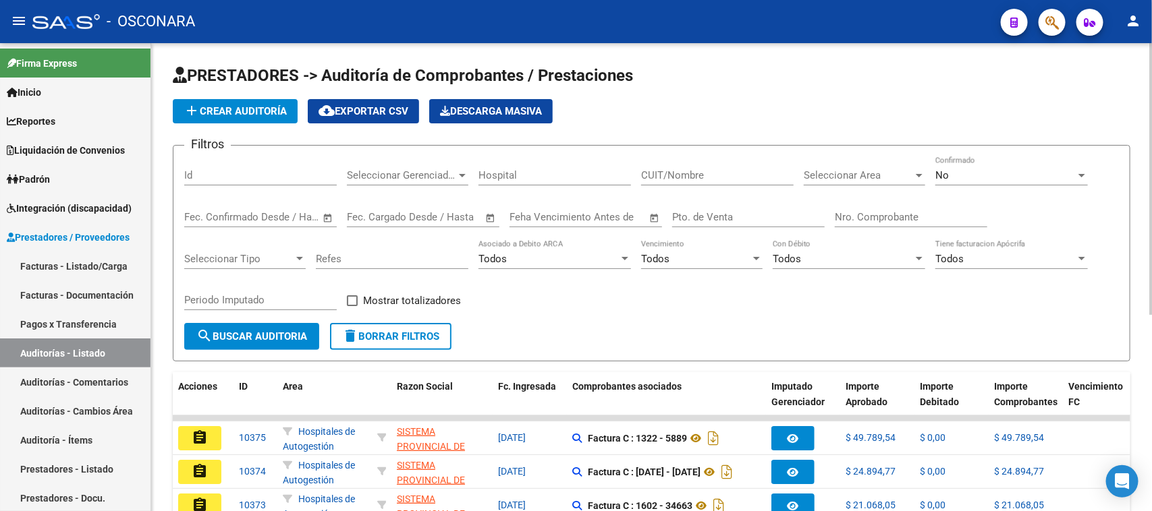
click at [244, 175] on input "Id" at bounding box center [260, 175] width 152 height 12
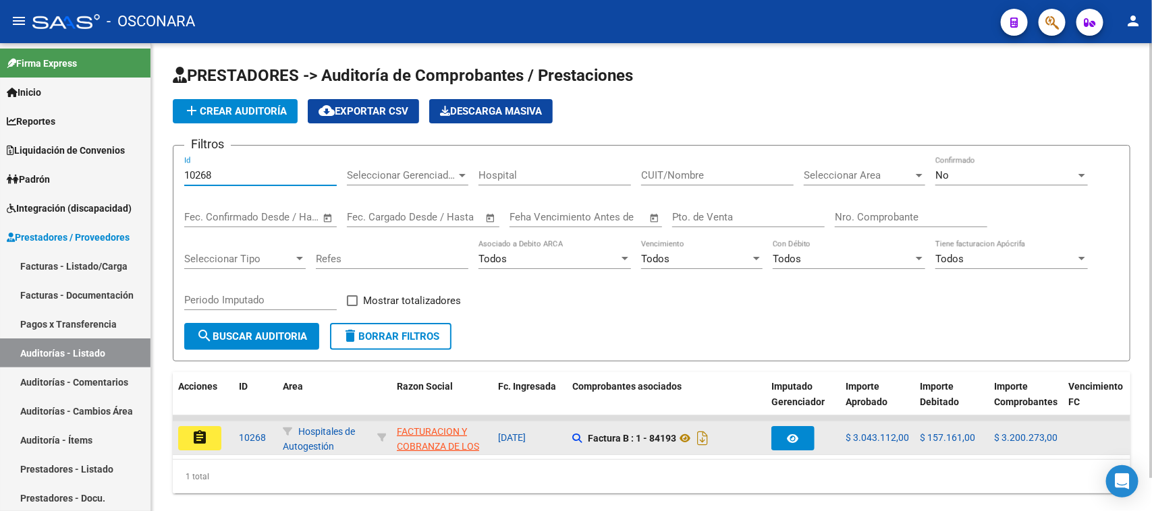
type input "10268"
click at [204, 433] on mat-icon "assignment" at bounding box center [200, 438] width 16 height 16
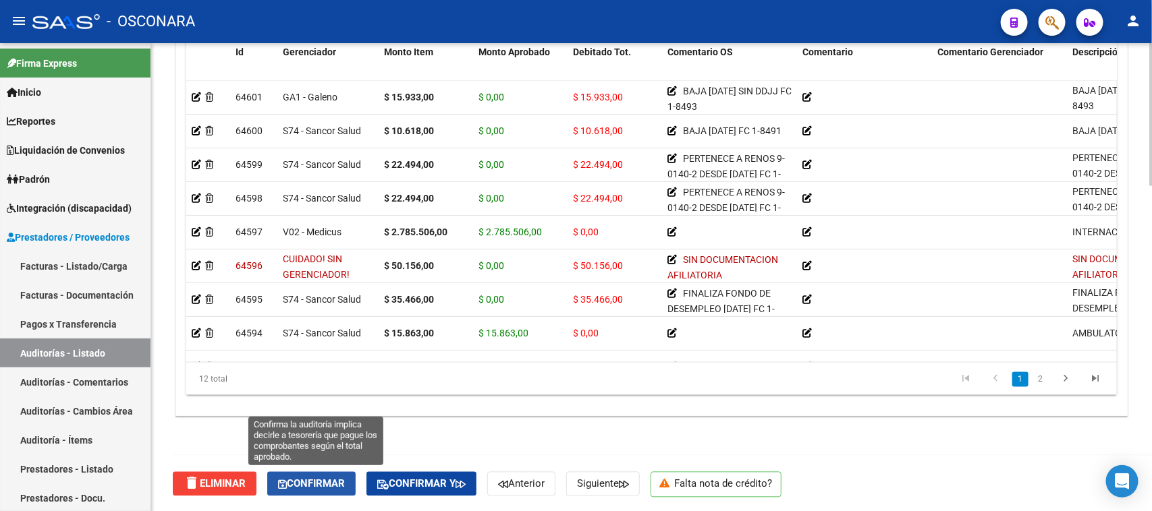
drag, startPoint x: 325, startPoint y: 487, endPoint x: 629, endPoint y: 418, distance: 311.3
click at [325, 487] on span "Confirmar" at bounding box center [311, 484] width 67 height 12
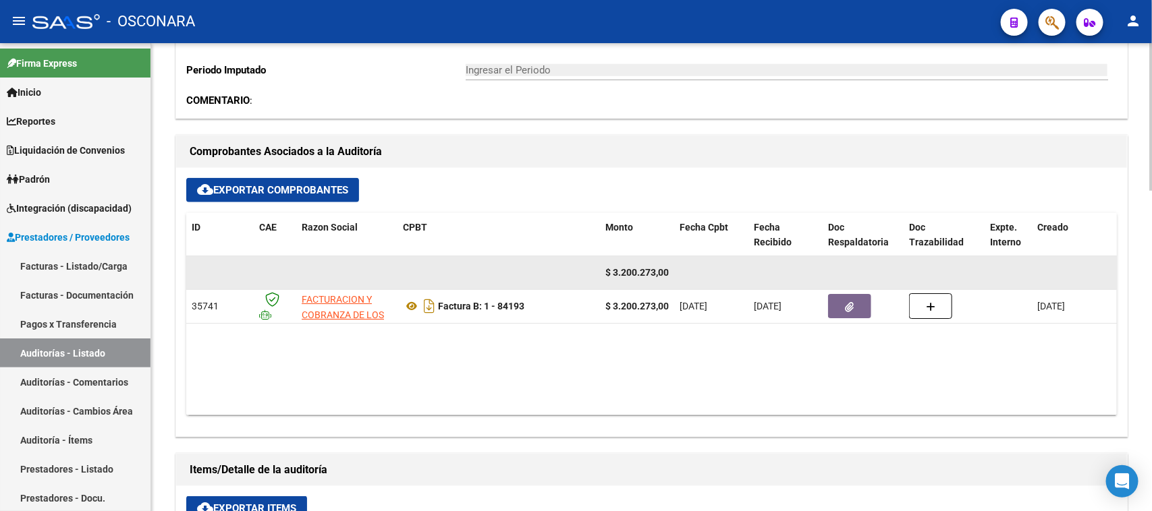
type input "202510"
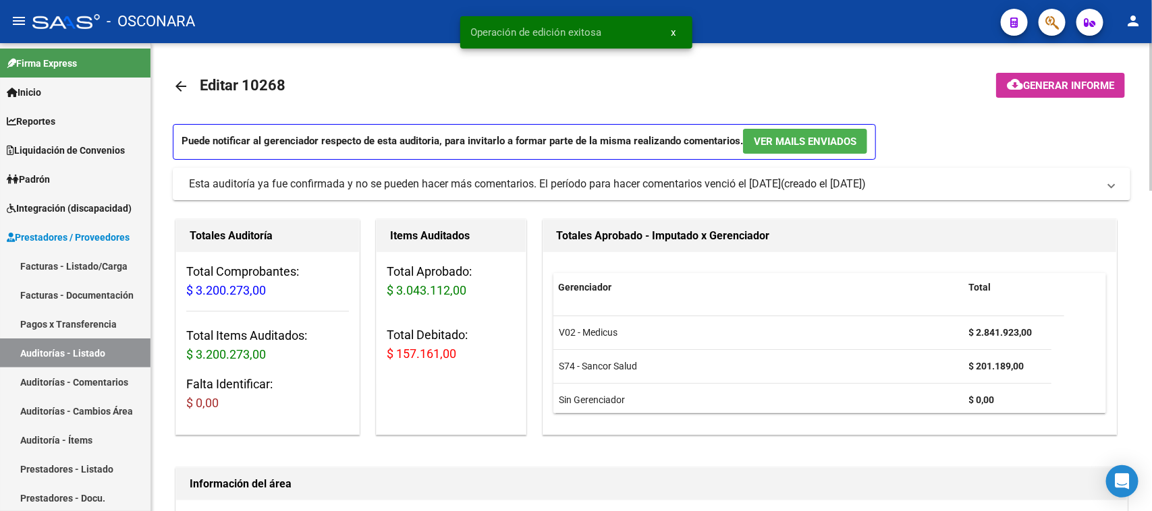
click at [1029, 88] on span "Generar informe" at bounding box center [1068, 86] width 91 height 12
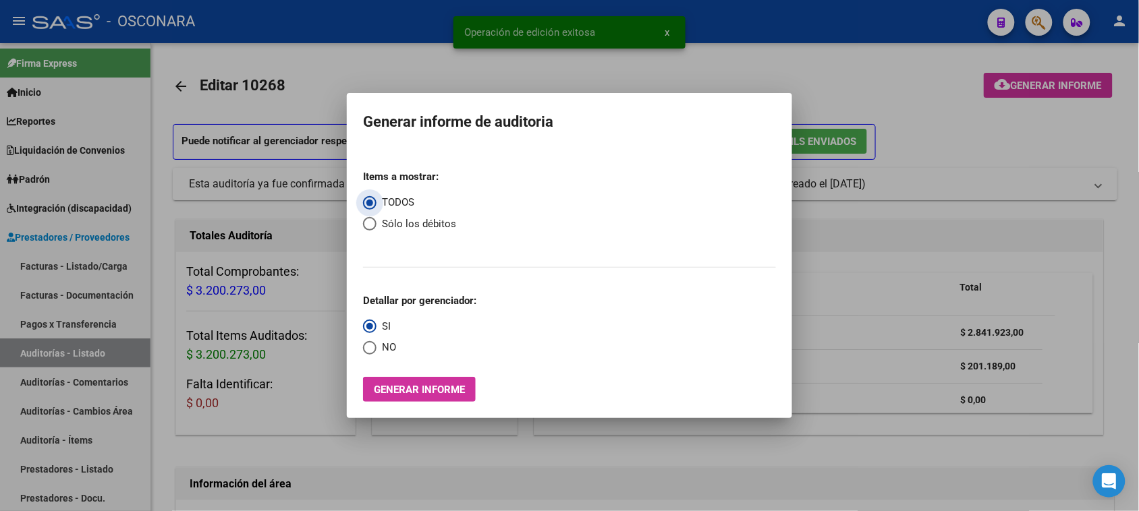
click at [447, 393] on span "Generar informe" at bounding box center [419, 390] width 91 height 12
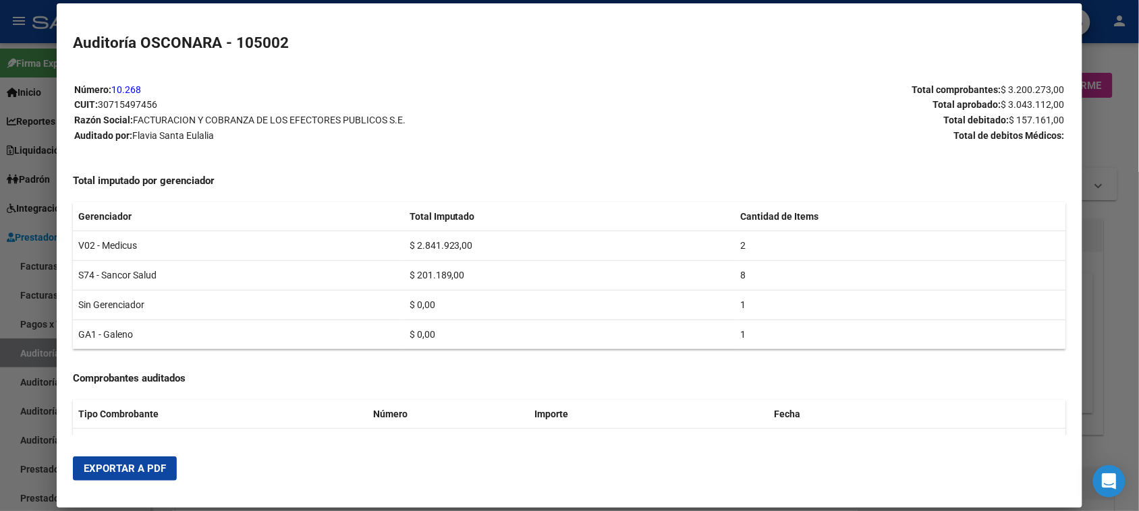
click at [119, 468] on span "Exportar a PDF" at bounding box center [125, 469] width 82 height 12
click at [3, 389] on div at bounding box center [569, 255] width 1139 height 511
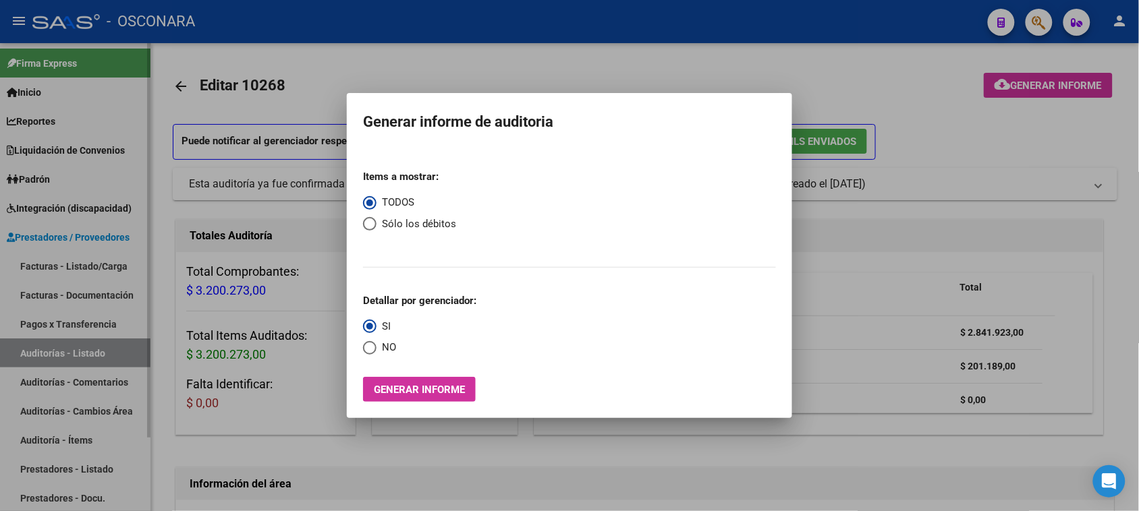
click at [5, 353] on div at bounding box center [569, 255] width 1139 height 511
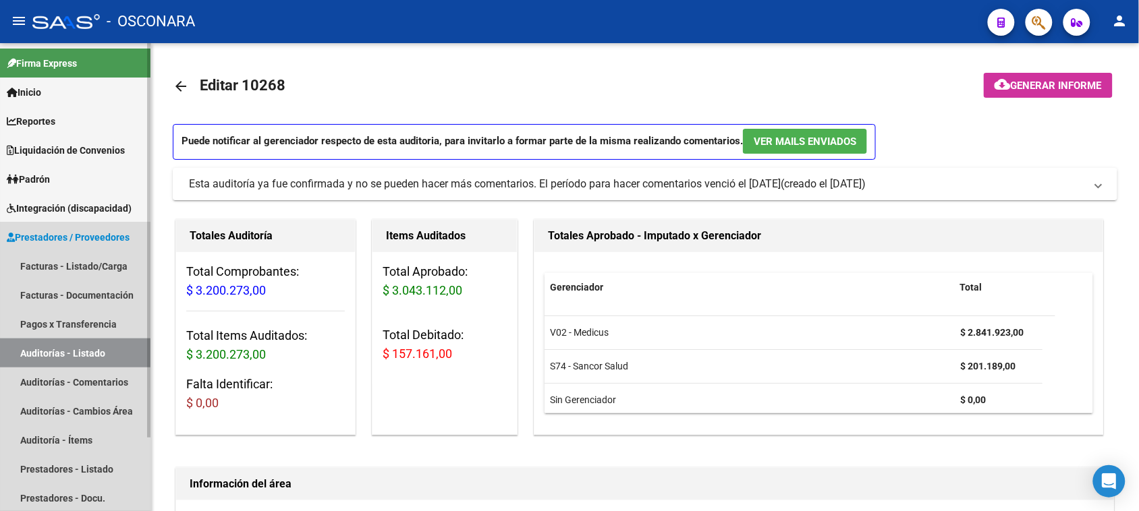
click at [5, 353] on link "Auditorías - Listado" at bounding box center [75, 353] width 150 height 29
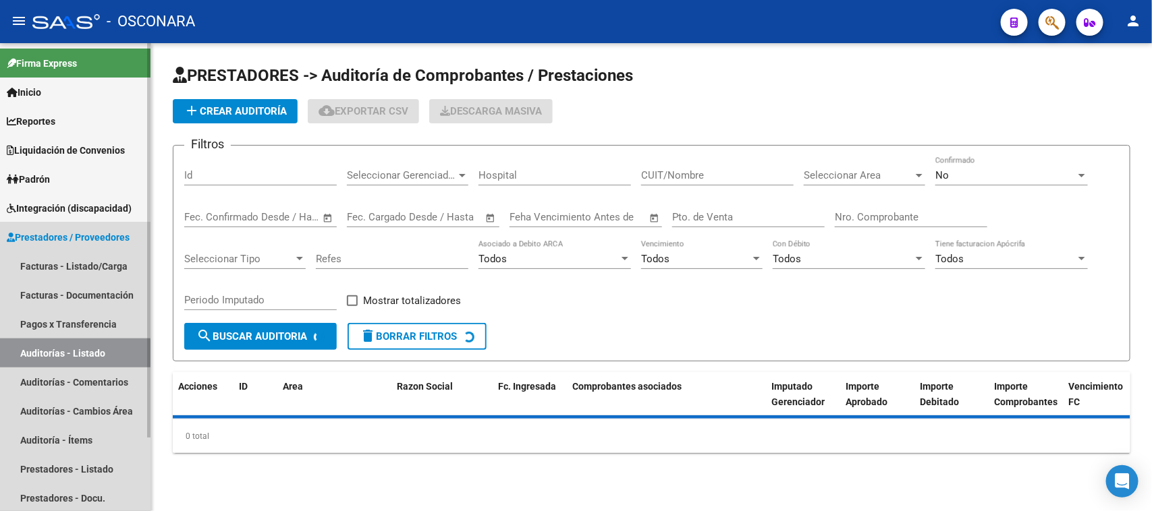
click at [29, 352] on link "Auditorías - Listado" at bounding box center [75, 353] width 150 height 29
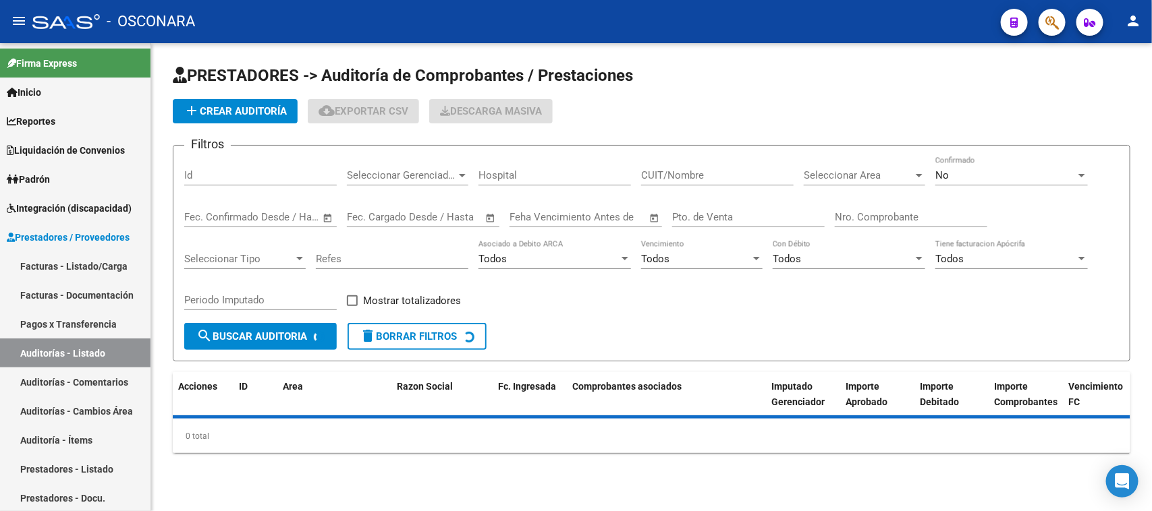
click at [234, 181] on div "Id" at bounding box center [260, 171] width 152 height 29
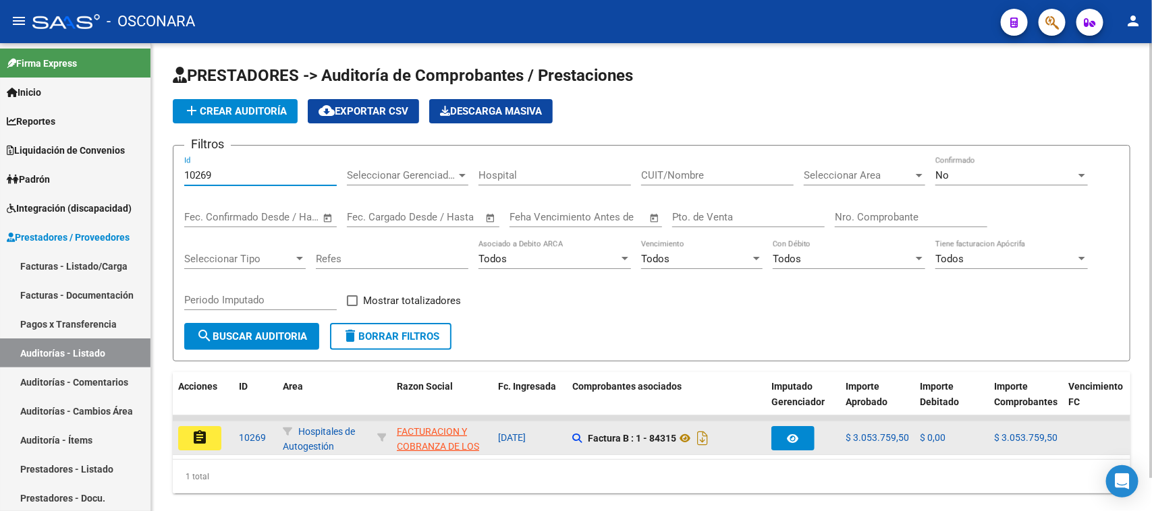
type input "10269"
click at [204, 430] on mat-icon "assignment" at bounding box center [200, 438] width 16 height 16
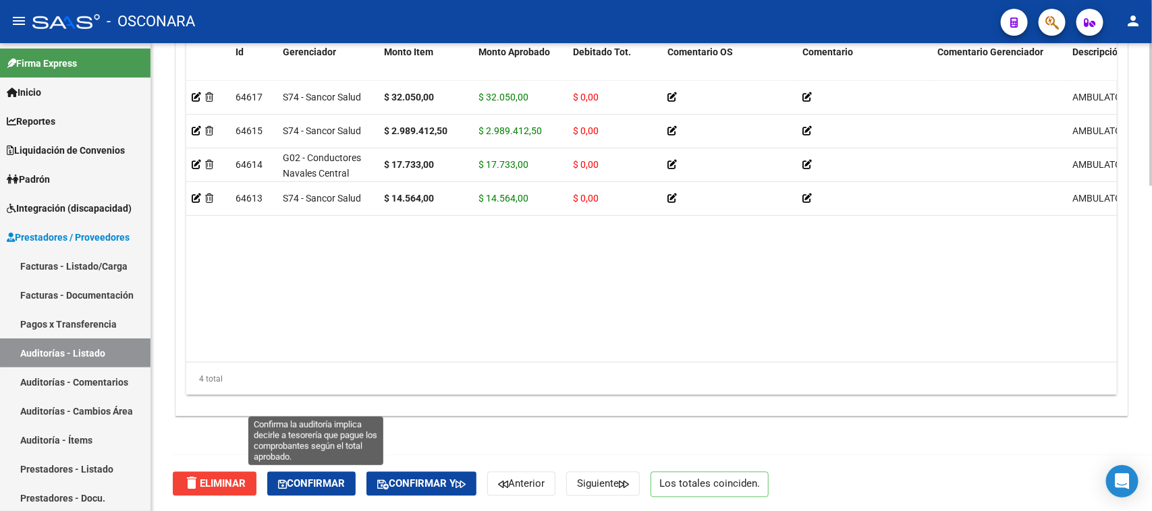
click at [335, 487] on span "Confirmar" at bounding box center [311, 484] width 67 height 12
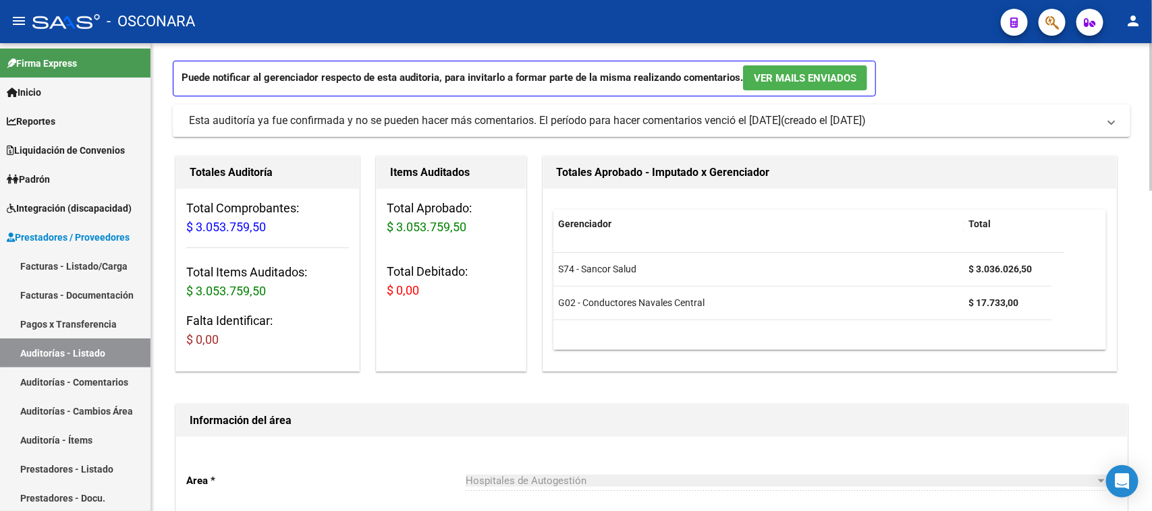
type input "202510"
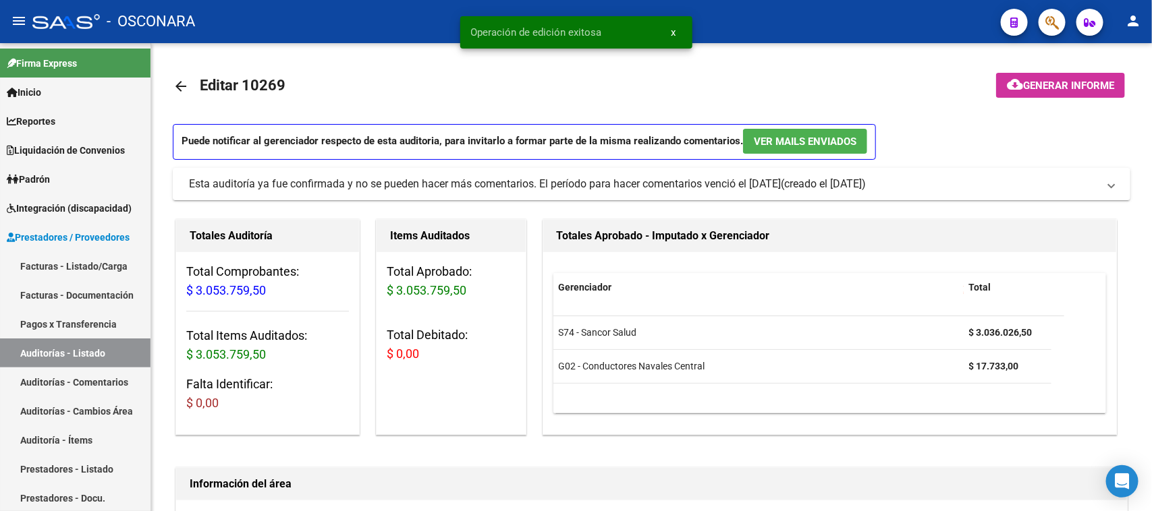
click at [1053, 76] on button "cloud_download Generar informe" at bounding box center [1060, 85] width 129 height 25
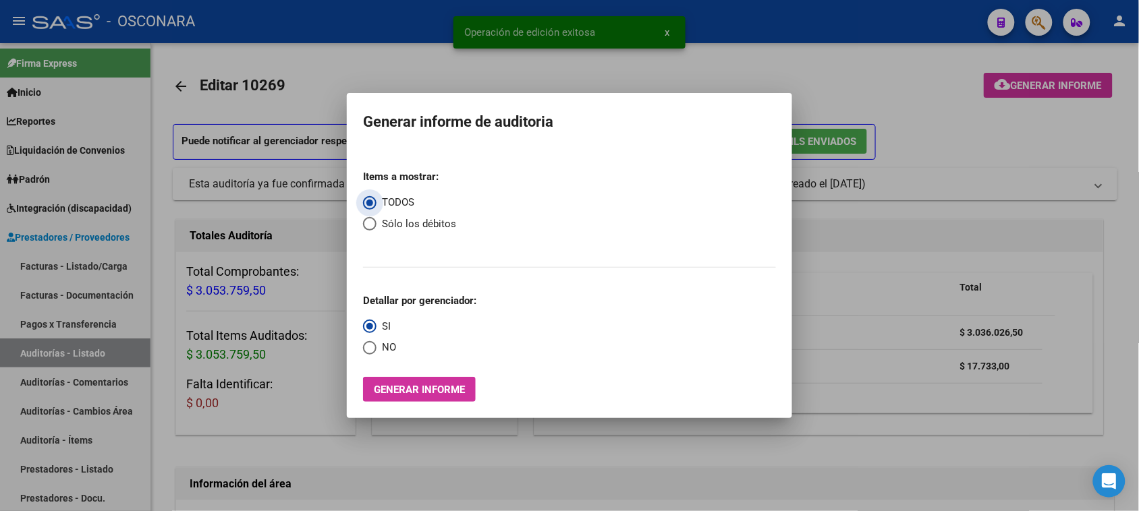
click at [432, 396] on button "Generar informe" at bounding box center [419, 389] width 113 height 25
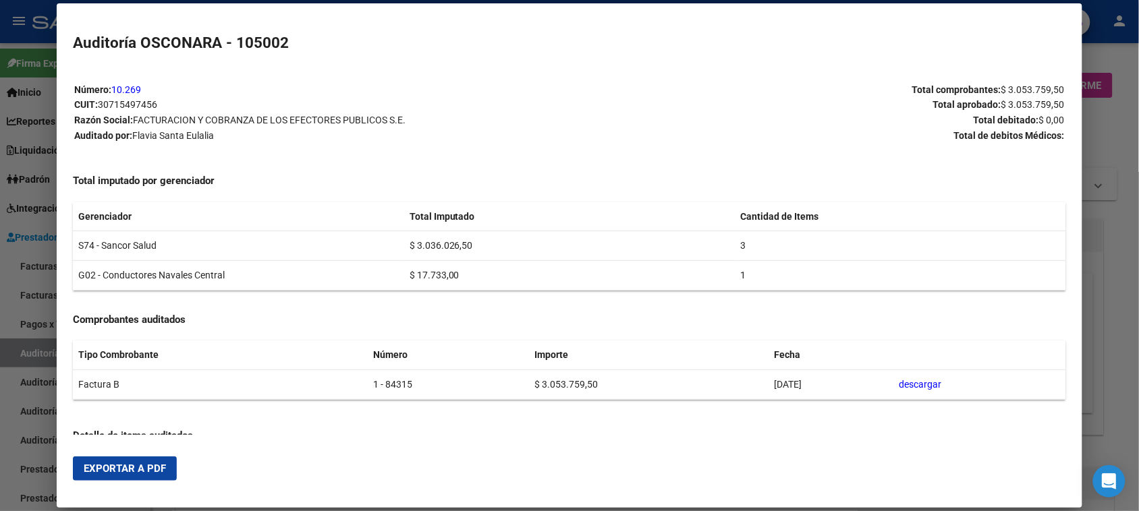
click at [136, 470] on span "Exportar a PDF" at bounding box center [125, 469] width 82 height 12
click at [42, 362] on div at bounding box center [569, 255] width 1139 height 511
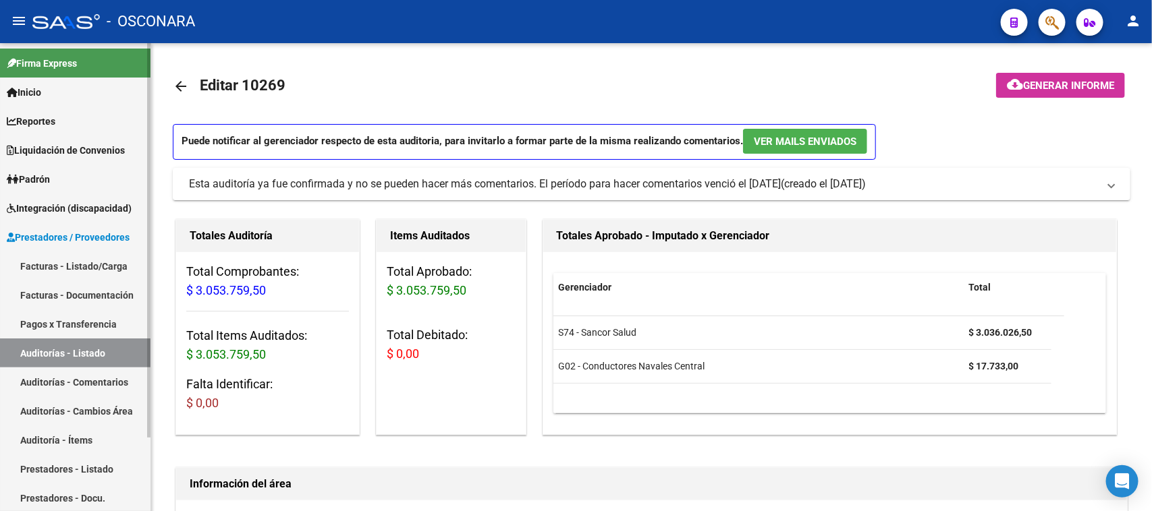
click at [44, 360] on link "Auditorías - Listado" at bounding box center [75, 353] width 150 height 29
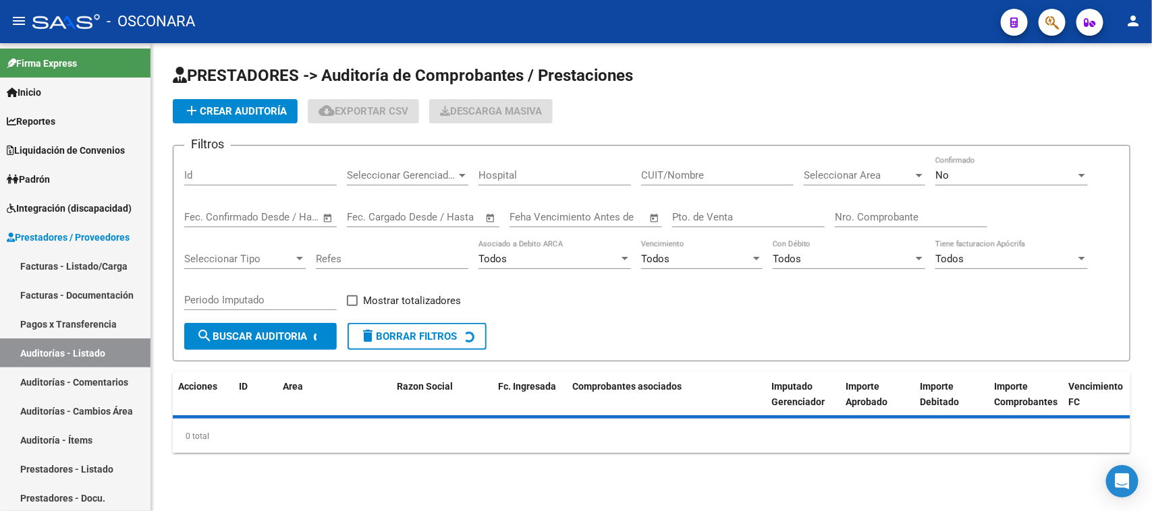
click at [197, 167] on div "Id" at bounding box center [260, 171] width 152 height 29
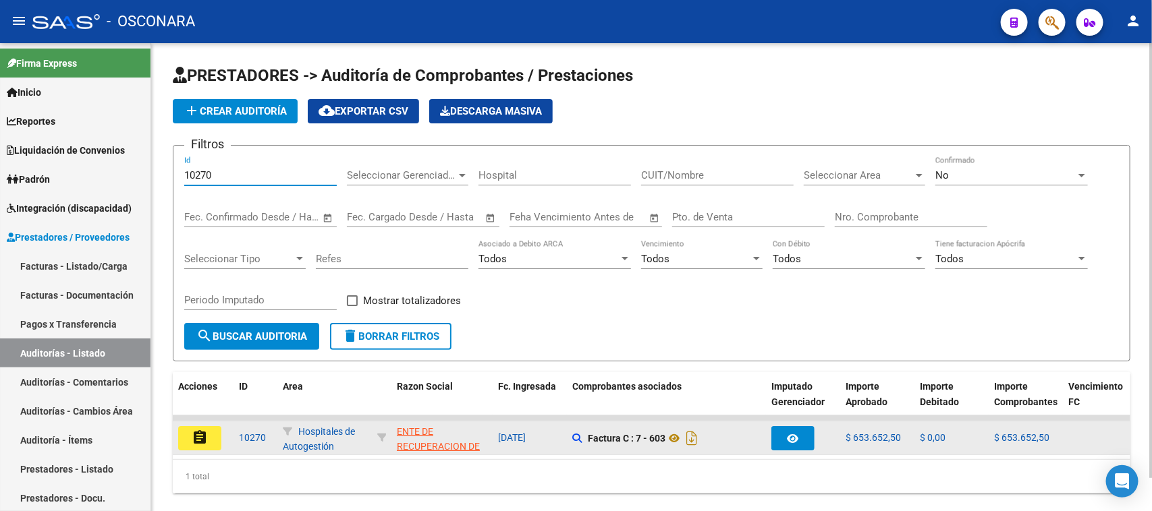
type input "10270"
click at [204, 436] on mat-icon "assignment" at bounding box center [200, 438] width 16 height 16
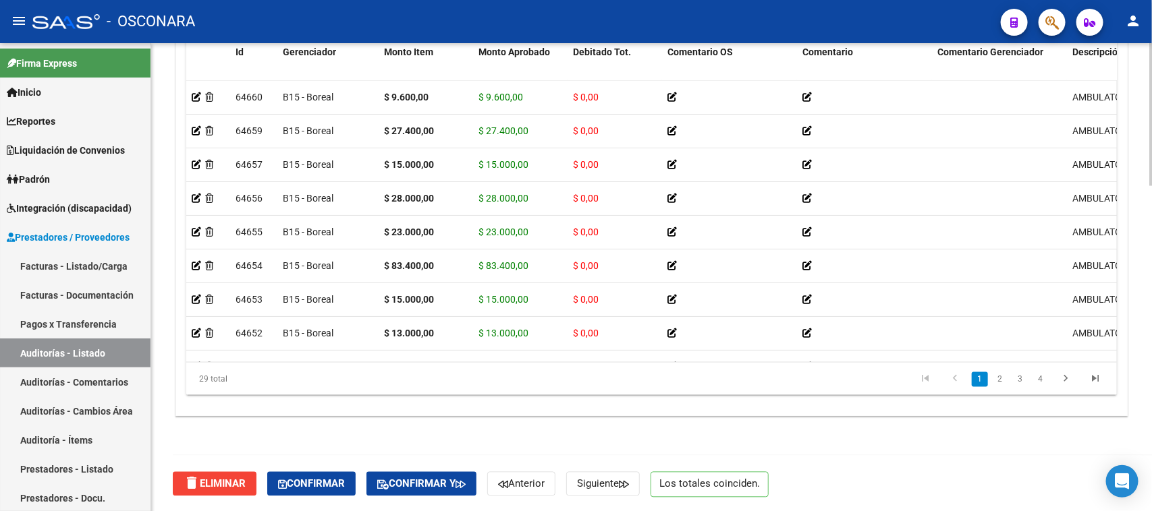
scroll to position [422, 0]
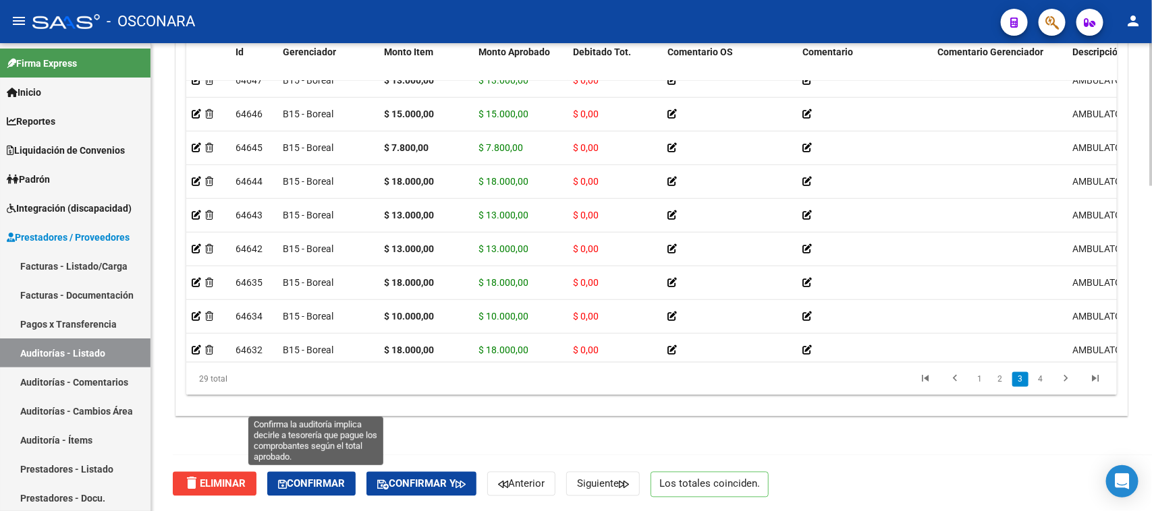
drag, startPoint x: 329, startPoint y: 489, endPoint x: 585, endPoint y: 379, distance: 278.4
click at [331, 487] on button "Confirmar" at bounding box center [311, 484] width 88 height 24
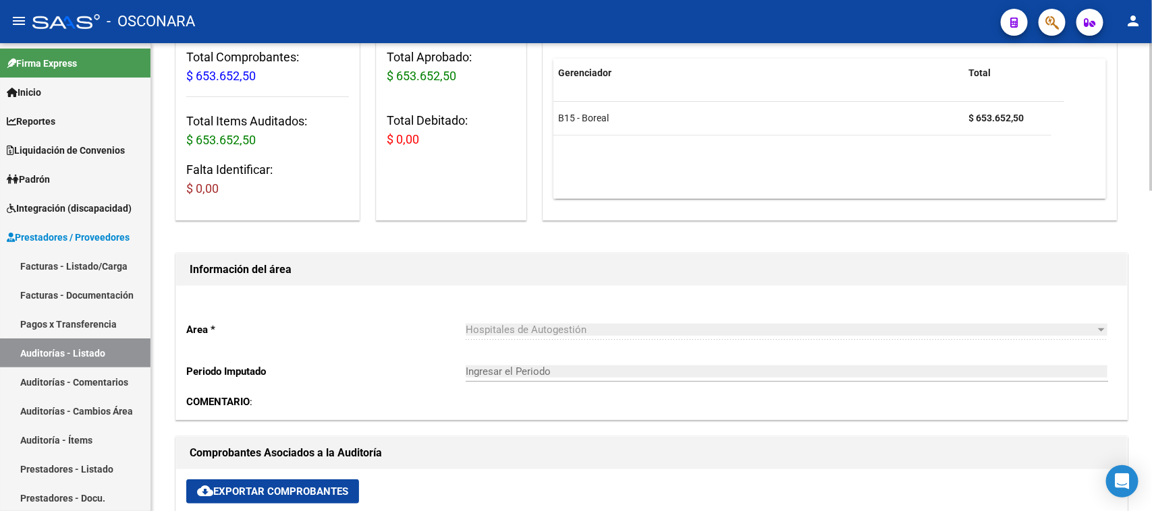
scroll to position [0, 0]
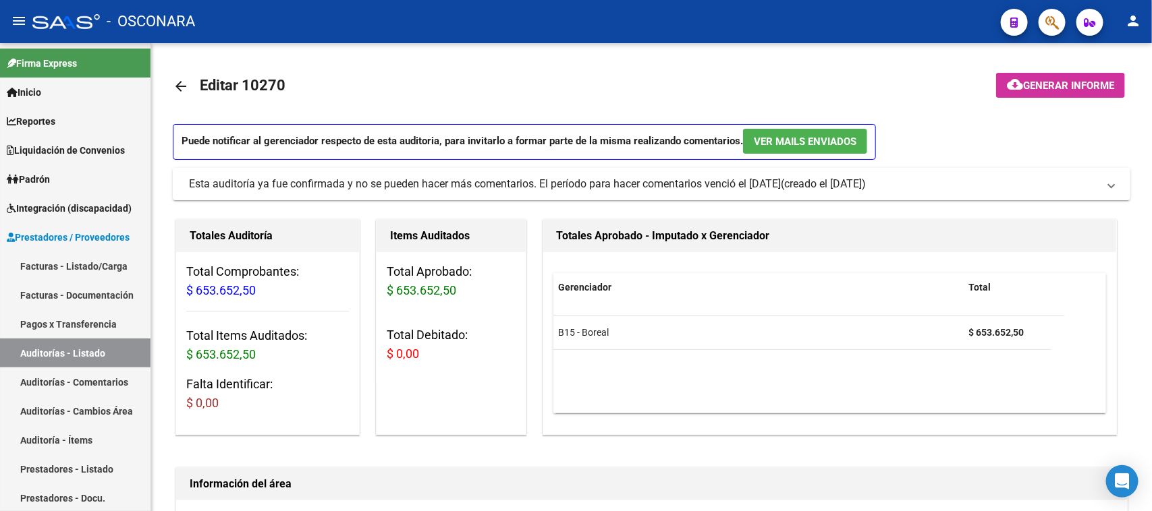
type input "202510"
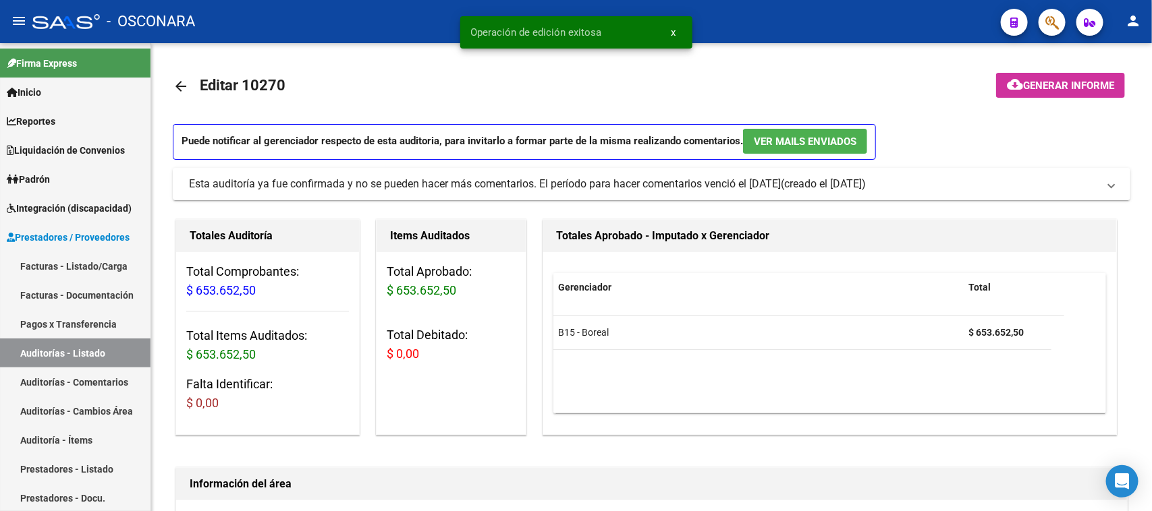
click at [1080, 73] on button "cloud_download Generar informe" at bounding box center [1060, 85] width 129 height 25
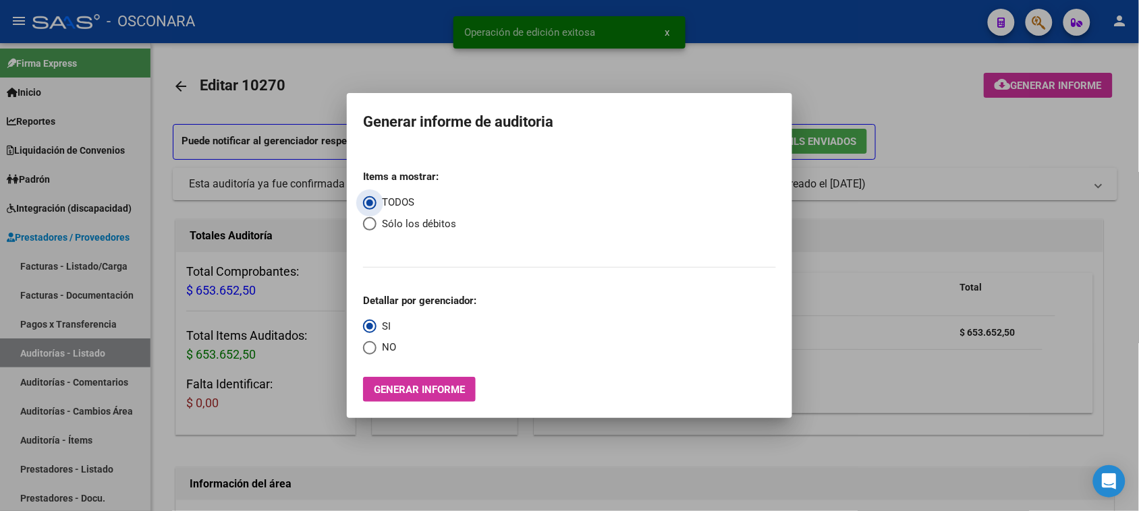
click at [386, 389] on span "Generar informe" at bounding box center [419, 390] width 91 height 12
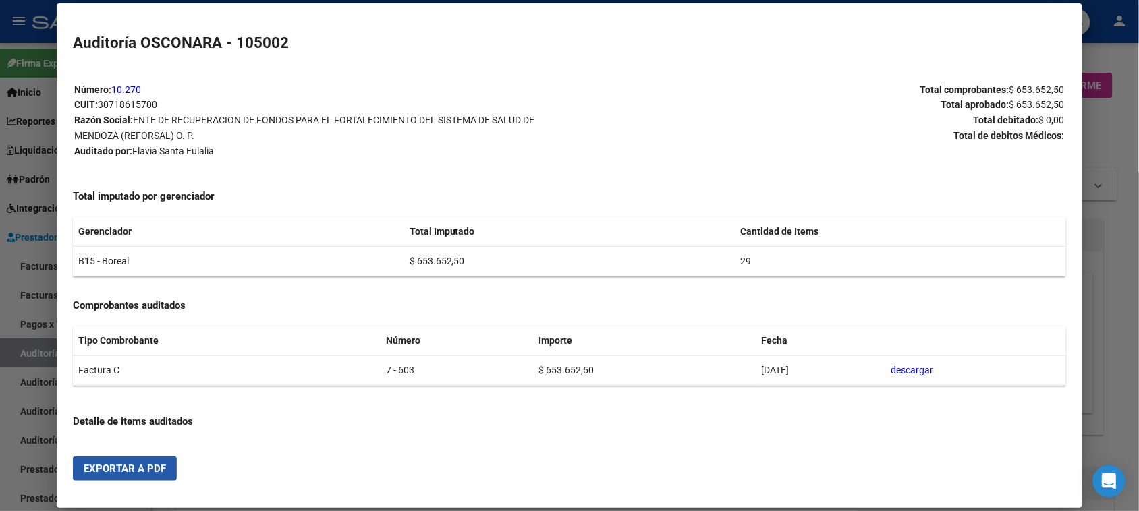
click at [137, 464] on span "Exportar a PDF" at bounding box center [125, 469] width 82 height 12
click at [39, 352] on div at bounding box center [569, 255] width 1139 height 511
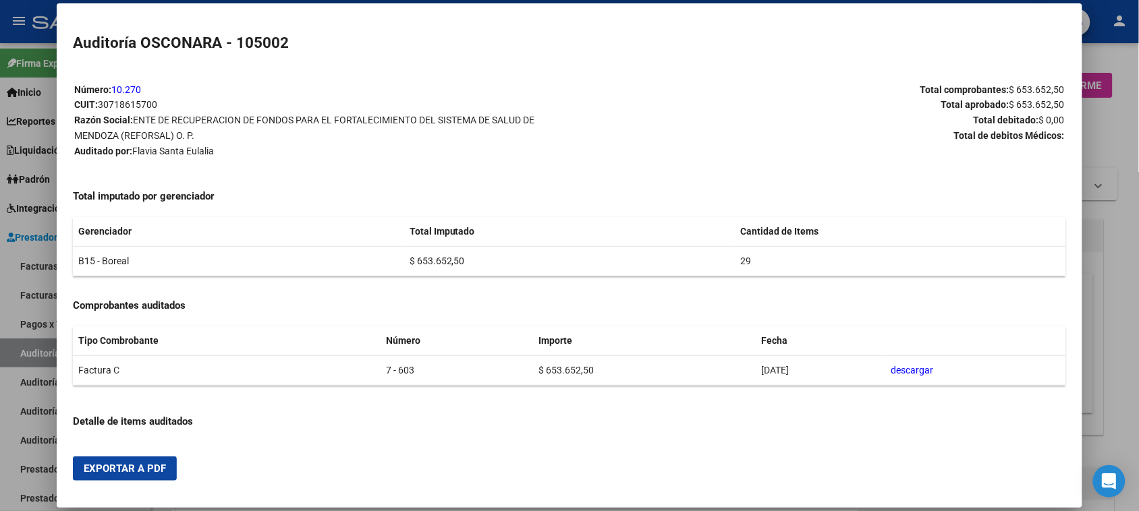
click at [39, 352] on div at bounding box center [569, 255] width 1139 height 511
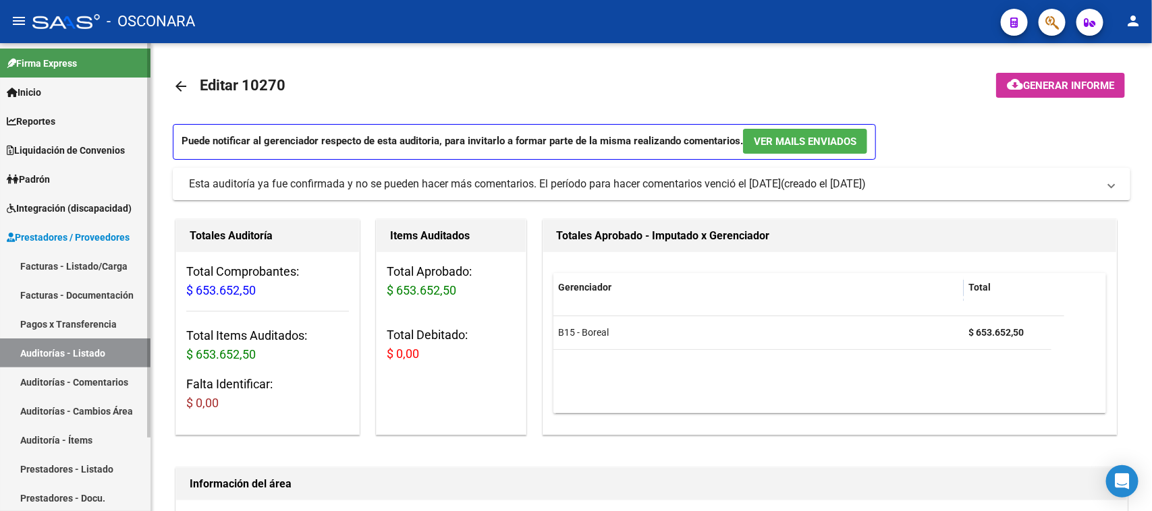
drag, startPoint x: 39, startPoint y: 352, endPoint x: 126, endPoint y: 240, distance: 141.3
click at [40, 352] on link "Auditorías - Listado" at bounding box center [75, 353] width 150 height 29
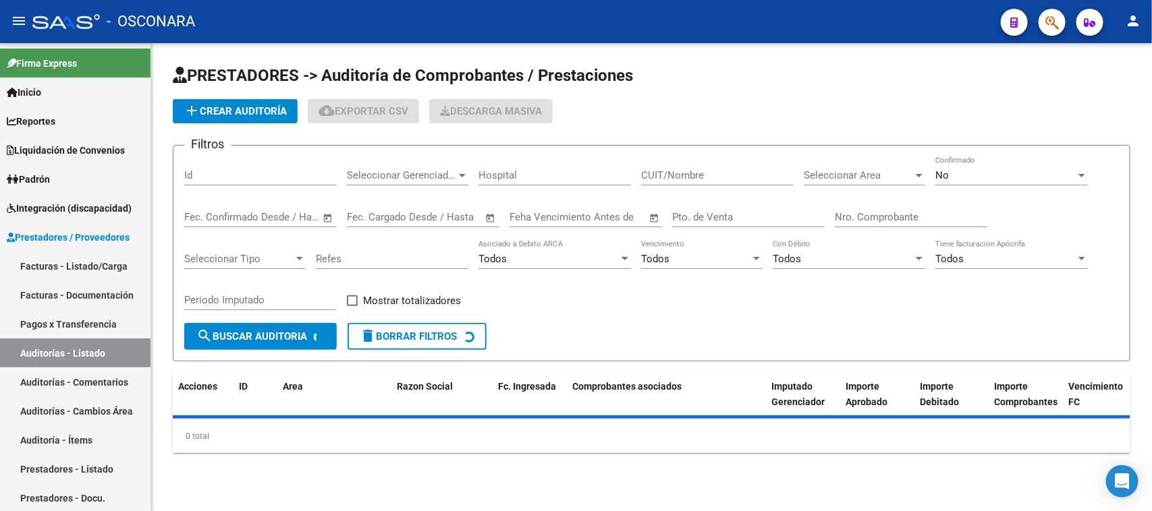
click at [209, 169] on input "Id" at bounding box center [260, 175] width 152 height 12
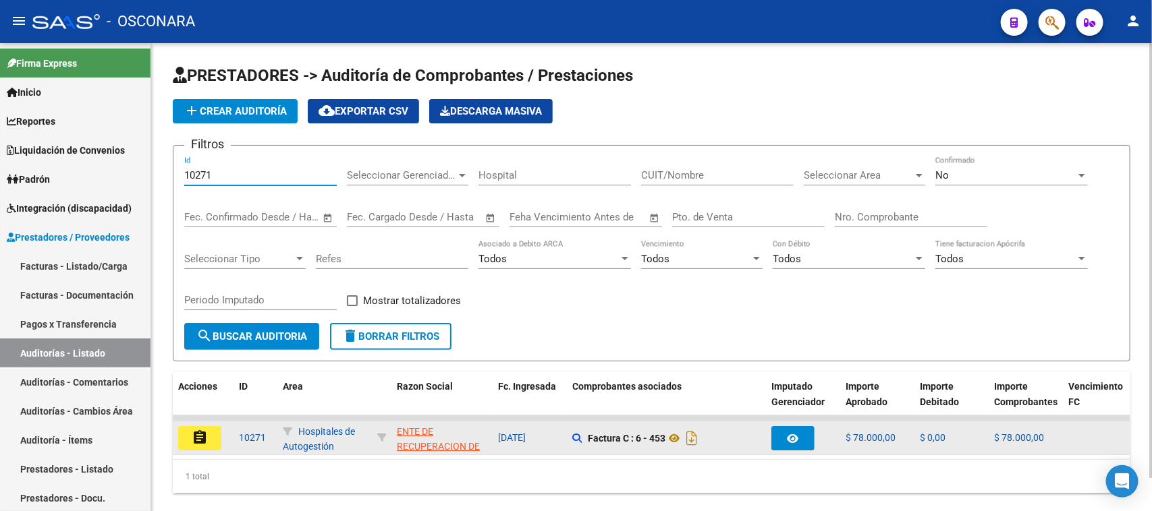
type input "10271"
click at [181, 437] on button "assignment" at bounding box center [199, 438] width 43 height 24
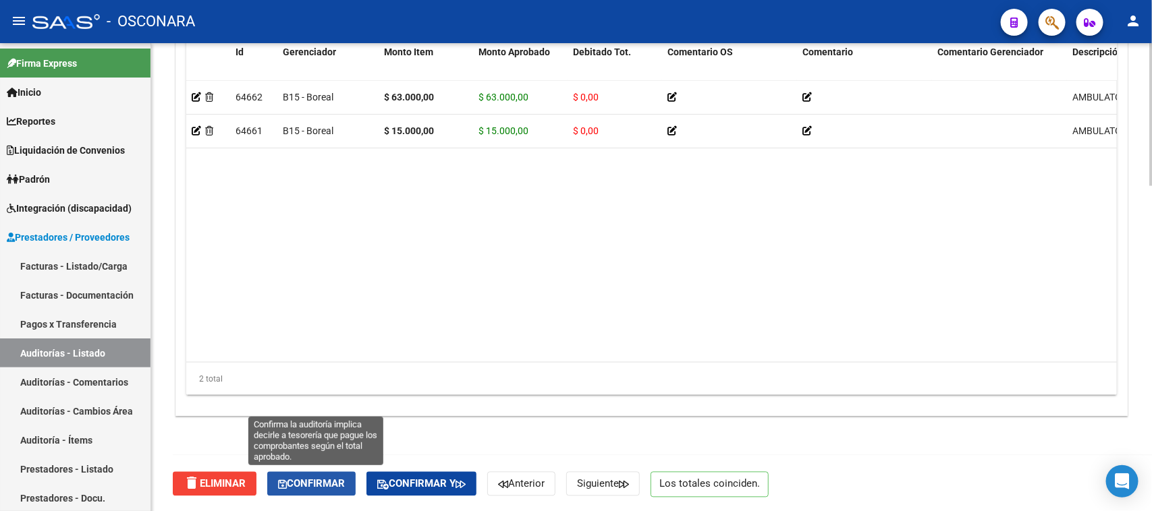
drag, startPoint x: 312, startPoint y: 486, endPoint x: 451, endPoint y: 460, distance: 140.7
click at [314, 486] on span "Confirmar" at bounding box center [311, 484] width 67 height 12
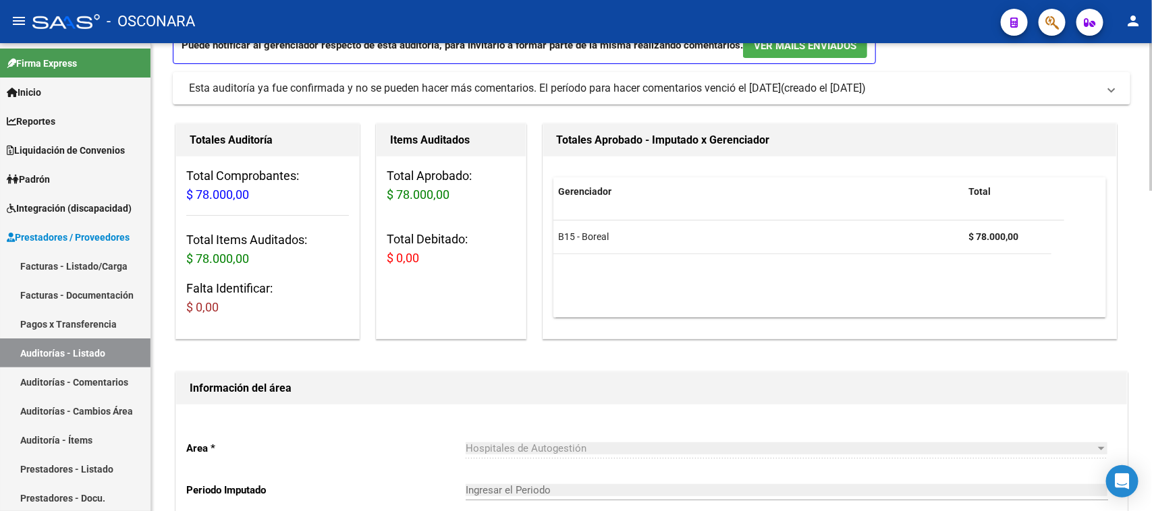
type input "202510"
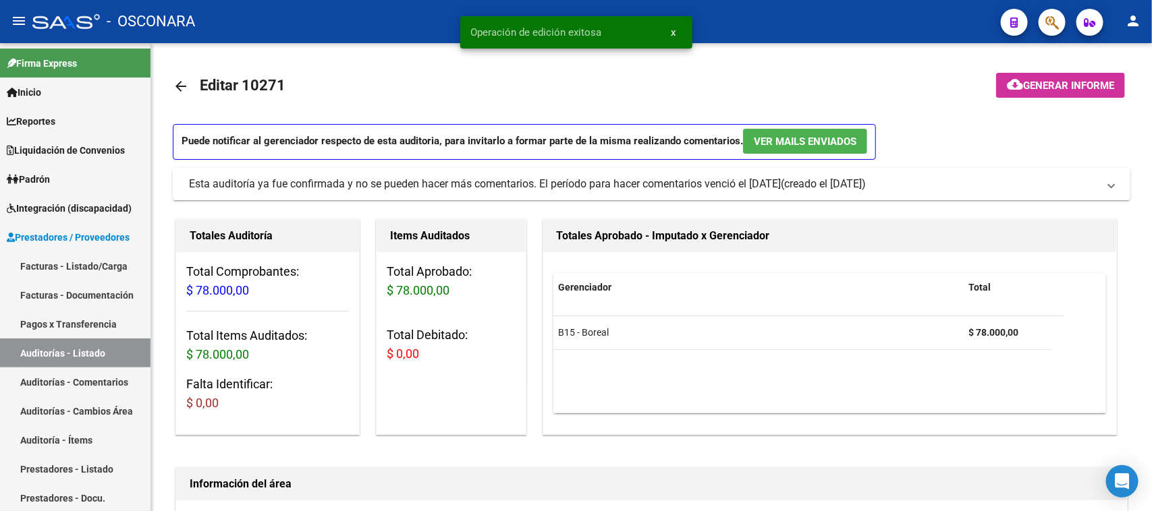
click at [1068, 78] on button "cloud_download Generar informe" at bounding box center [1060, 85] width 129 height 25
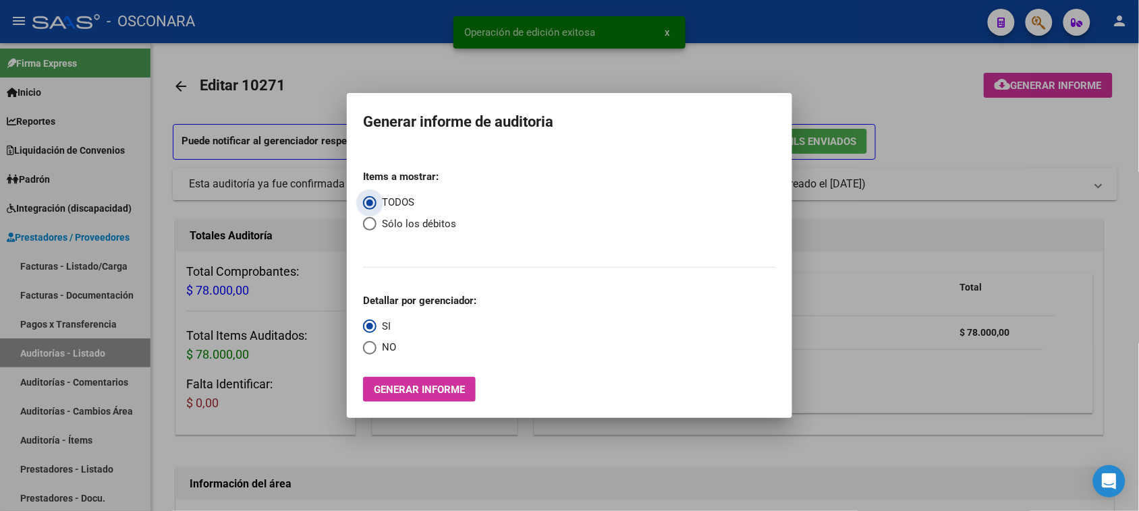
click at [446, 395] on span "Generar informe" at bounding box center [419, 390] width 91 height 12
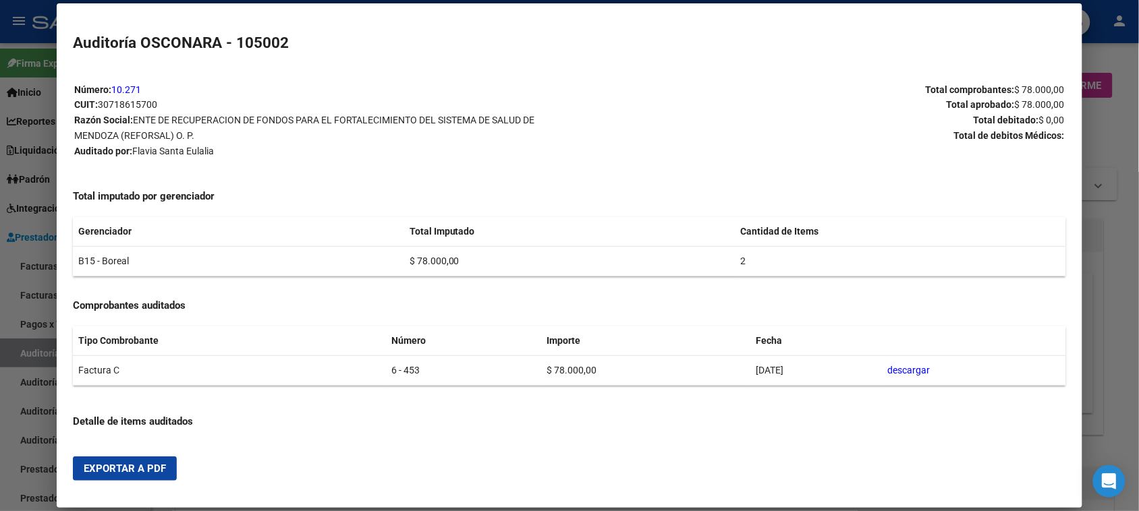
click at [129, 464] on span "Exportar a PDF" at bounding box center [125, 469] width 82 height 12
click at [7, 312] on div at bounding box center [569, 255] width 1139 height 511
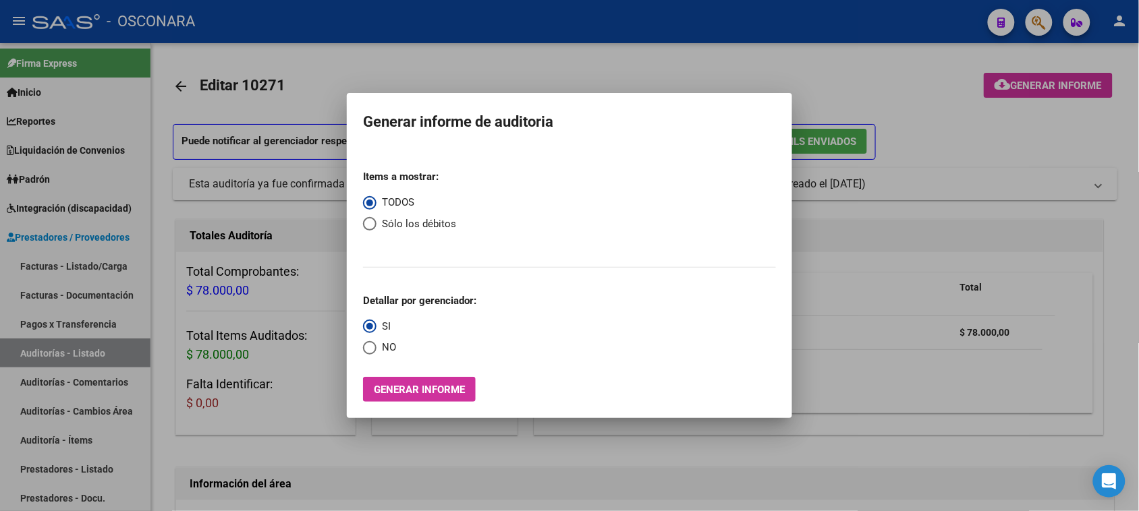
click at [65, 346] on div at bounding box center [569, 255] width 1139 height 511
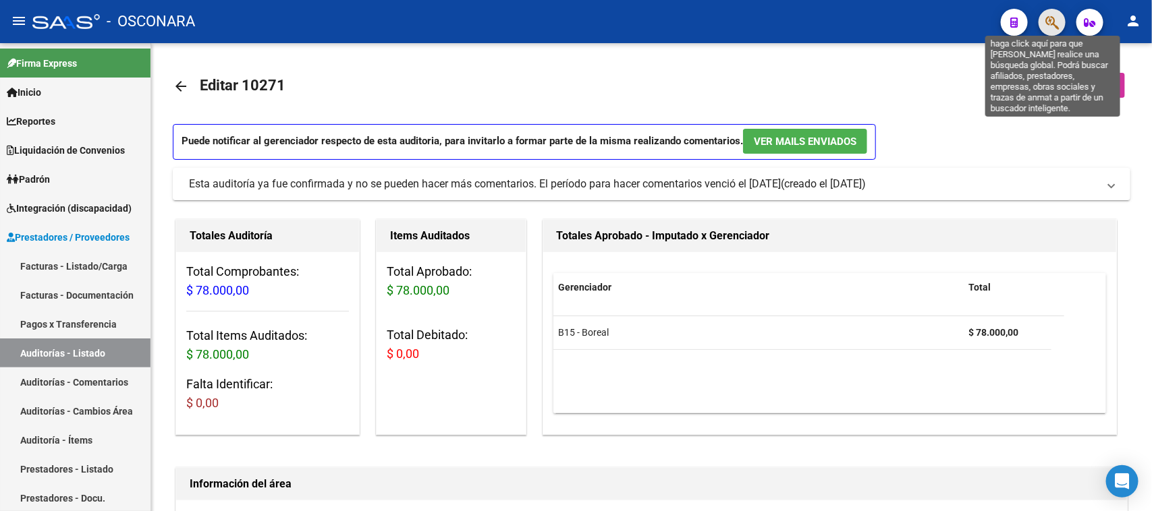
click at [1054, 20] on icon "button" at bounding box center [1051, 23] width 13 height 16
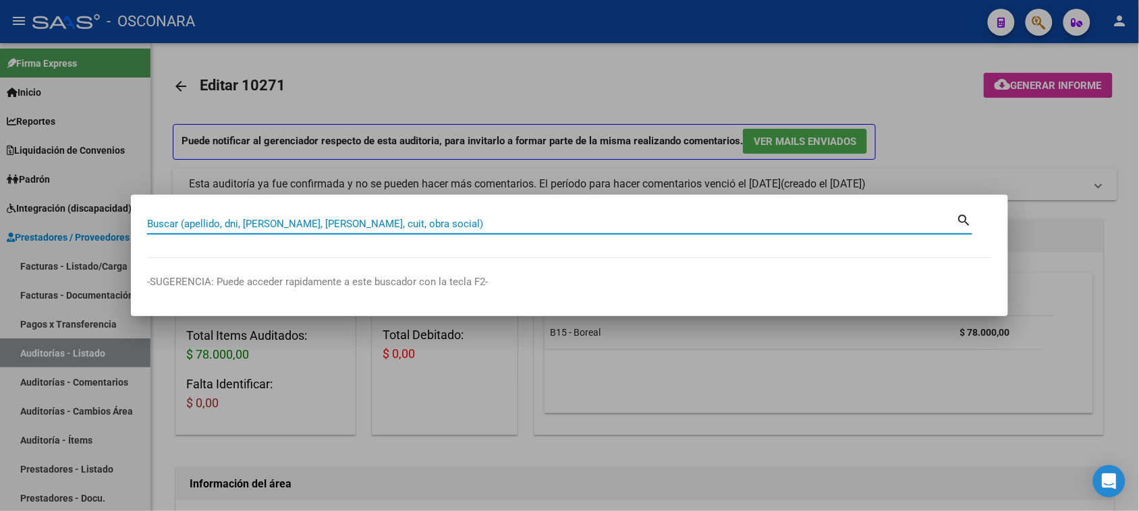
click at [277, 224] on input "Buscar (apellido, dni, [PERSON_NAME], [PERSON_NAME], cuit, obra social)" at bounding box center [552, 224] width 810 height 12
type input "70586840"
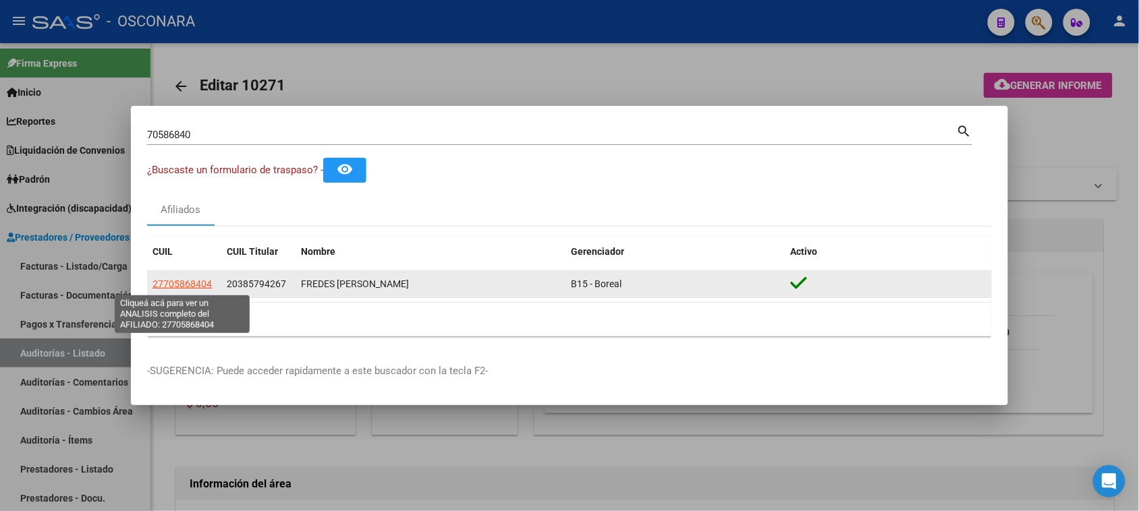
click at [172, 282] on span "27705868404" at bounding box center [181, 284] width 59 height 11
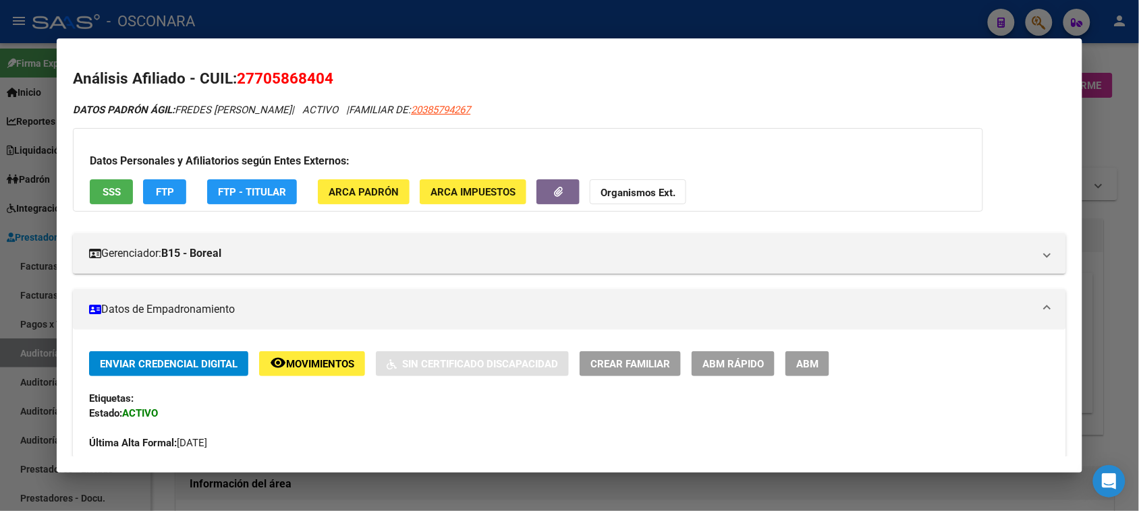
click at [123, 189] on button "SSS" at bounding box center [111, 191] width 43 height 25
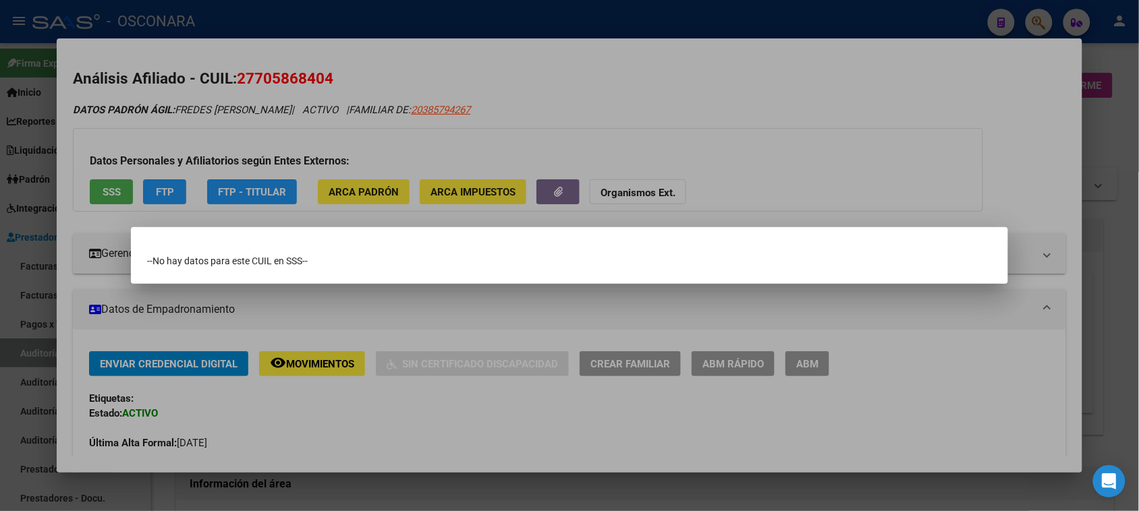
click at [665, 120] on div at bounding box center [569, 255] width 1139 height 511
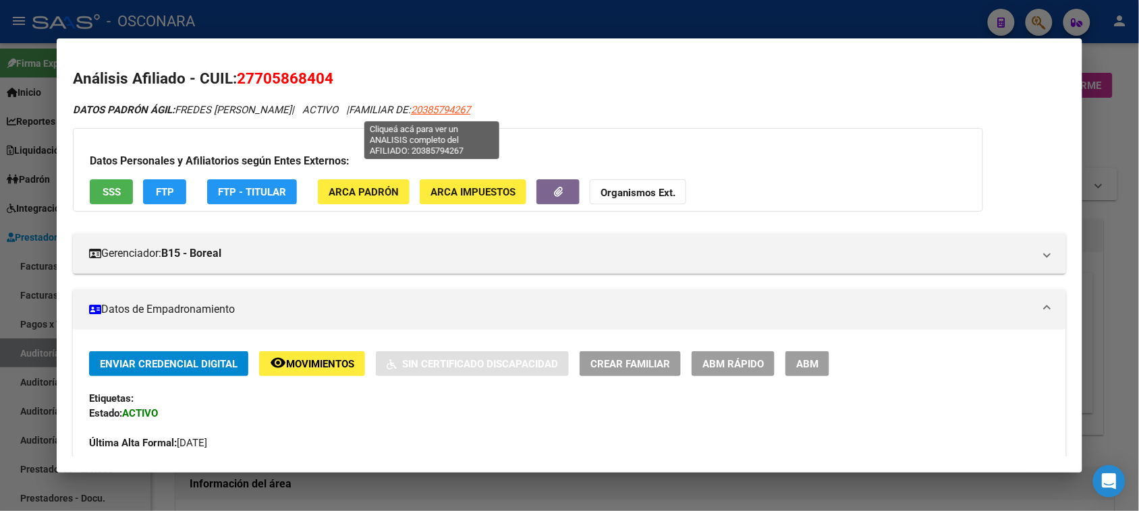
click at [427, 112] on span "20385794267" at bounding box center [440, 110] width 59 height 12
type textarea "20385794267"
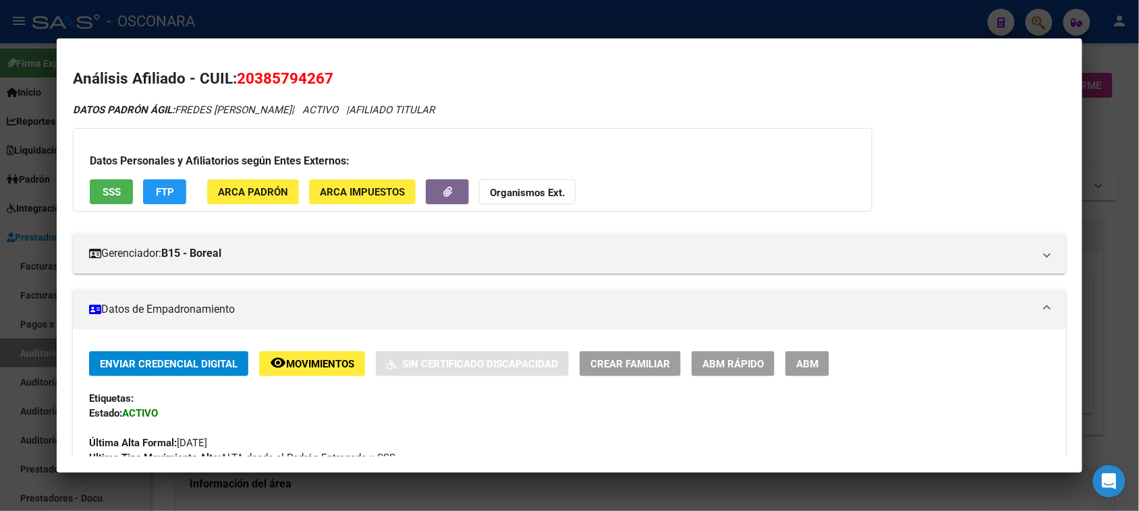
click at [105, 188] on span "SSS" at bounding box center [112, 192] width 18 height 12
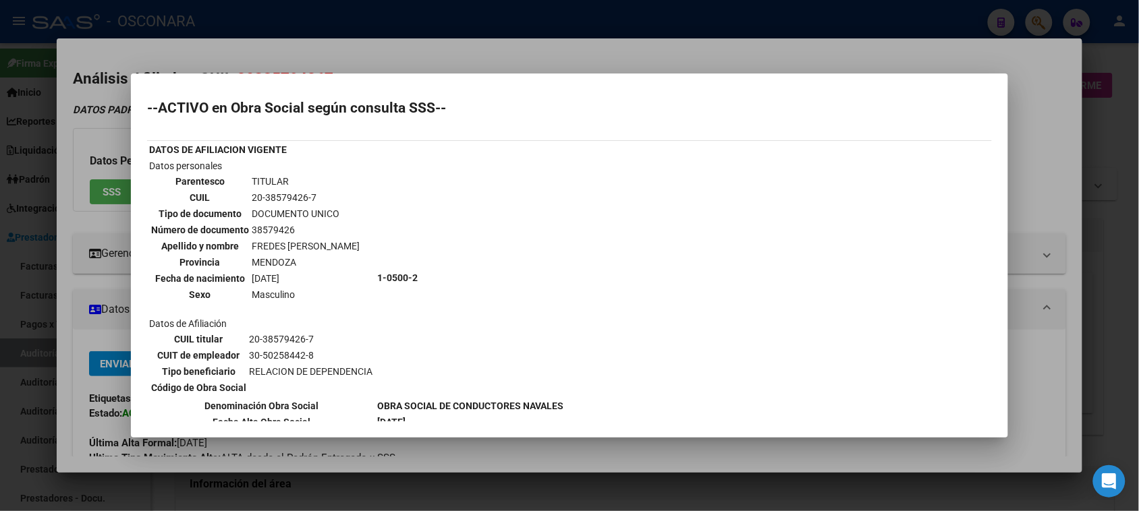
click at [491, 63] on div at bounding box center [569, 255] width 1139 height 511
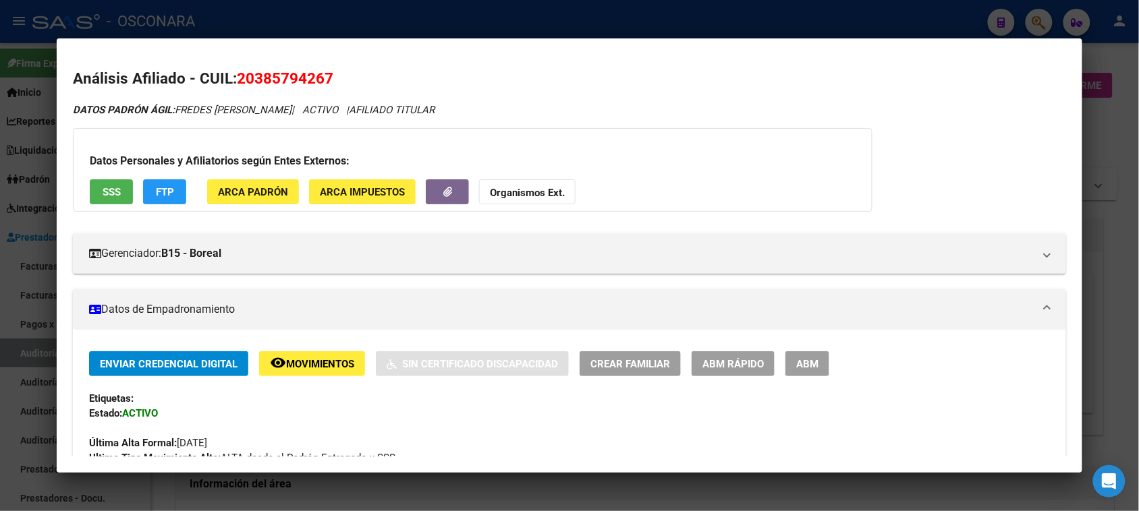
drag, startPoint x: 233, startPoint y: 75, endPoint x: 329, endPoint y: 76, distance: 95.1
click at [329, 76] on h2 "Análisis Afiliado - CUIL: 20385794267" at bounding box center [569, 78] width 993 height 23
copy span "20385794267"
click at [100, 179] on div "Datos Personales y Afiliatorios según Entes Externos: SSS FTP ARCA Padrón ARCA …" at bounding box center [473, 170] width 800 height 84
click at [109, 194] on span "SSS" at bounding box center [112, 192] width 18 height 12
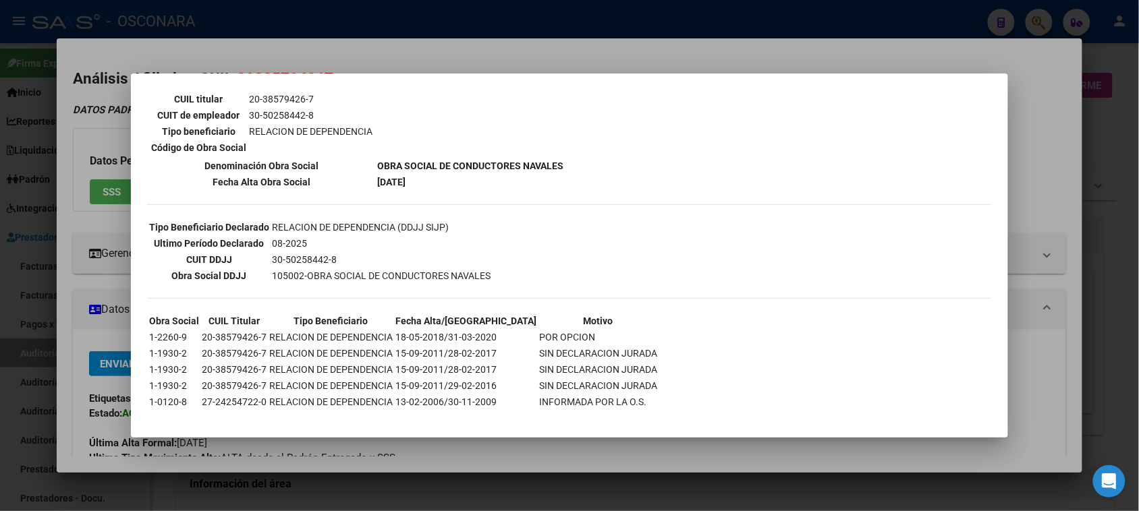
scroll to position [240, 0]
click at [1030, 88] on div at bounding box center [569, 255] width 1139 height 511
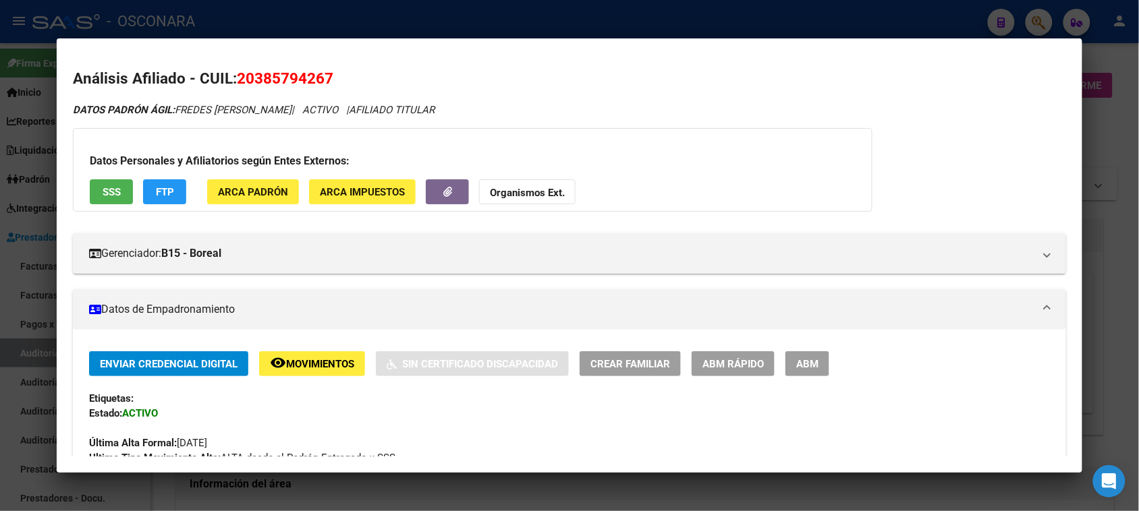
click at [115, 190] on span "SSS" at bounding box center [112, 192] width 18 height 12
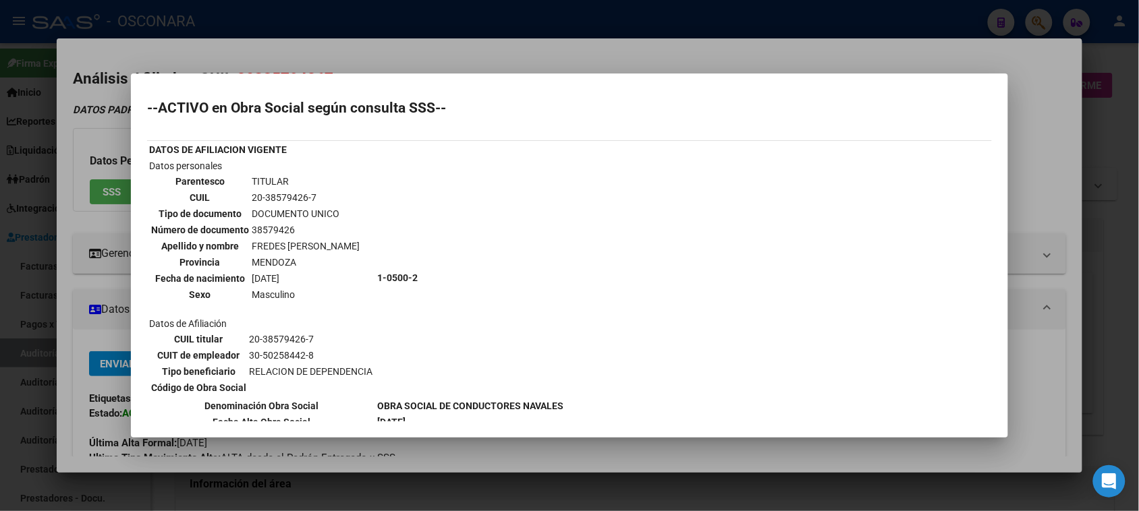
click at [757, 52] on div at bounding box center [569, 255] width 1139 height 511
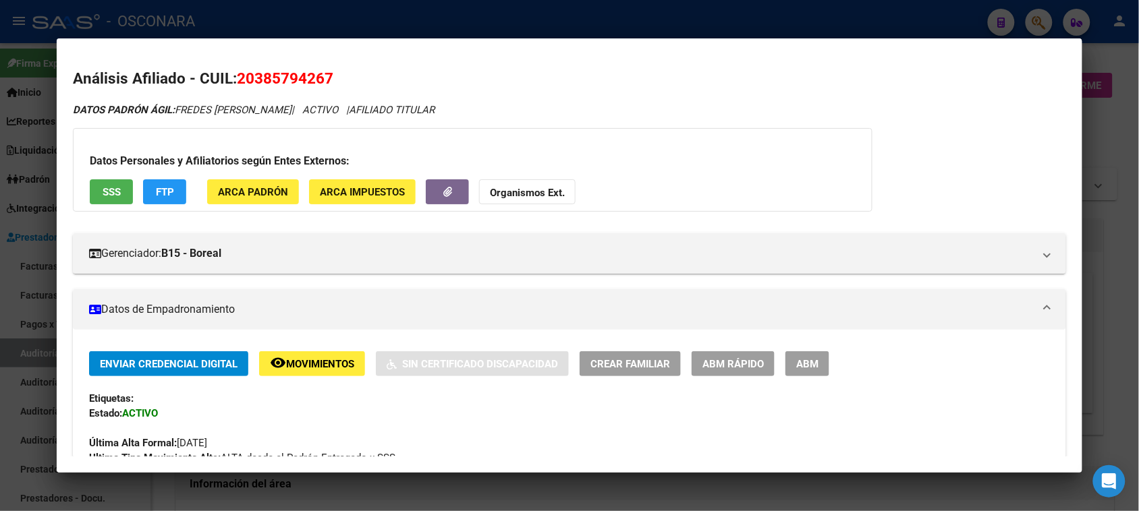
click at [427, 26] on div at bounding box center [569, 255] width 1139 height 511
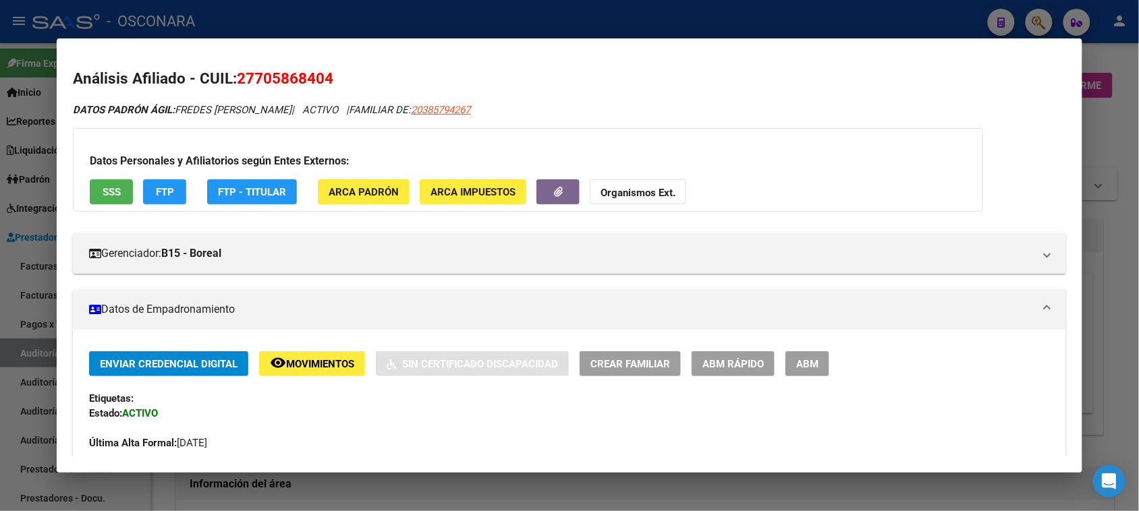
click at [413, 18] on div at bounding box center [569, 255] width 1139 height 511
